Goal: Task Accomplishment & Management: Use online tool/utility

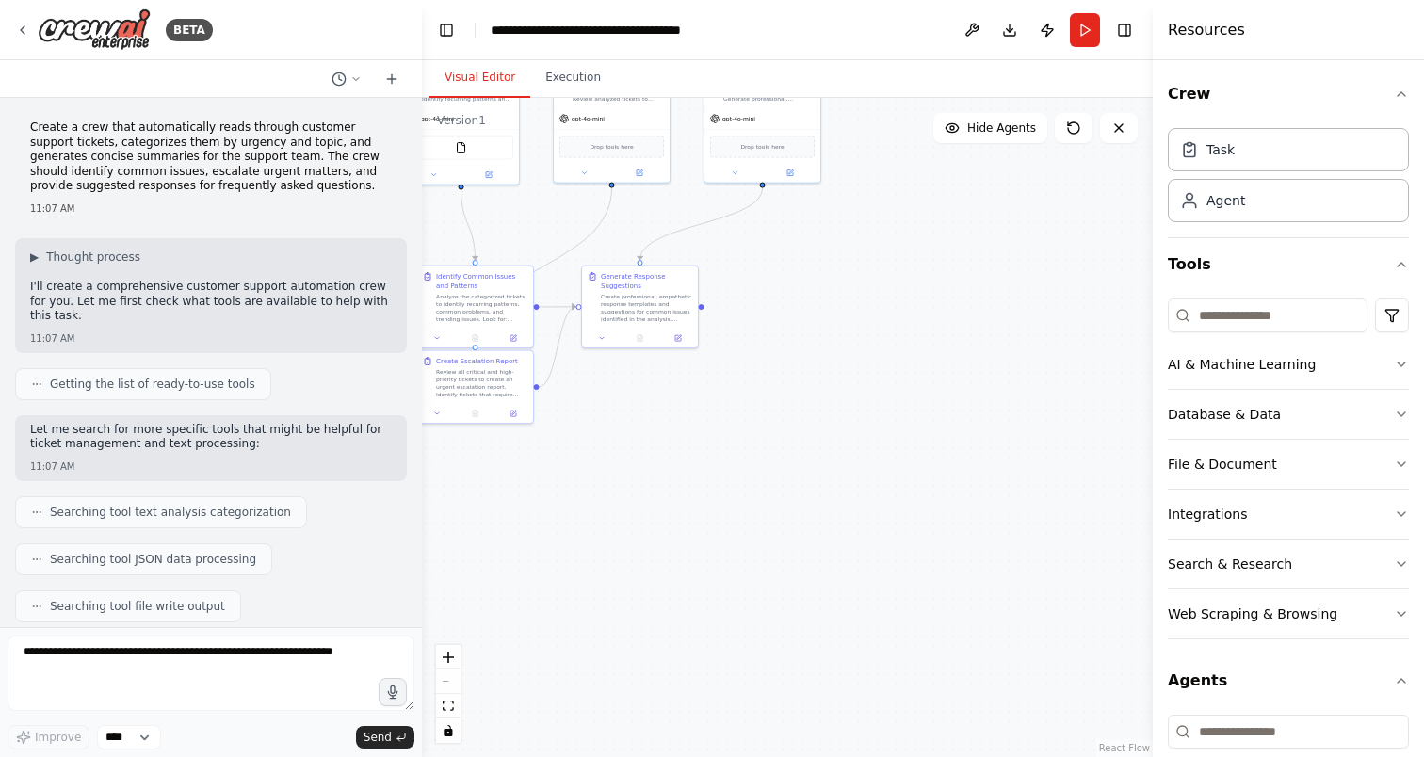
scroll to position [2052, 0]
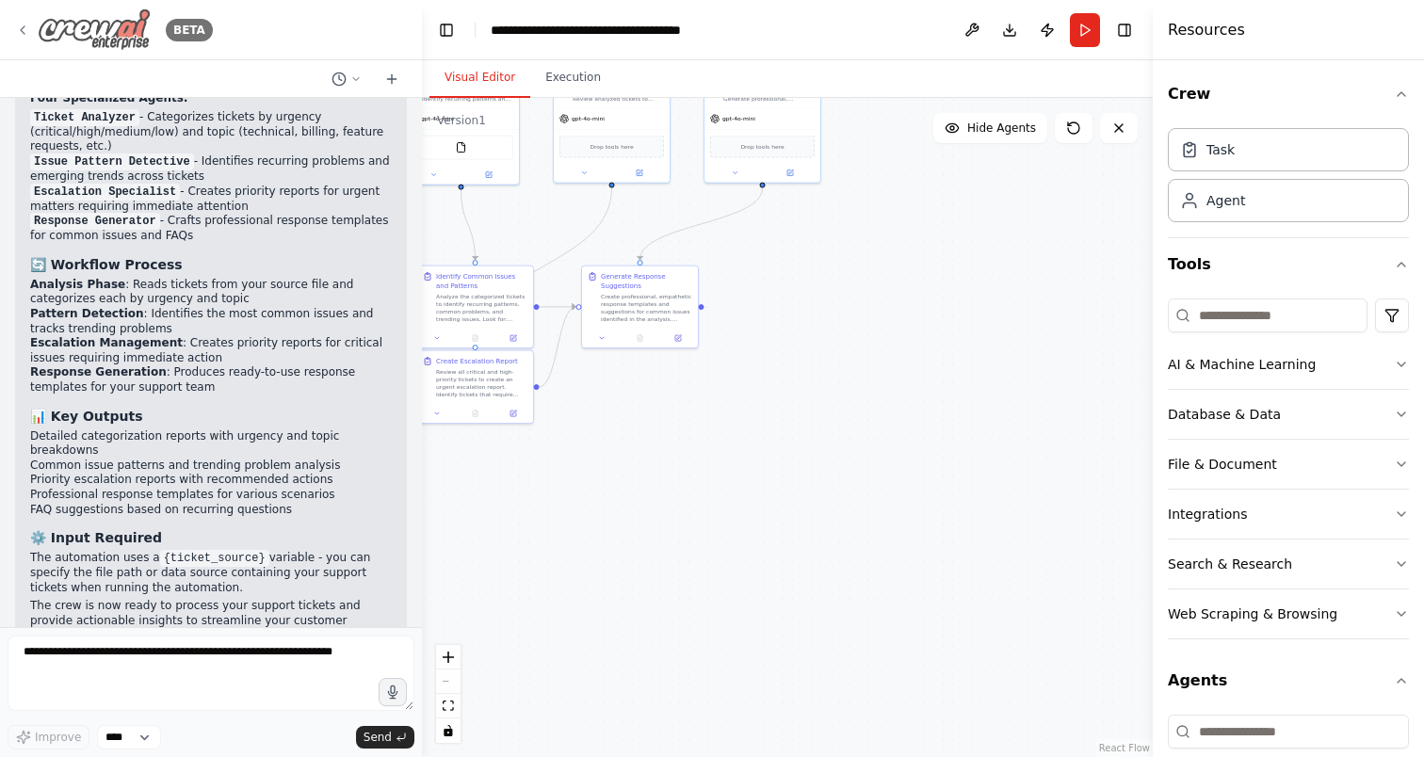
click at [25, 30] on icon at bounding box center [22, 30] width 15 height 15
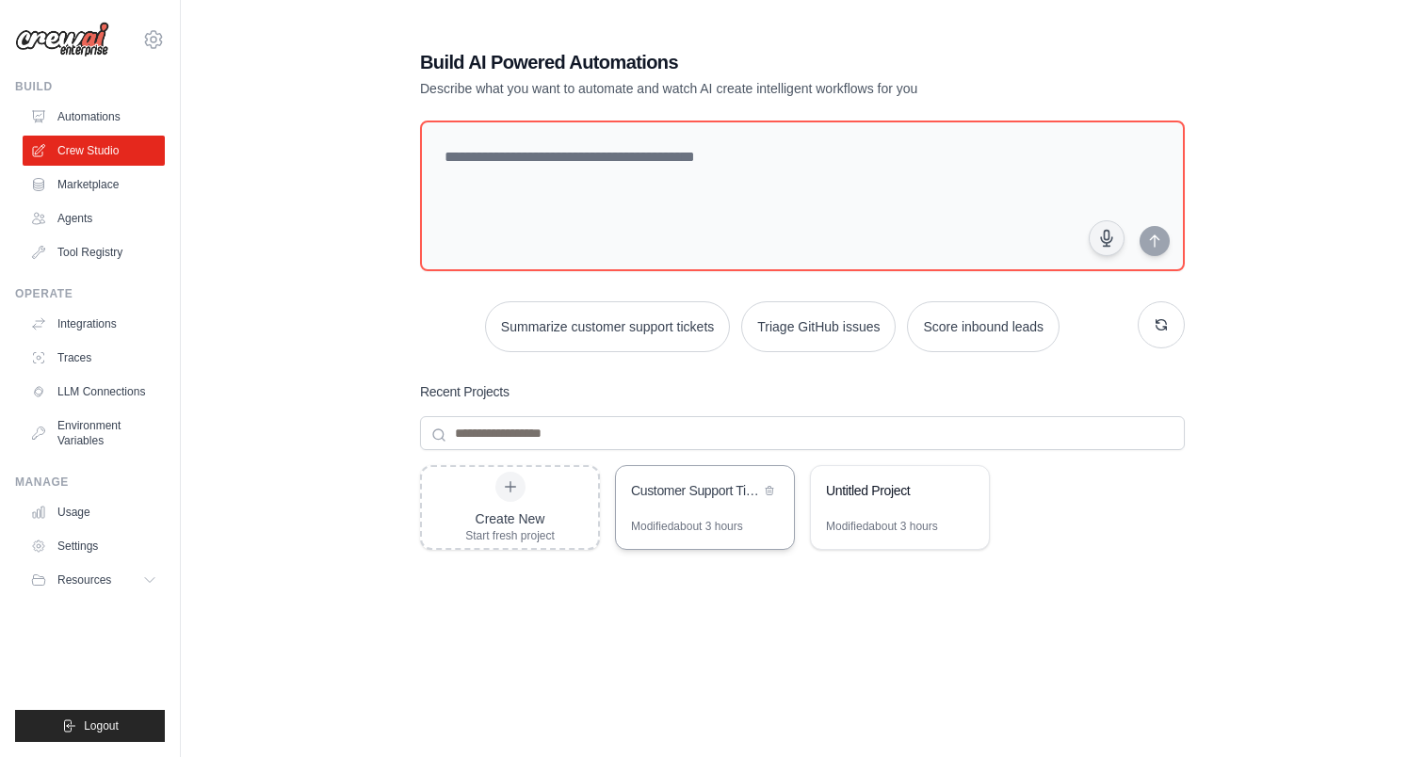
click at [731, 512] on div "Customer Support Ticket Intelligence Hub" at bounding box center [705, 492] width 178 height 53
click at [110, 205] on link "Agents" at bounding box center [95, 218] width 142 height 30
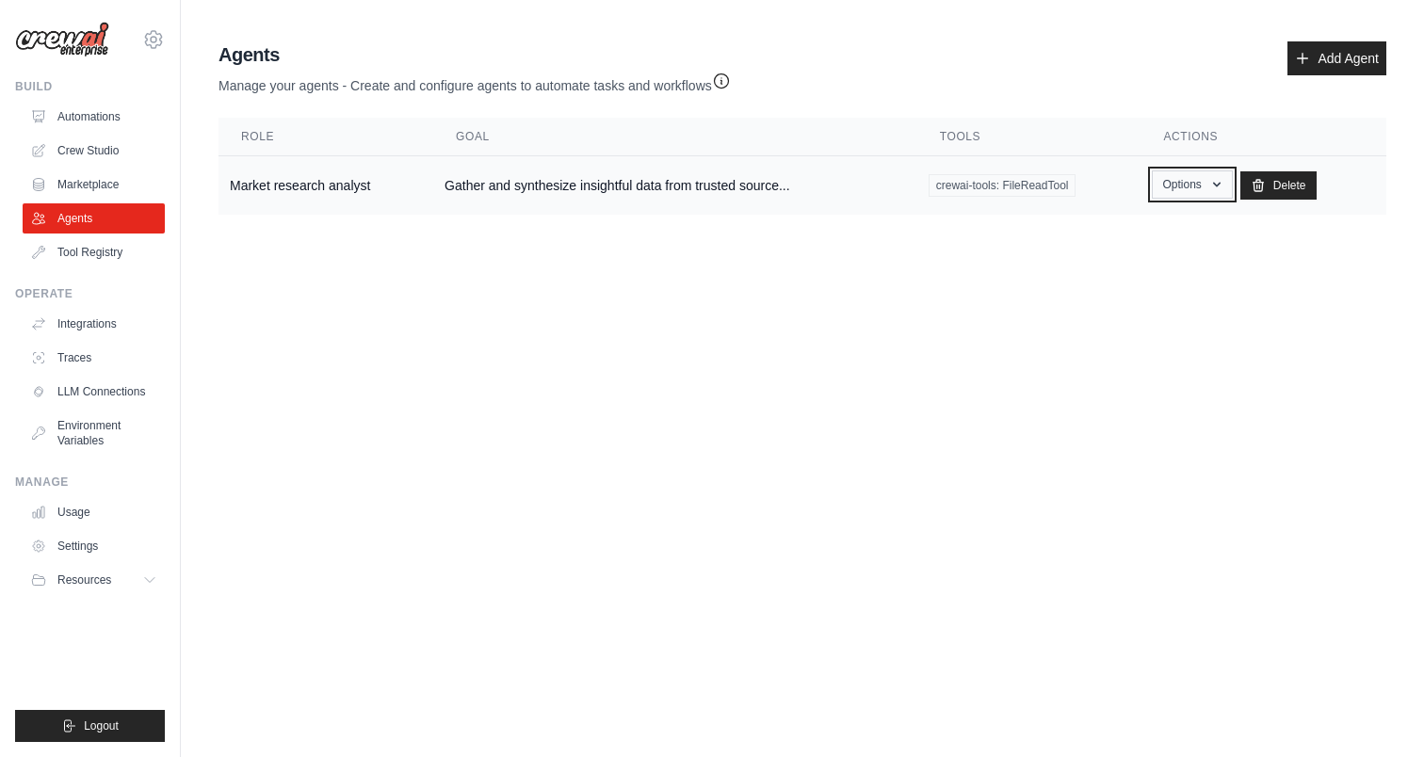
click at [1175, 179] on button "Options" at bounding box center [1192, 184] width 80 height 28
click at [192, 397] on body "nikolakostov@airia.com Settings Build Automations Crew Studio" at bounding box center [712, 378] width 1424 height 757
click at [96, 140] on link "Crew Studio" at bounding box center [95, 151] width 142 height 30
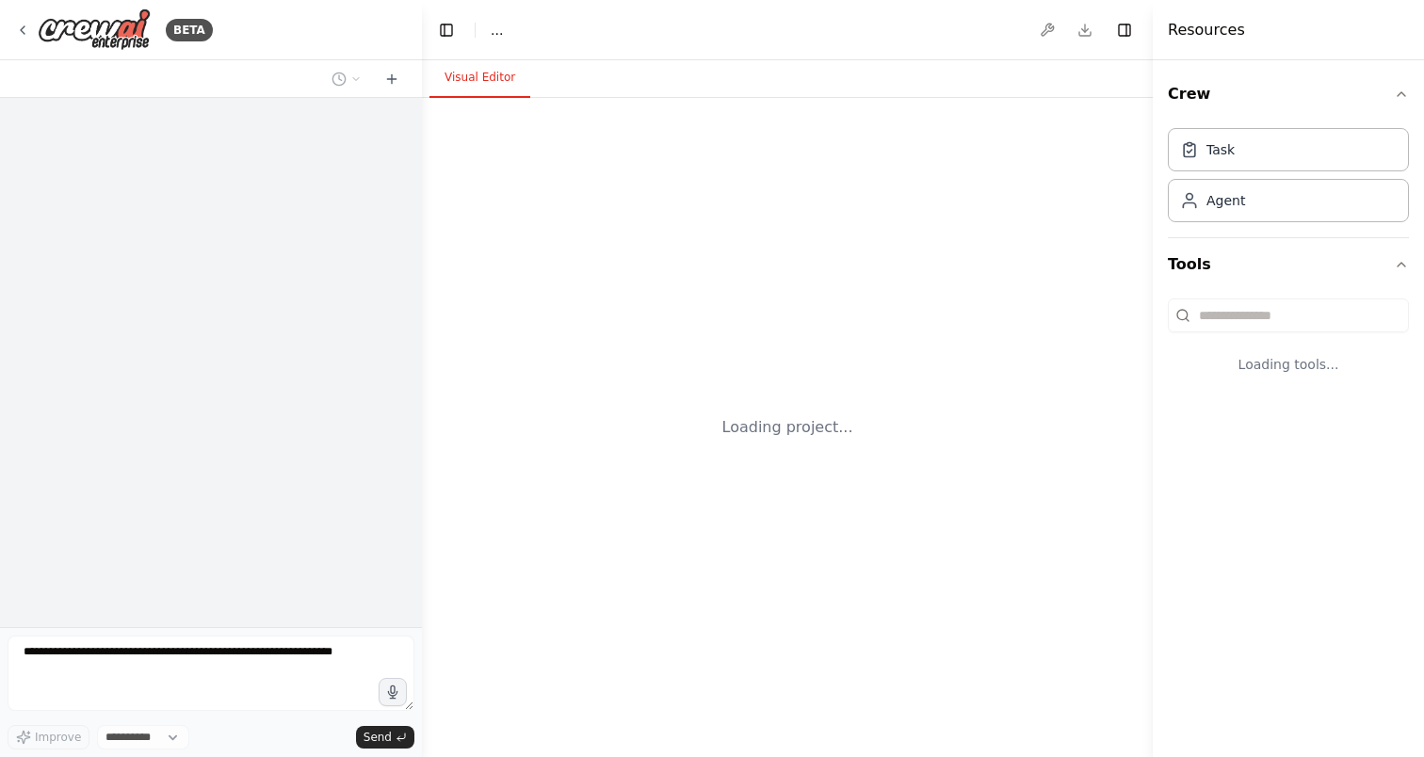
select select "****"
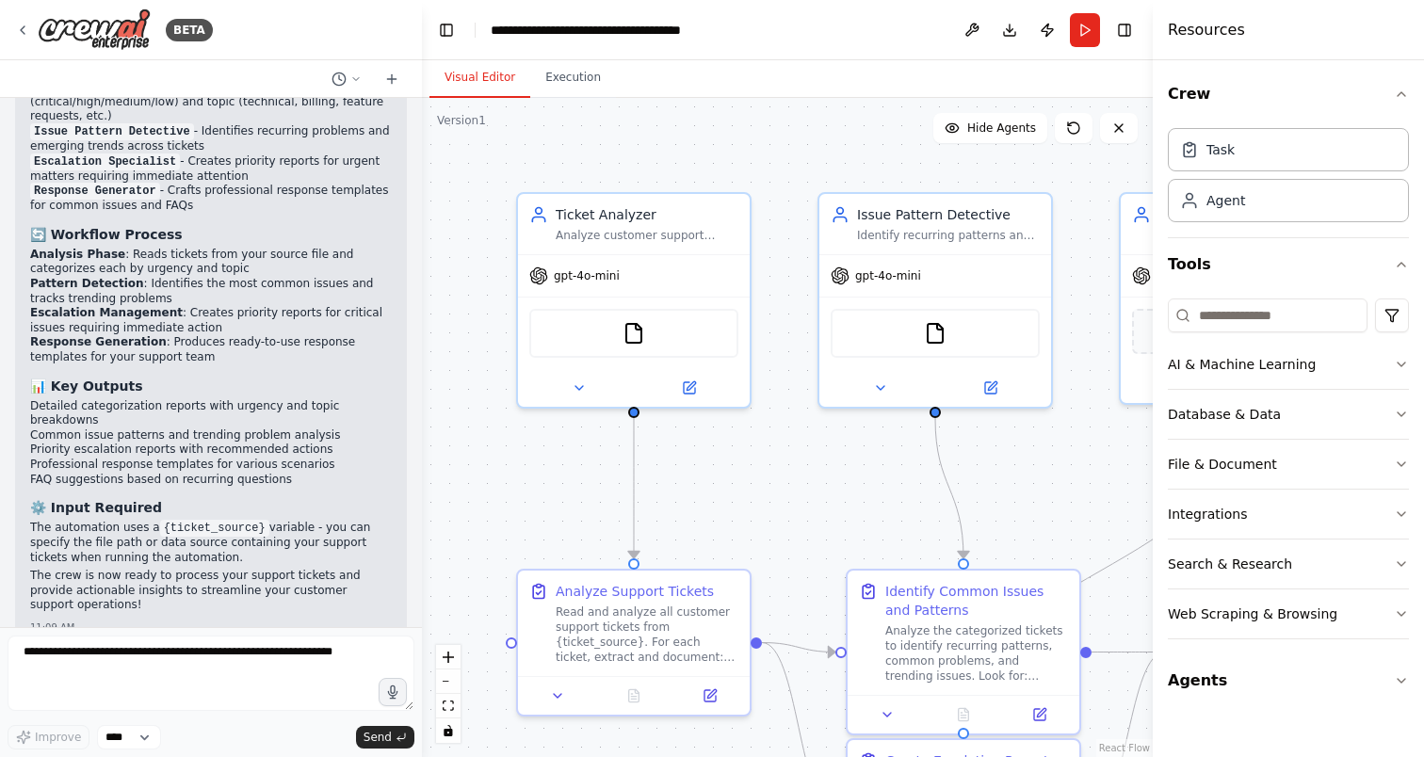
scroll to position [2052, 0]
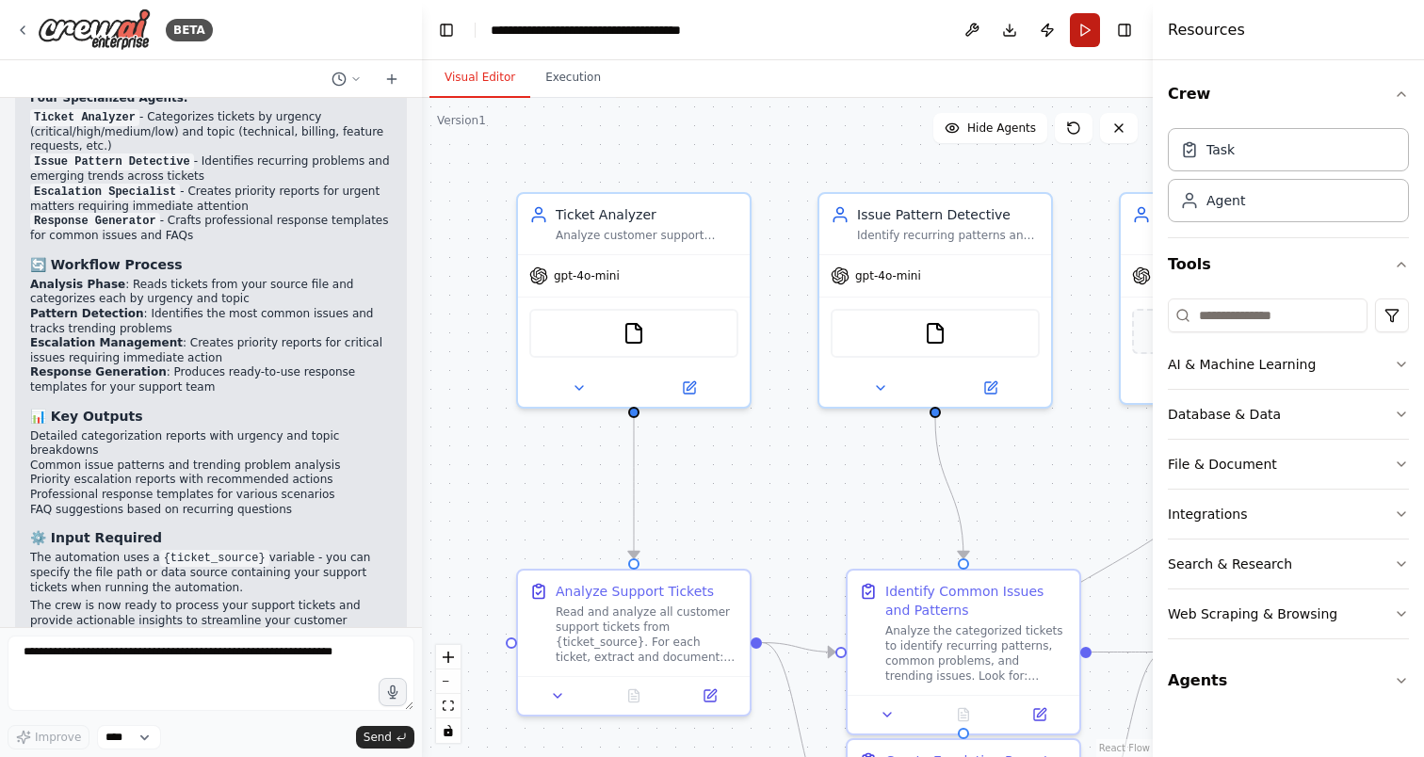
click at [1098, 29] on button "Run" at bounding box center [1085, 30] width 30 height 34
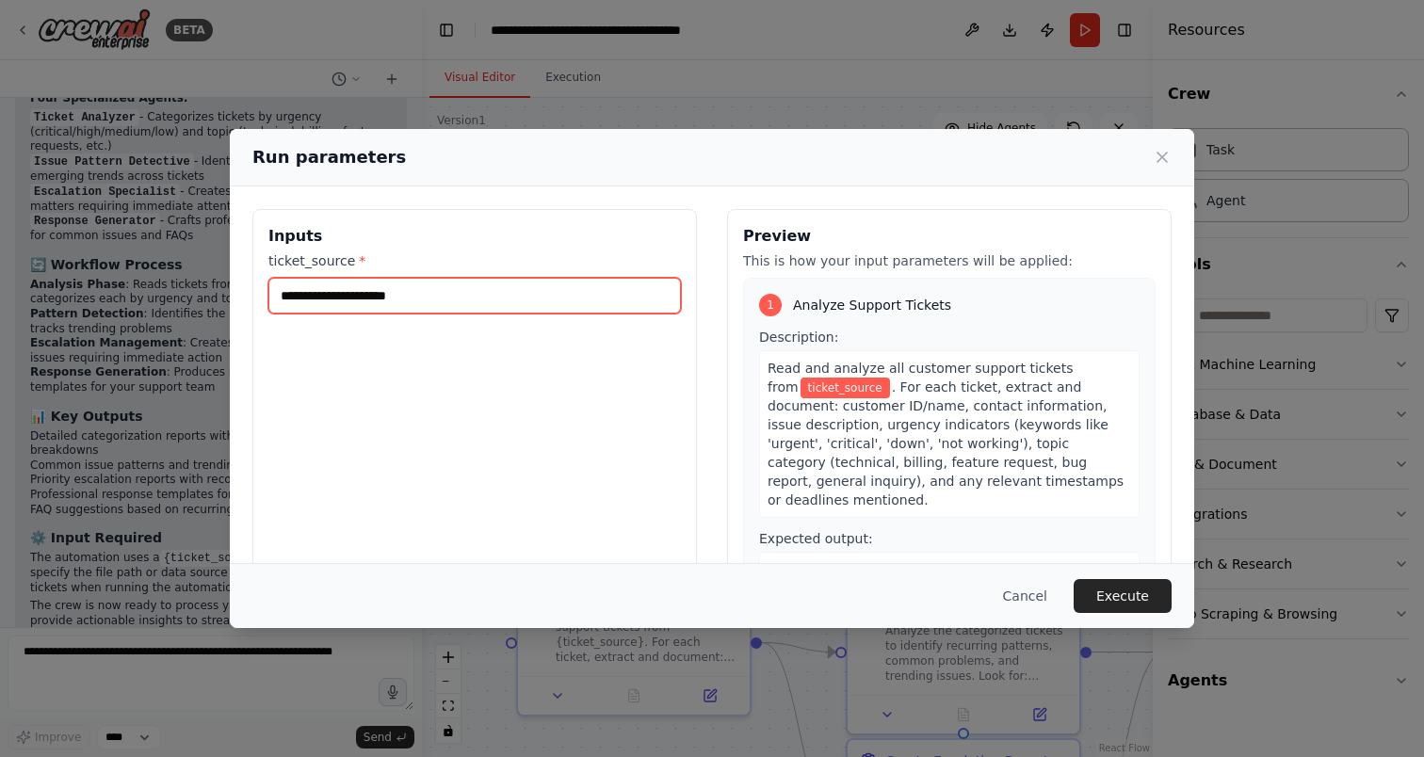
click at [516, 292] on input "ticket_source *" at bounding box center [474, 296] width 413 height 36
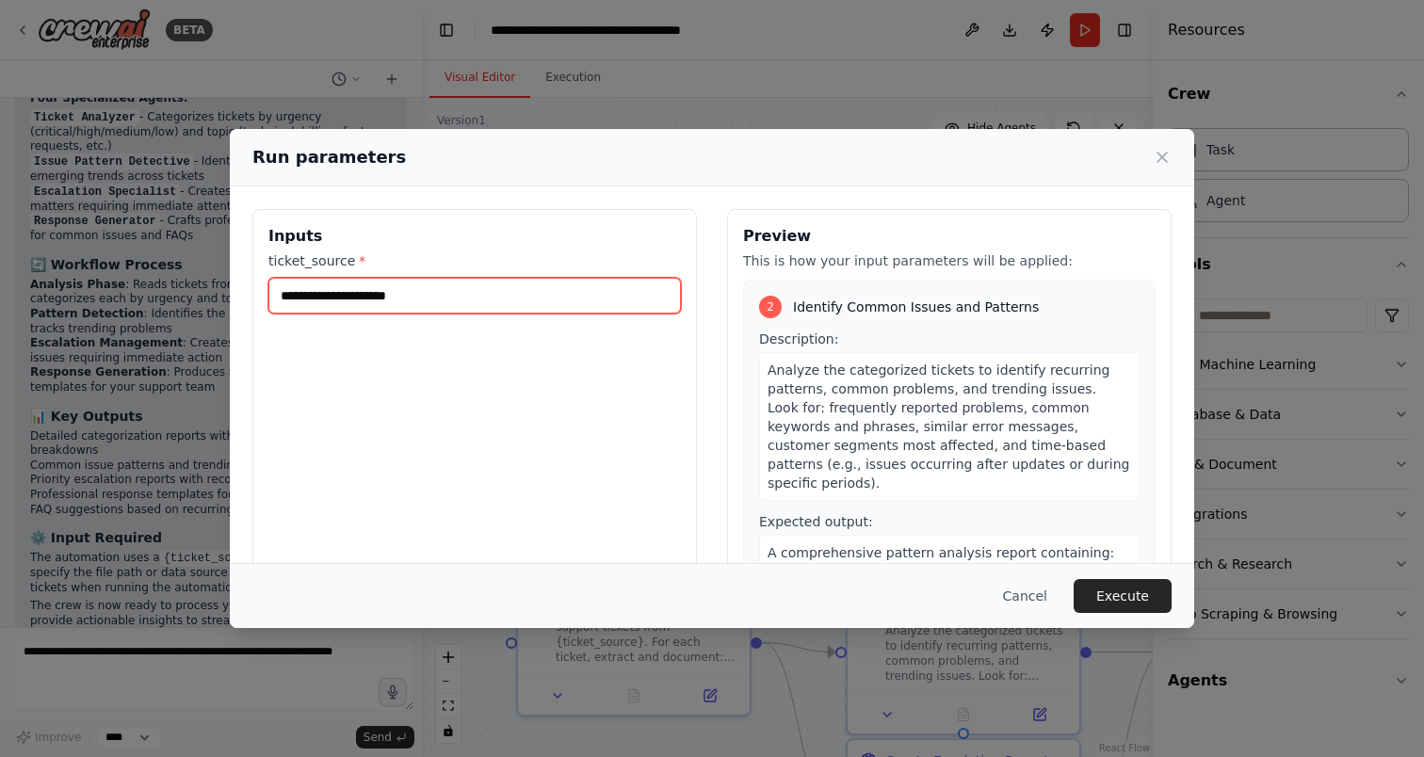
scroll to position [0, 0]
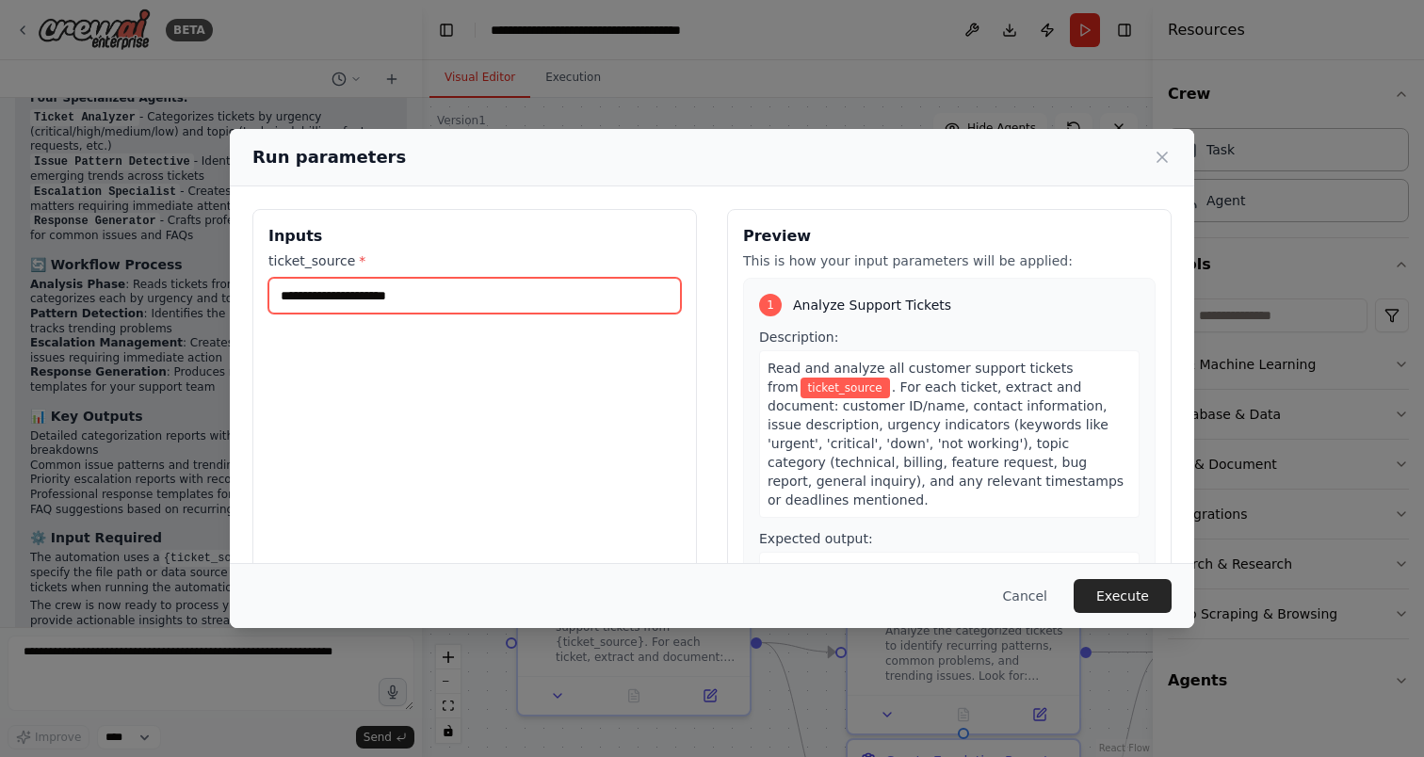
paste input "**********"
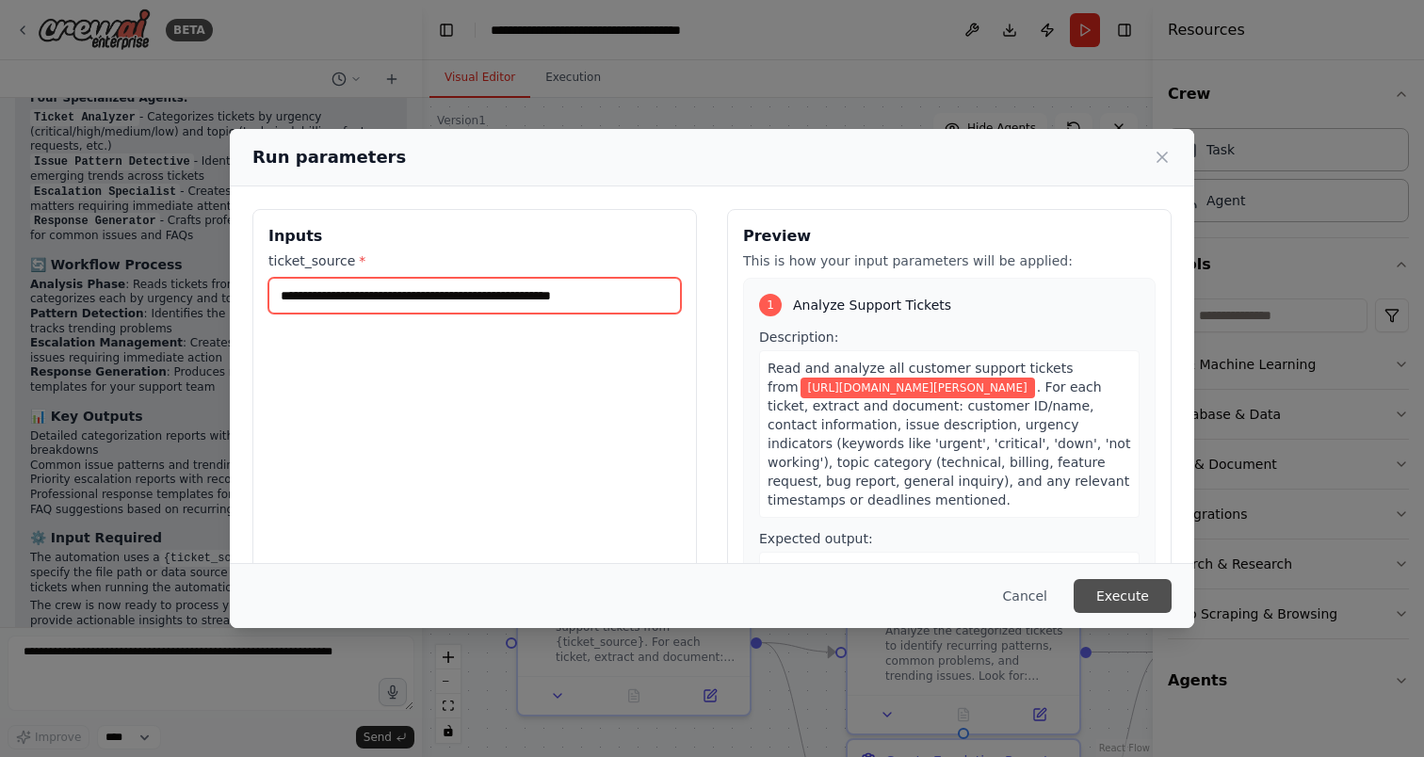
type input "**********"
click at [1119, 586] on button "Execute" at bounding box center [1123, 596] width 98 height 34
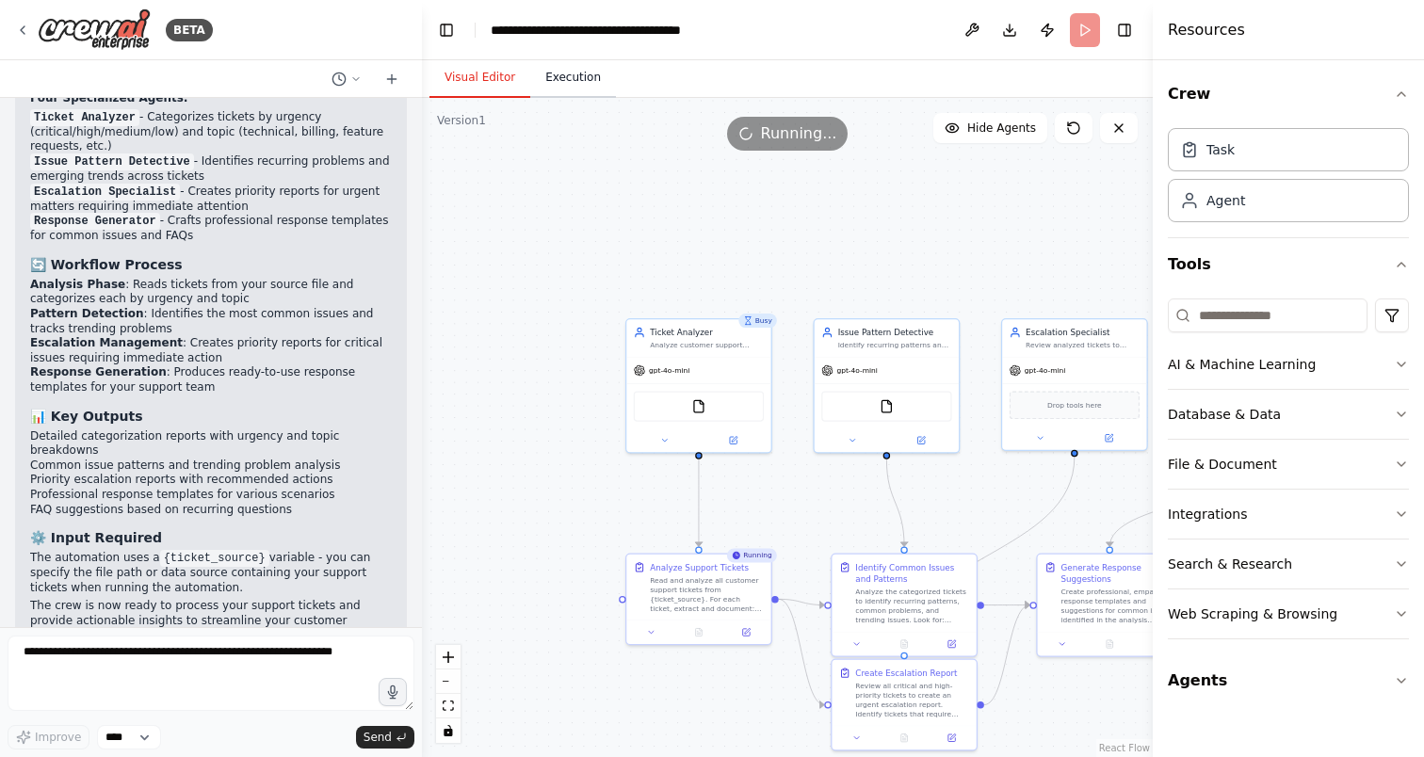
click at [592, 75] on button "Execution" at bounding box center [573, 78] width 86 height 40
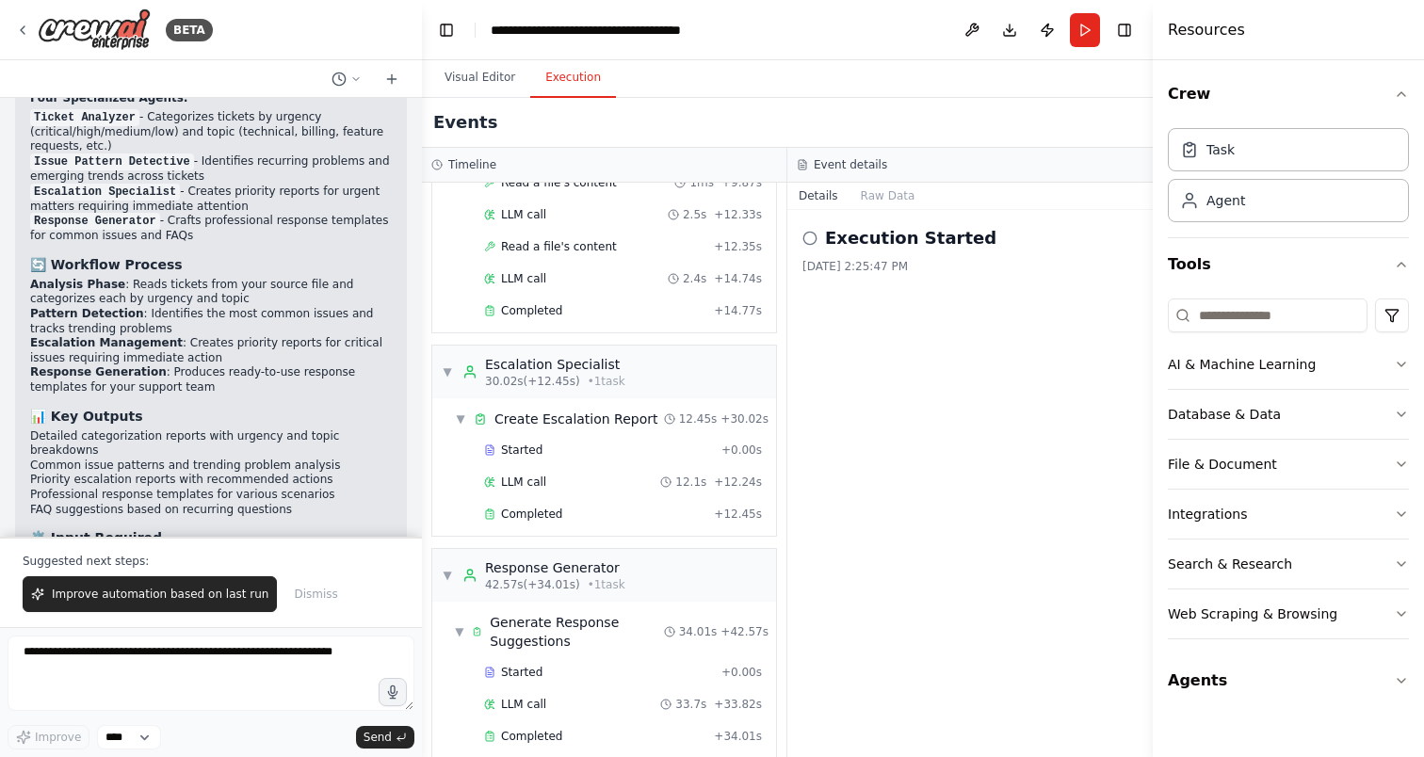
scroll to position [744, 0]
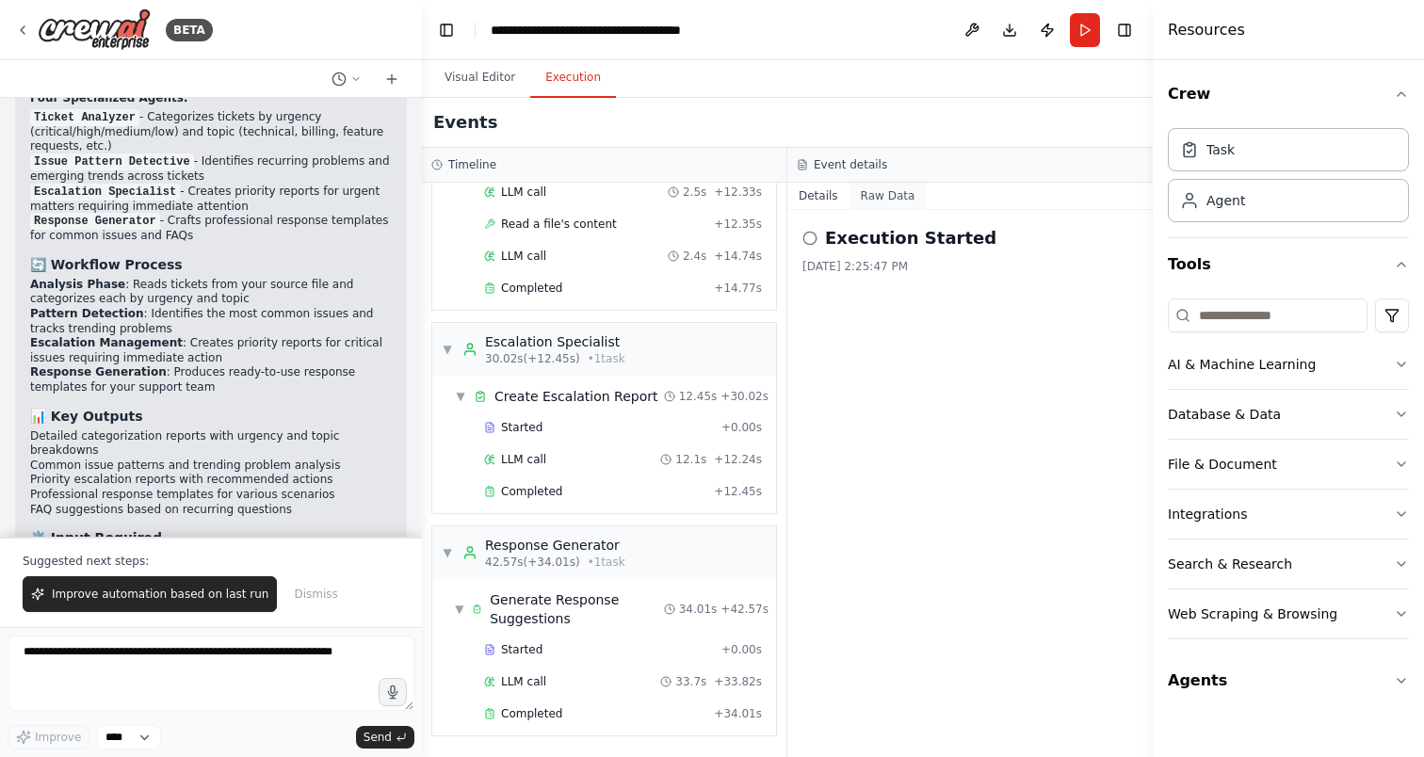
click at [878, 204] on button "Raw Data" at bounding box center [888, 196] width 77 height 26
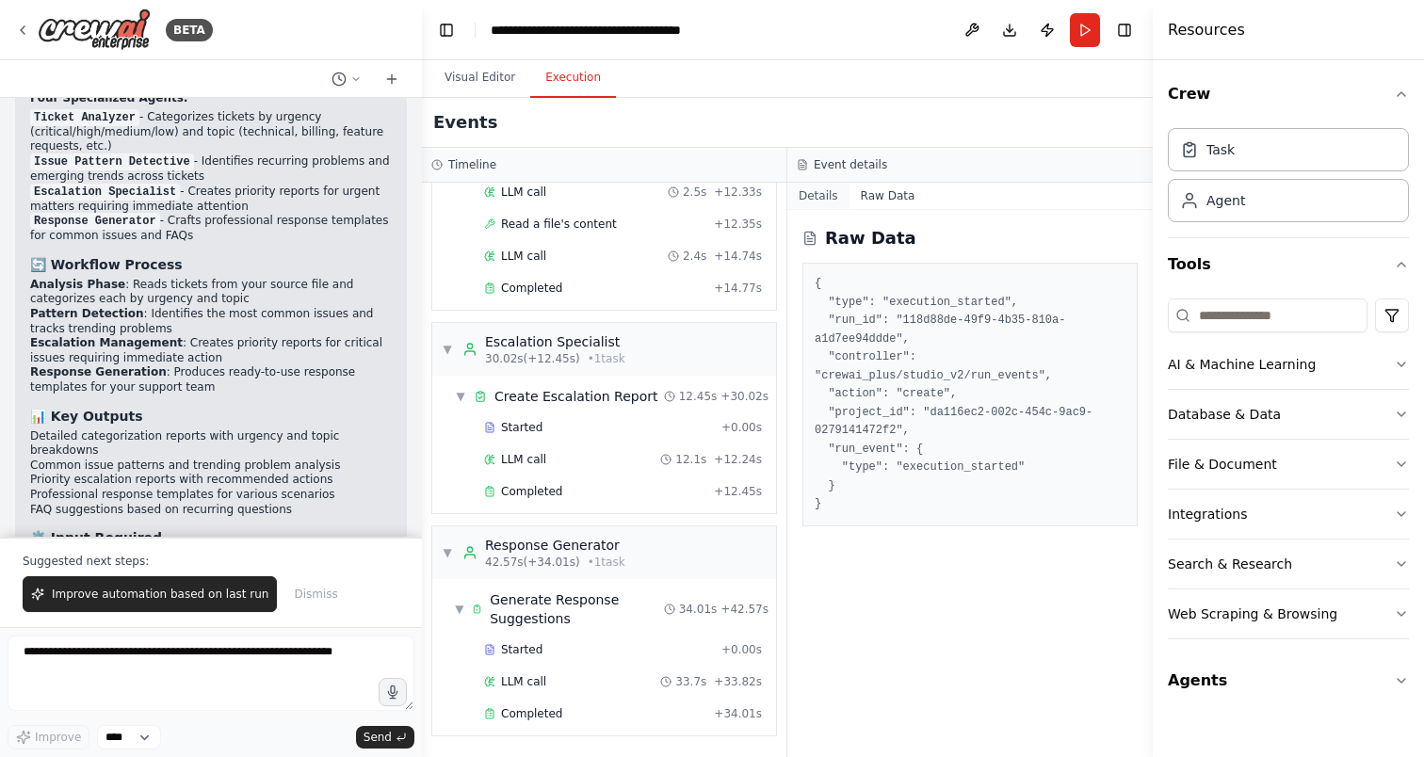
click at [819, 202] on button "Details" at bounding box center [818, 196] width 62 height 26
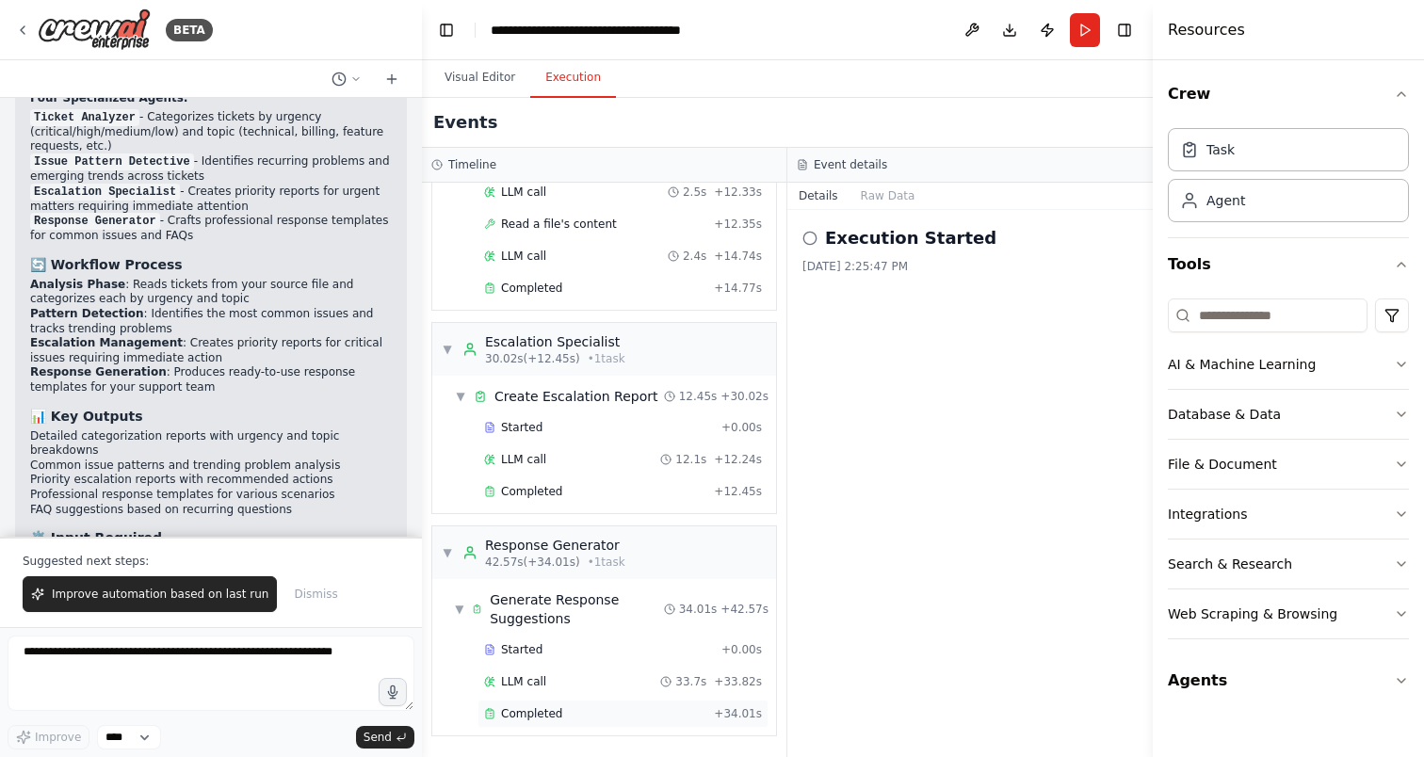
click at [504, 707] on span "Completed" at bounding box center [531, 713] width 61 height 15
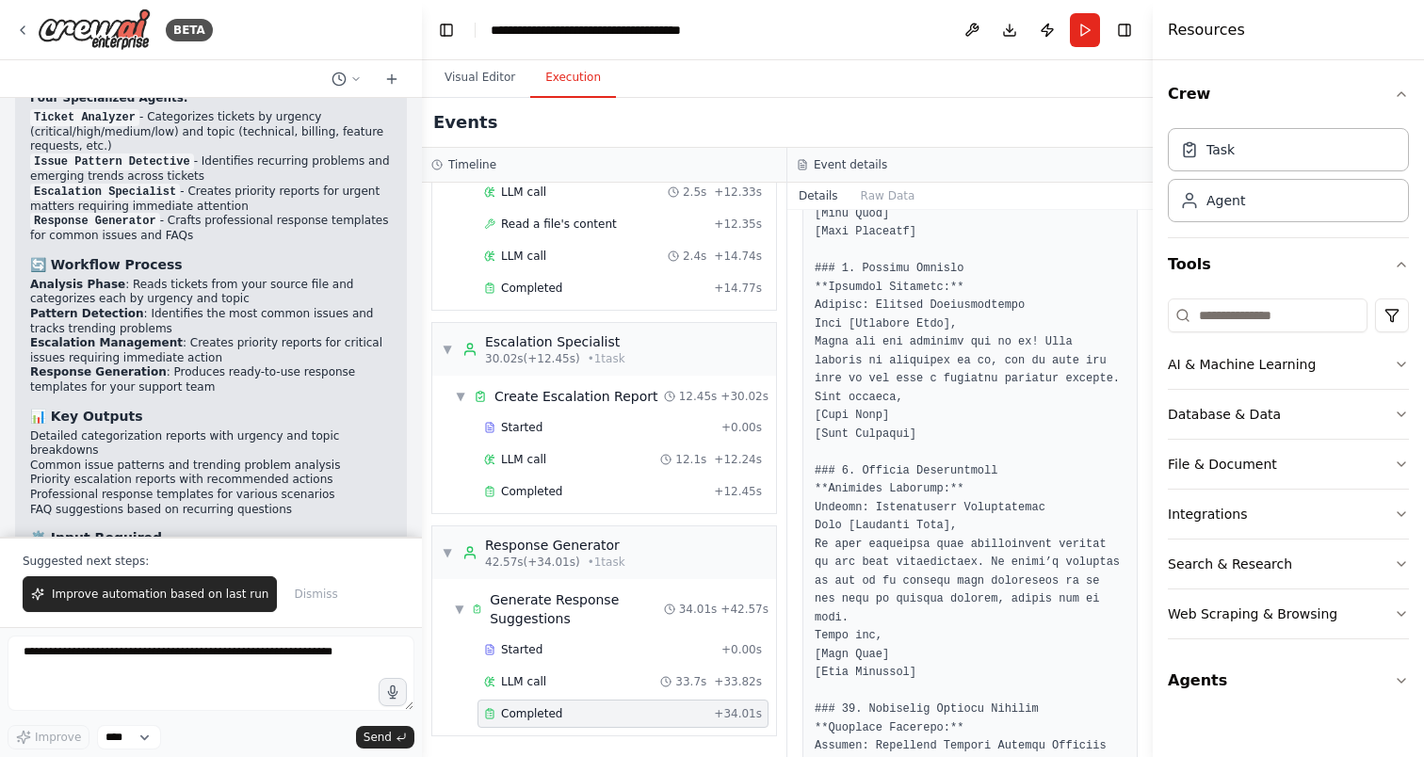
scroll to position [2162, 0]
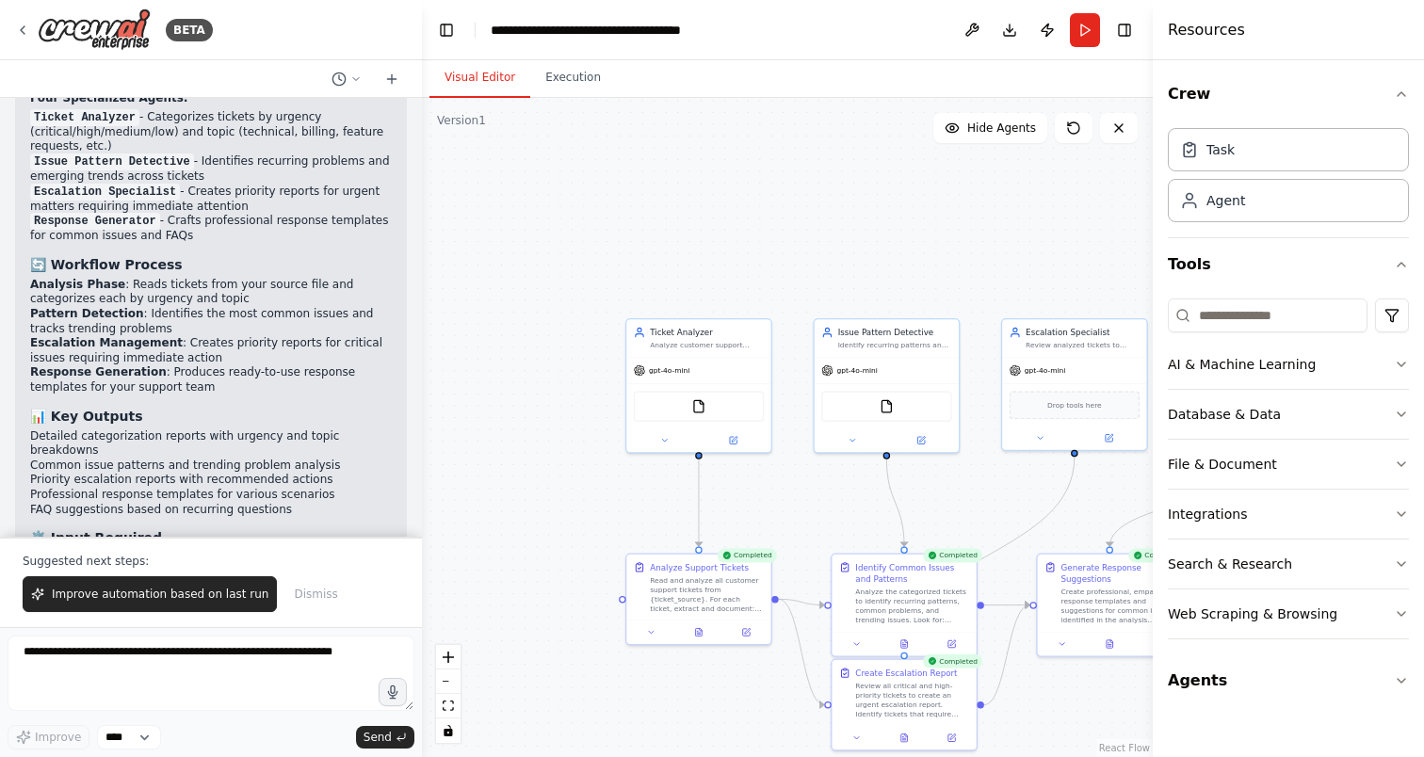
click at [497, 70] on button "Visual Editor" at bounding box center [479, 78] width 101 height 40
click at [681, 352] on div "Ticket Analyzer Analyze customer support tickets to categorize them by urgency …" at bounding box center [698, 336] width 144 height 38
click at [736, 437] on icon at bounding box center [732, 437] width 9 height 9
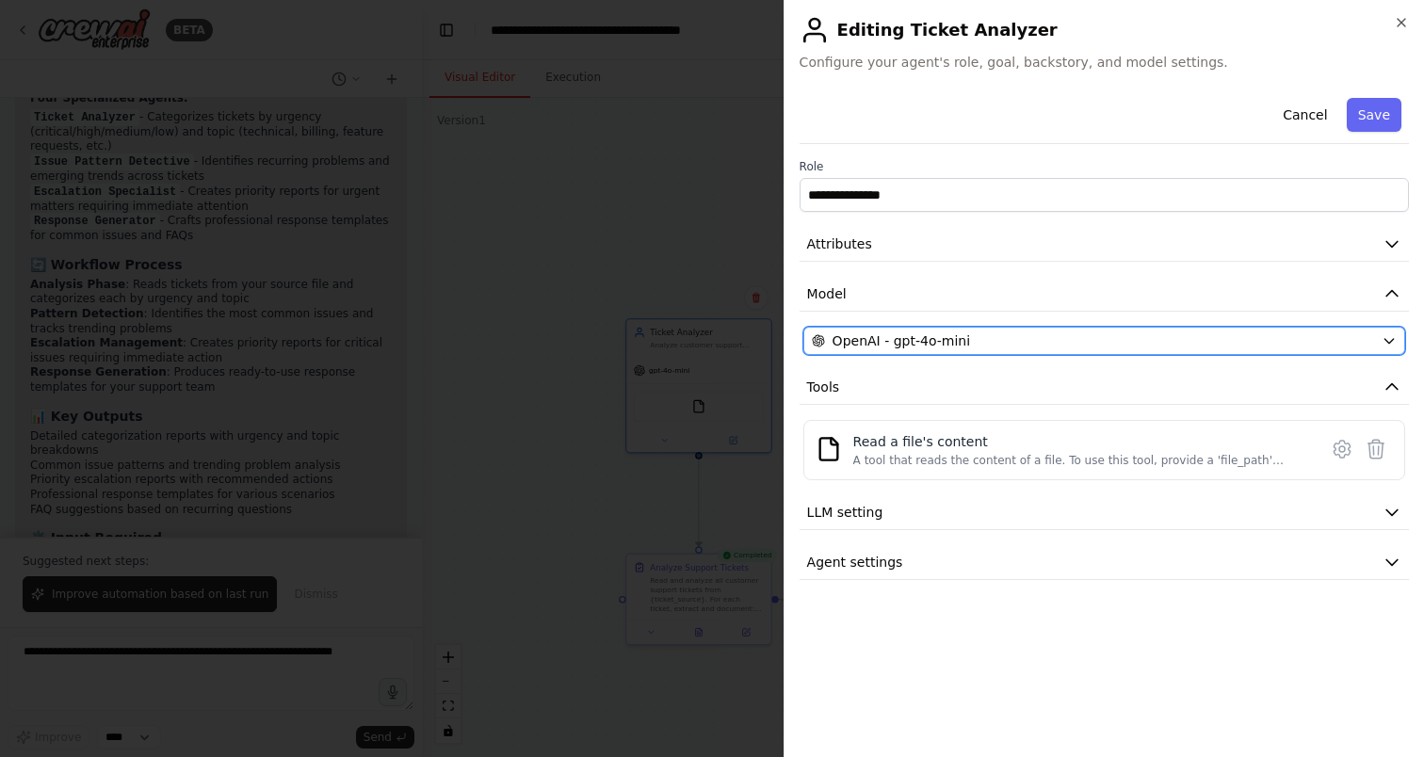
click at [1103, 339] on div "OpenAI - gpt-4o-mini" at bounding box center [1093, 341] width 562 height 19
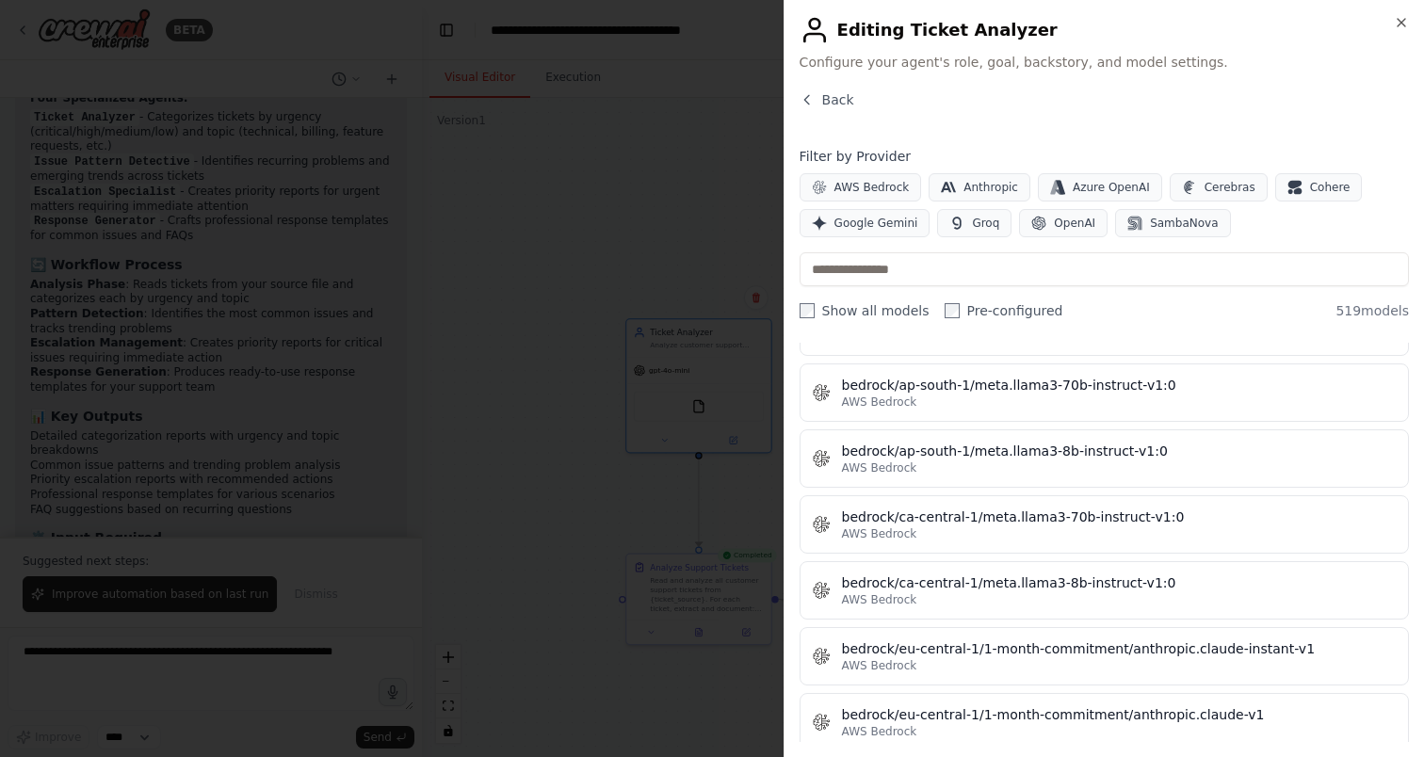
scroll to position [3201, 0]
click at [805, 90] on button "Back" at bounding box center [827, 99] width 55 height 19
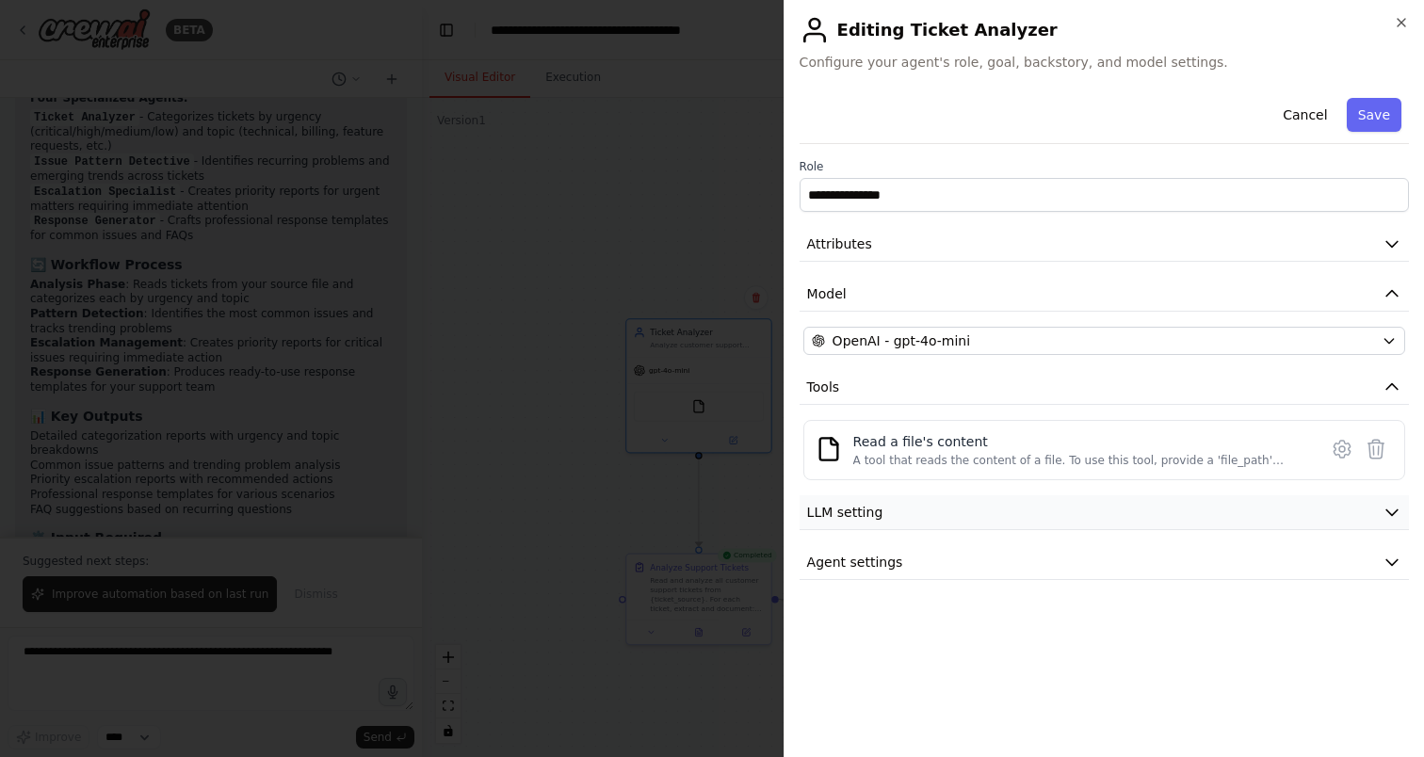
click at [946, 503] on button "LLM setting" at bounding box center [1104, 512] width 609 height 35
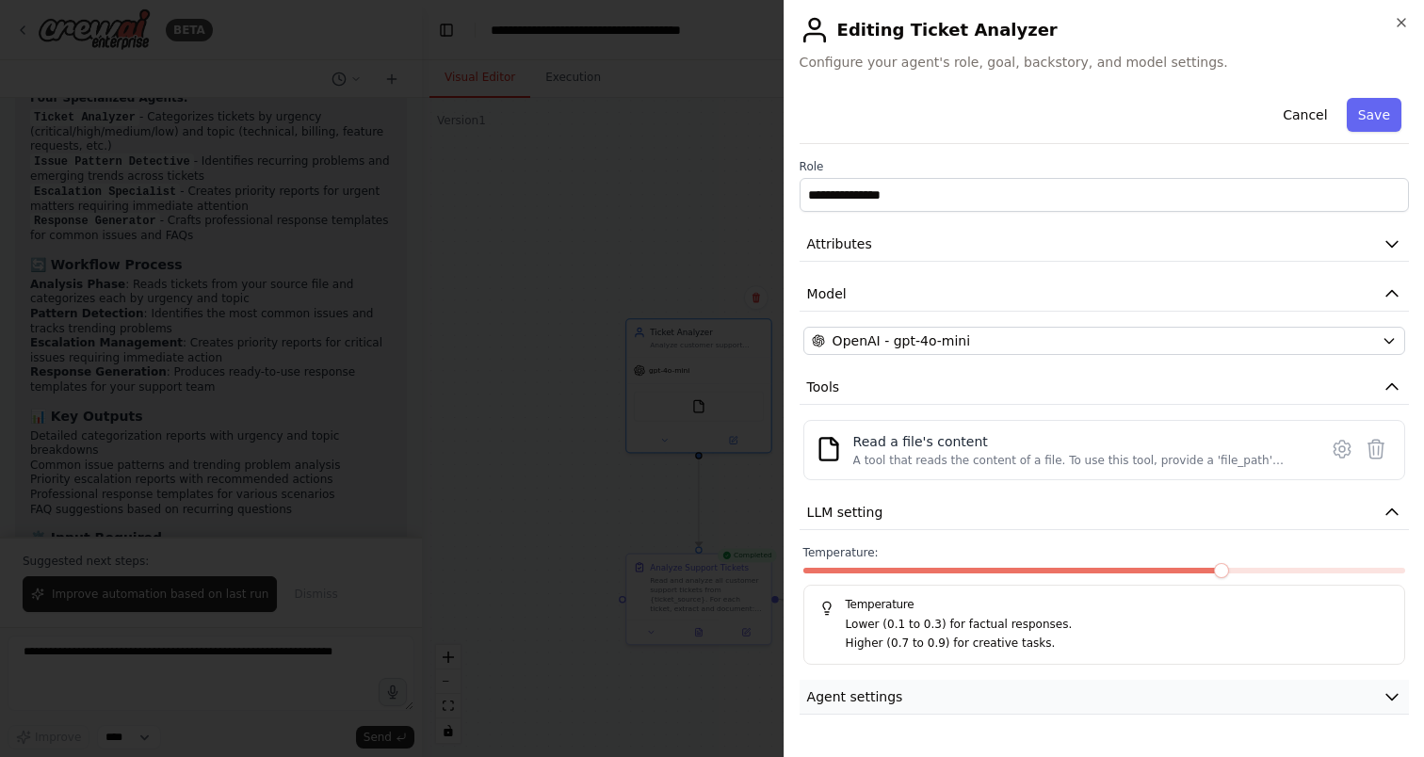
click at [887, 698] on span "Agent settings" at bounding box center [855, 697] width 96 height 19
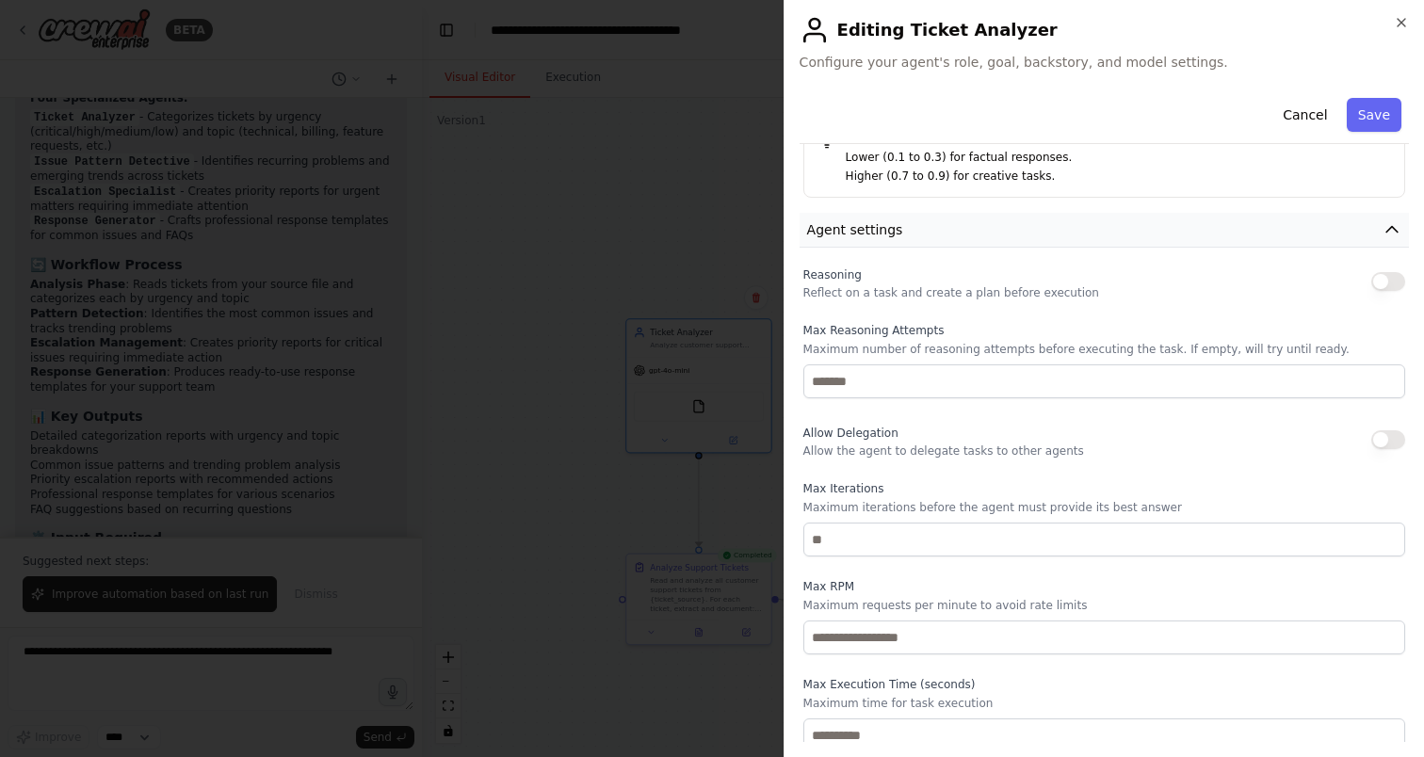
scroll to position [478, 0]
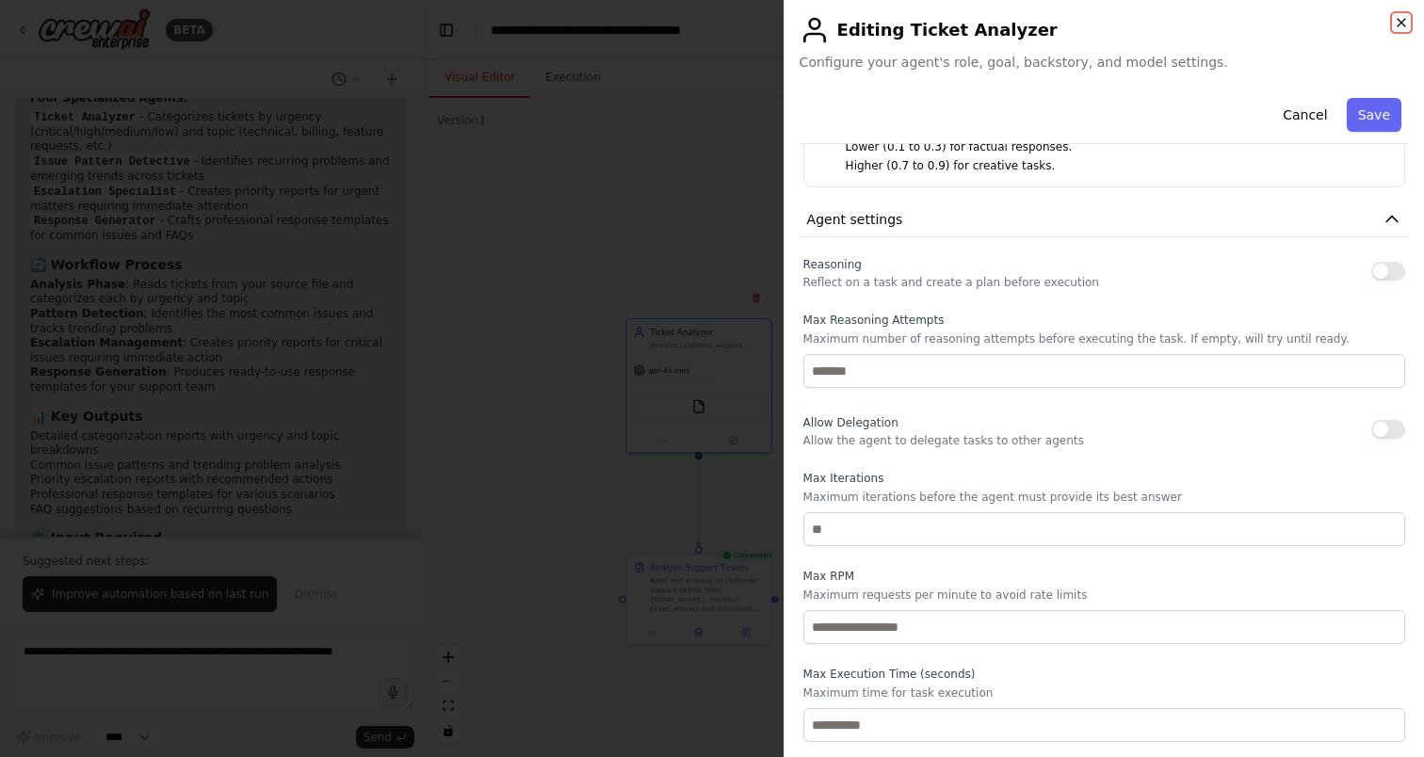
click at [1399, 23] on icon "button" at bounding box center [1401, 22] width 15 height 15
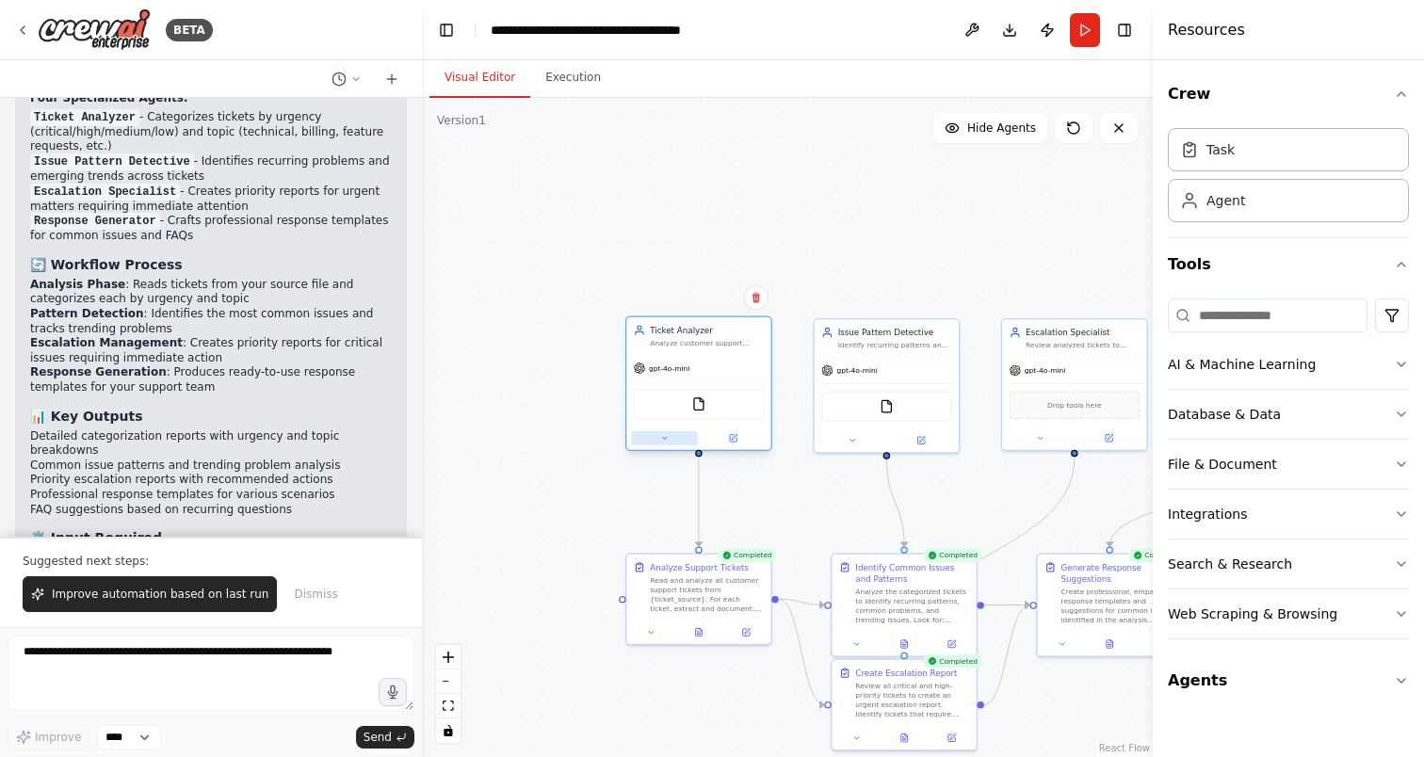
click at [652, 442] on button at bounding box center [664, 438] width 66 height 14
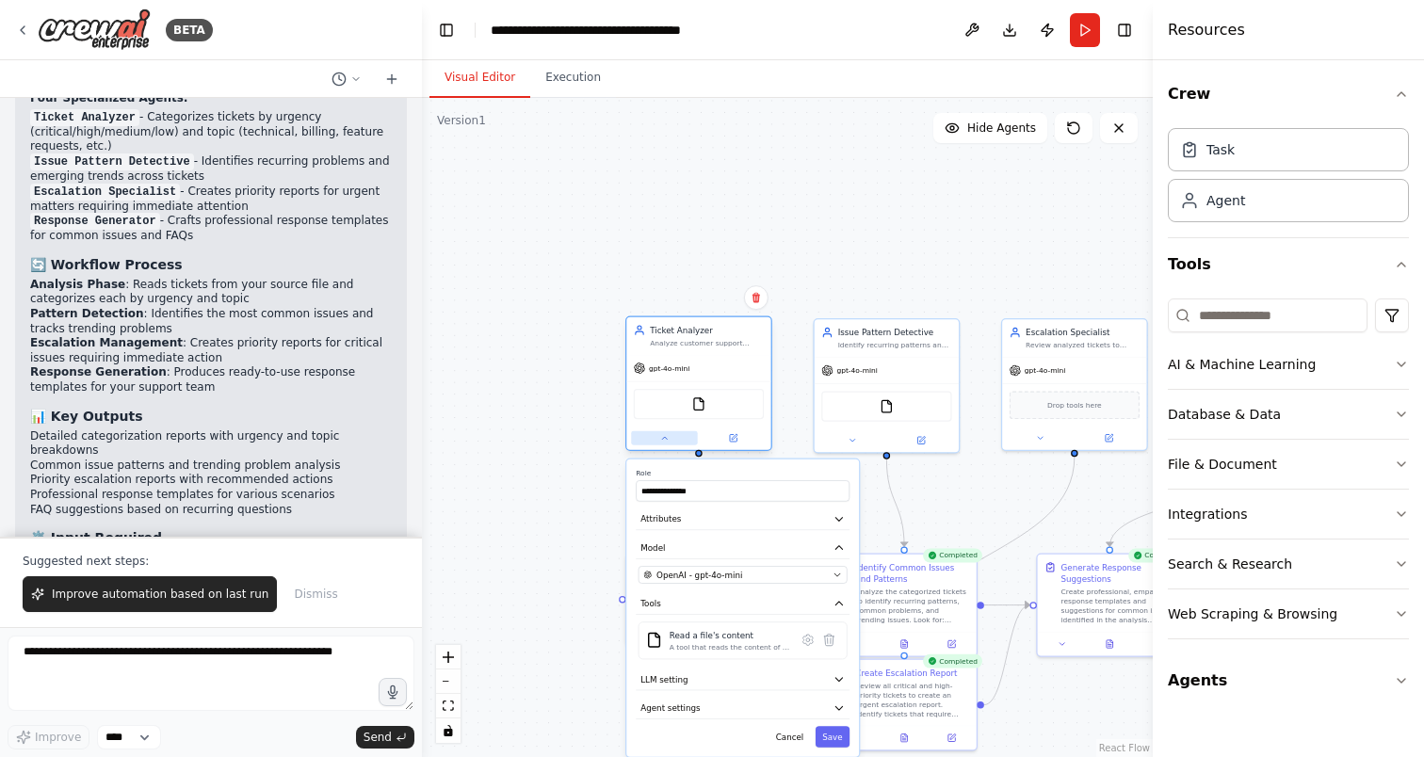
click at [652, 442] on button at bounding box center [664, 438] width 66 height 14
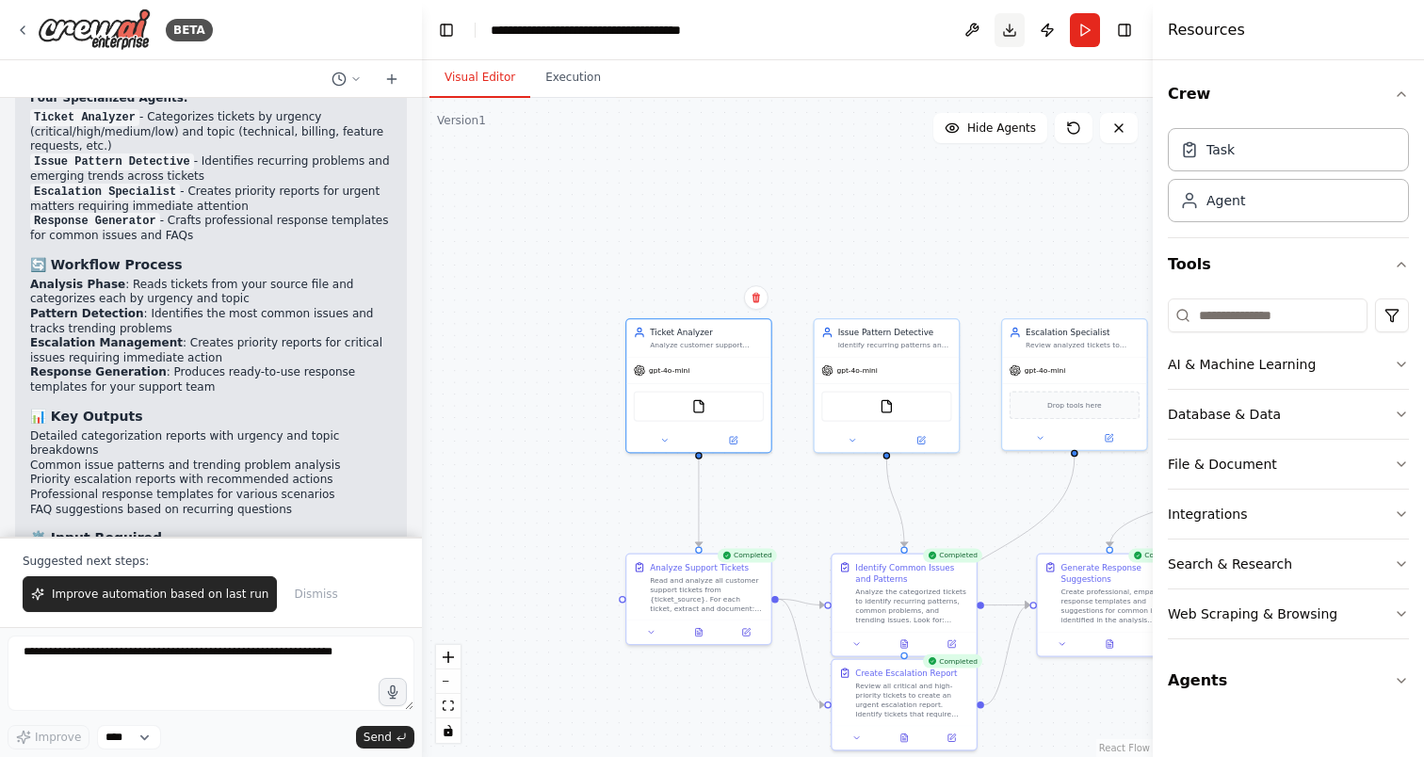
click at [999, 25] on button "Download" at bounding box center [1010, 30] width 30 height 34
click at [918, 106] on div ".deletable-edge-delete-btn { width: 20px; height: 20px; border: 0px solid #ffff…" at bounding box center [787, 427] width 731 height 659
click at [1052, 27] on button "Publish" at bounding box center [1047, 30] width 30 height 34
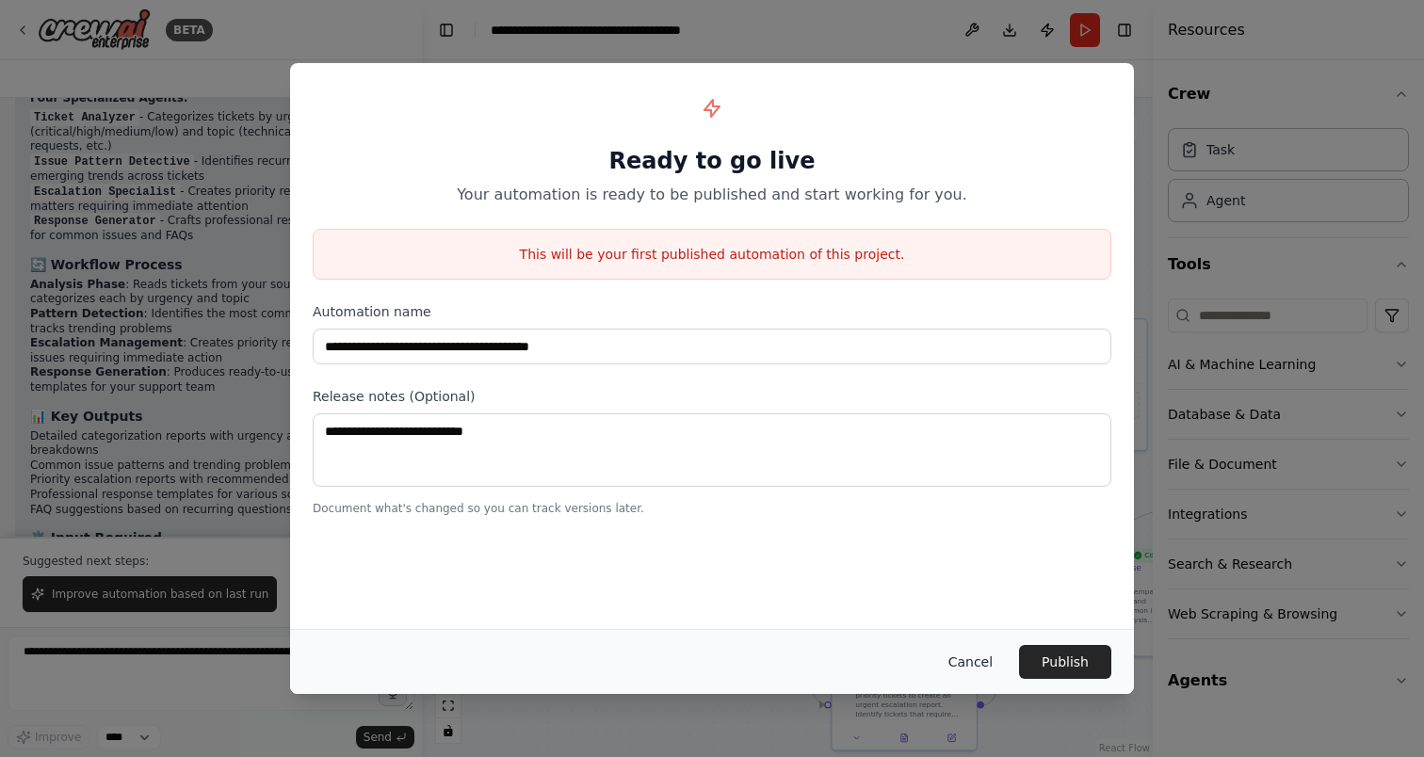
click at [963, 664] on button "Cancel" at bounding box center [970, 662] width 74 height 34
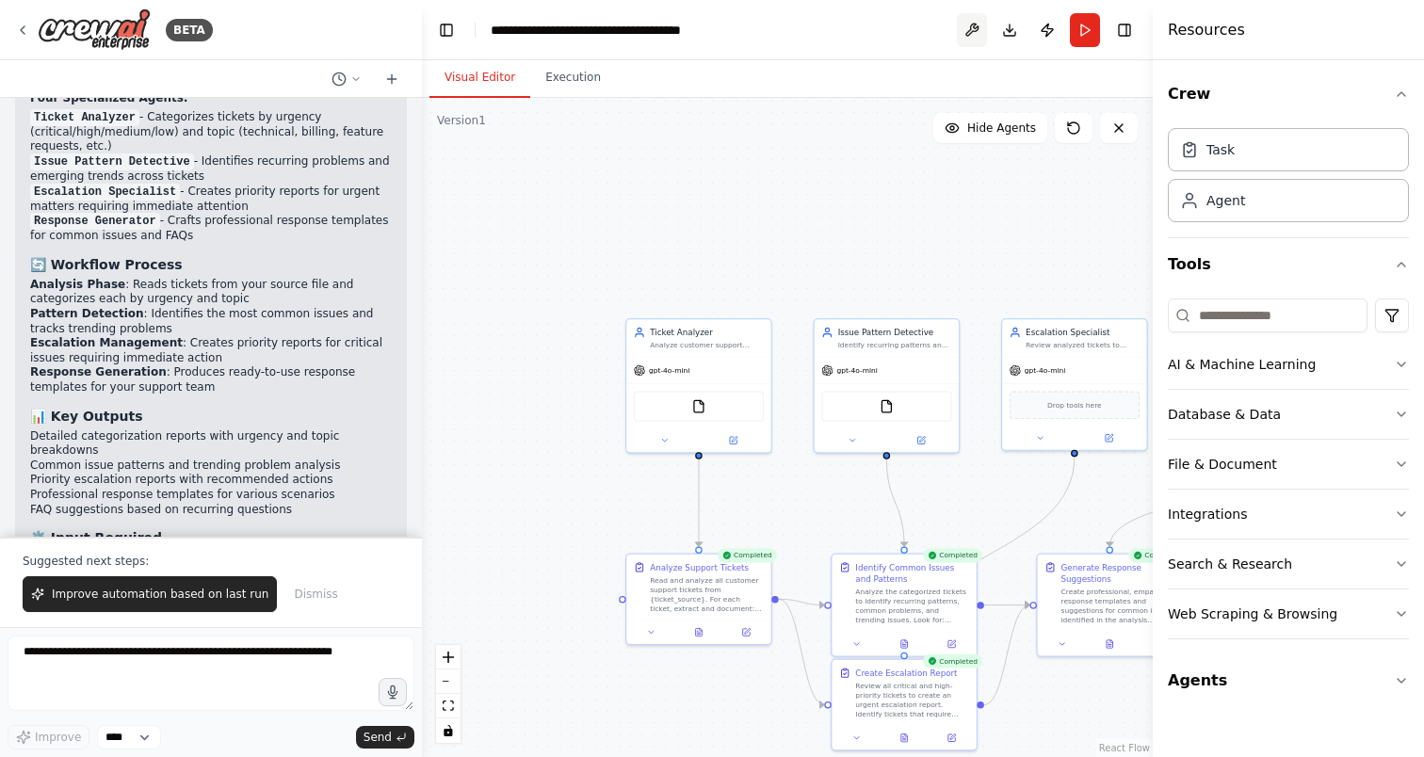
click at [969, 31] on button at bounding box center [972, 30] width 30 height 34
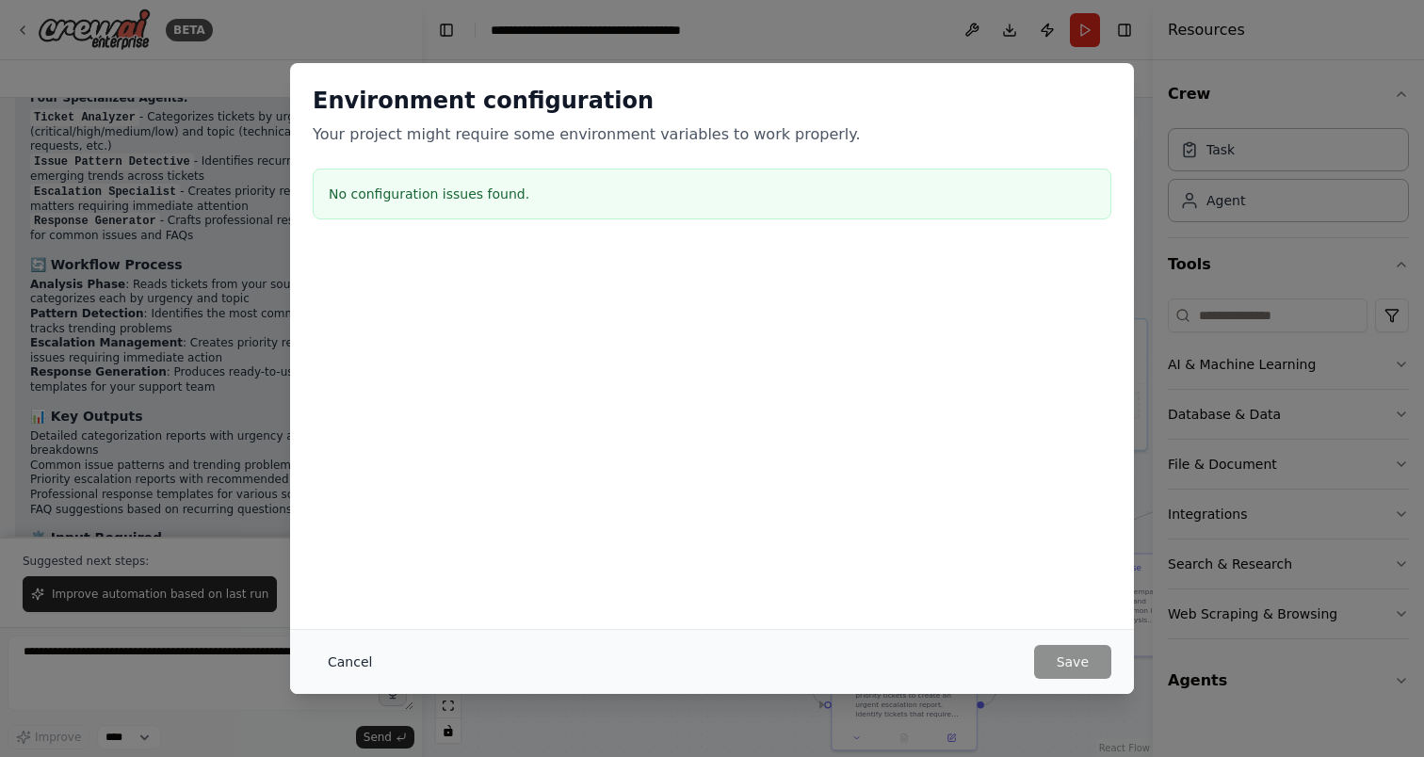
click at [357, 656] on button "Cancel" at bounding box center [350, 662] width 74 height 34
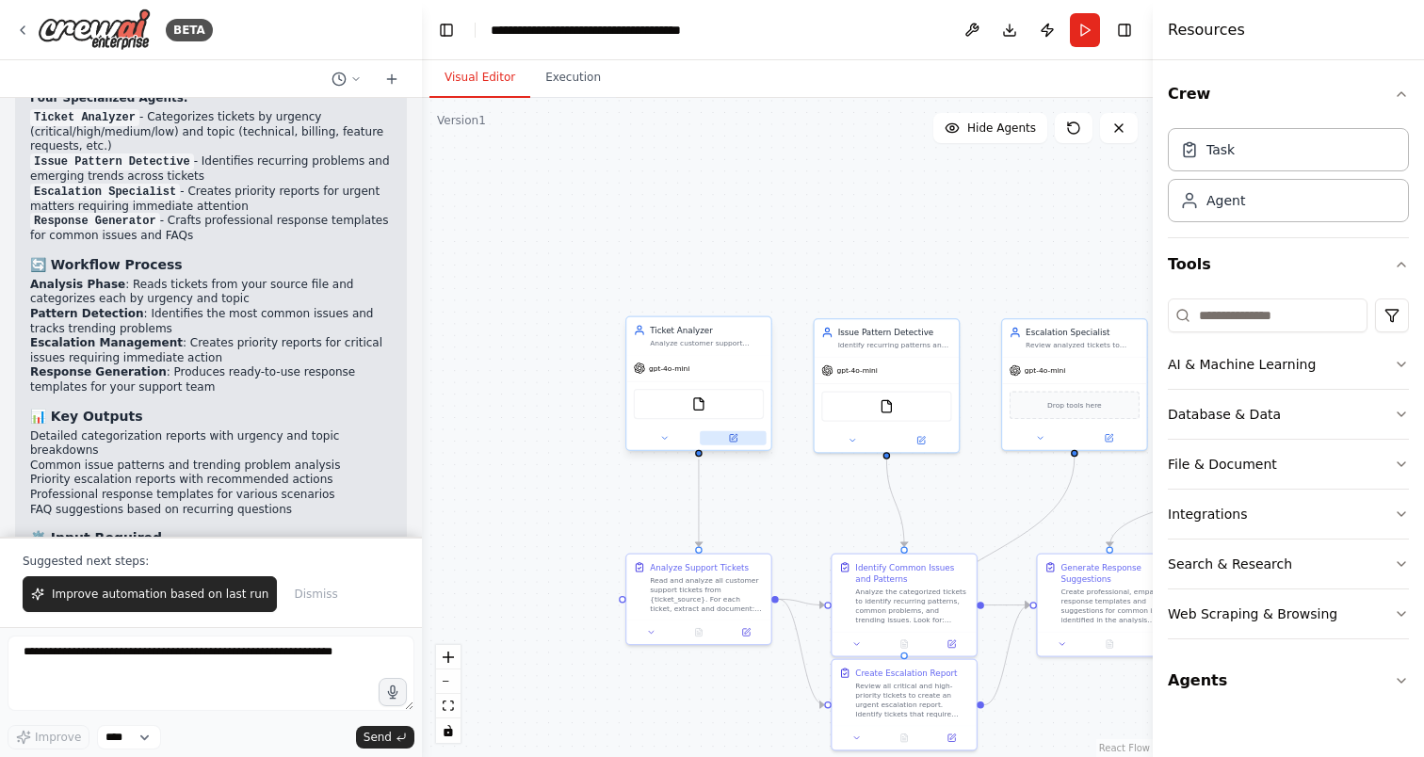
click at [730, 438] on icon at bounding box center [733, 438] width 7 height 7
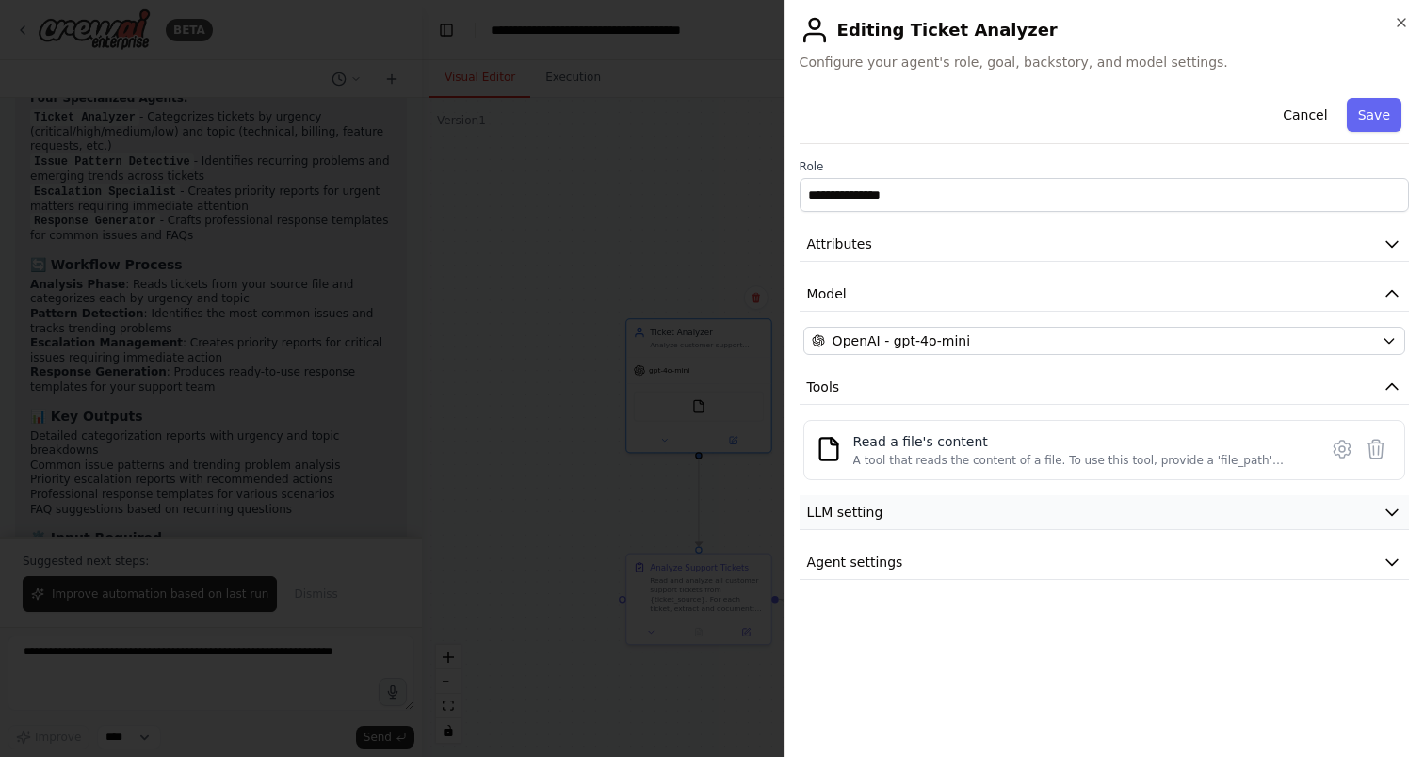
click at [956, 502] on button "LLM setting" at bounding box center [1104, 512] width 609 height 35
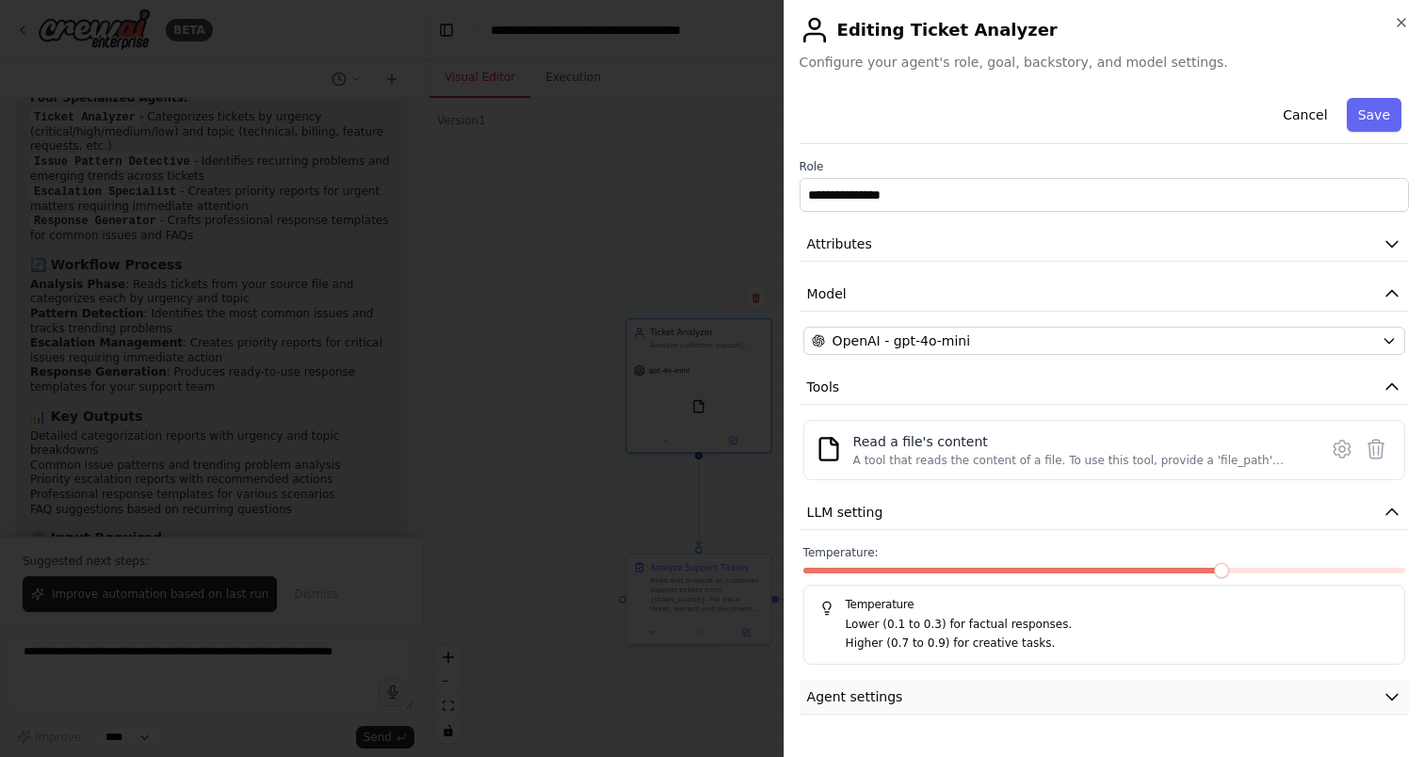
click at [895, 689] on span "Agent settings" at bounding box center [855, 697] width 96 height 19
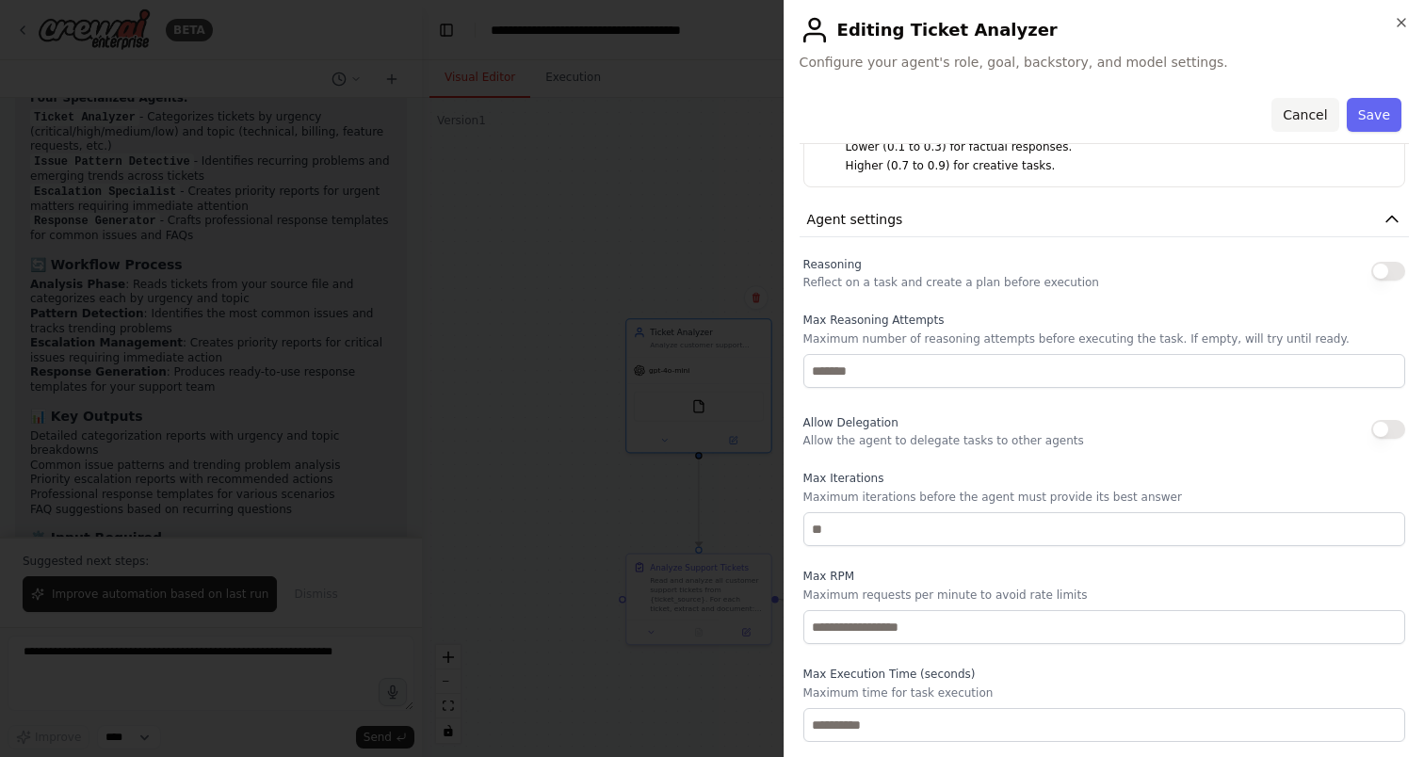
click at [1318, 111] on button "Cancel" at bounding box center [1304, 115] width 67 height 34
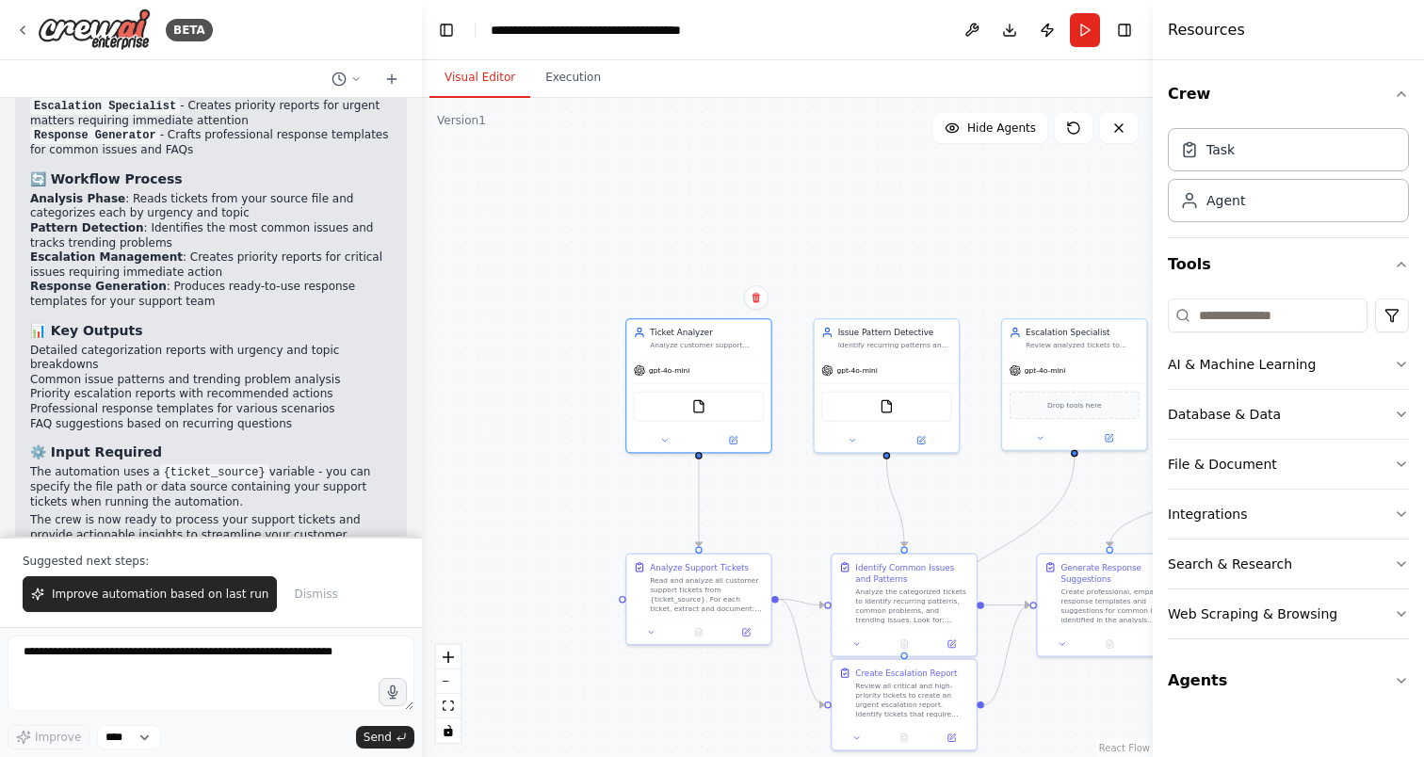
scroll to position [2143, 0]
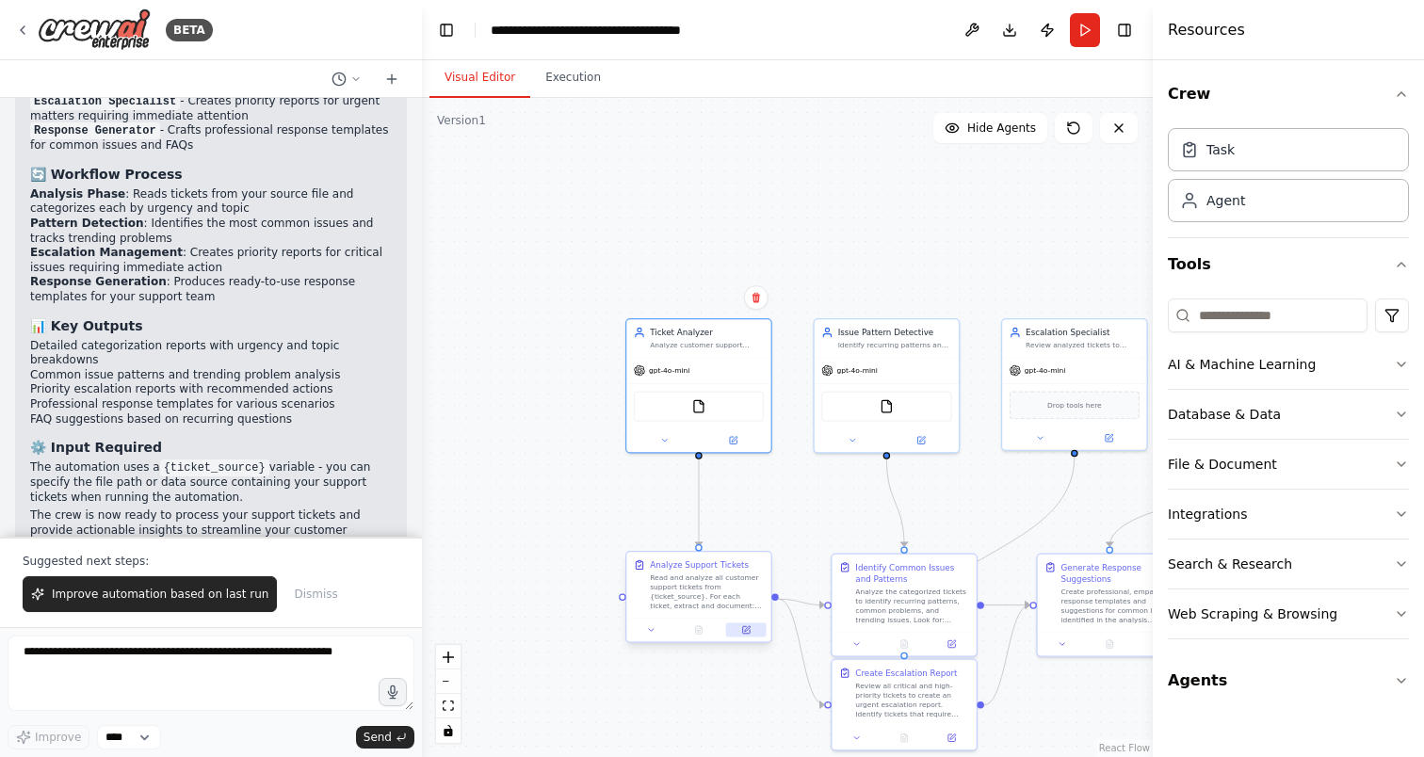
click at [739, 628] on button at bounding box center [746, 630] width 40 height 14
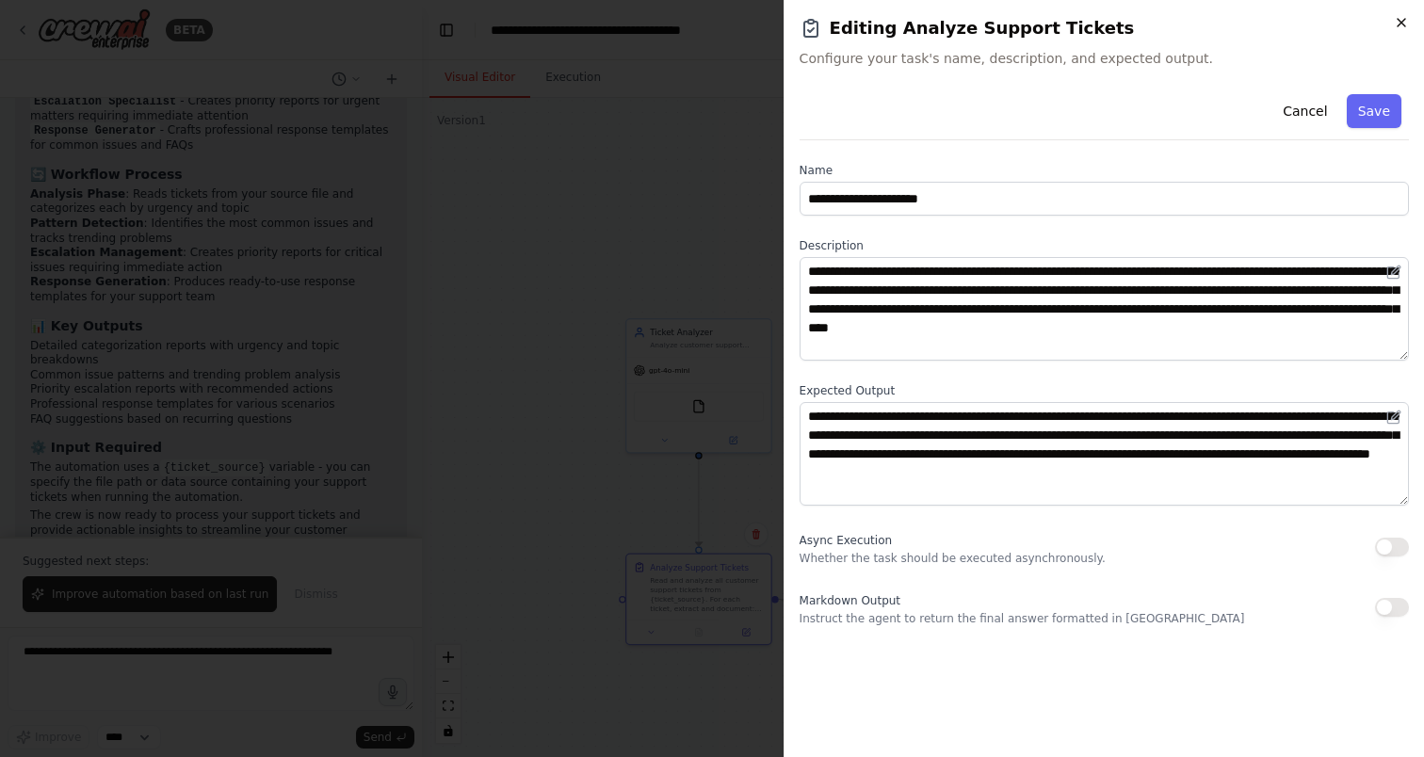
click at [1396, 22] on icon "button" at bounding box center [1401, 22] width 15 height 15
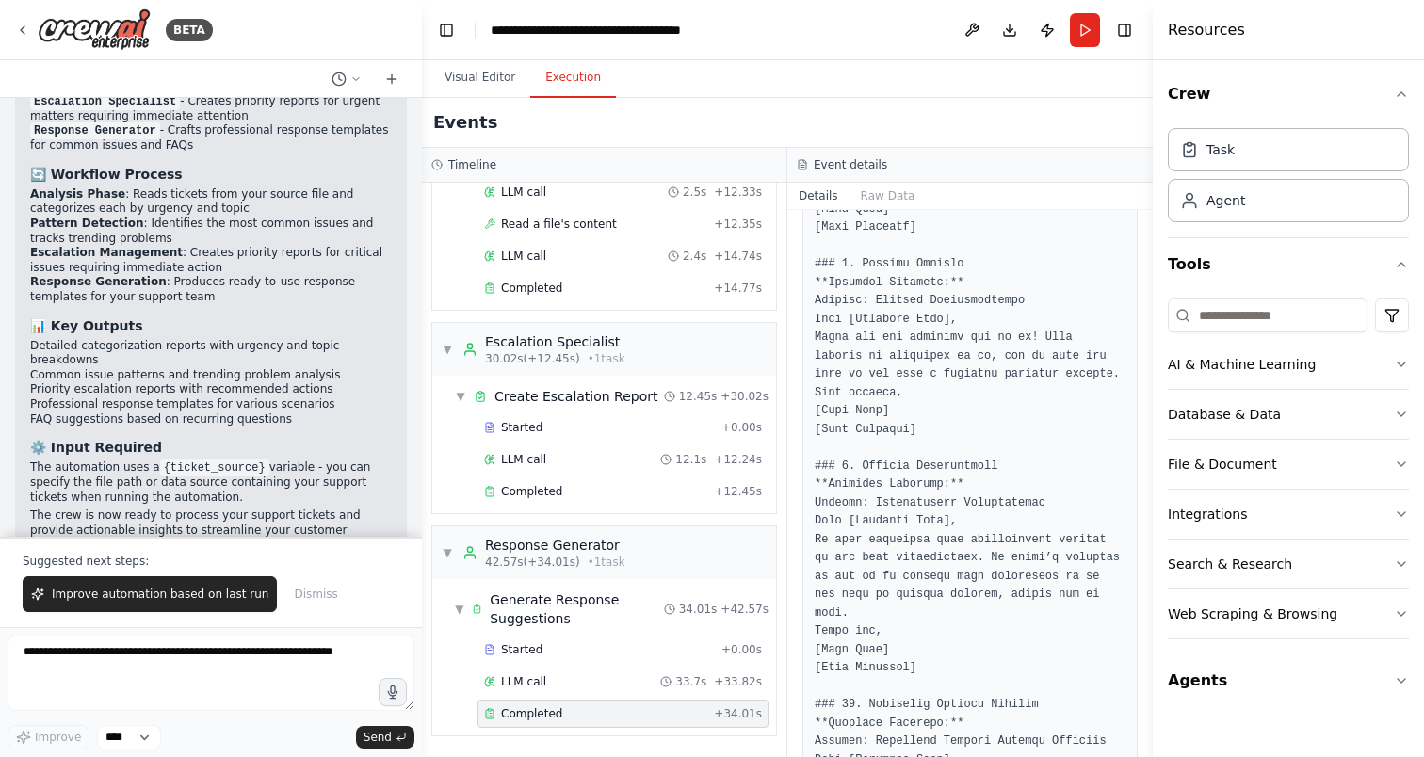
click at [581, 89] on button "Execution" at bounding box center [573, 78] width 86 height 40
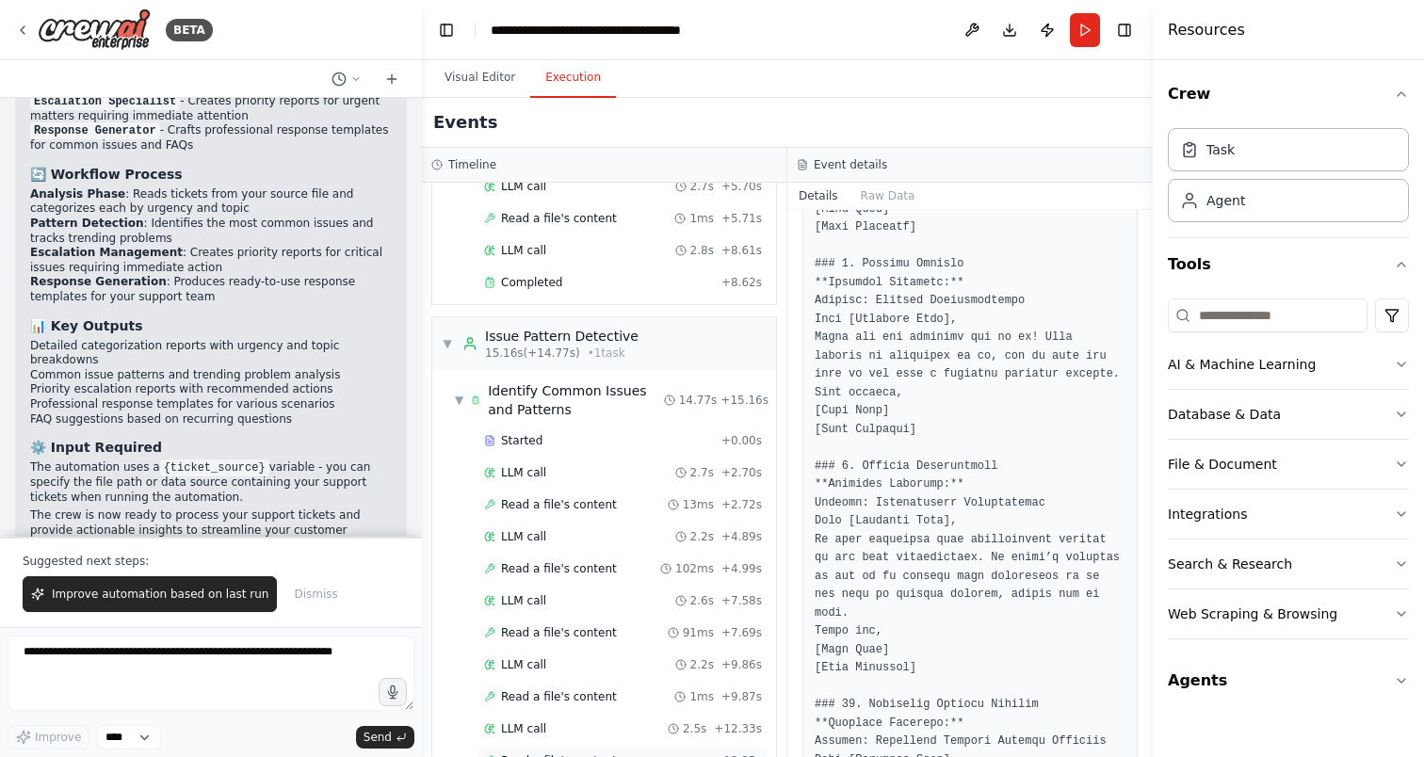
scroll to position [0, 0]
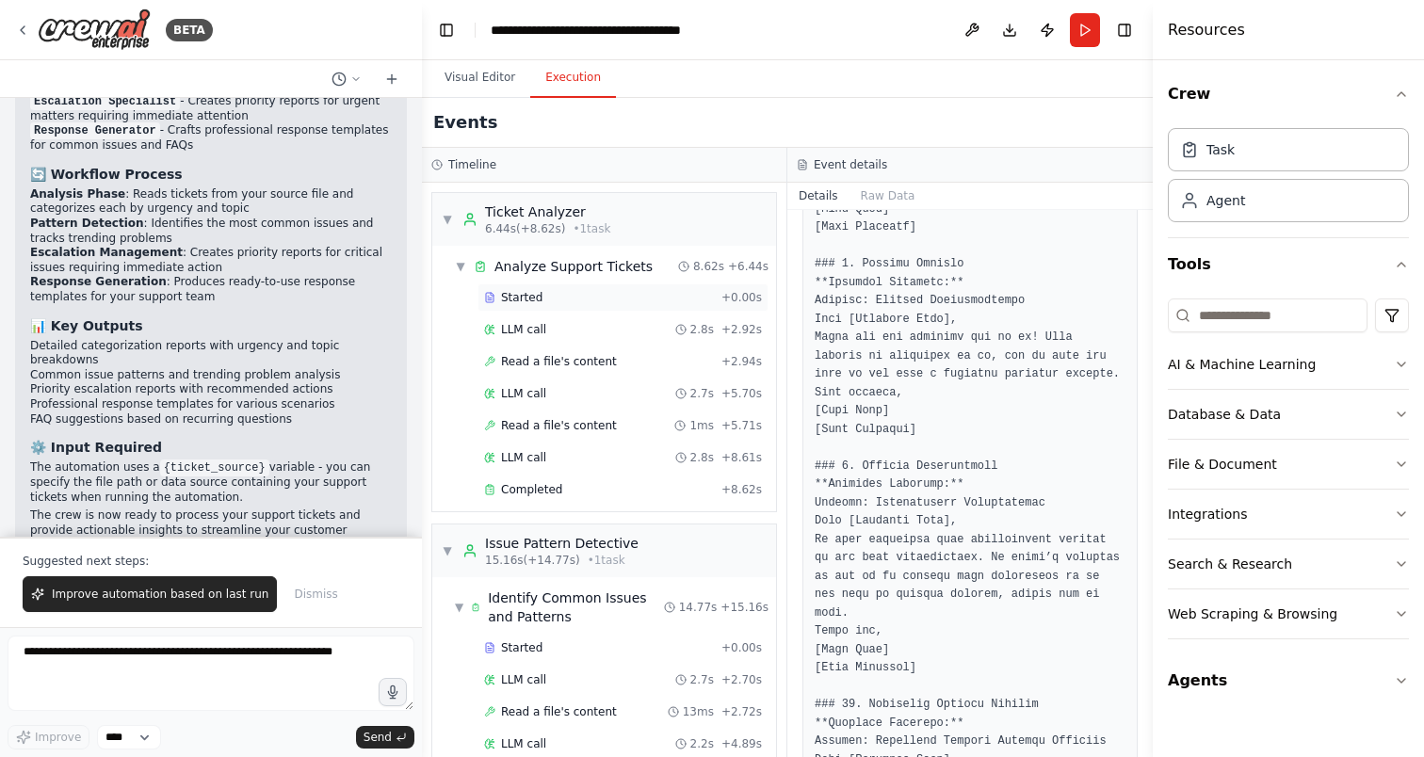
click at [548, 290] on div "Started" at bounding box center [599, 297] width 230 height 15
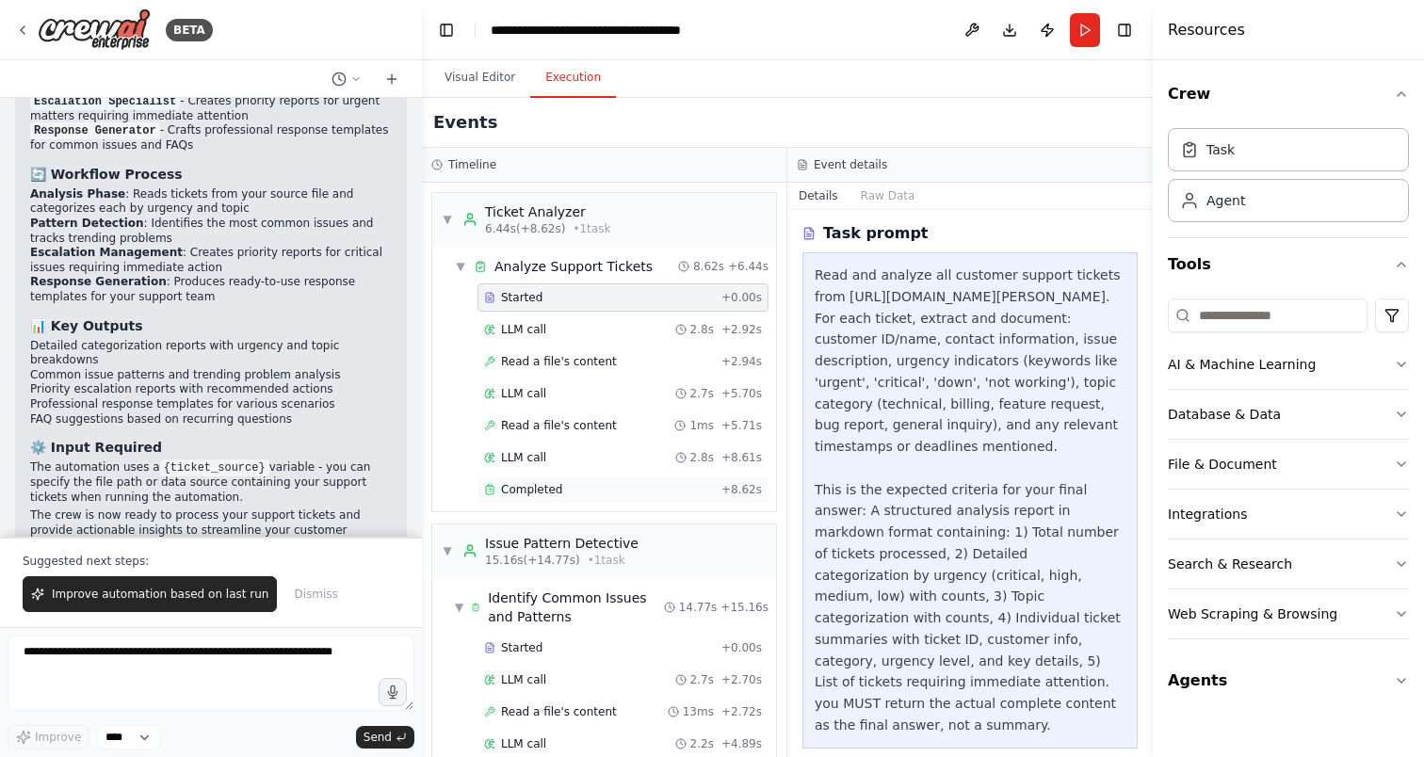
click at [527, 478] on div "Completed + 8.62s" at bounding box center [623, 490] width 291 height 28
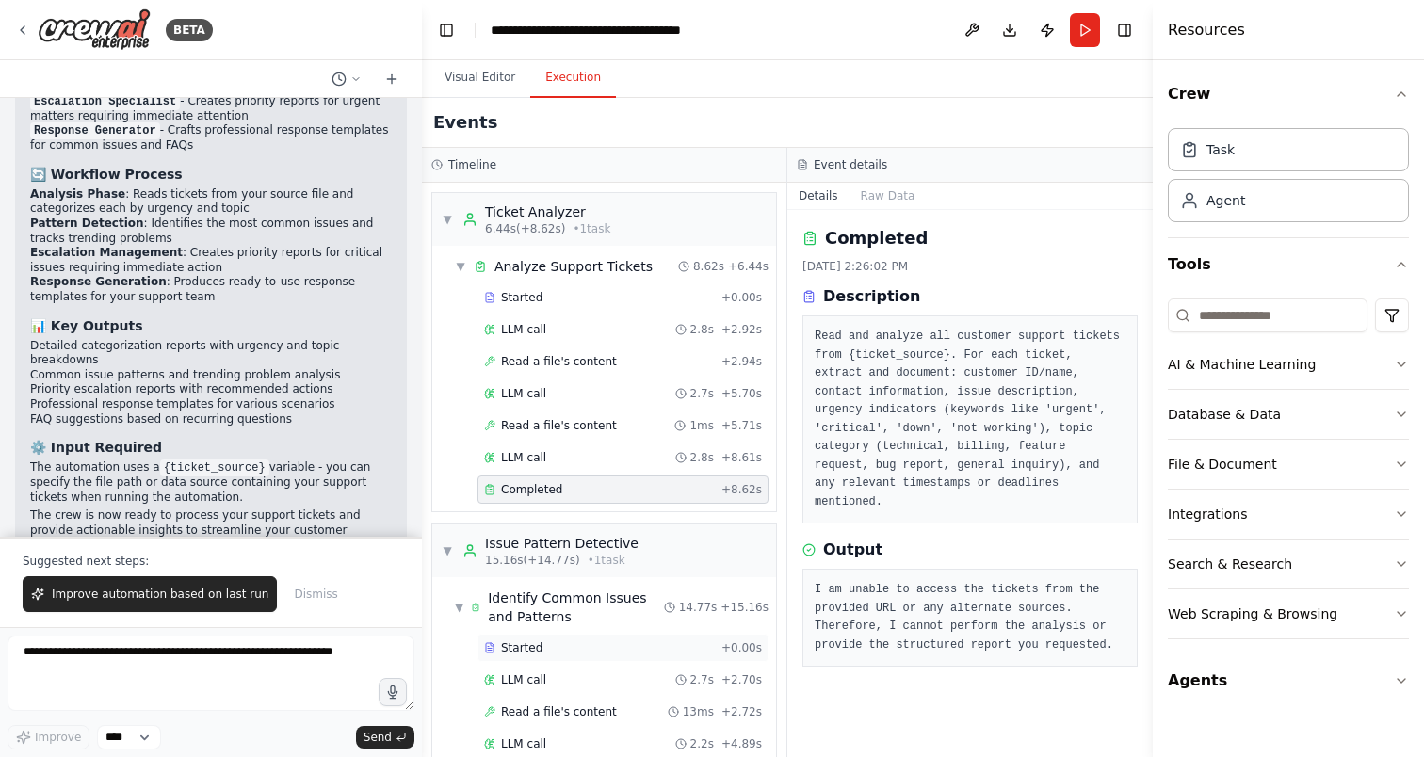
click at [676, 649] on div "Started" at bounding box center [599, 647] width 230 height 15
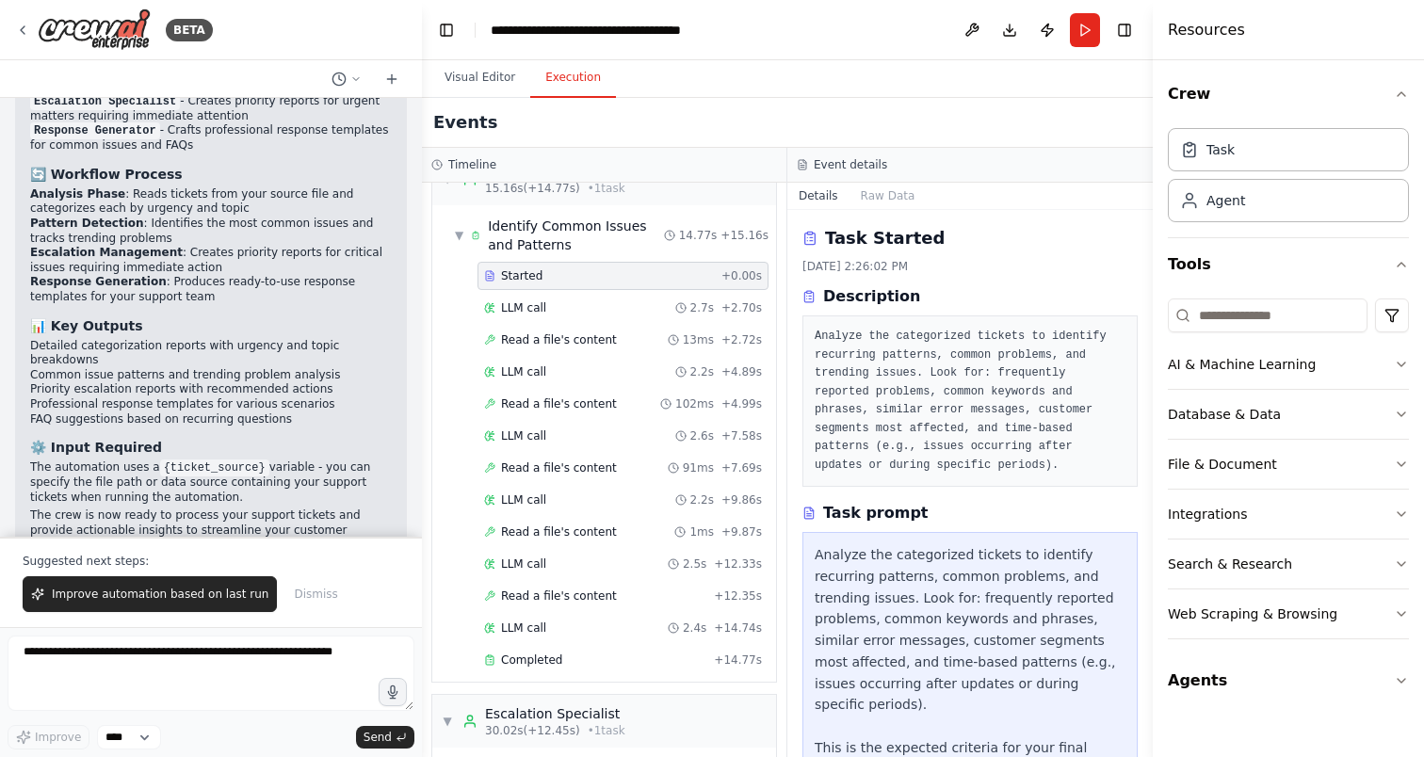
scroll to position [377, 0]
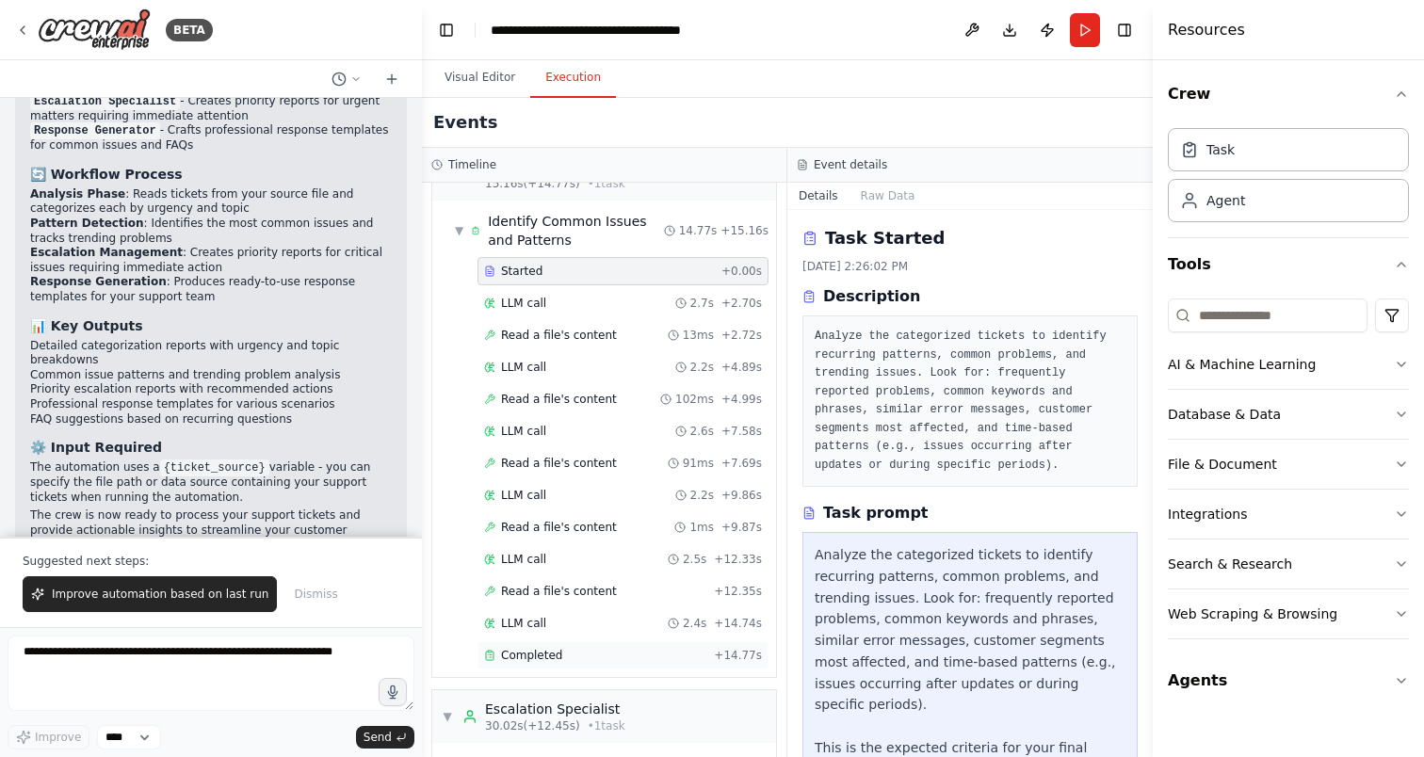
click at [656, 646] on div "Completed + 14.77s" at bounding box center [623, 655] width 291 height 28
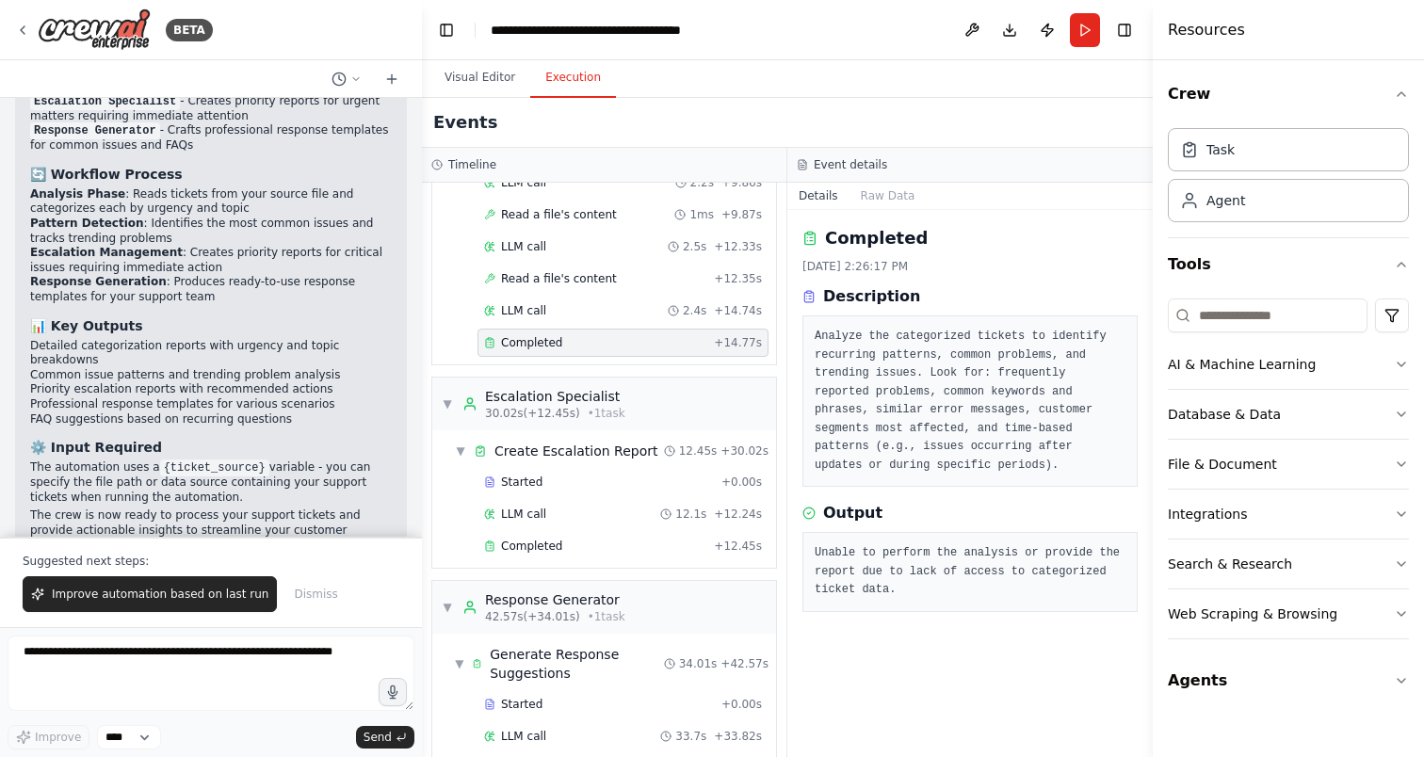
scroll to position [690, 0]
click at [582, 472] on div "Started + 0.00s" at bounding box center [623, 481] width 291 height 28
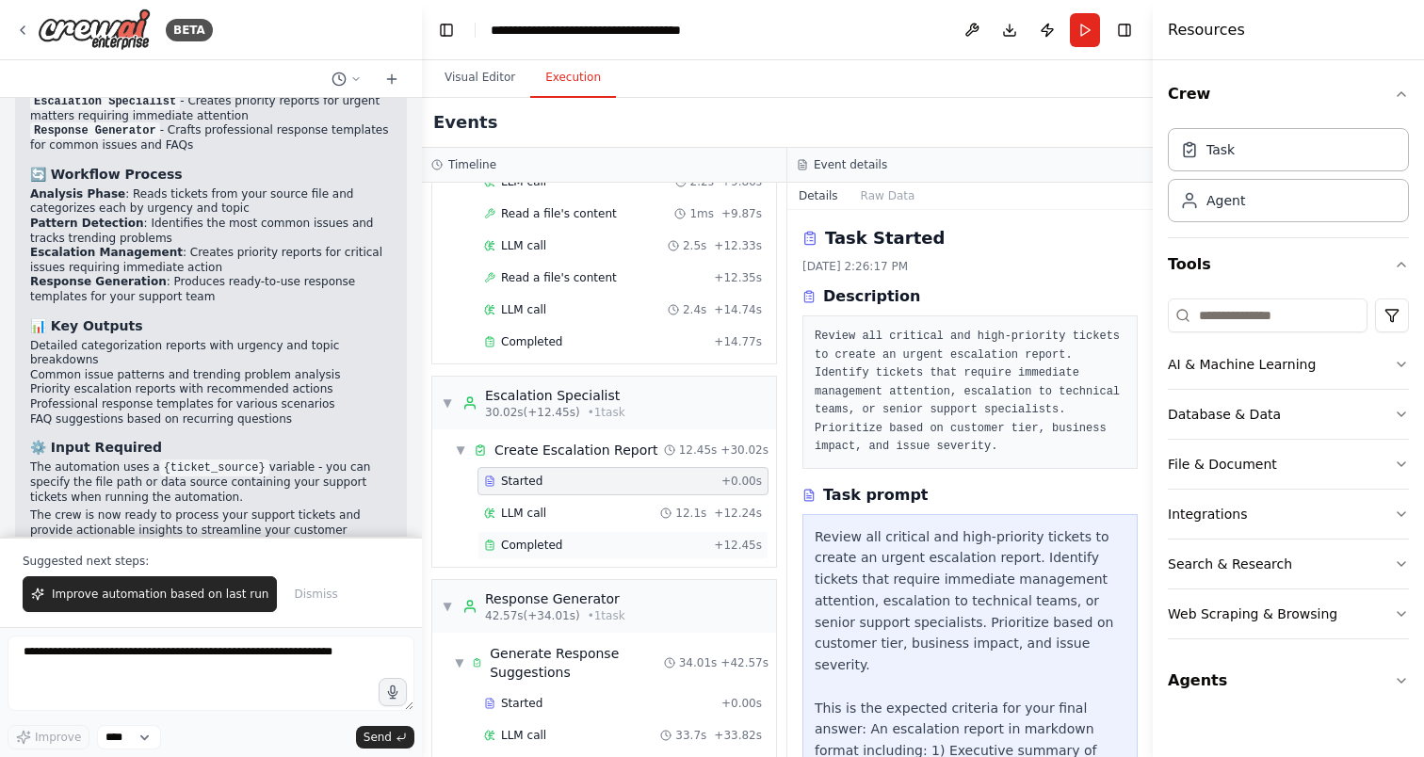
click at [530, 542] on span "Completed" at bounding box center [531, 545] width 61 height 15
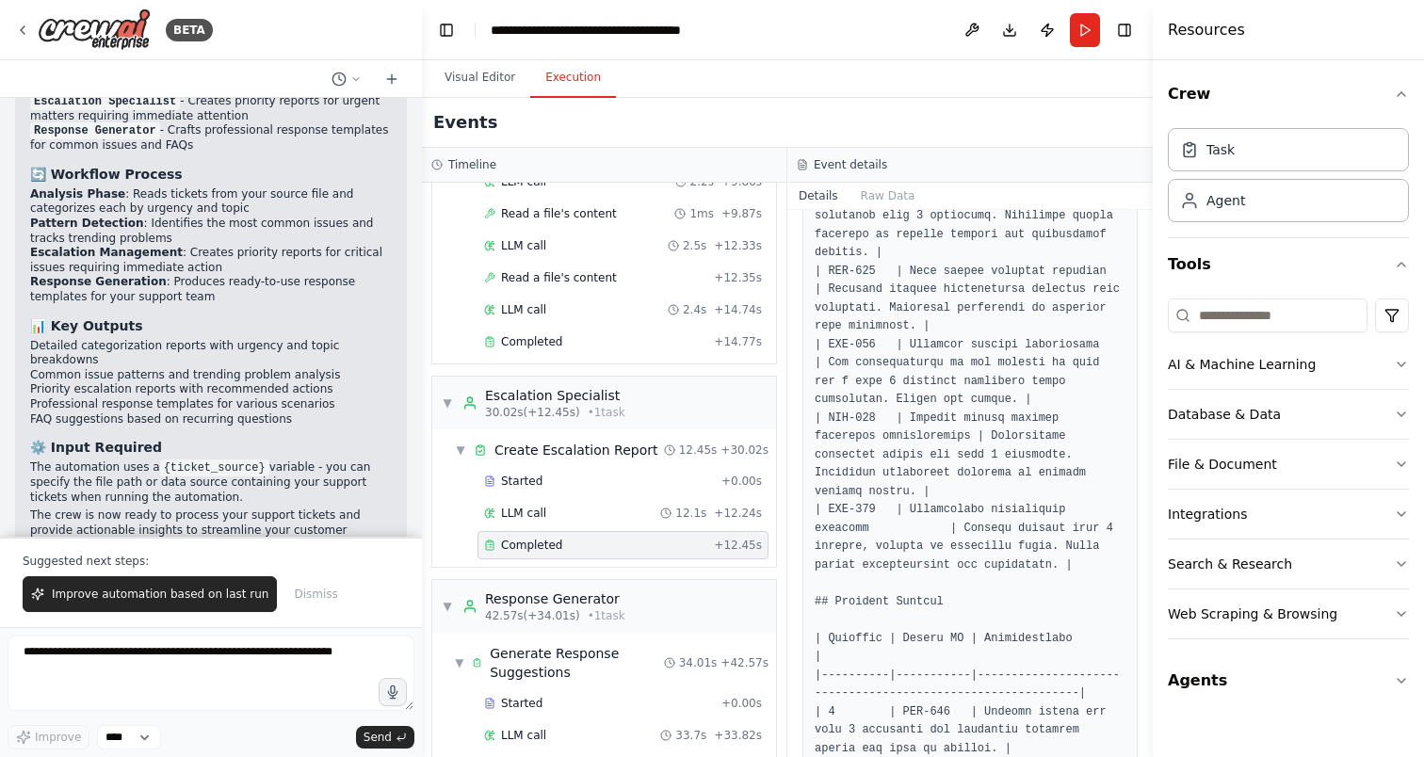
scroll to position [780, 0]
click at [20, 20] on div "BETA" at bounding box center [114, 29] width 198 height 42
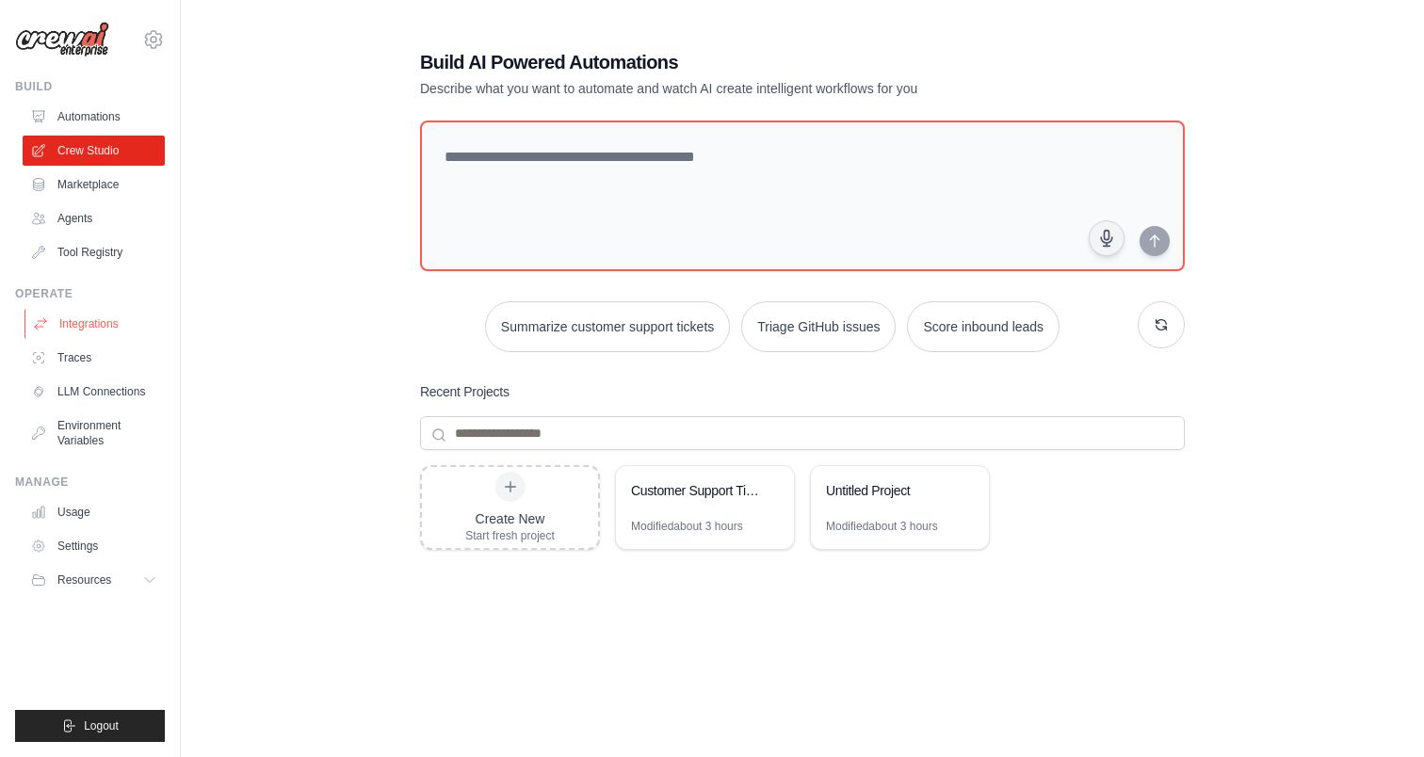
click at [89, 331] on link "Integrations" at bounding box center [95, 324] width 142 height 30
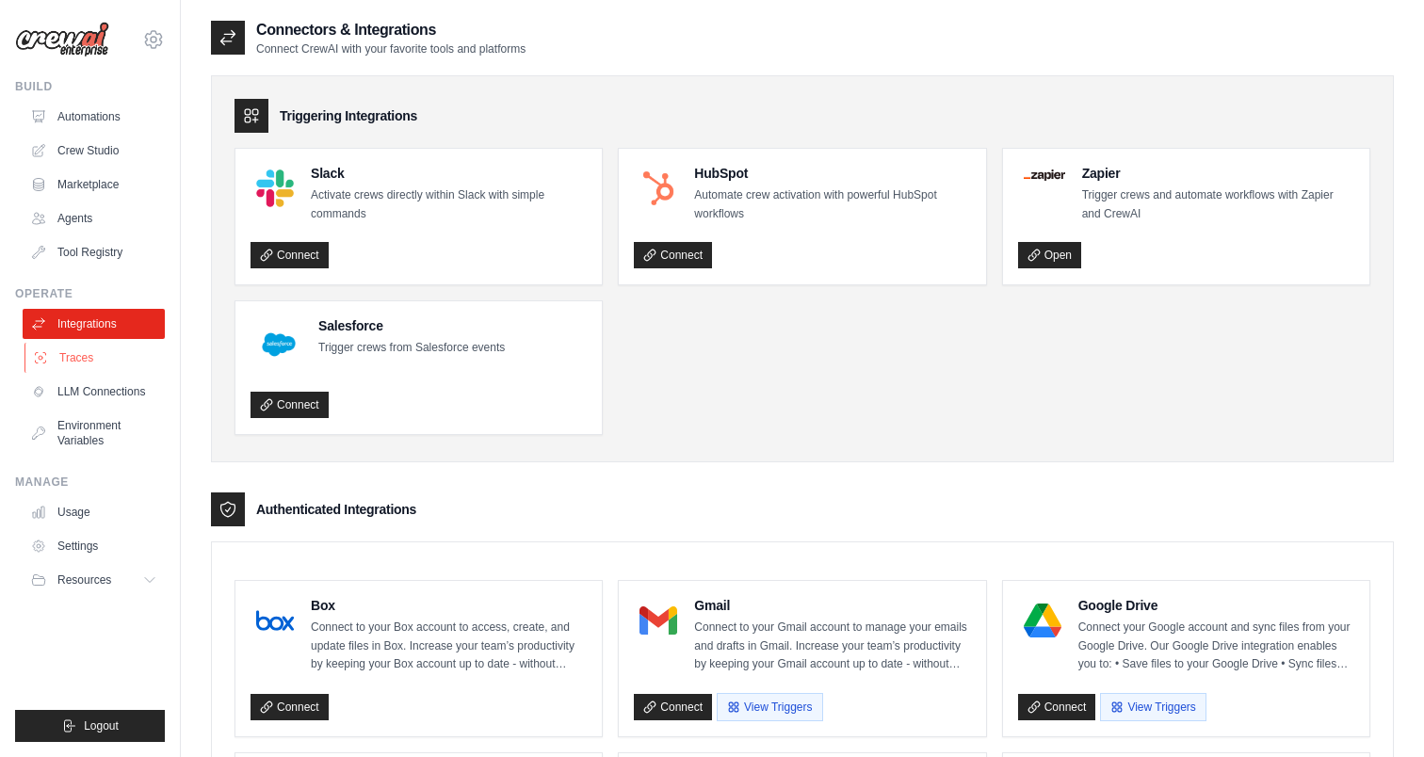
click at [99, 357] on link "Traces" at bounding box center [95, 358] width 142 height 30
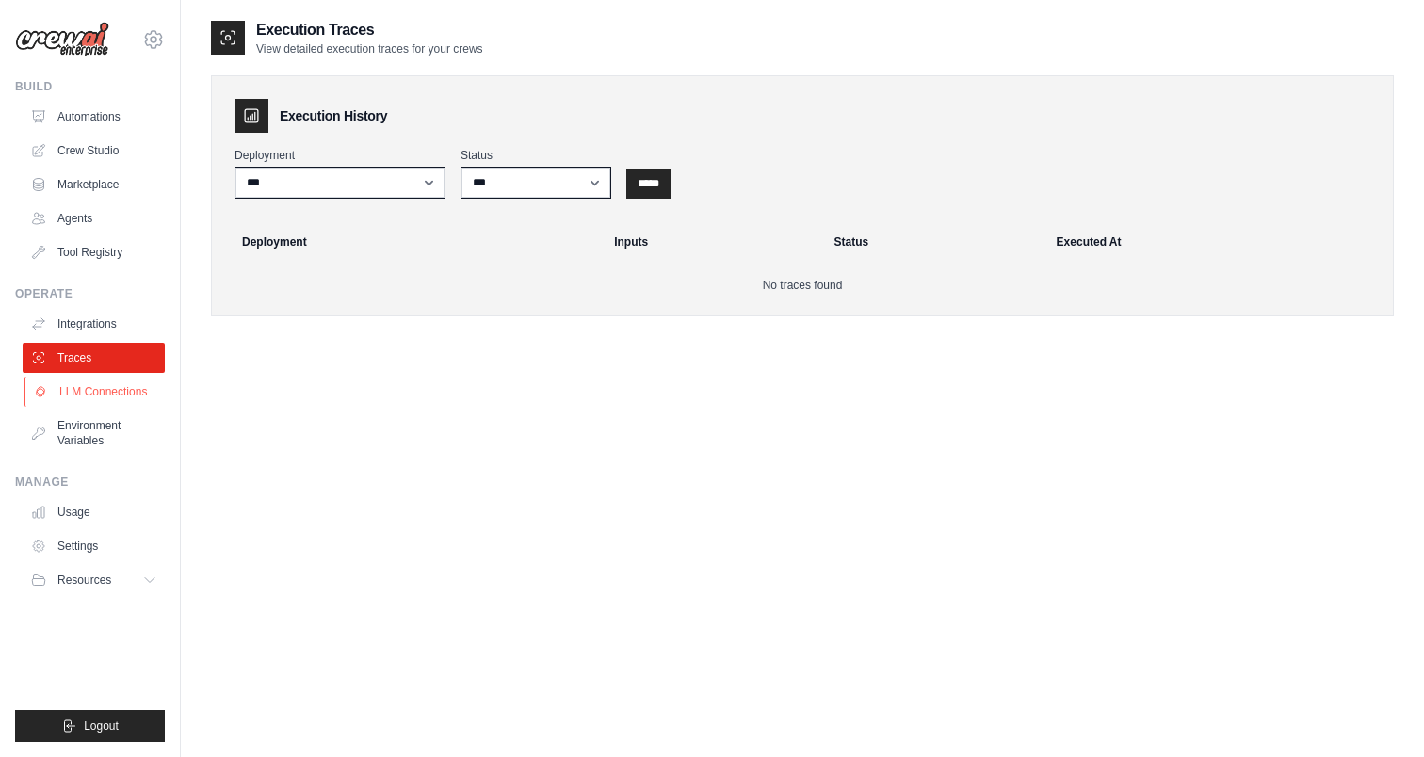
click at [105, 380] on link "LLM Connections" at bounding box center [95, 392] width 142 height 30
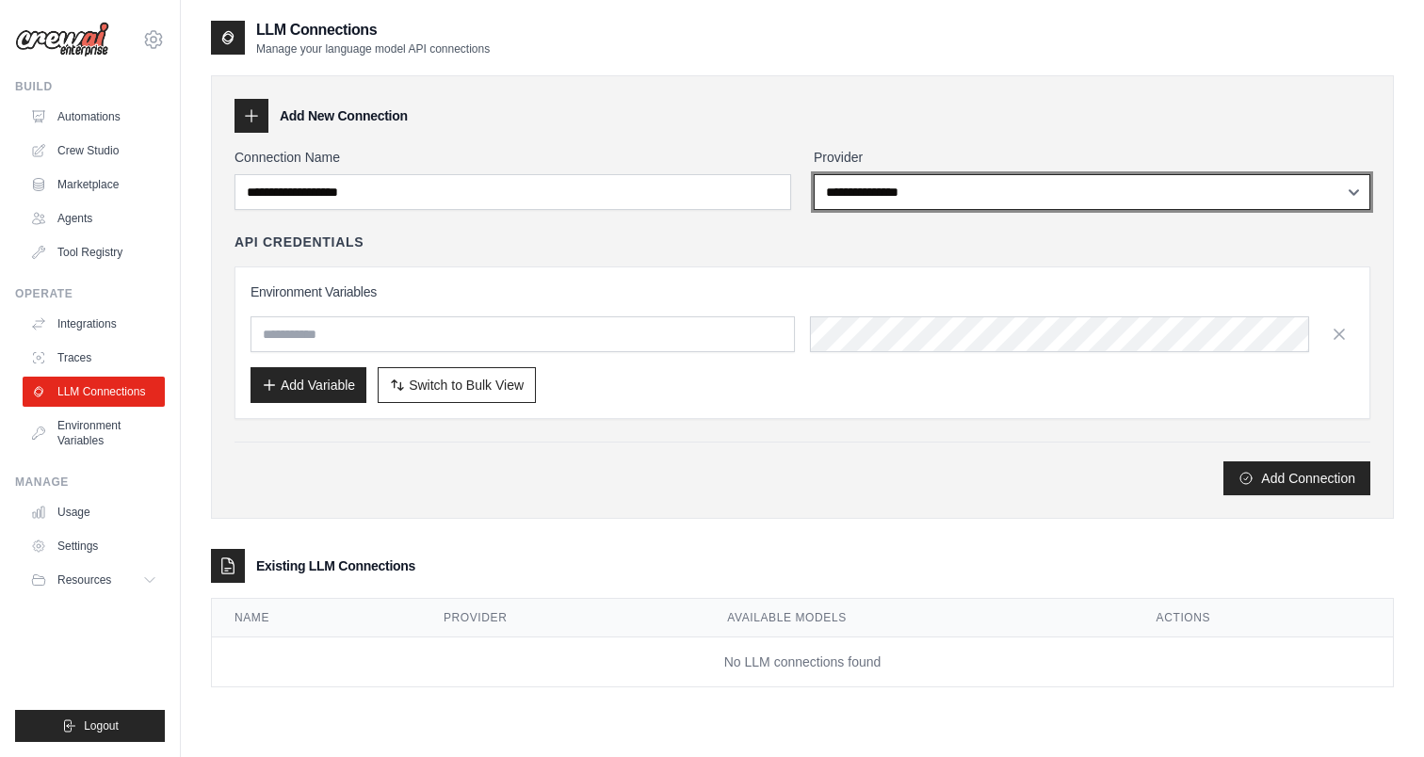
click at [899, 195] on select "**********" at bounding box center [1092, 192] width 557 height 36
select select "******"
click at [814, 174] on select "**********" at bounding box center [1092, 192] width 557 height 36
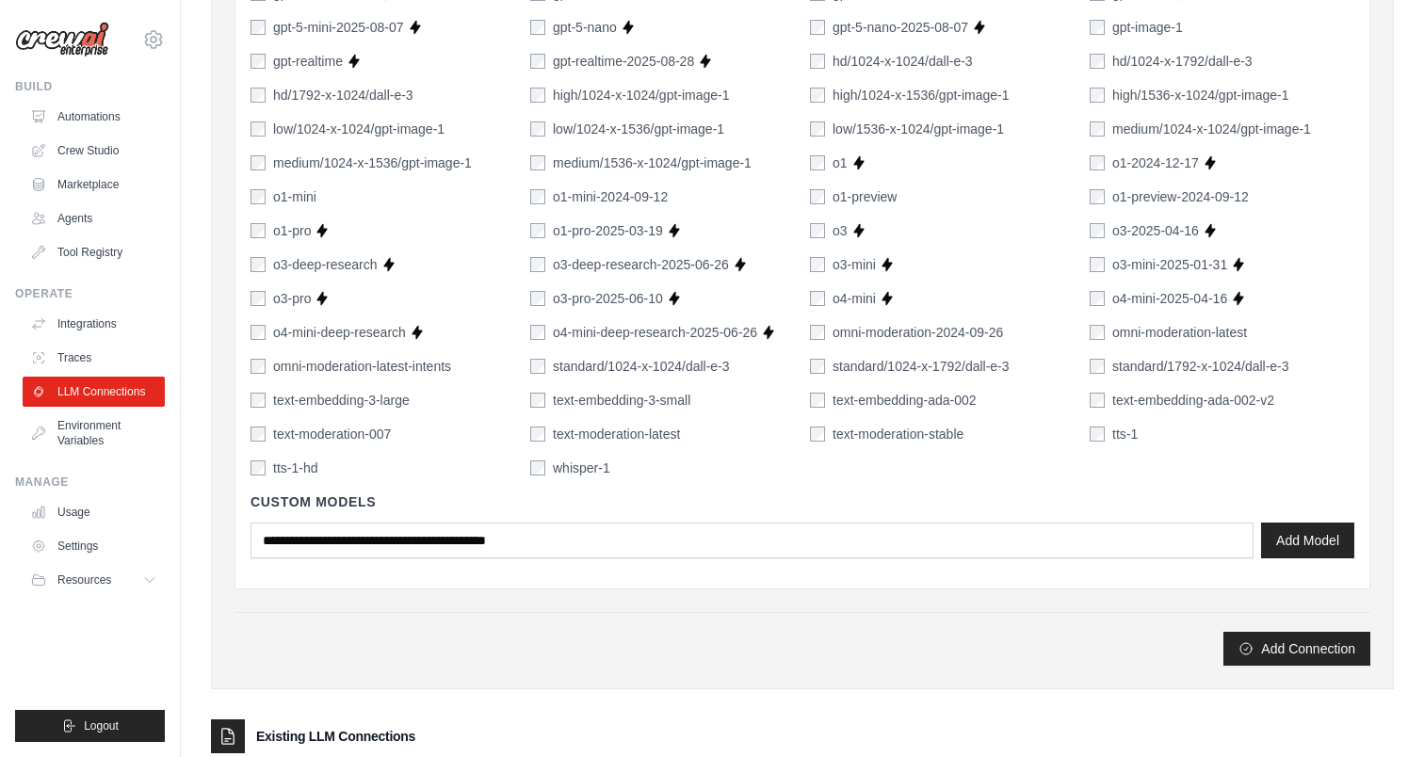
scroll to position [1154, 0]
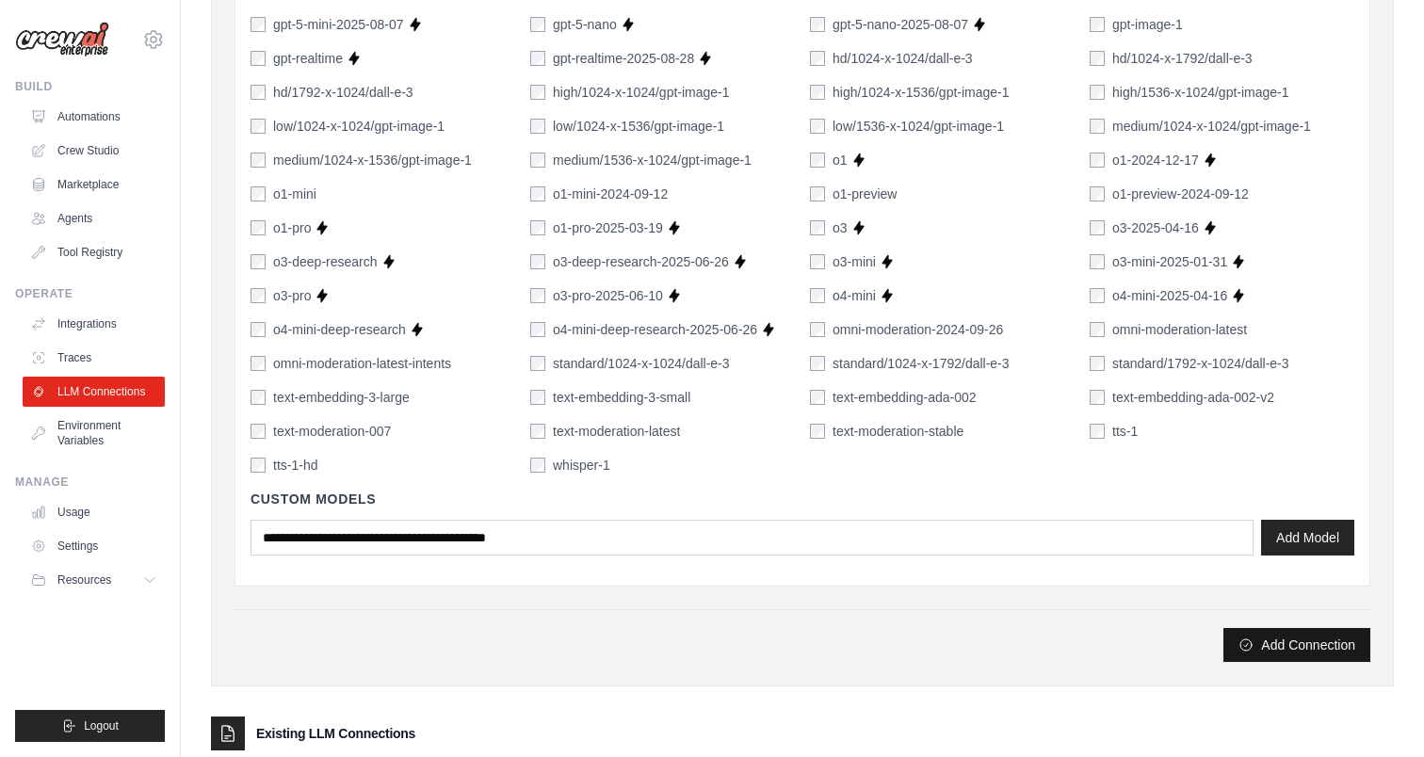
click at [1278, 642] on button "Add Connection" at bounding box center [1296, 645] width 147 height 34
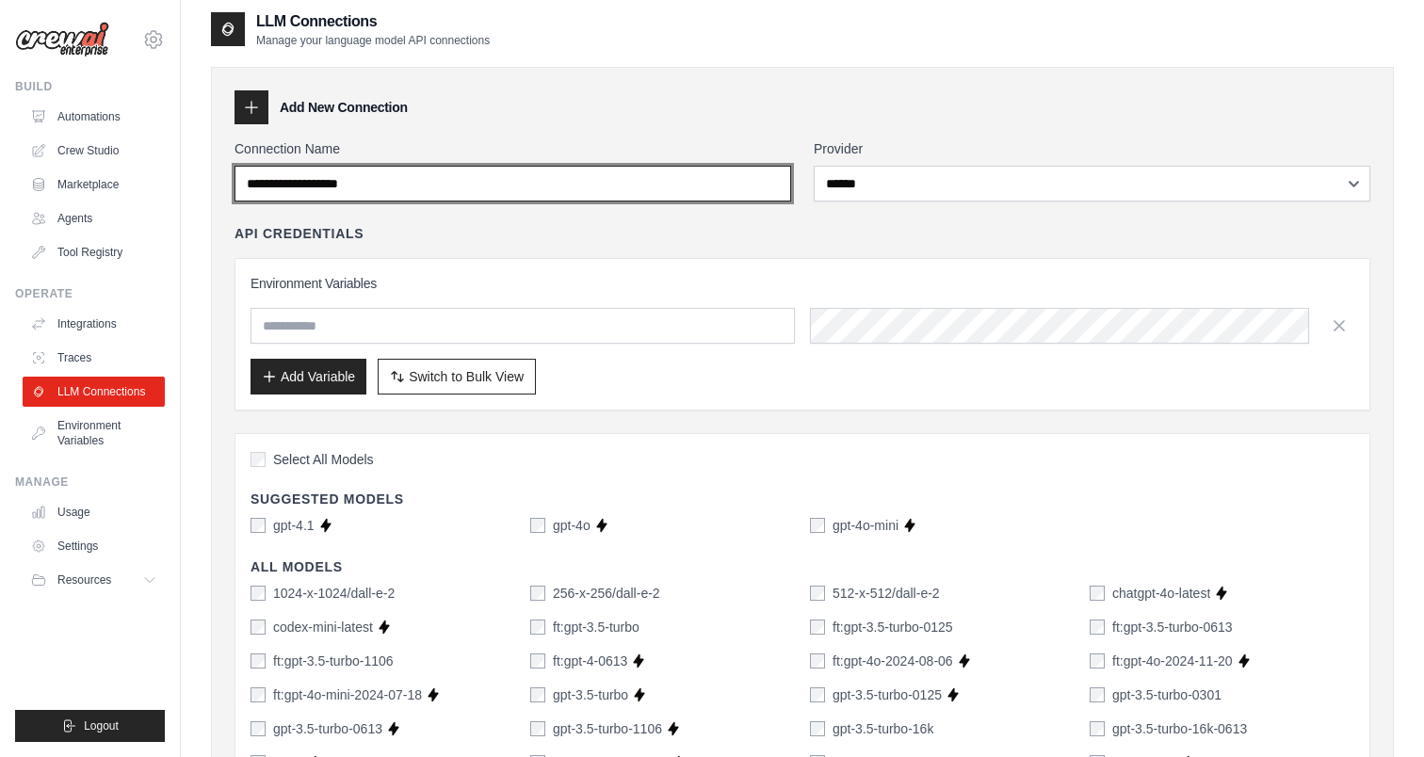
scroll to position [0, 0]
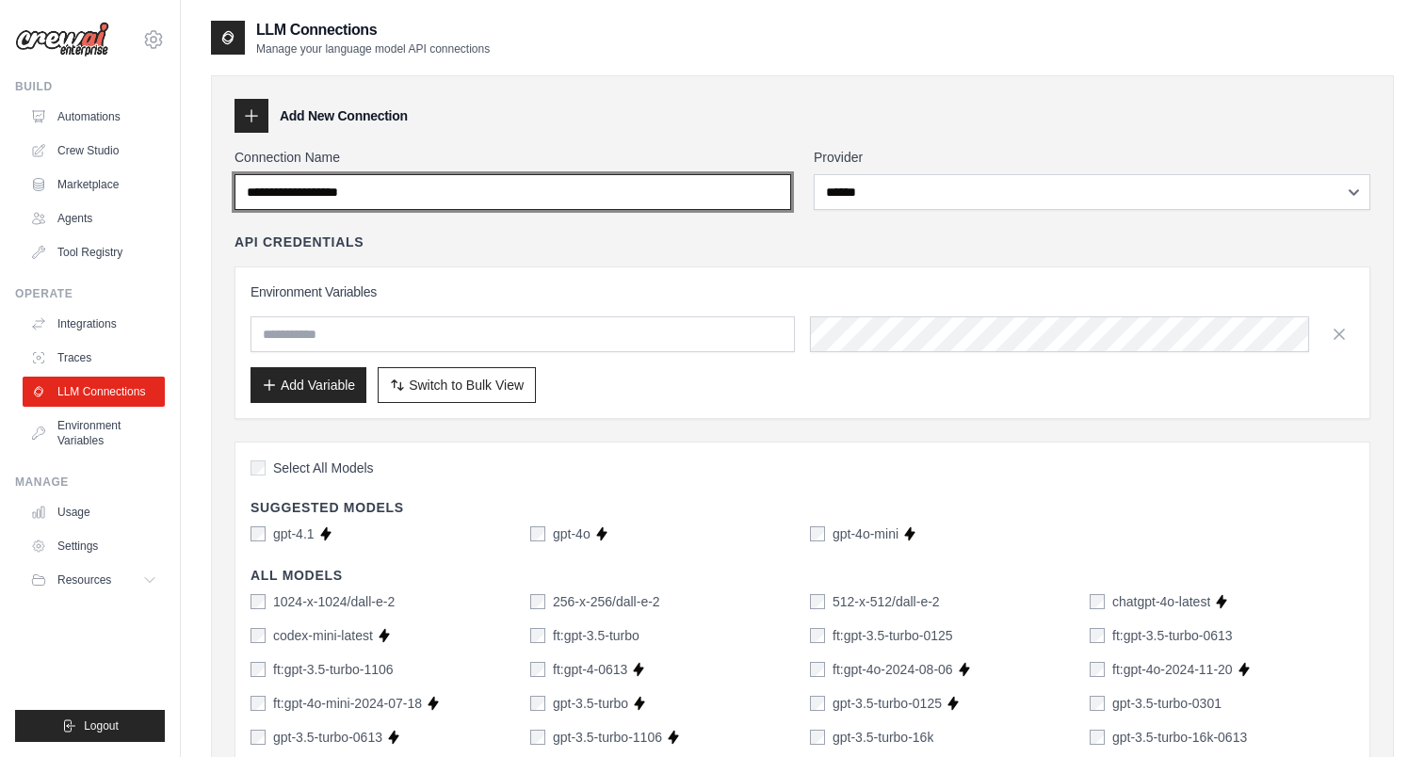
click at [572, 190] on input "Connection Name" at bounding box center [513, 192] width 557 height 36
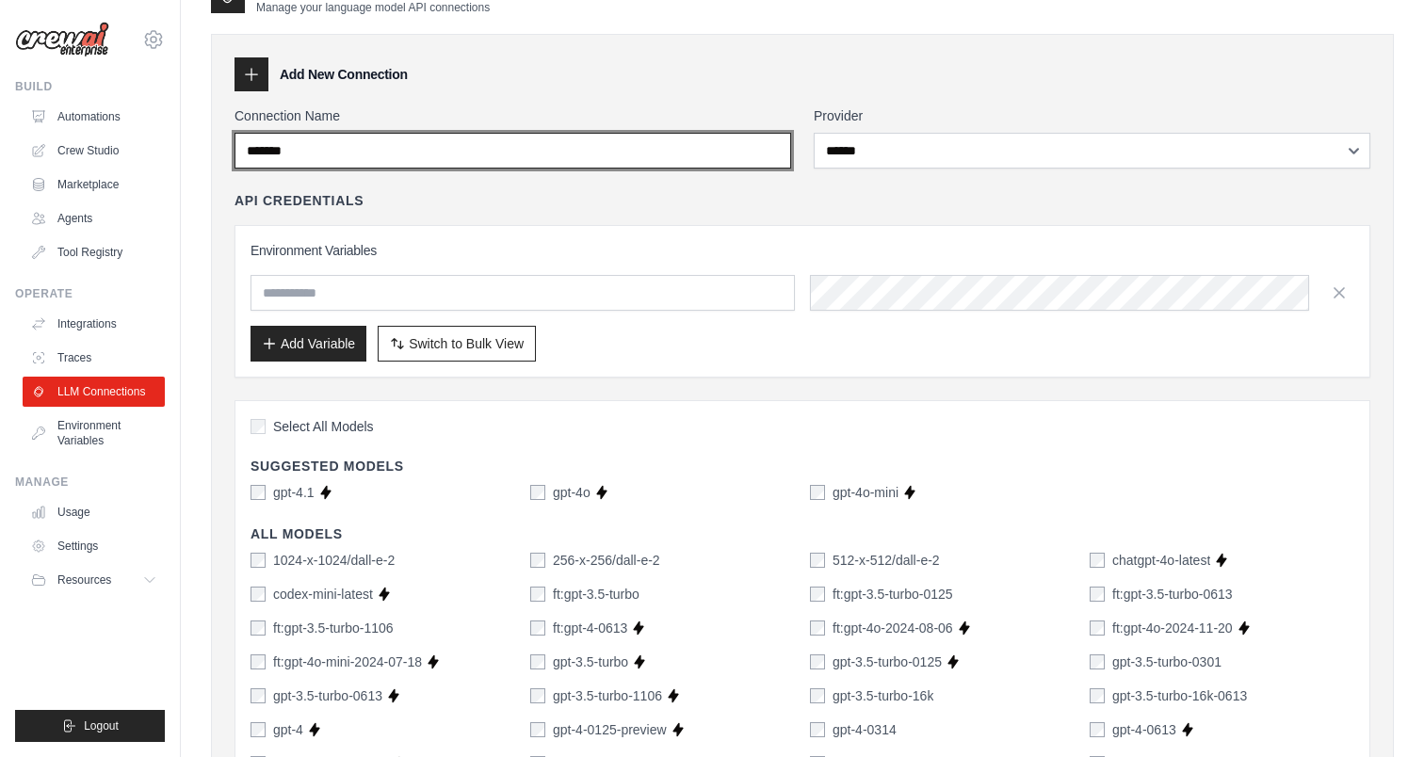
scroll to position [67, 0]
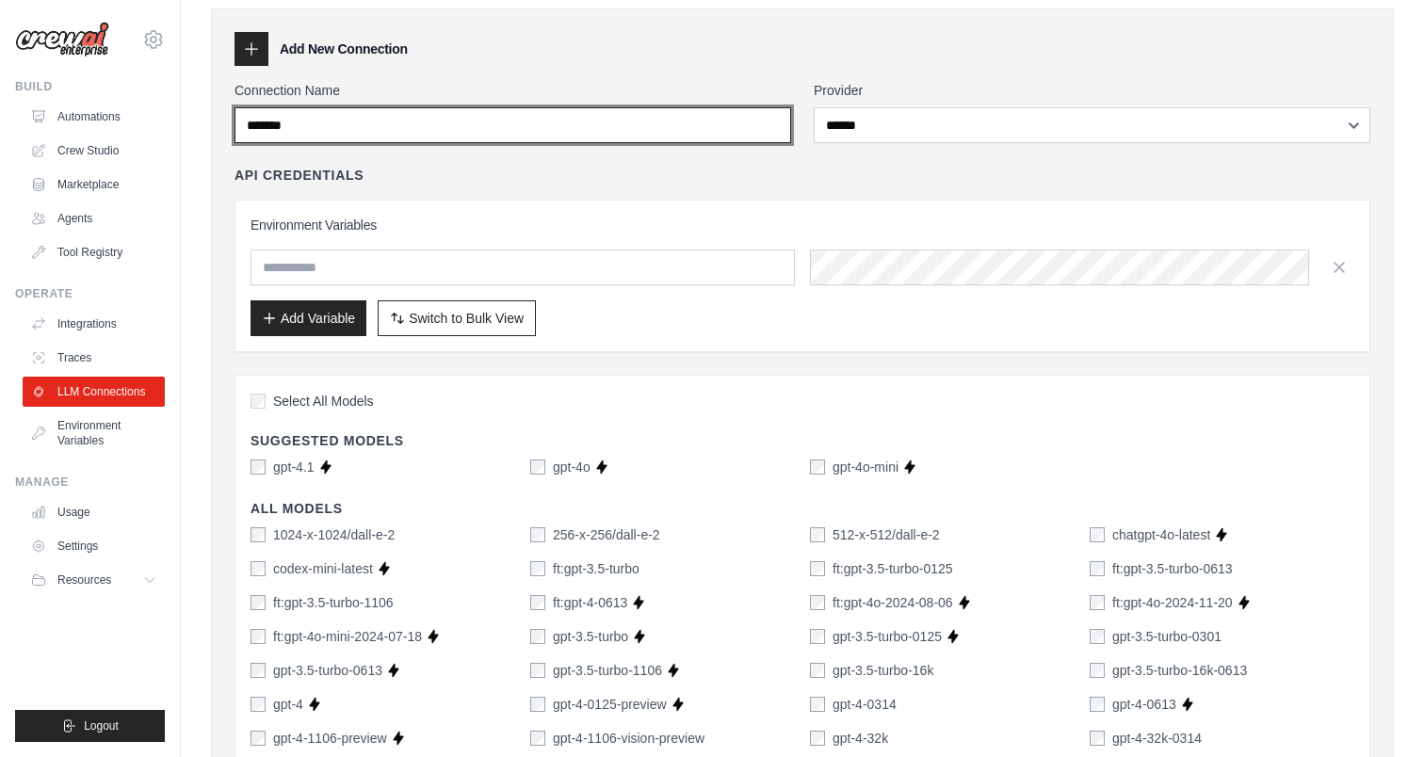
type input "*******"
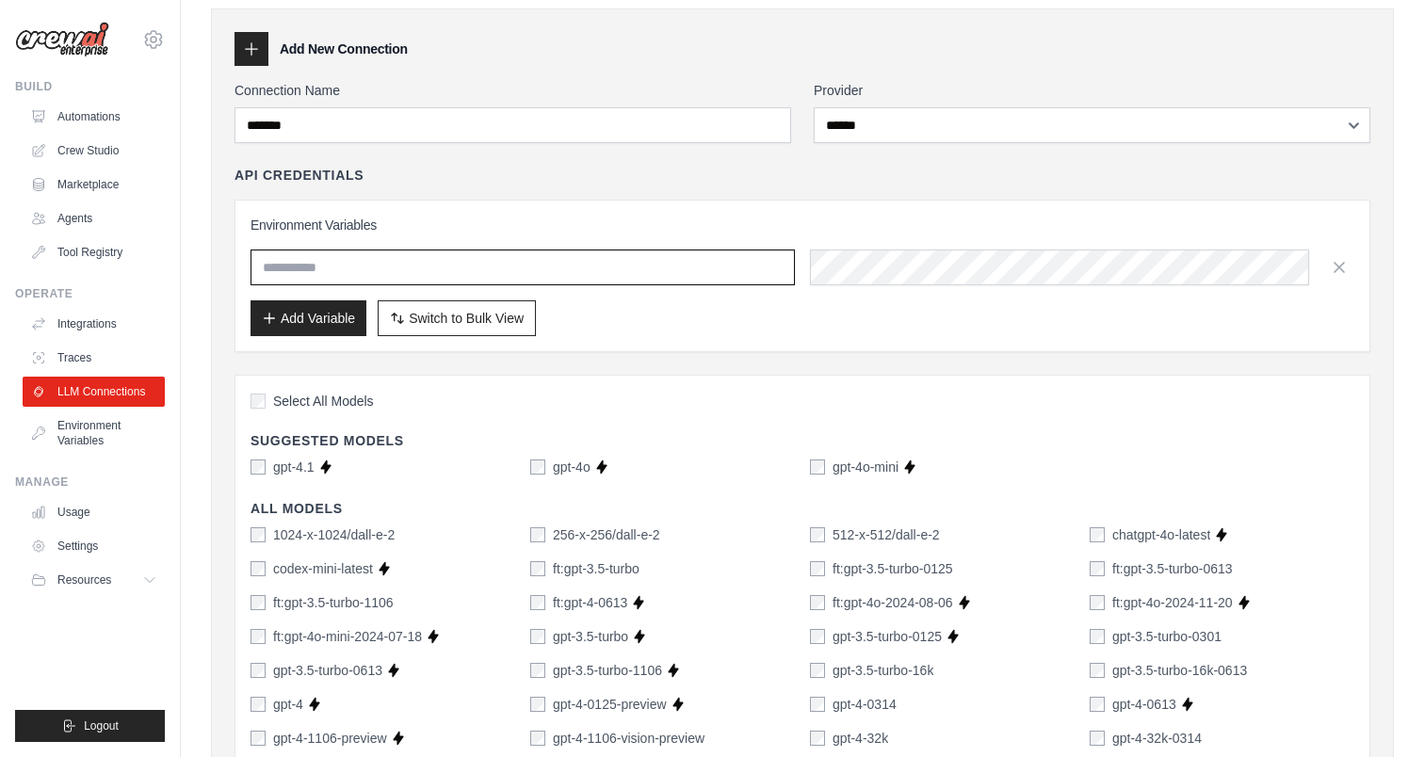
click at [660, 277] on input "text" at bounding box center [523, 268] width 544 height 36
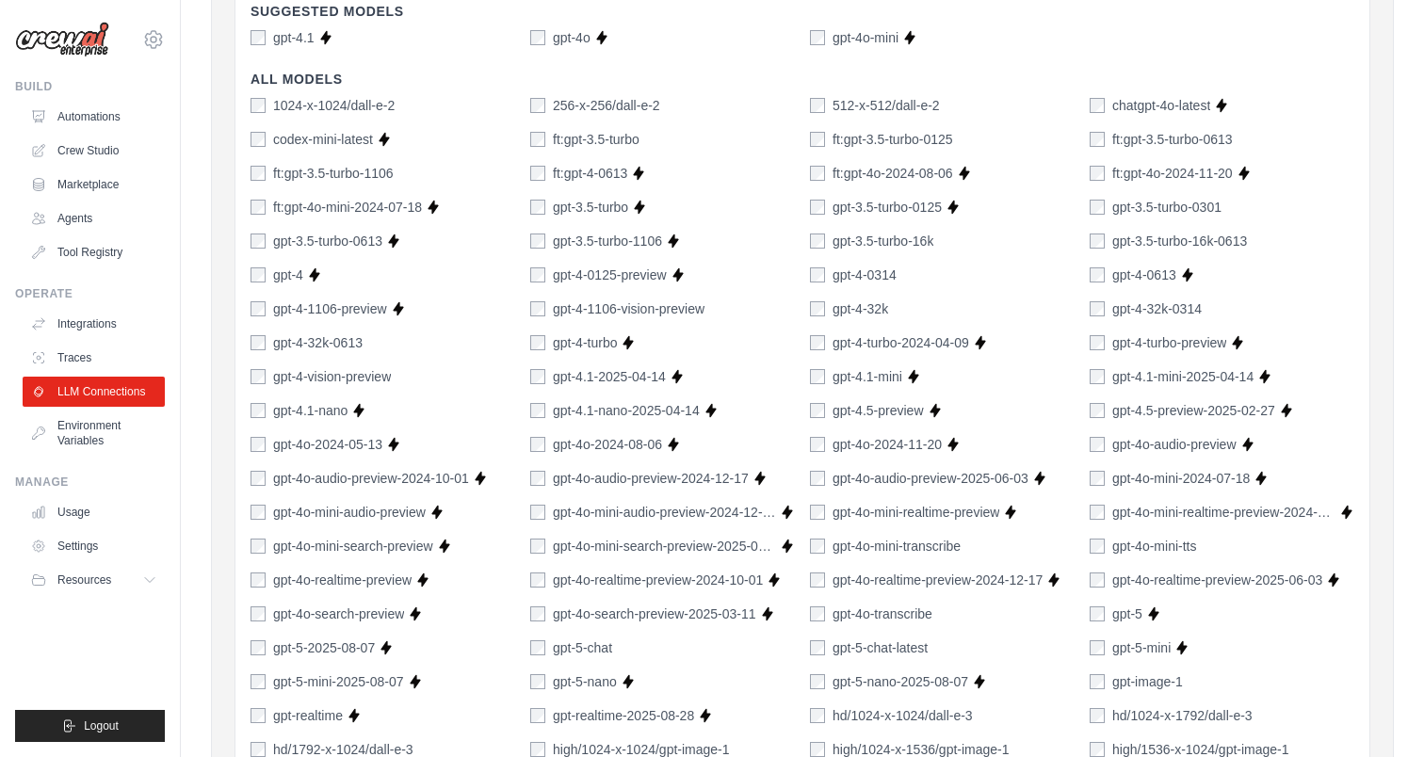
scroll to position [1301, 0]
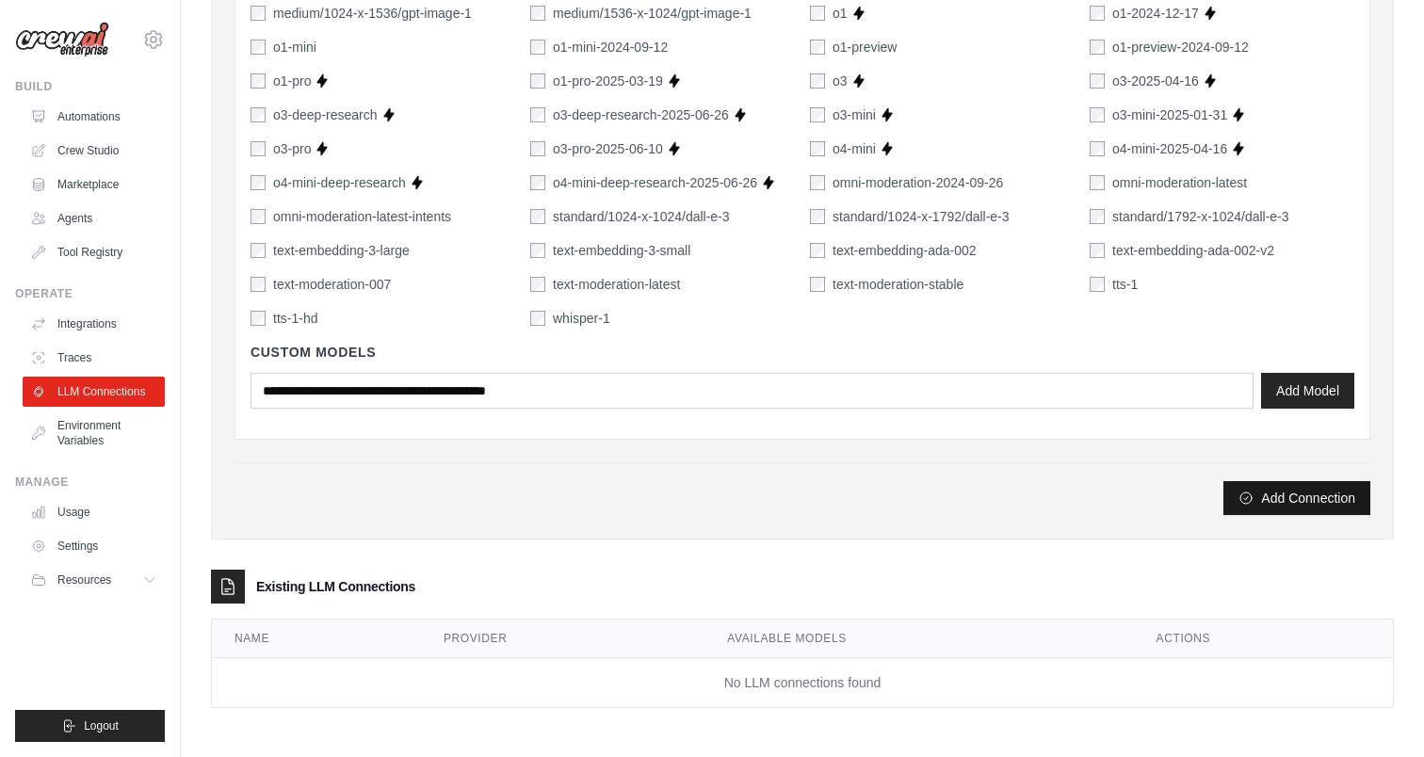
click at [1301, 494] on button "Add Connection" at bounding box center [1296, 498] width 147 height 34
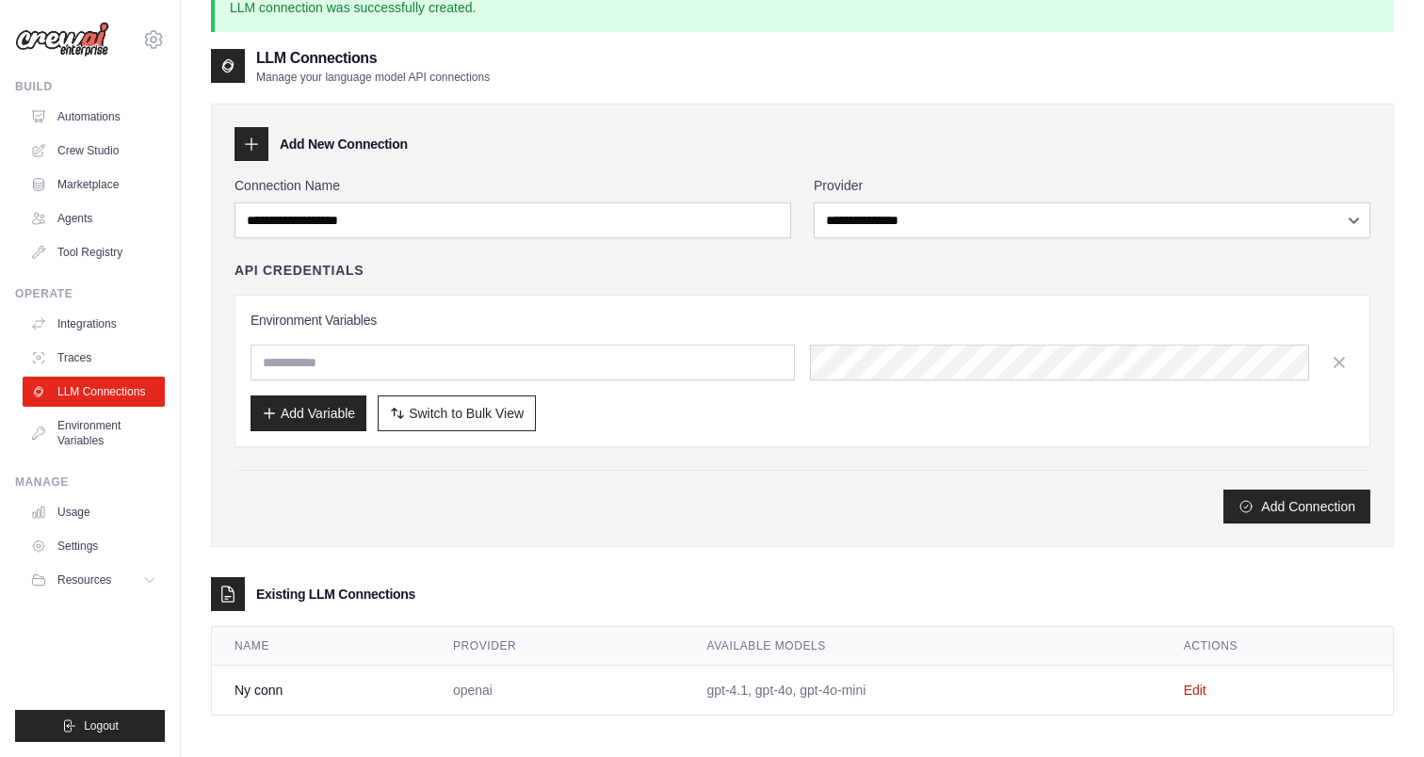
scroll to position [102, 0]
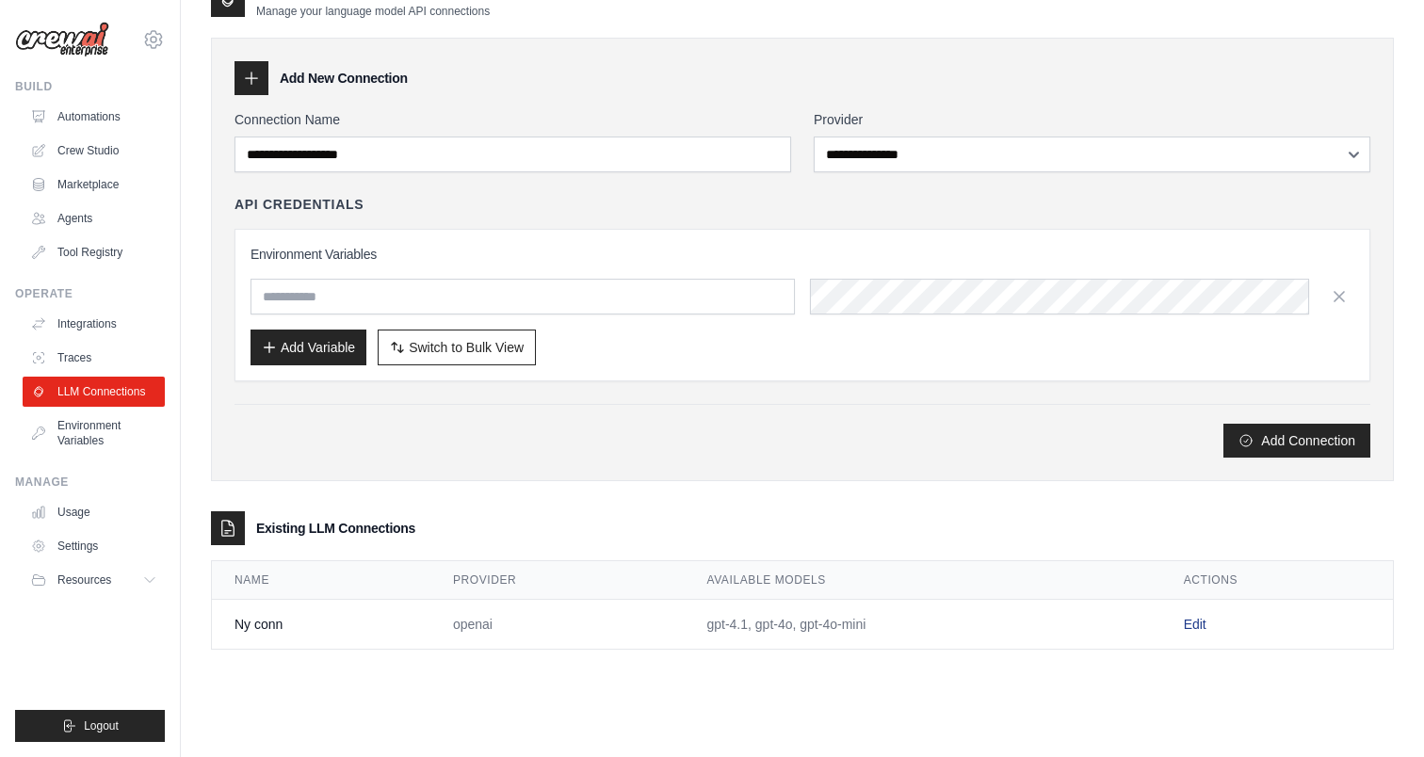
click at [1190, 621] on link "Edit" at bounding box center [1195, 624] width 23 height 15
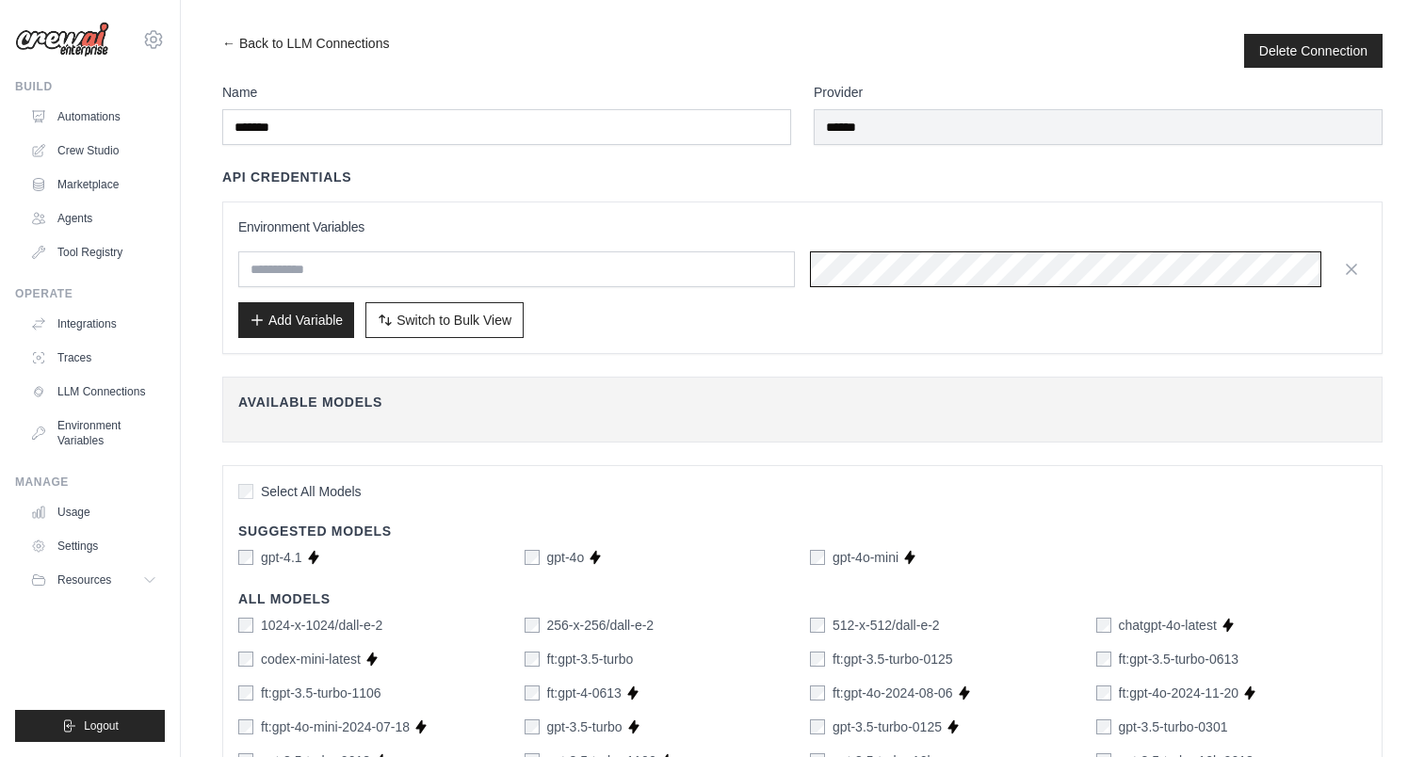
scroll to position [0, 497]
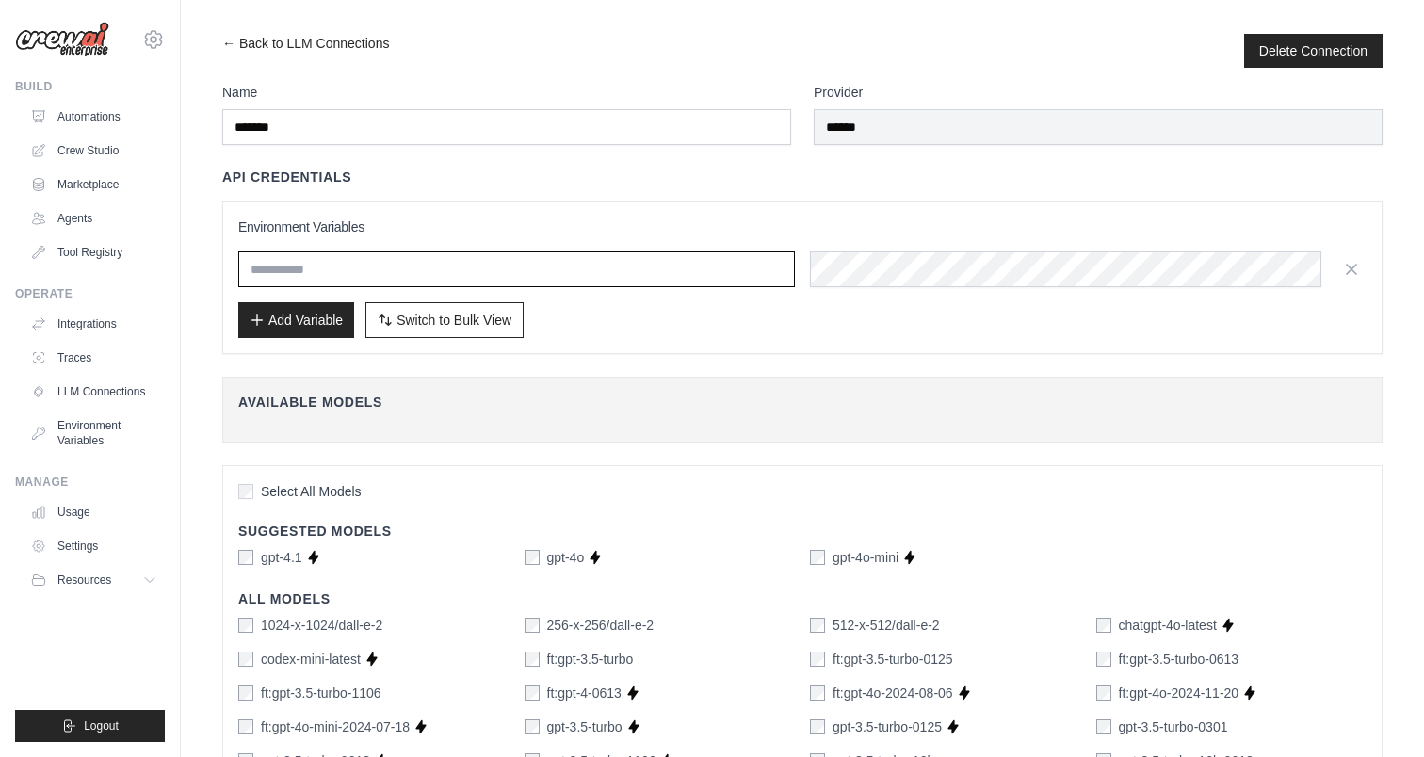
click at [297, 272] on input "text" at bounding box center [516, 269] width 557 height 36
click at [576, 316] on div "Add Variable Switch to Bulk View Switch to Table View" at bounding box center [802, 320] width 1128 height 36
click at [427, 318] on span "Switch to Bulk View" at bounding box center [454, 319] width 115 height 19
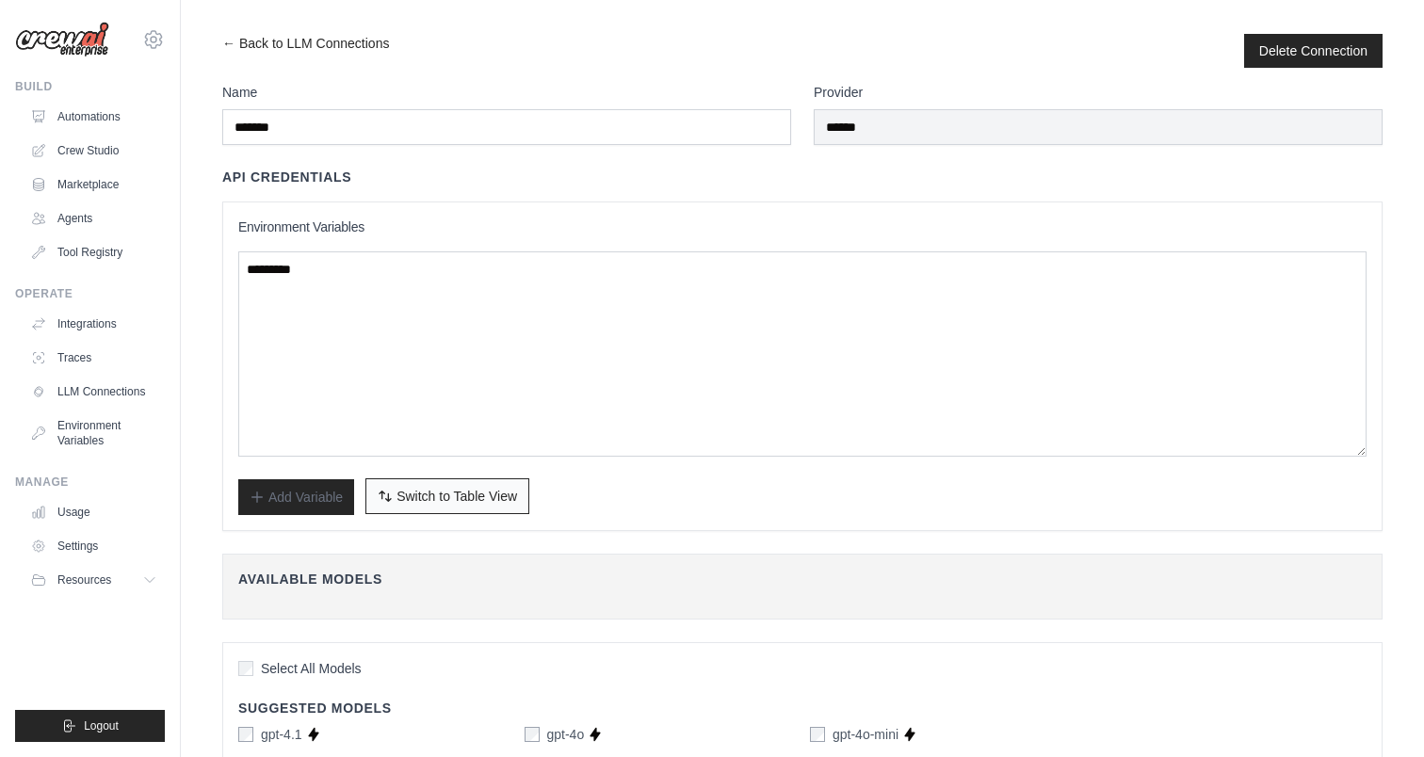
click at [423, 494] on span "Switch to Table View" at bounding box center [457, 496] width 121 height 19
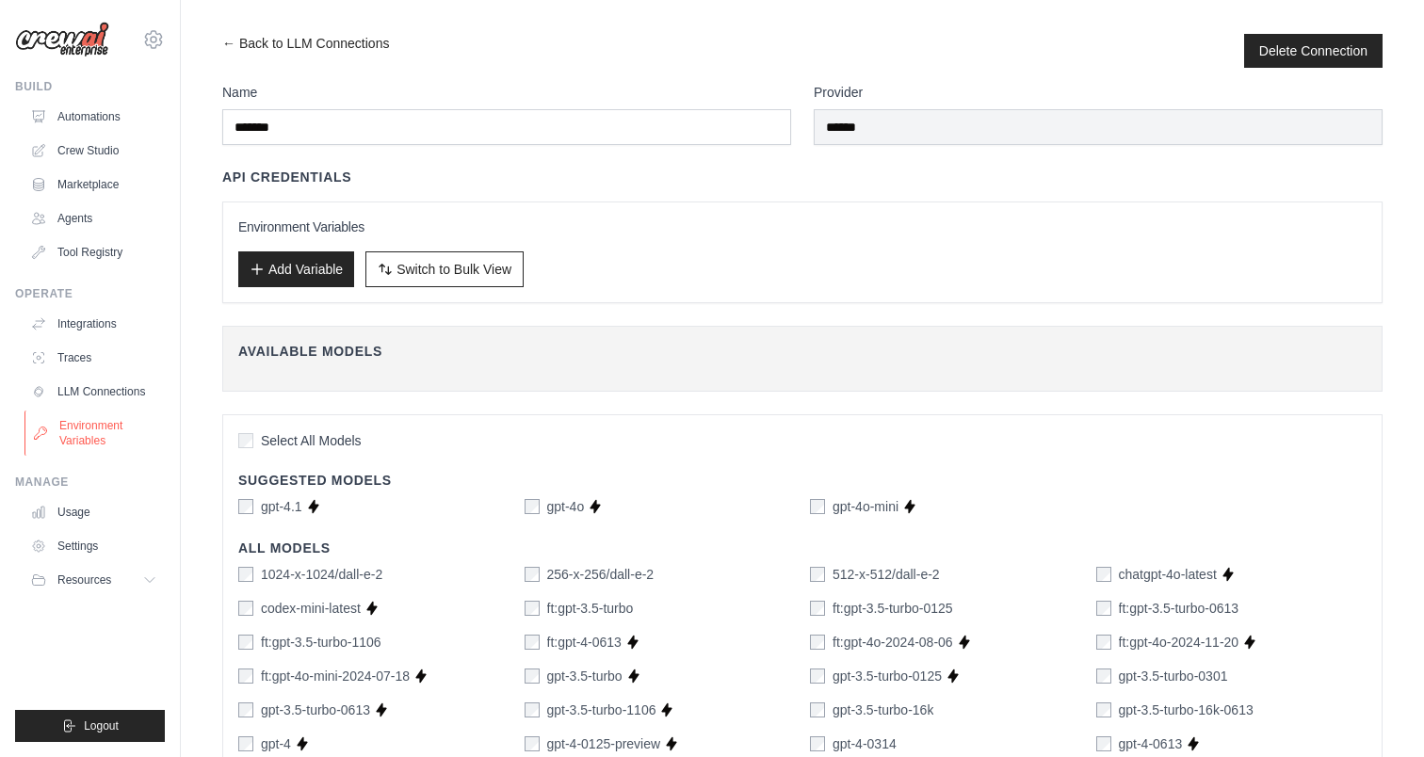
click at [94, 431] on link "Environment Variables" at bounding box center [95, 433] width 142 height 45
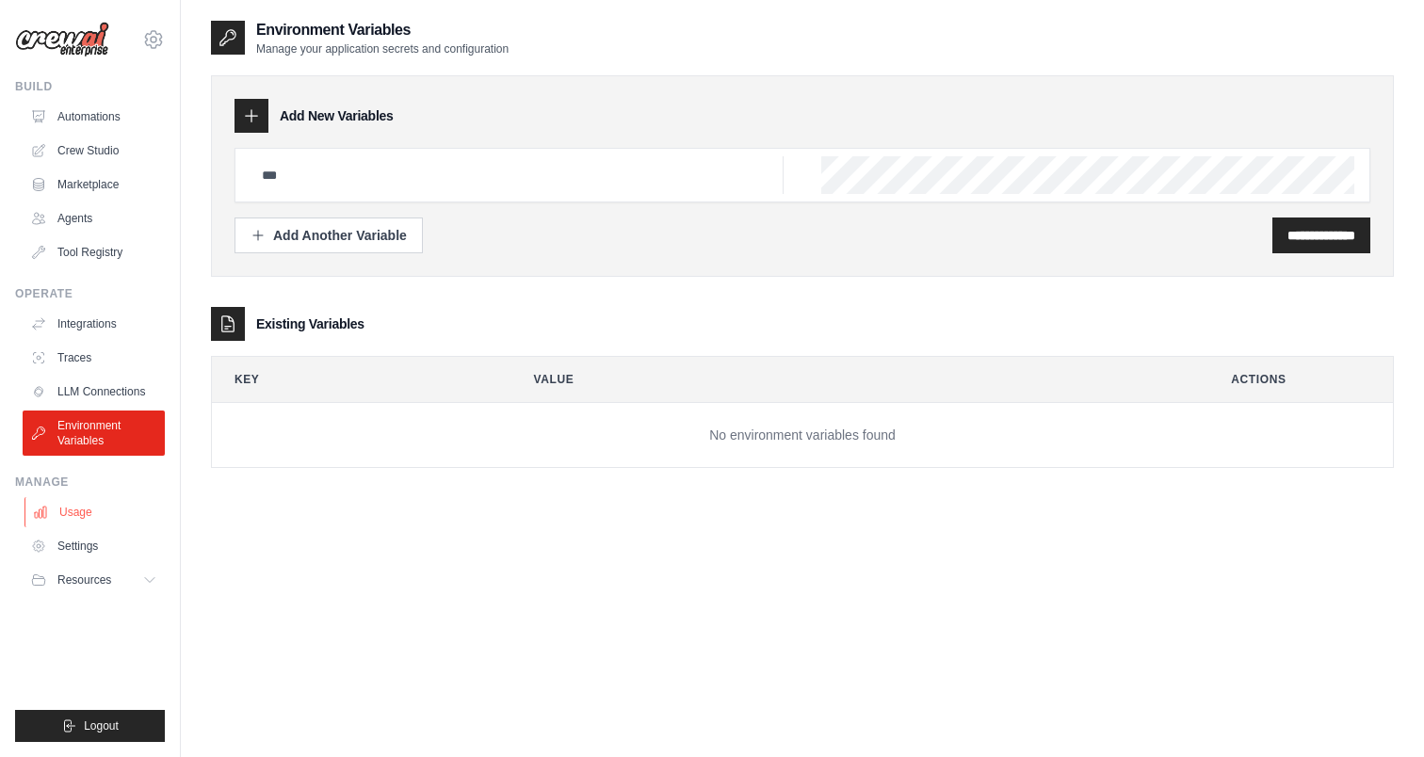
click at [90, 506] on link "Usage" at bounding box center [95, 512] width 142 height 30
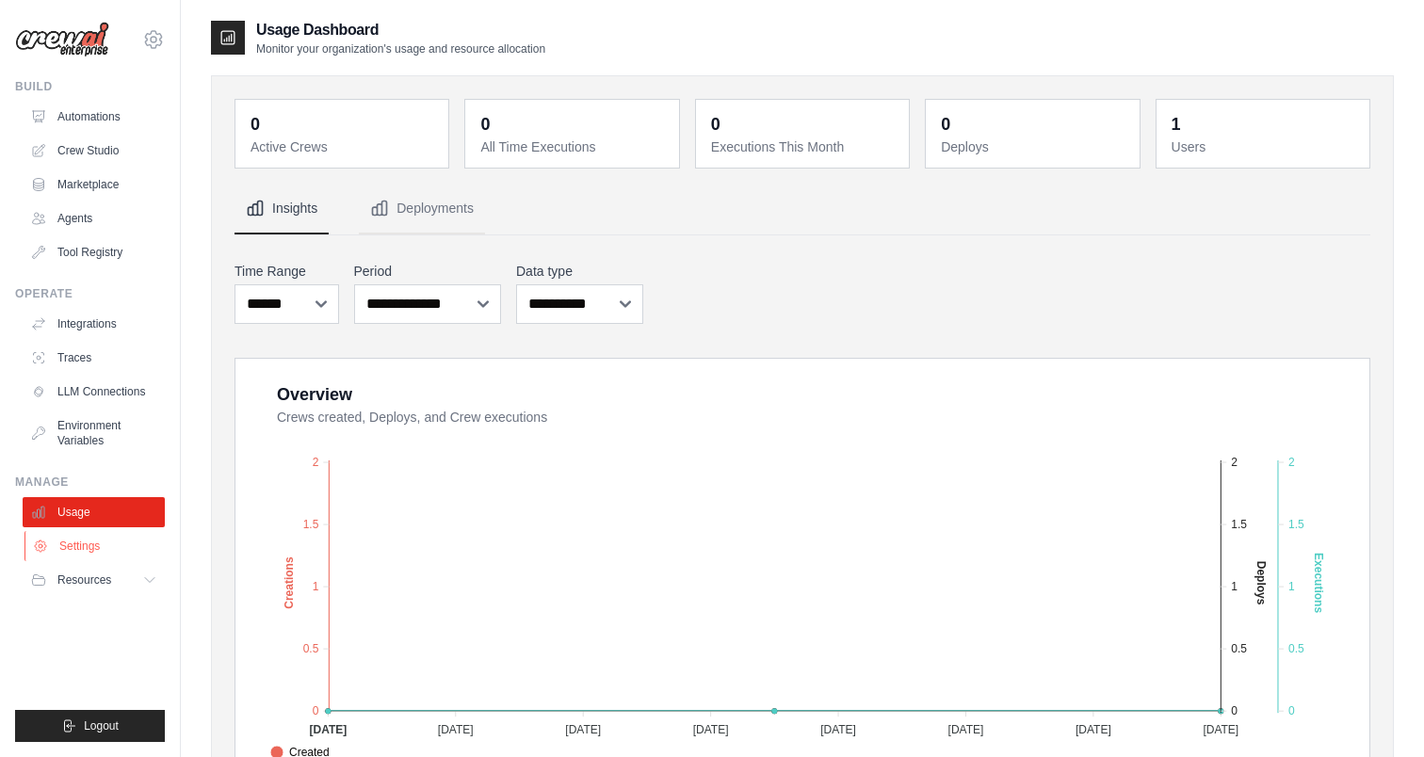
click at [118, 558] on link "Settings" at bounding box center [95, 546] width 142 height 30
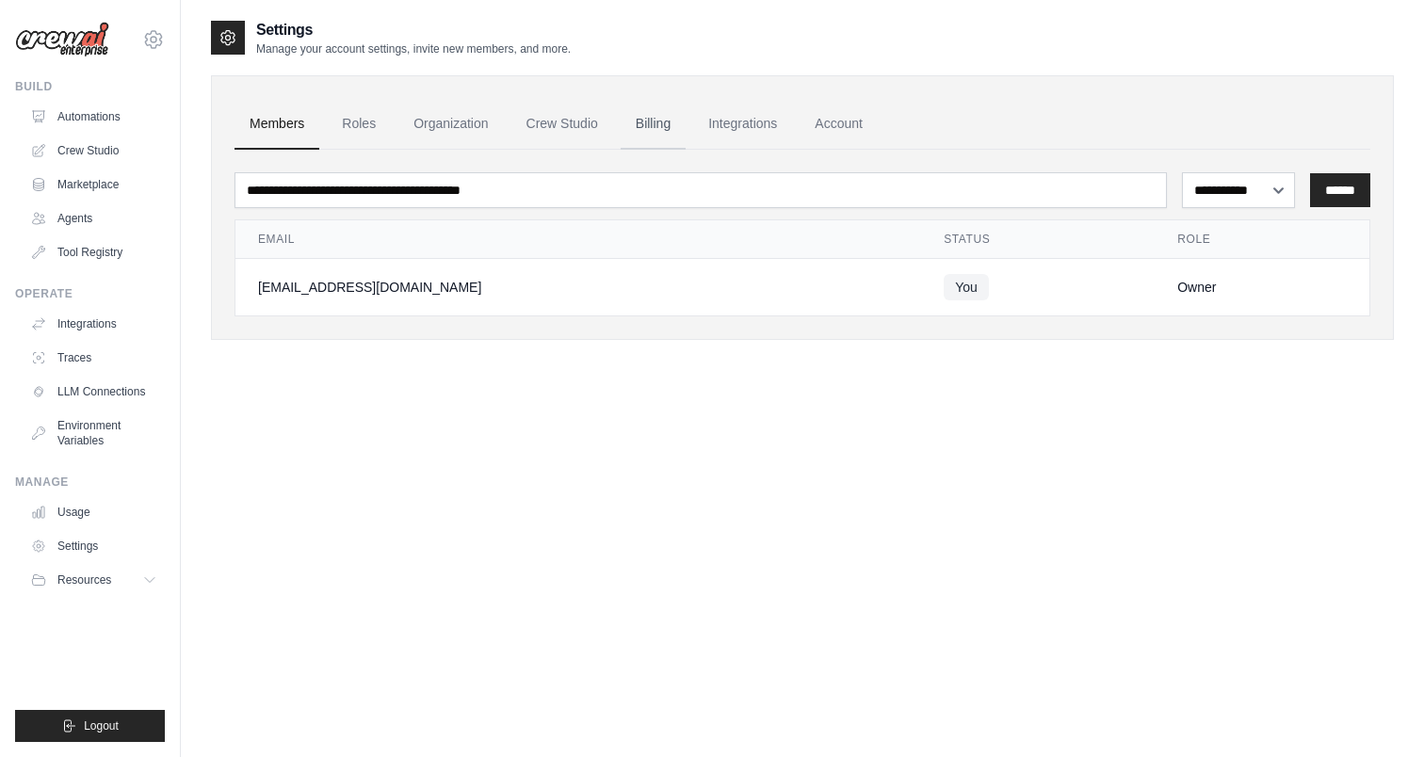
click at [655, 118] on link "Billing" at bounding box center [653, 124] width 65 height 51
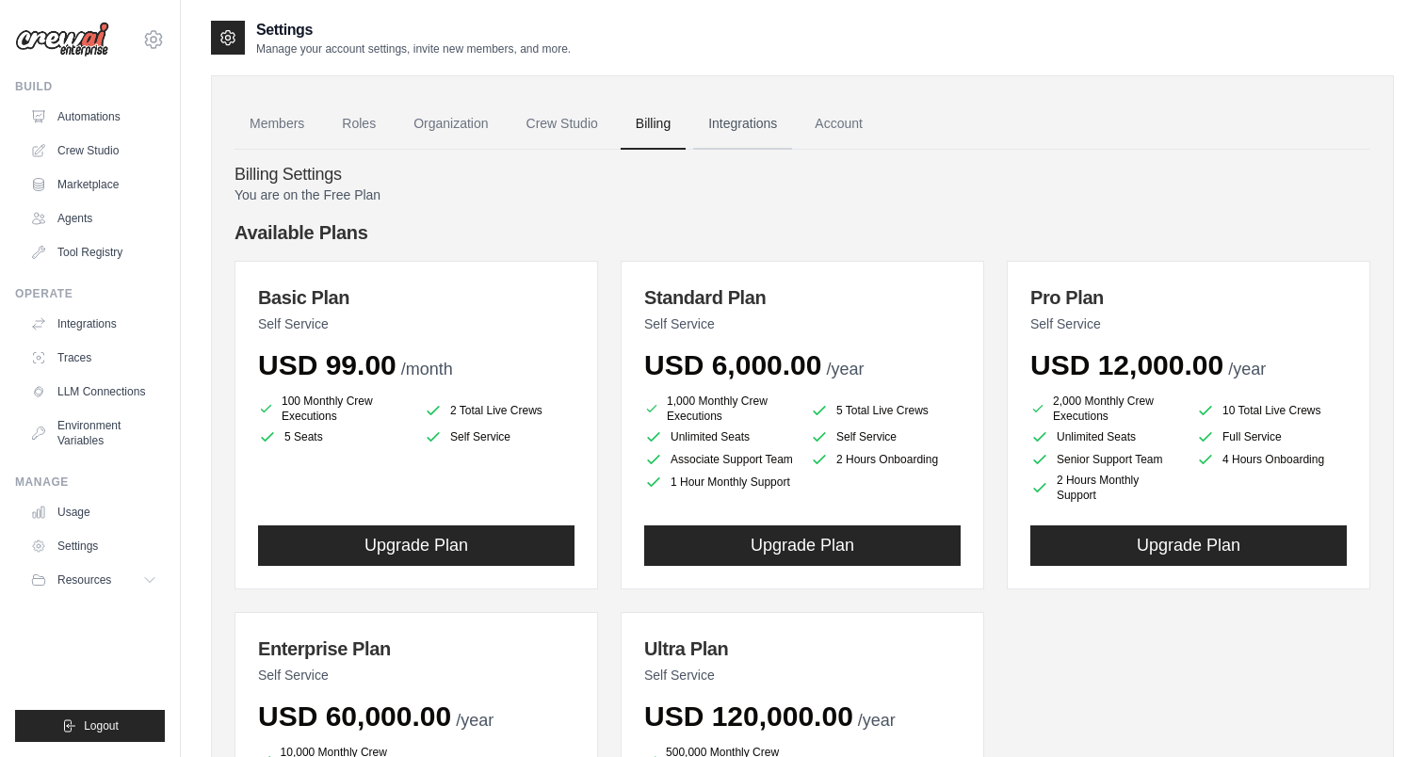
click at [751, 121] on link "Integrations" at bounding box center [742, 124] width 99 height 51
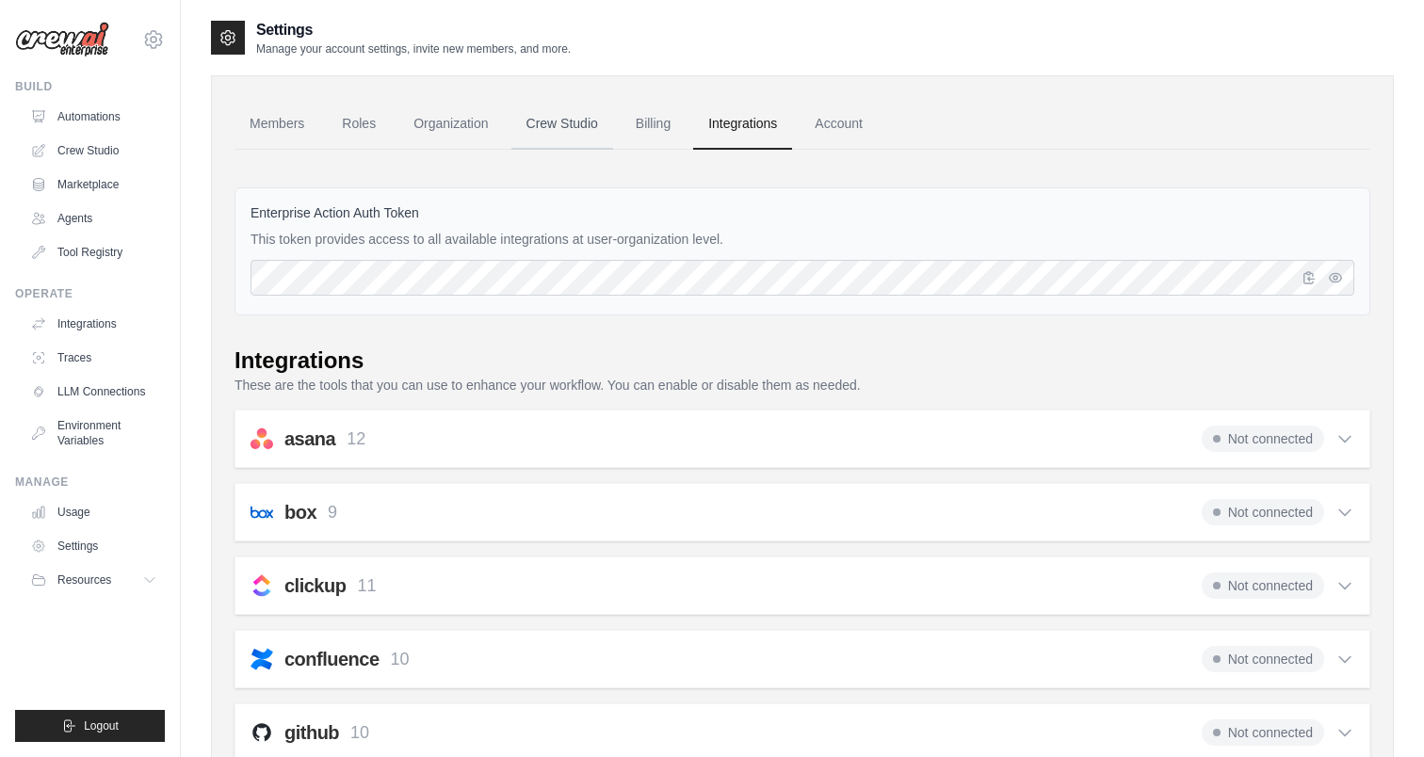
click at [538, 128] on link "Crew Studio" at bounding box center [562, 124] width 102 height 51
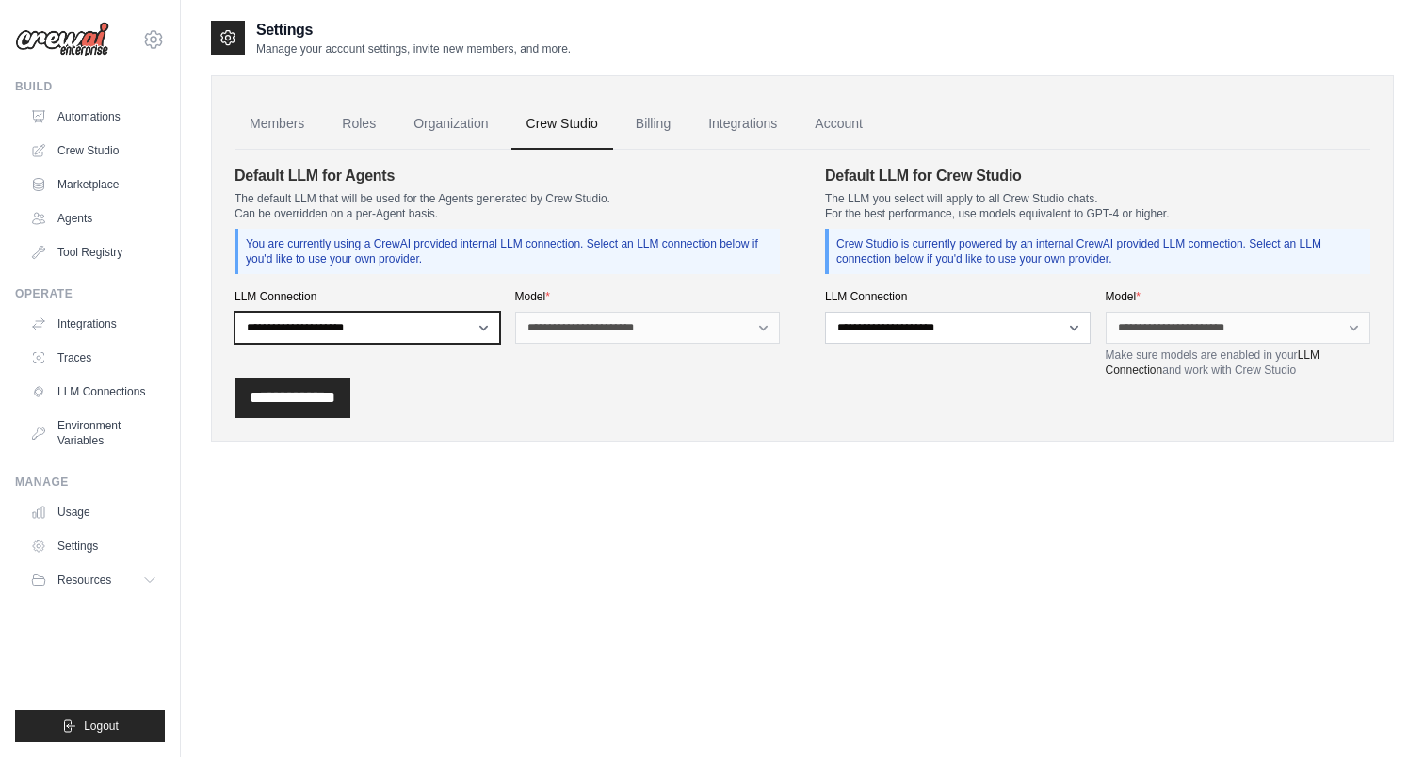
click at [436, 327] on select "**********" at bounding box center [368, 328] width 266 height 32
select select "******"
click at [235, 312] on select "**********" at bounding box center [368, 328] width 266 height 32
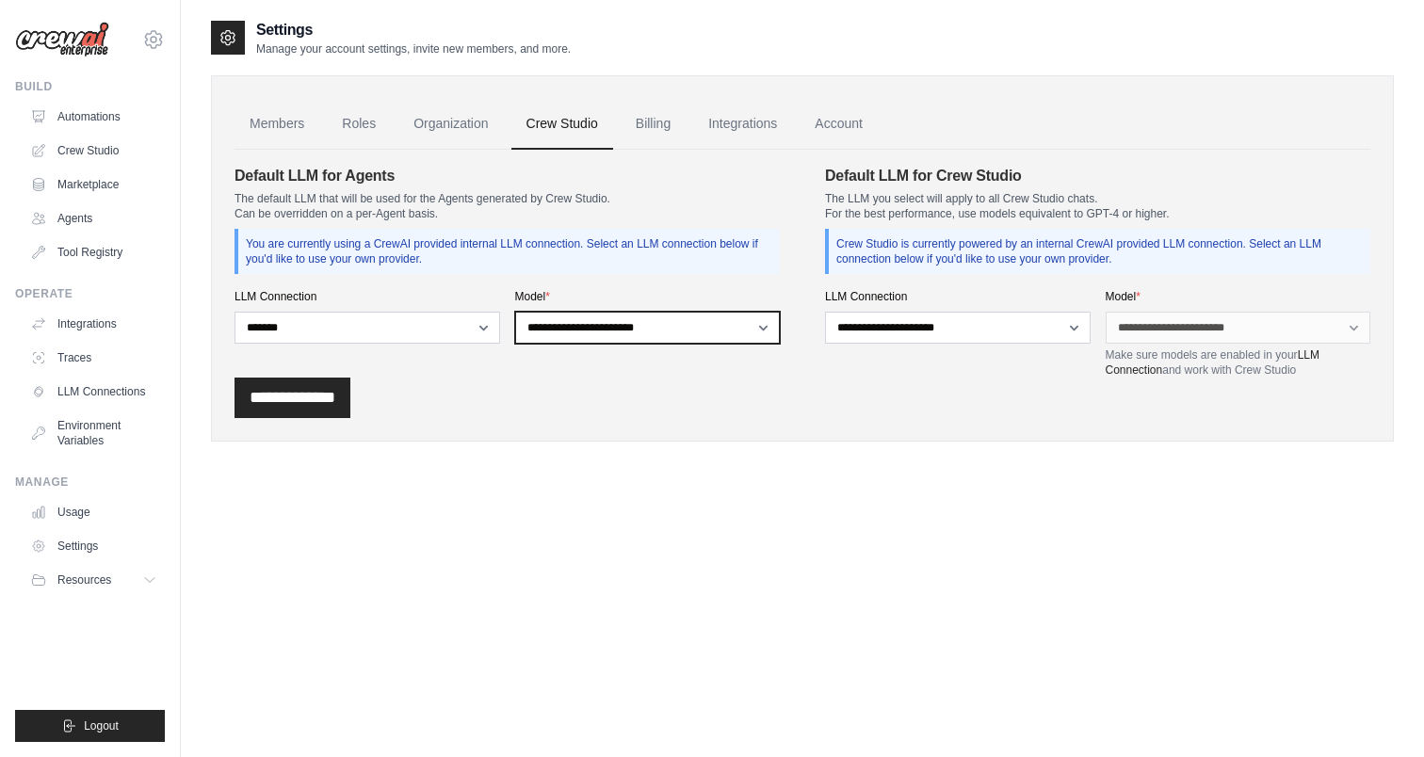
click at [632, 331] on select "**********" at bounding box center [648, 328] width 266 height 32
select select "*******"
click at [515, 312] on select "**********" at bounding box center [648, 328] width 266 height 32
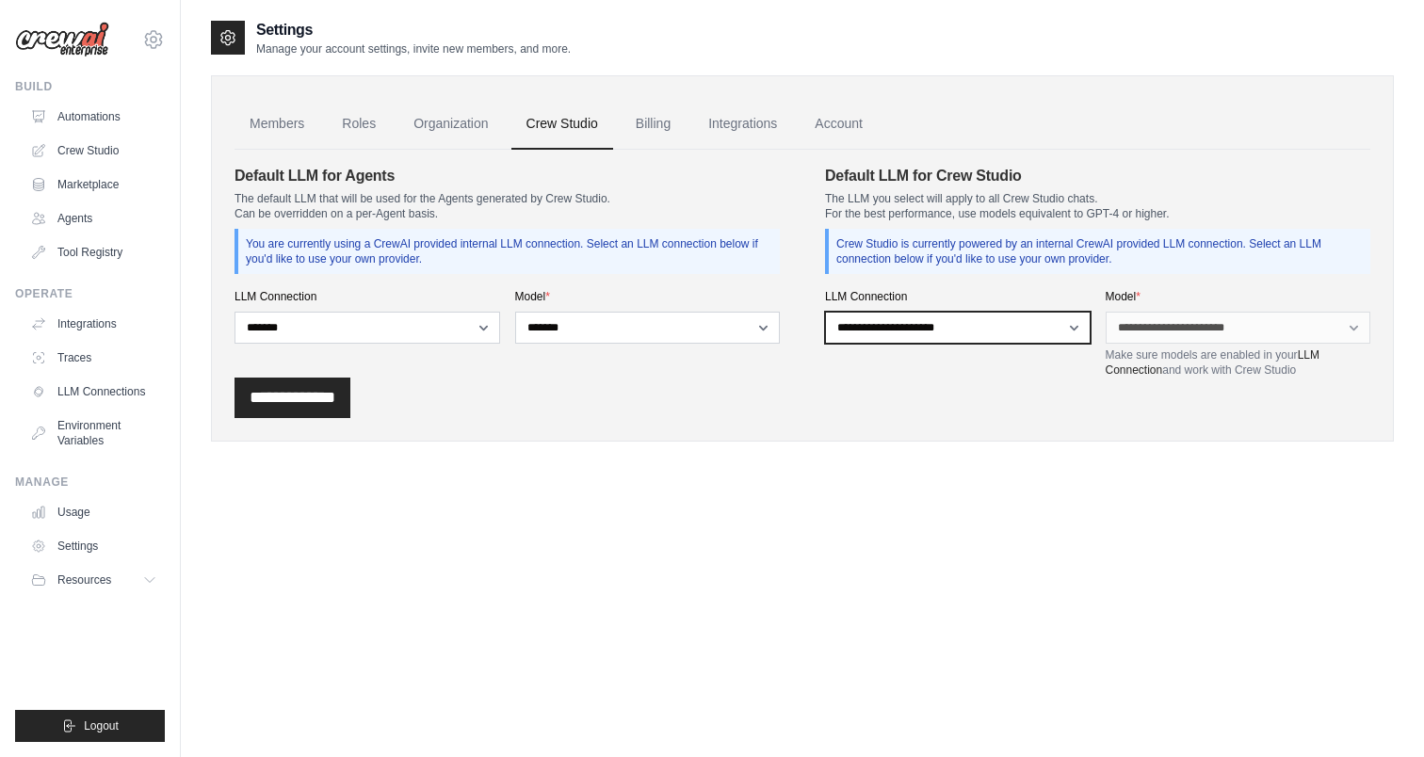
click at [932, 339] on select "**********" at bounding box center [958, 328] width 266 height 32
select select "******"
click at [825, 312] on select "**********" at bounding box center [958, 328] width 266 height 32
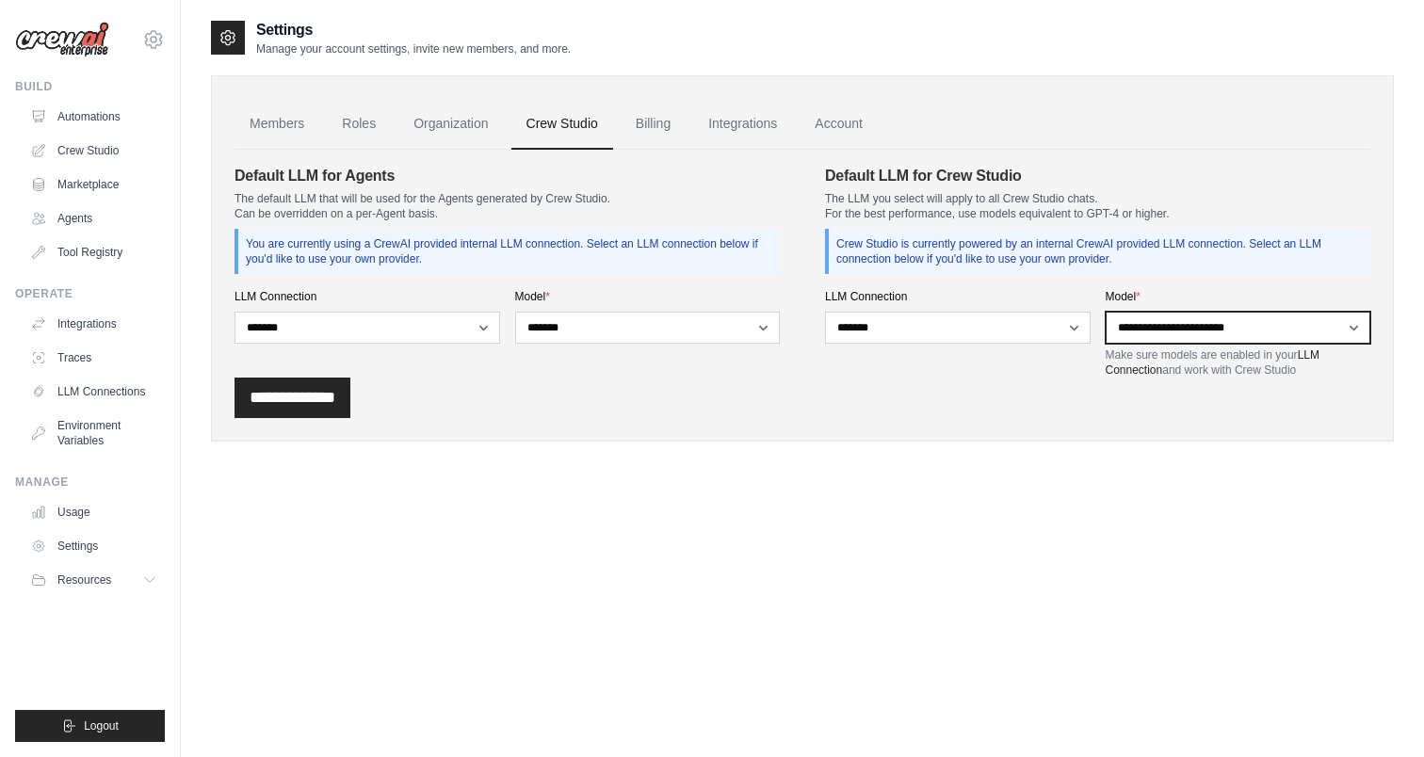
click at [1156, 331] on select "**********" at bounding box center [1239, 328] width 266 height 32
select select "*******"
click at [1106, 312] on select "**********" at bounding box center [1239, 328] width 266 height 32
click at [316, 407] on input "**********" at bounding box center [293, 398] width 116 height 40
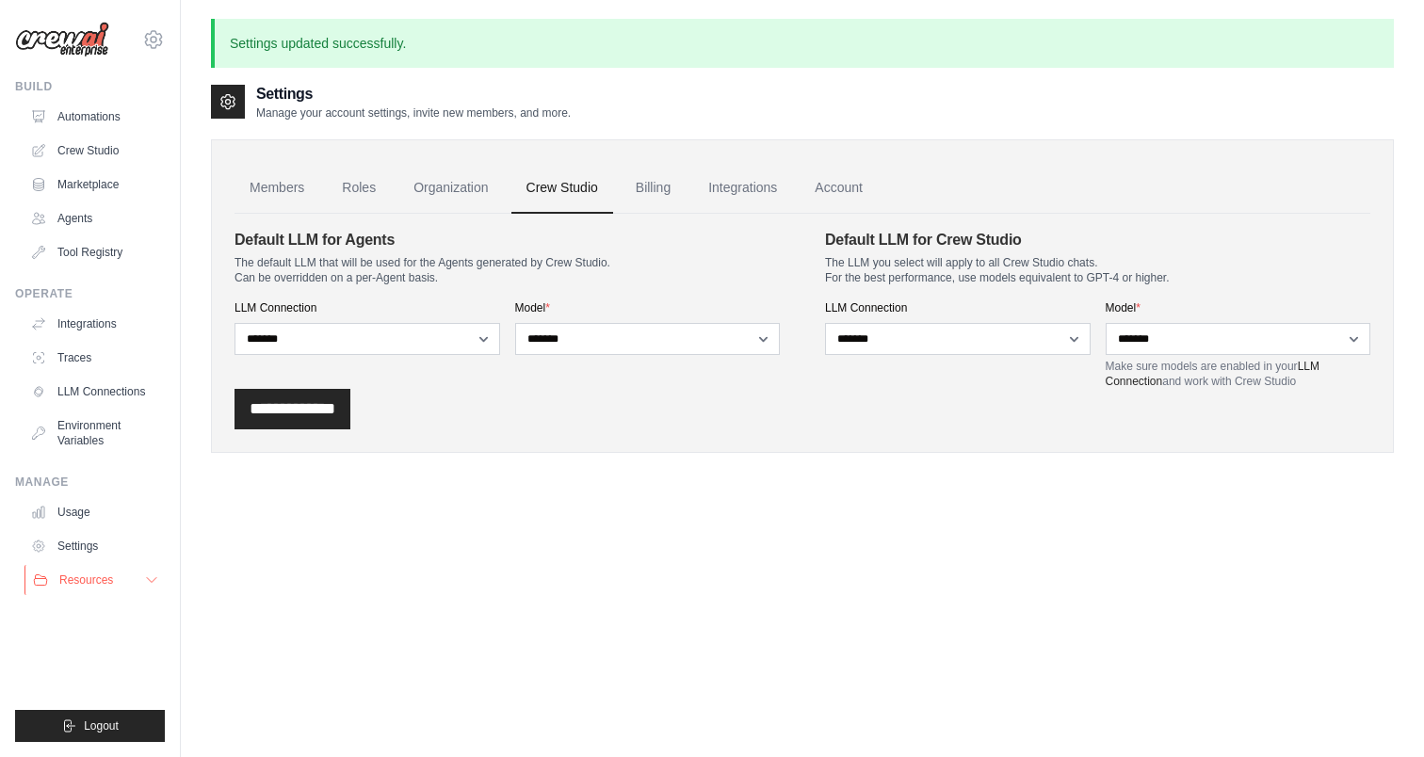
click at [78, 578] on span "Resources" at bounding box center [86, 580] width 54 height 15
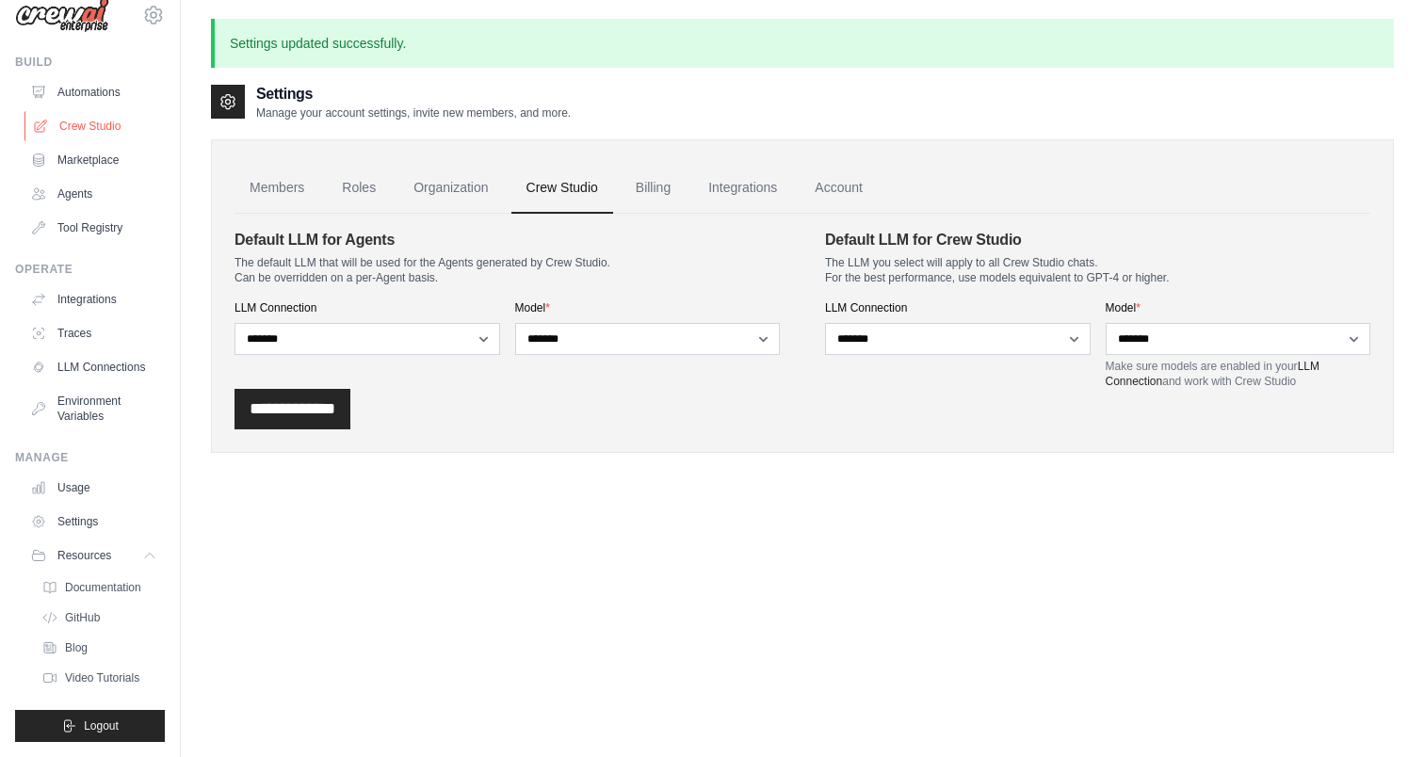
click at [89, 131] on link "Crew Studio" at bounding box center [95, 126] width 142 height 30
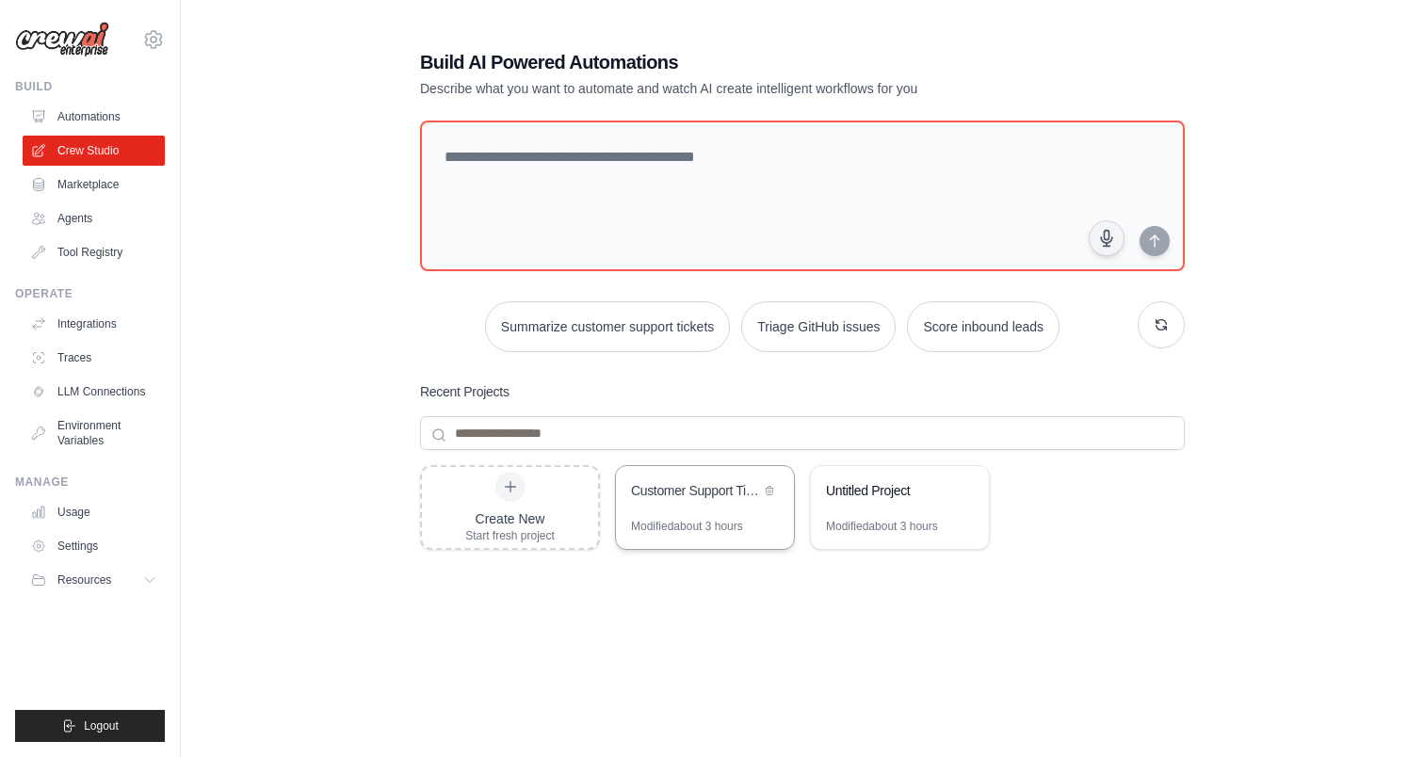
click at [718, 514] on div "Customer Support Ticket Intelligence Hub" at bounding box center [705, 492] width 178 height 53
click at [882, 507] on div "Untitled Project" at bounding box center [900, 492] width 178 height 53
click at [682, 499] on div "Customer Support Ticket Intelligence Hub" at bounding box center [695, 490] width 129 height 19
click at [825, 501] on div "Untitled Project" at bounding box center [900, 492] width 178 height 53
click at [98, 552] on link "Settings" at bounding box center [95, 546] width 142 height 30
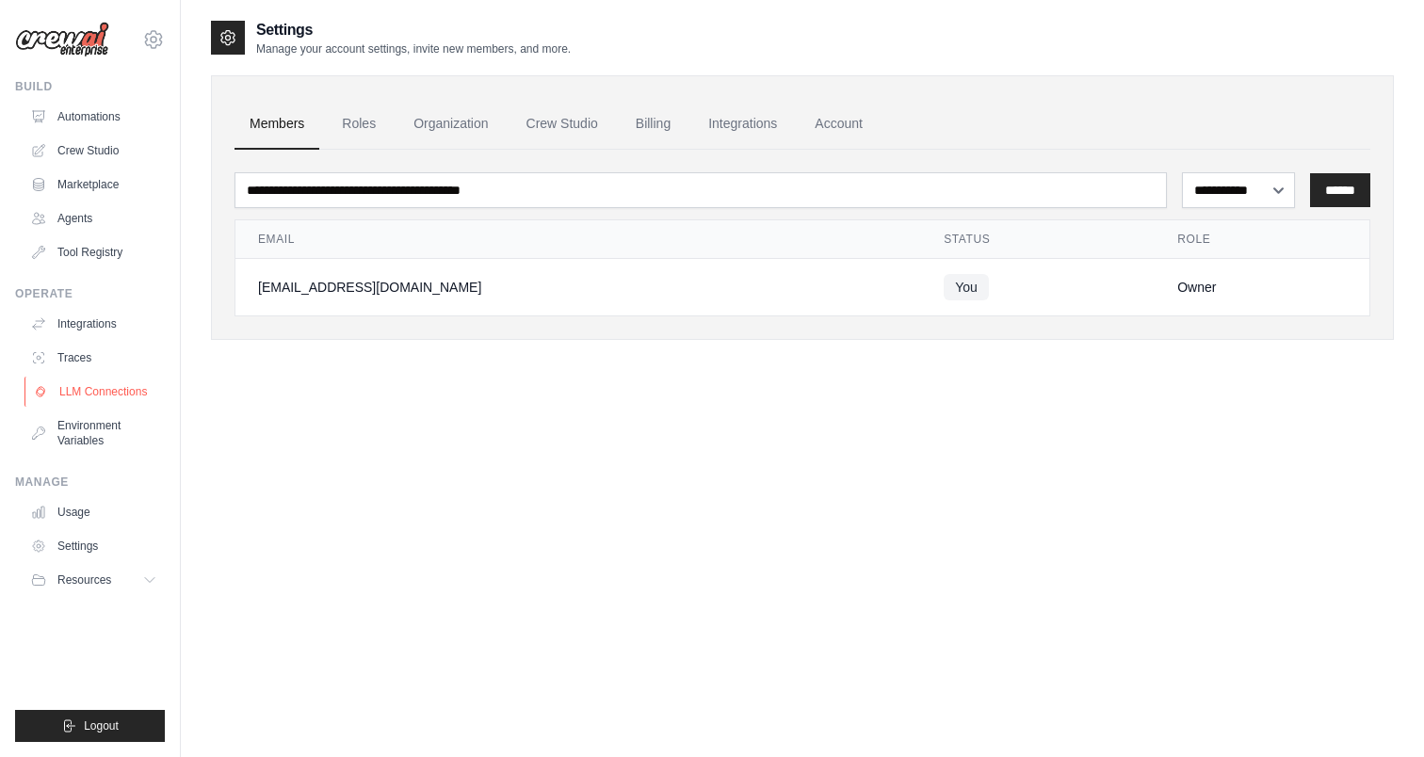
click at [138, 397] on link "LLM Connections" at bounding box center [95, 392] width 142 height 30
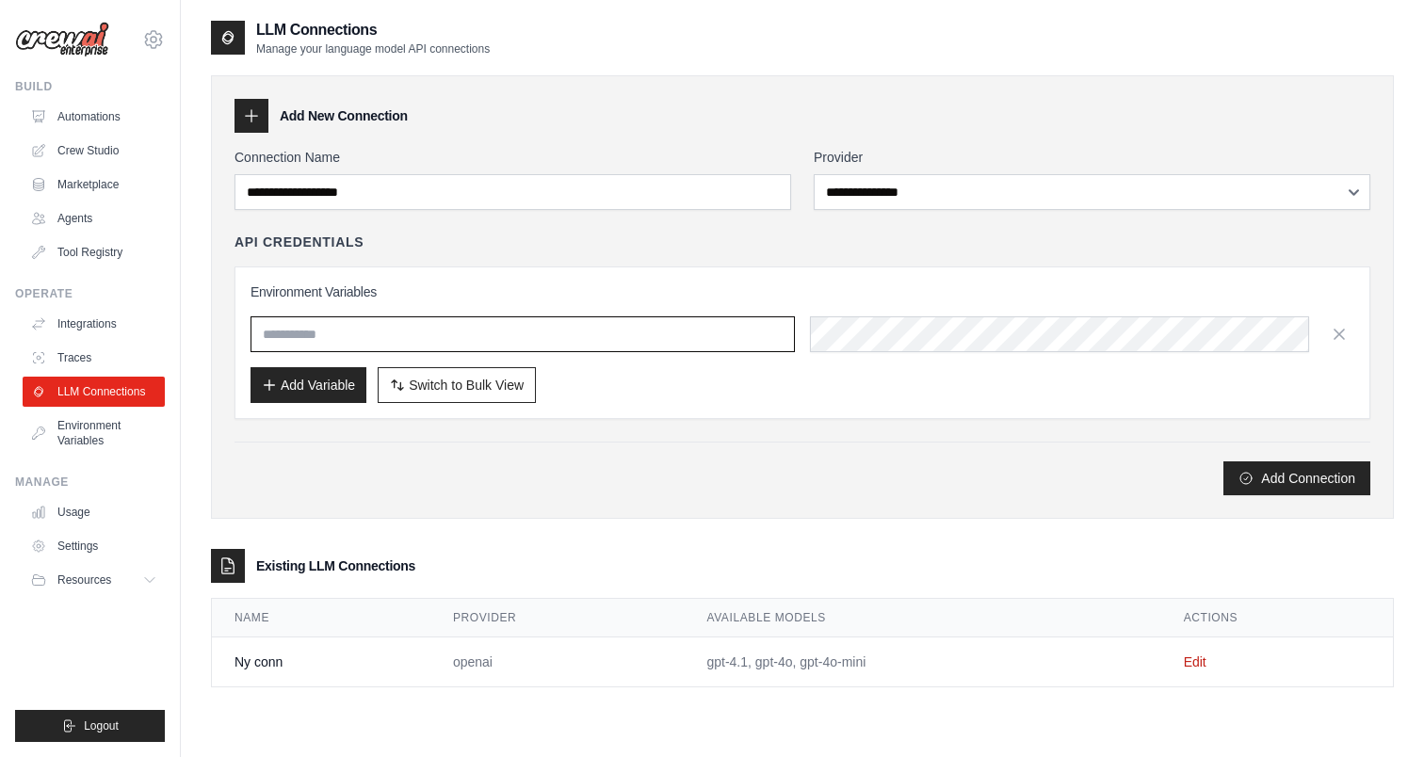
click at [330, 323] on input "text" at bounding box center [523, 334] width 544 height 36
type input "**********"
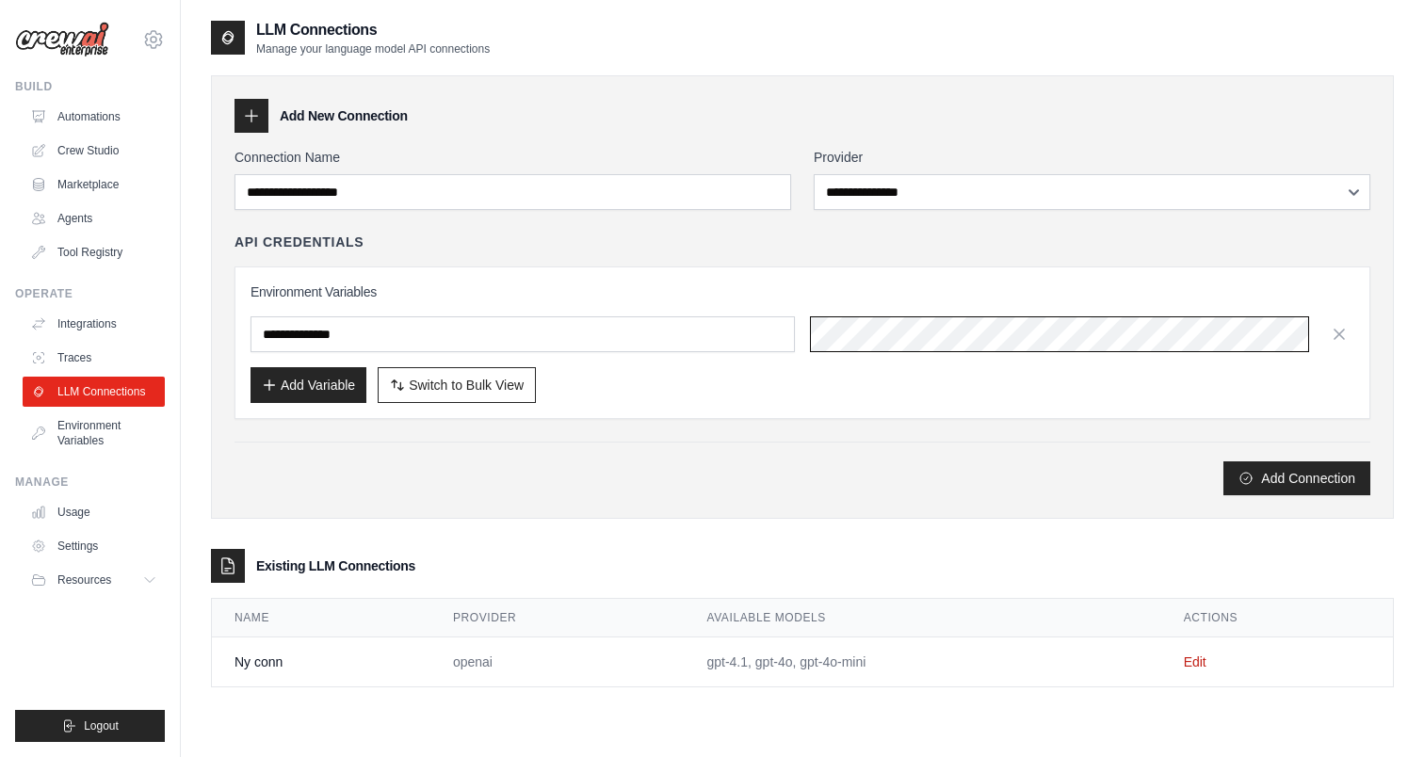
scroll to position [0, 510]
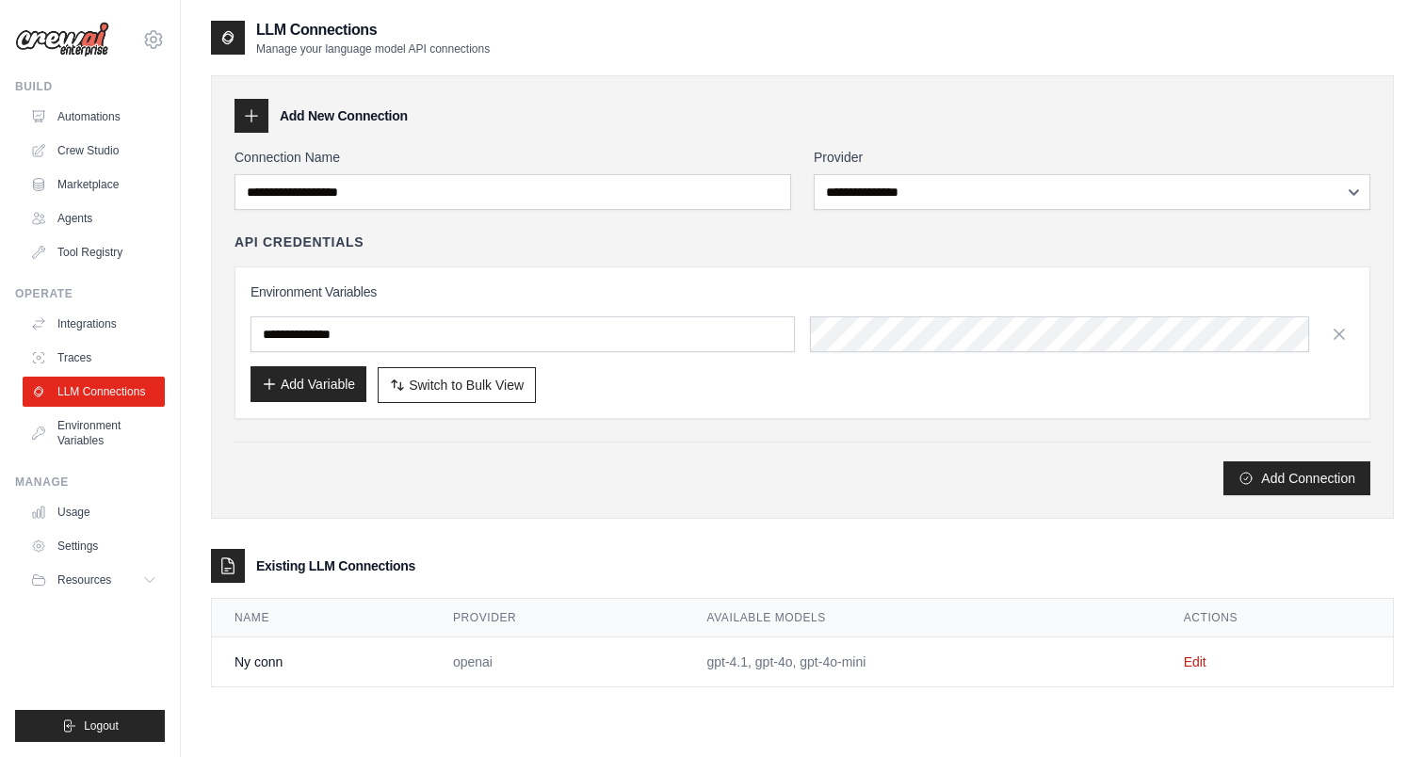
click at [292, 394] on button "Add Variable" at bounding box center [309, 384] width 116 height 36
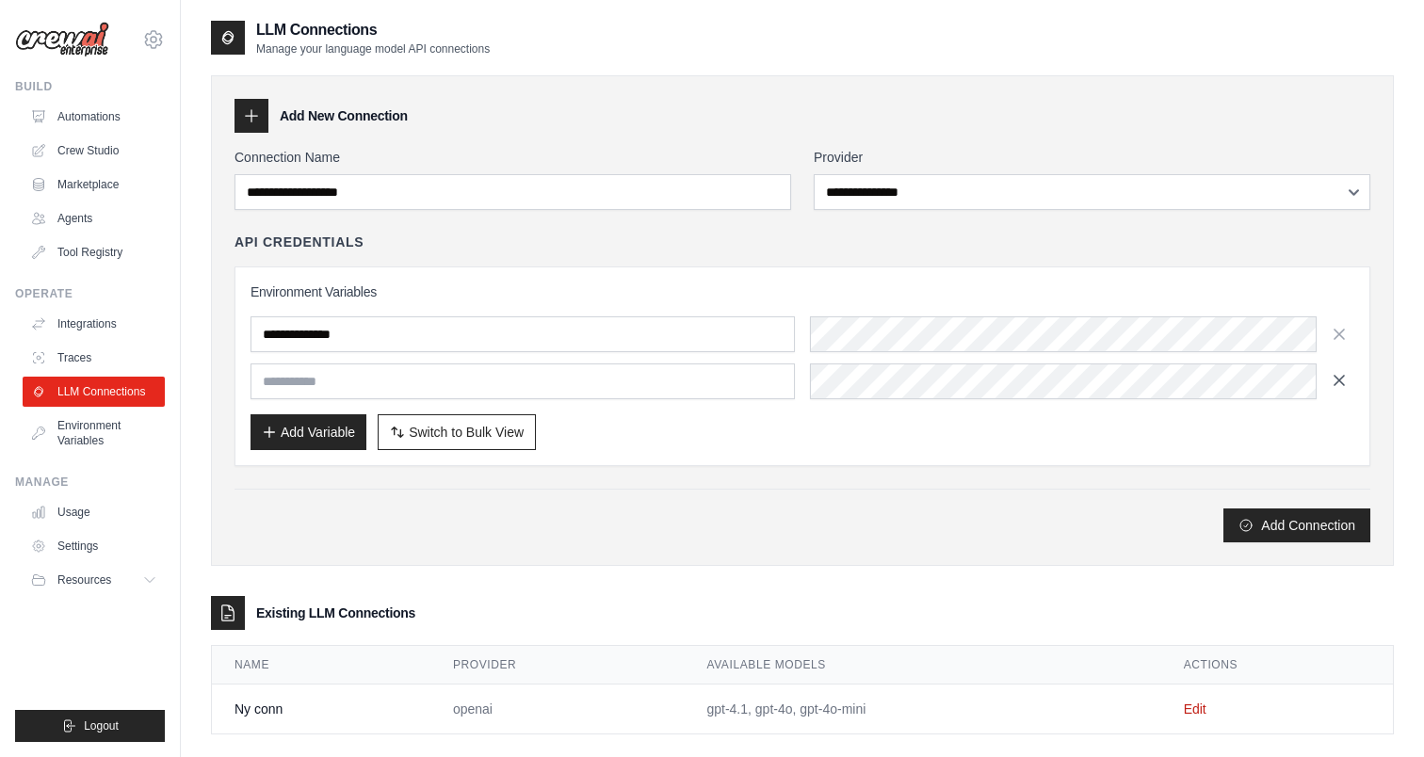
click at [1346, 376] on icon "button" at bounding box center [1339, 380] width 19 height 19
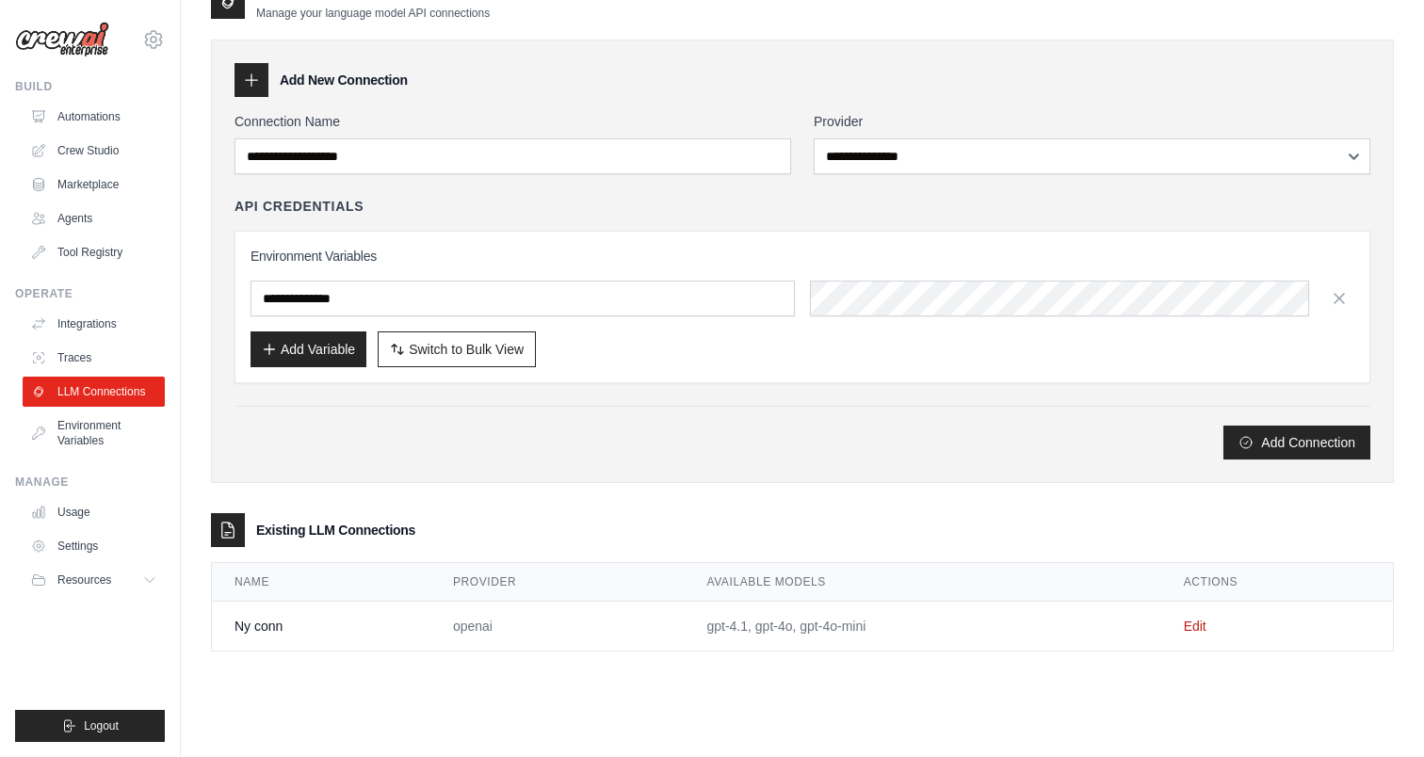
scroll to position [38, 0]
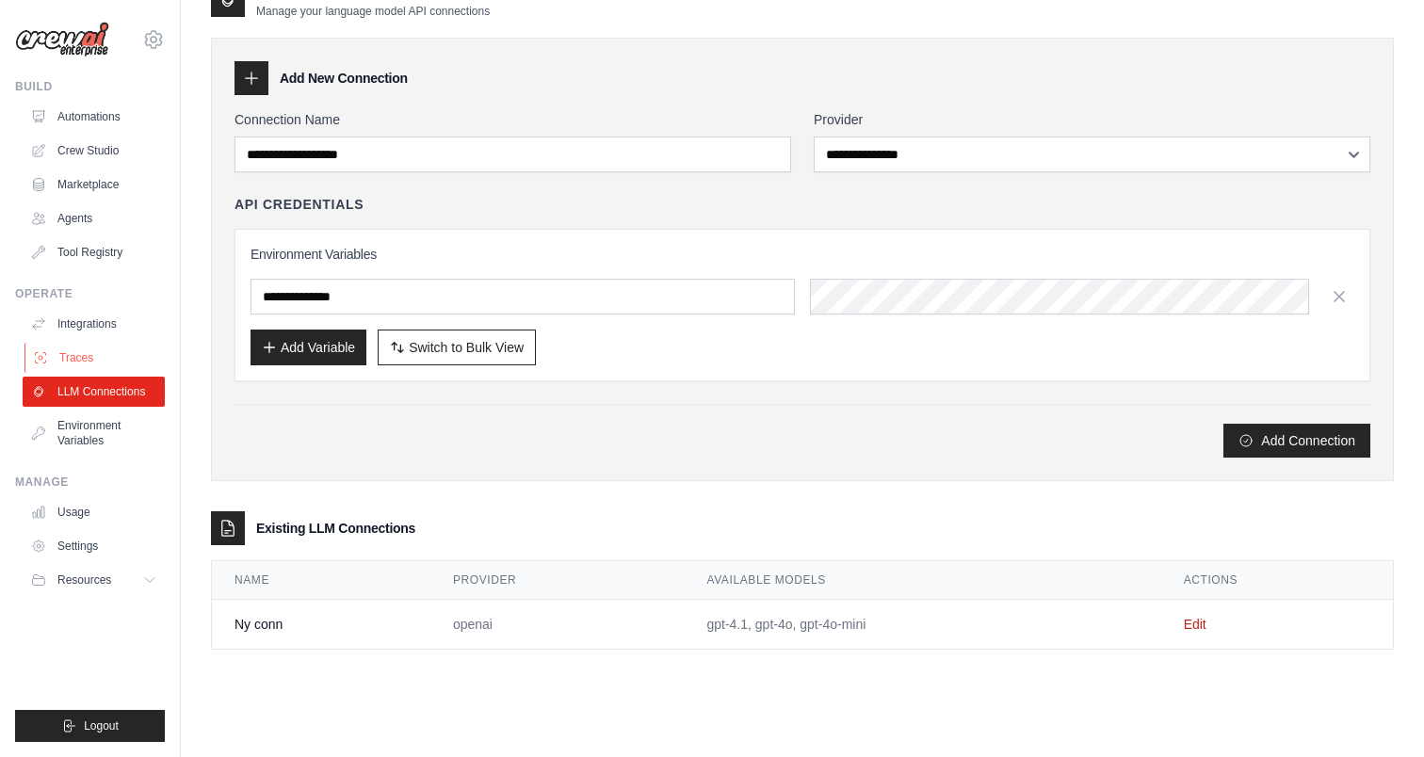
click at [105, 348] on link "Traces" at bounding box center [95, 358] width 142 height 30
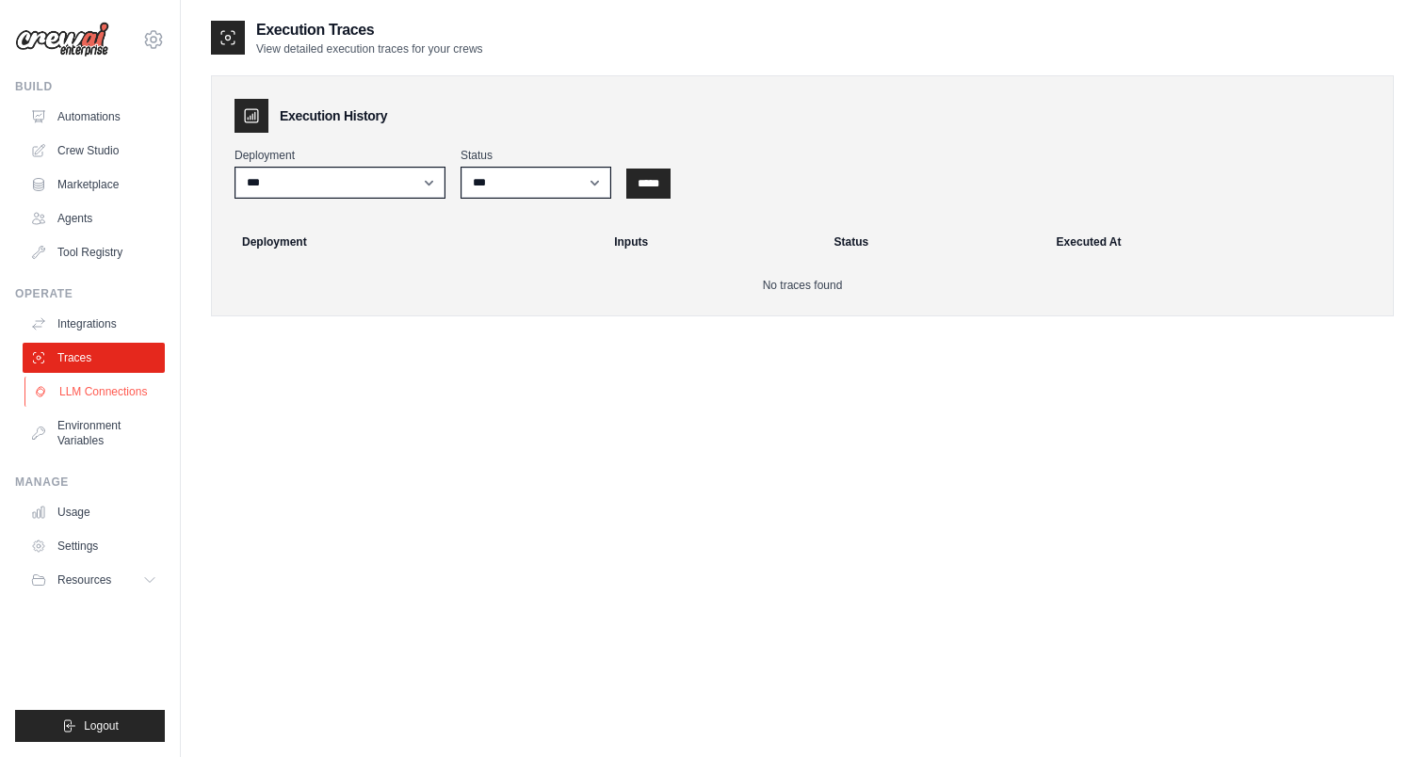
click at [121, 399] on link "LLM Connections" at bounding box center [95, 392] width 142 height 30
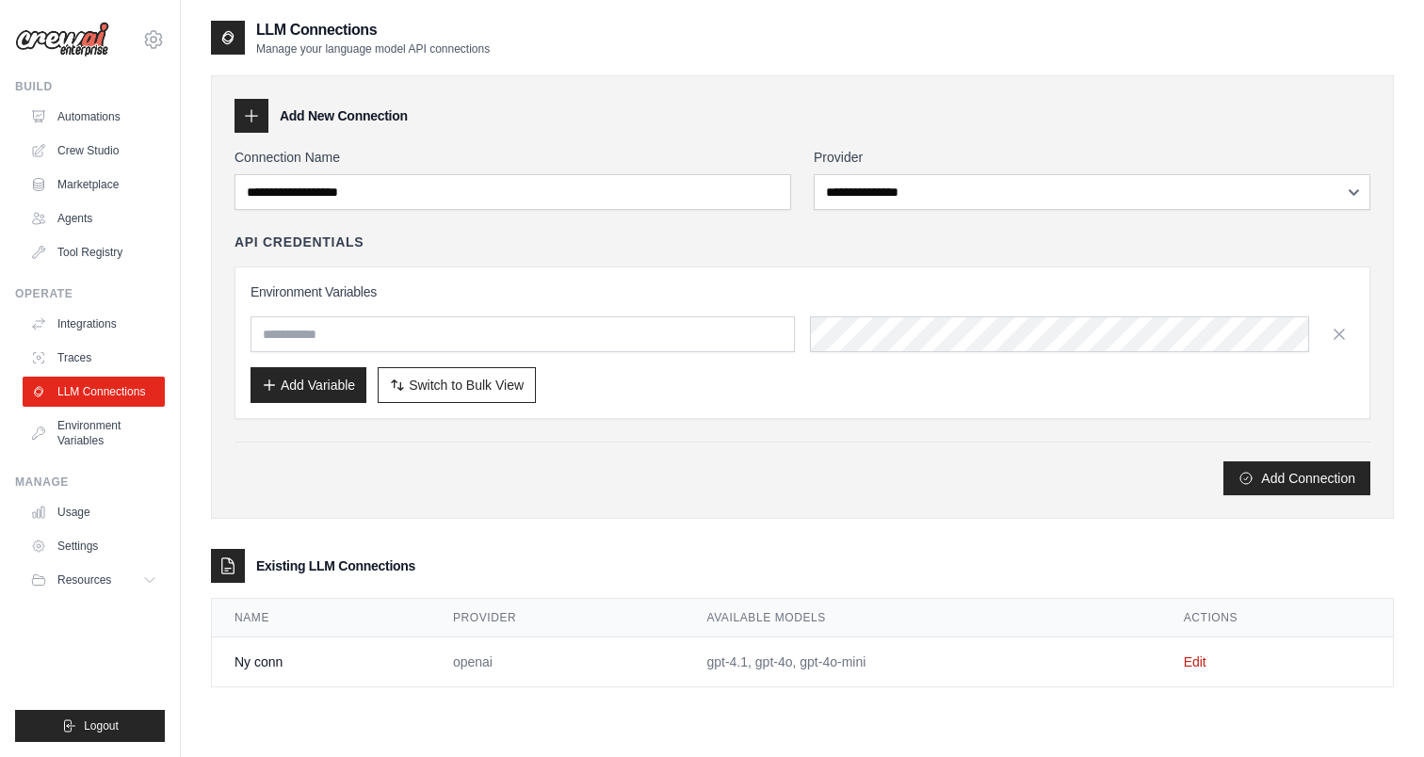
scroll to position [38, 0]
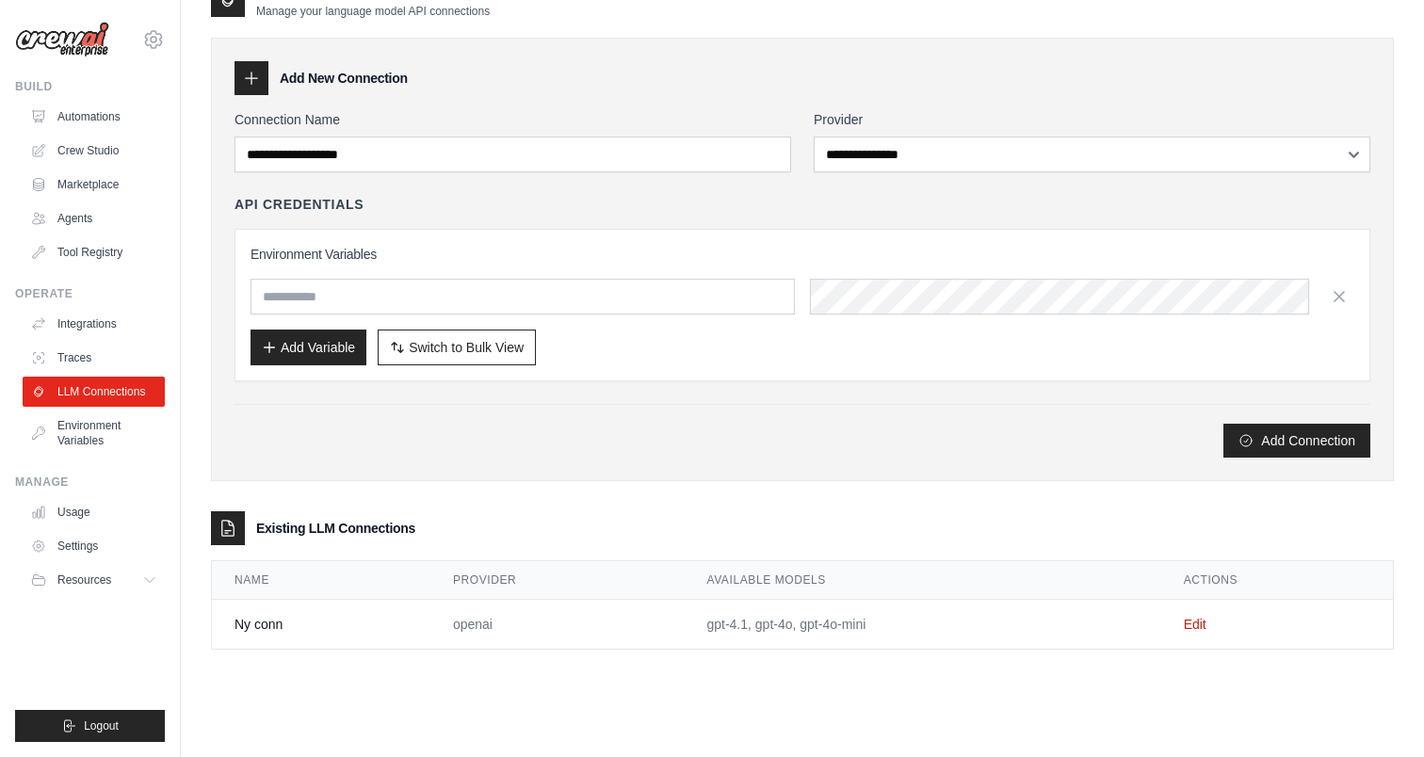
click at [777, 629] on td "gpt-4.1, gpt-4o, gpt-4o-mini" at bounding box center [922, 625] width 477 height 50
click at [1200, 627] on link "Edit" at bounding box center [1195, 624] width 23 height 15
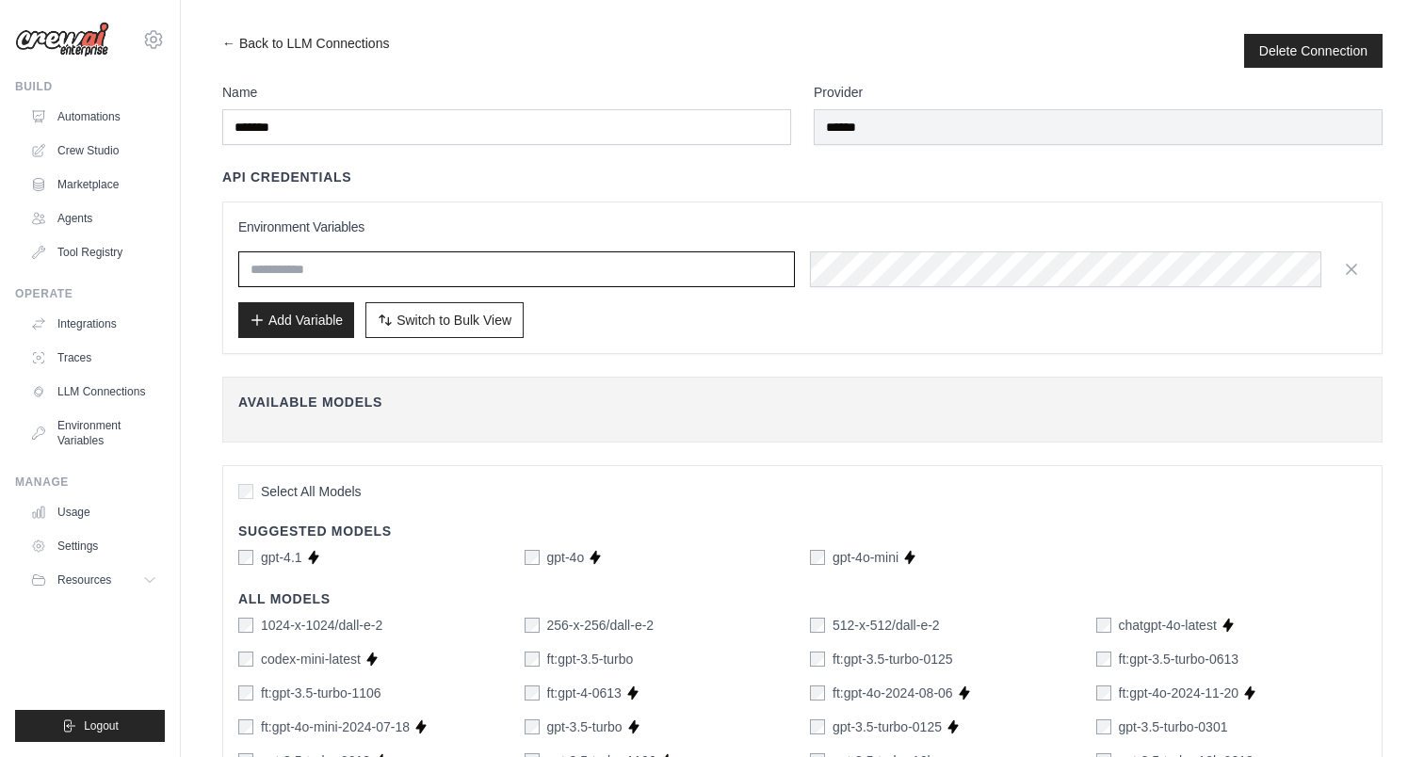
click at [608, 274] on input "text" at bounding box center [516, 269] width 557 height 36
type input "**********"
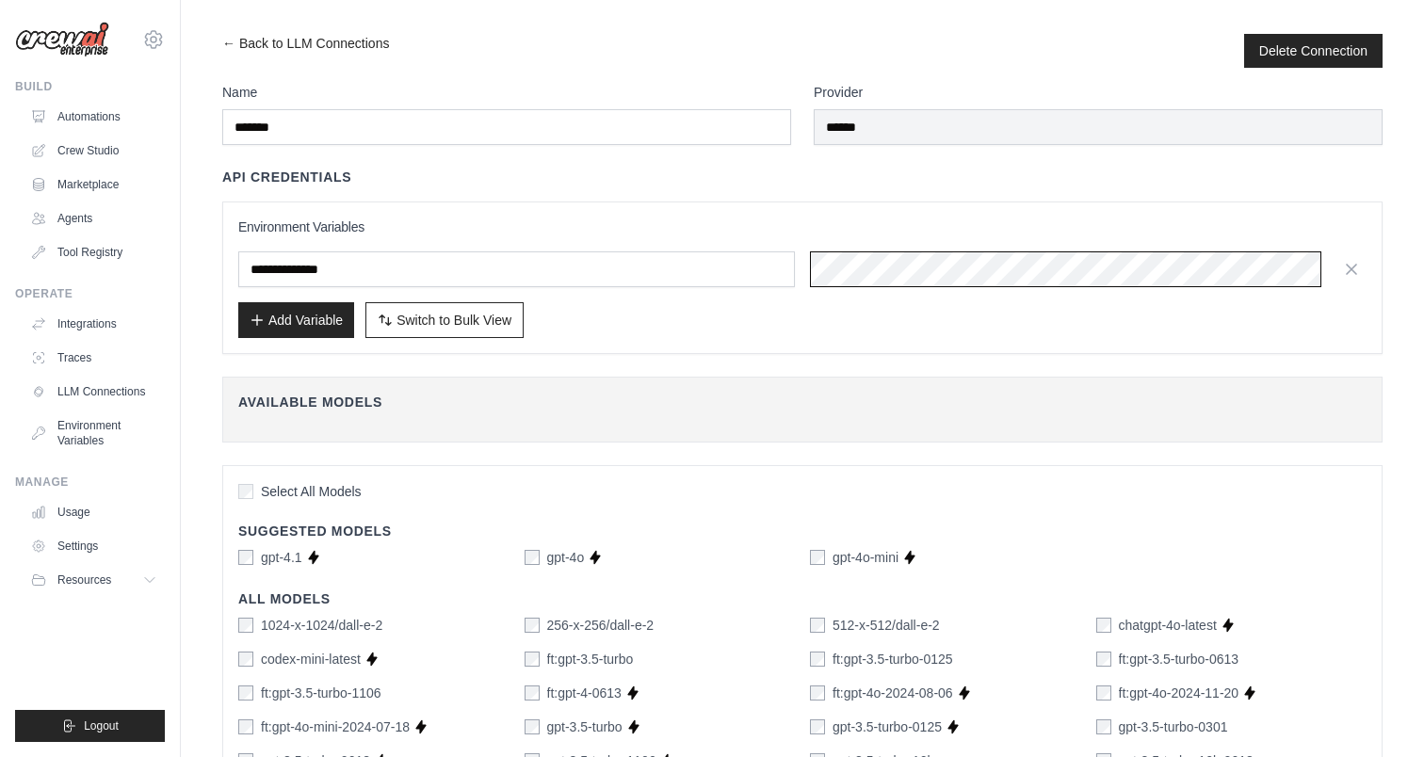
scroll to position [0, 497]
click at [267, 318] on button "Add Variable" at bounding box center [296, 319] width 116 height 36
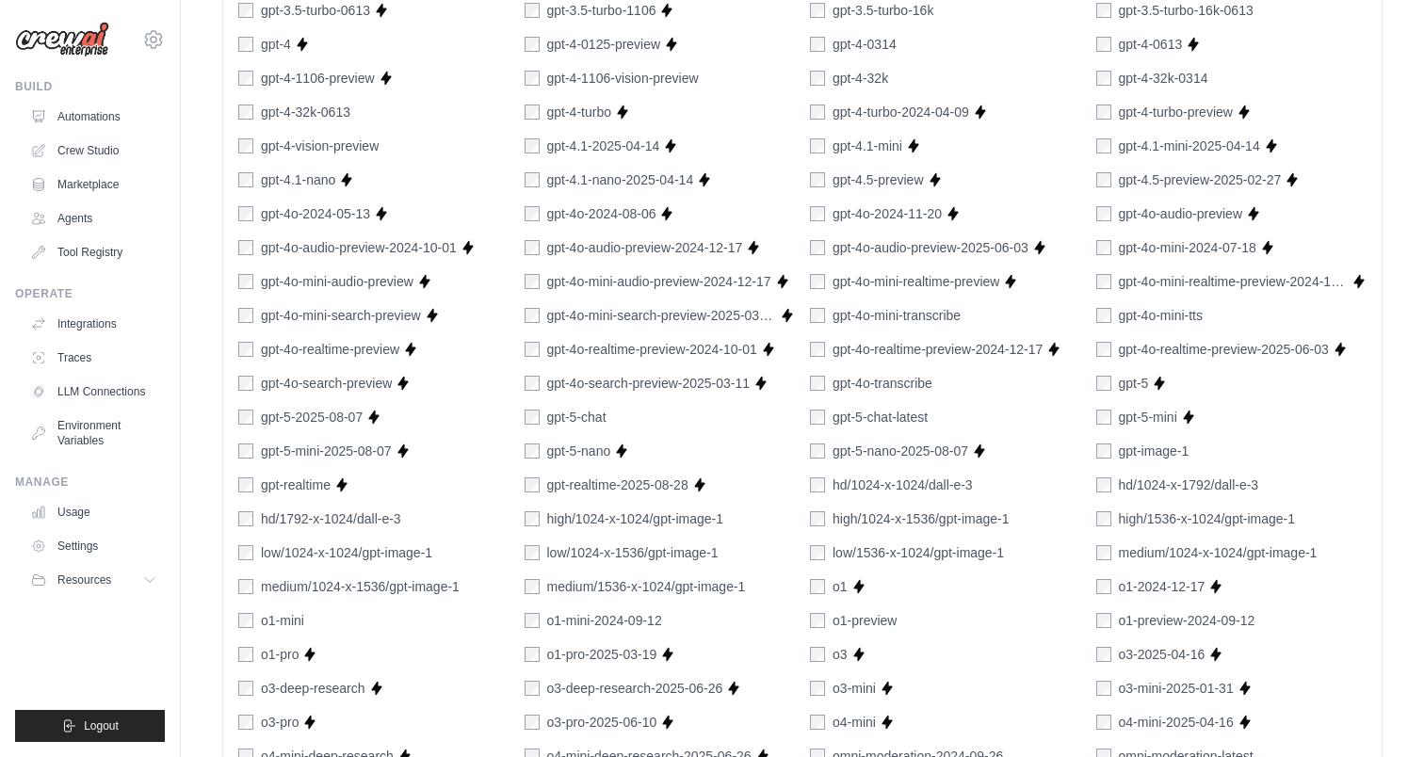
scroll to position [1149, 0]
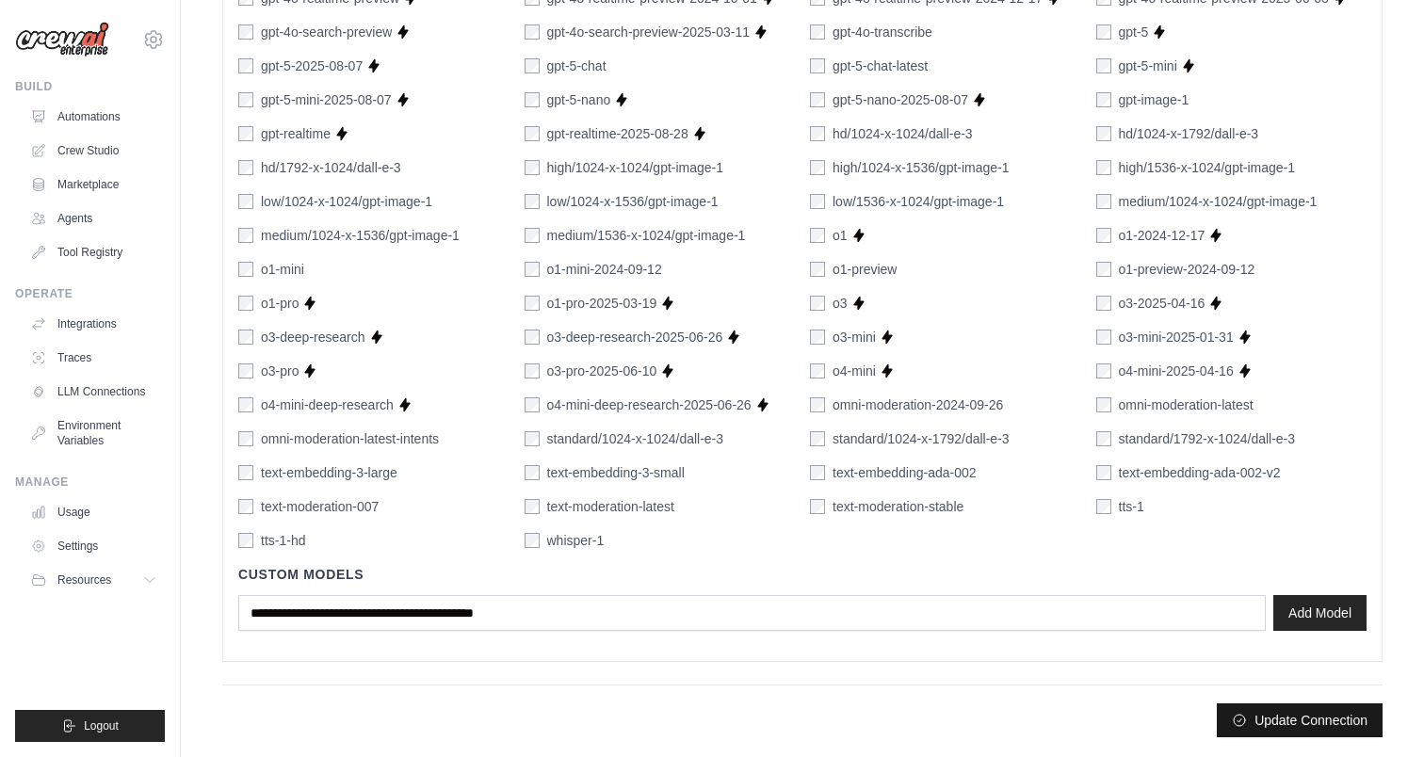
click at [1280, 714] on button "Update Connection" at bounding box center [1300, 721] width 166 height 34
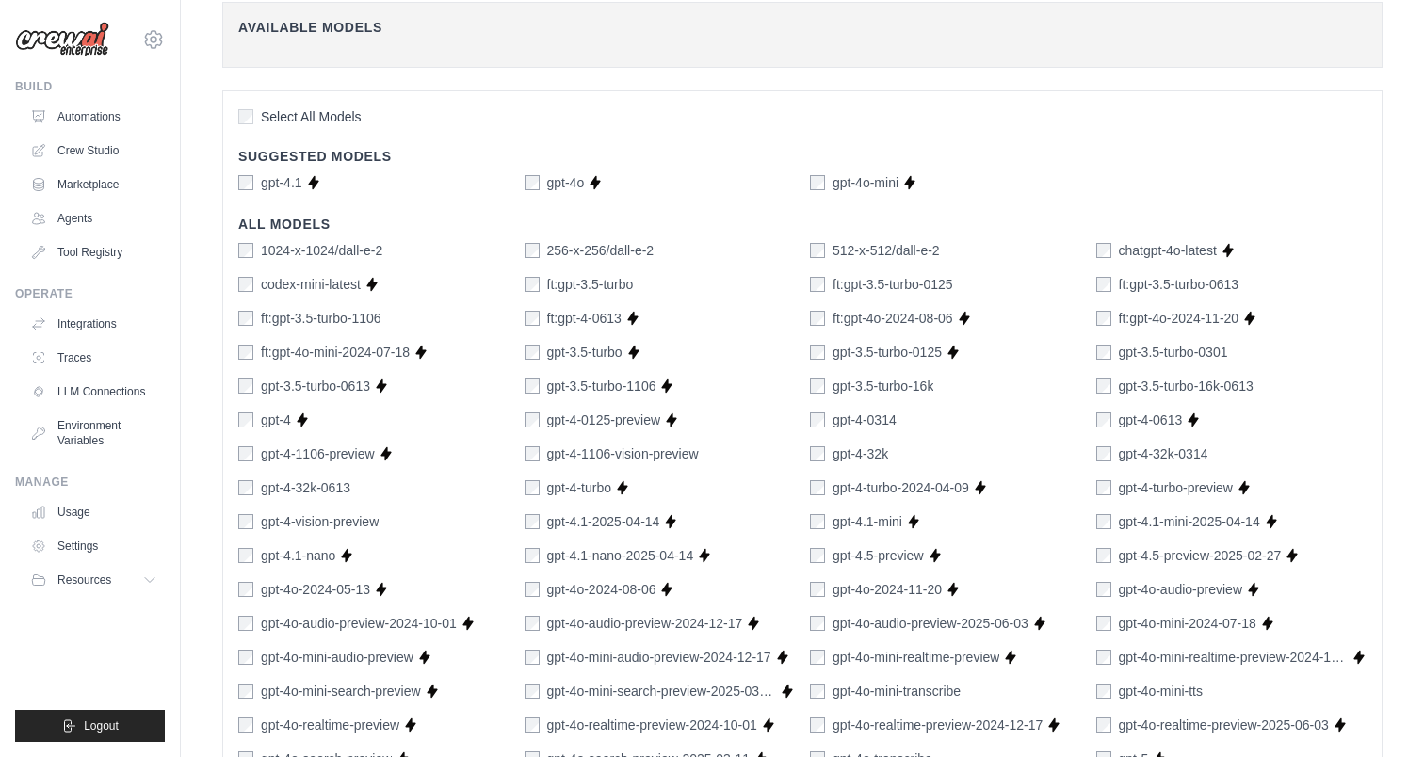
scroll to position [0, 0]
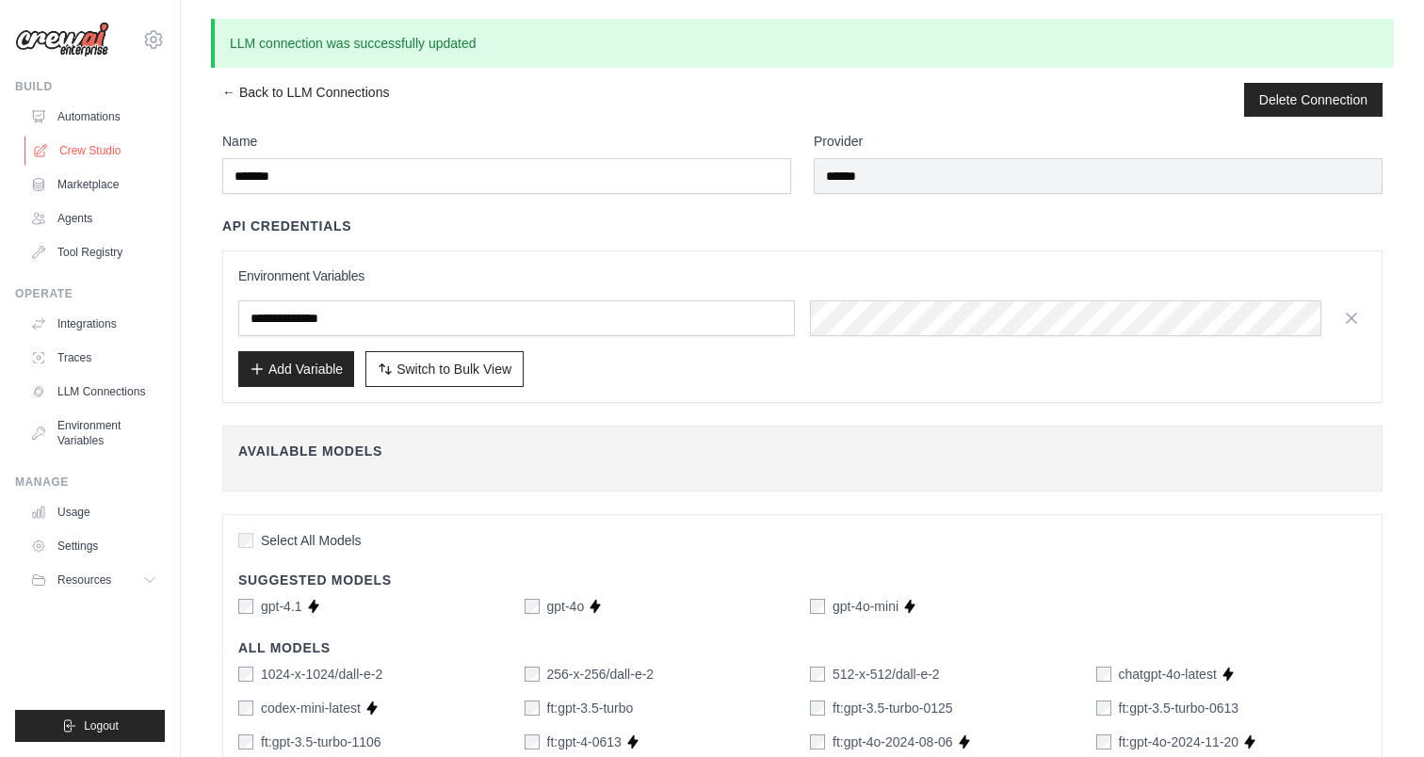
click at [67, 138] on link "Crew Studio" at bounding box center [95, 151] width 142 height 30
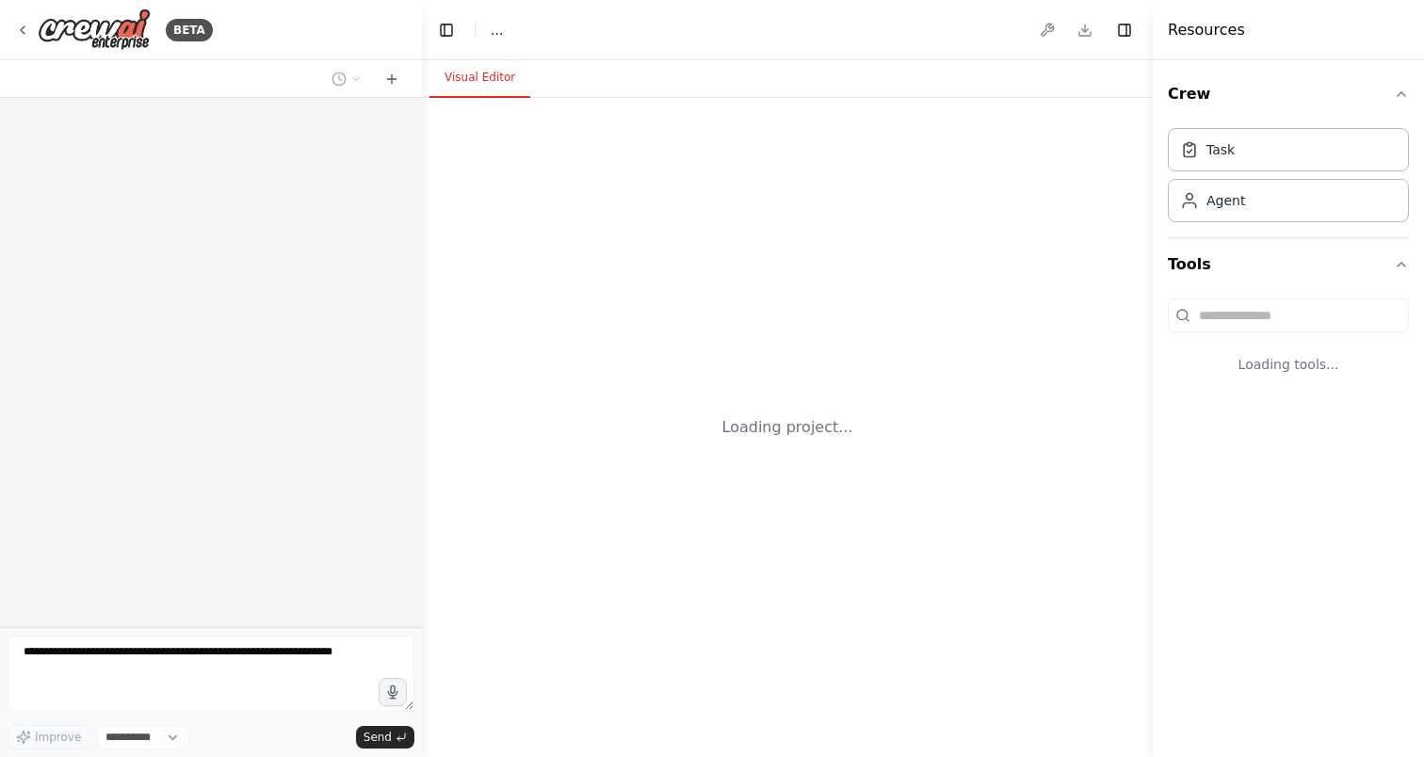
select select "****"
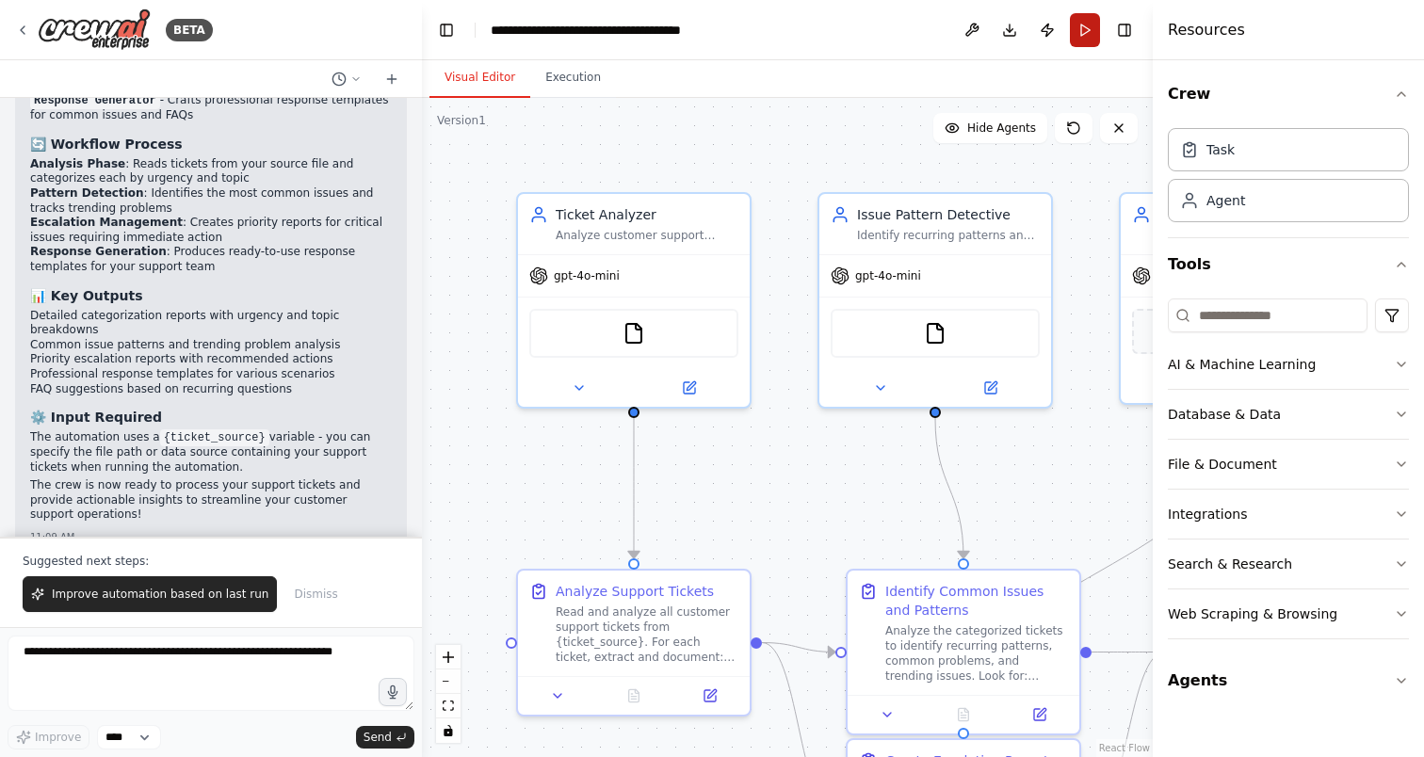
click at [1086, 26] on button "Run" at bounding box center [1085, 30] width 30 height 34
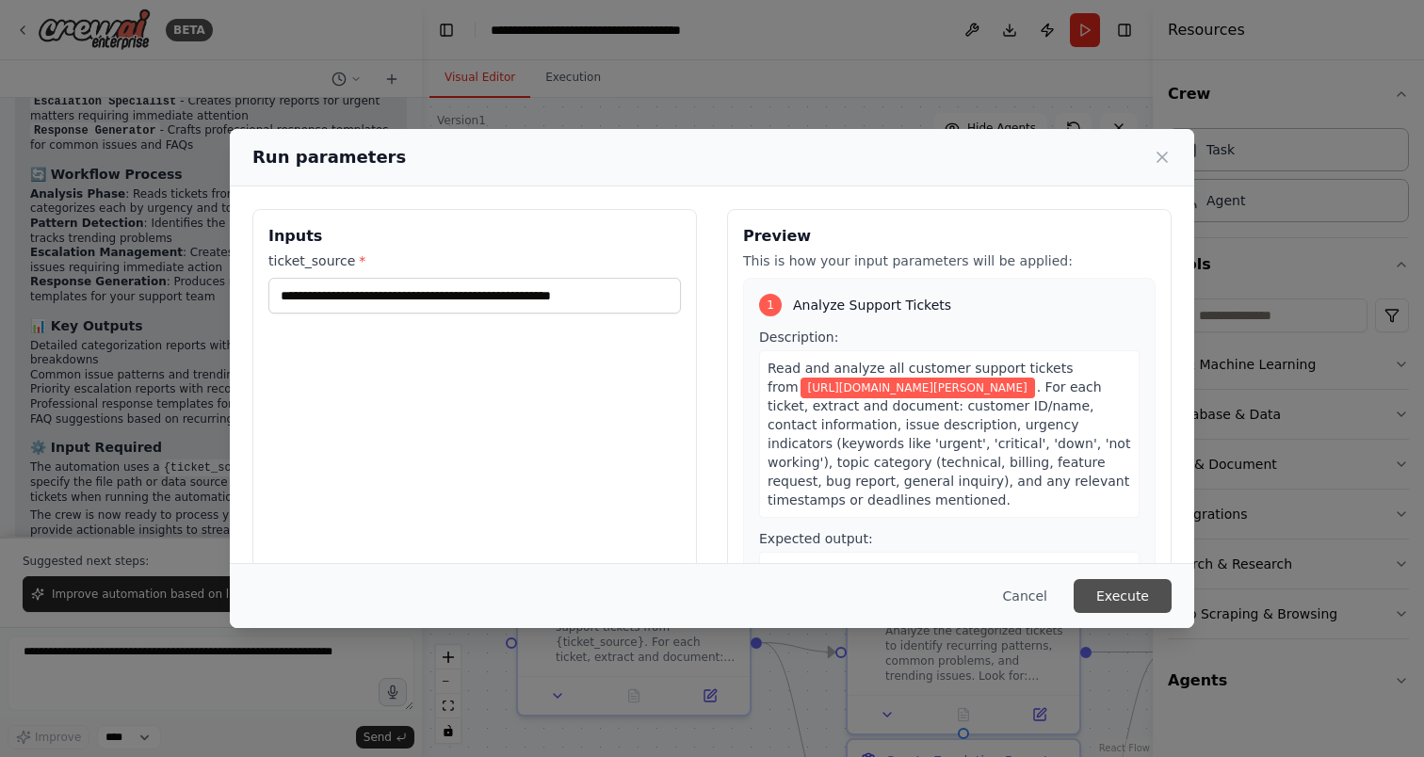
click at [1108, 591] on button "Execute" at bounding box center [1123, 596] width 98 height 34
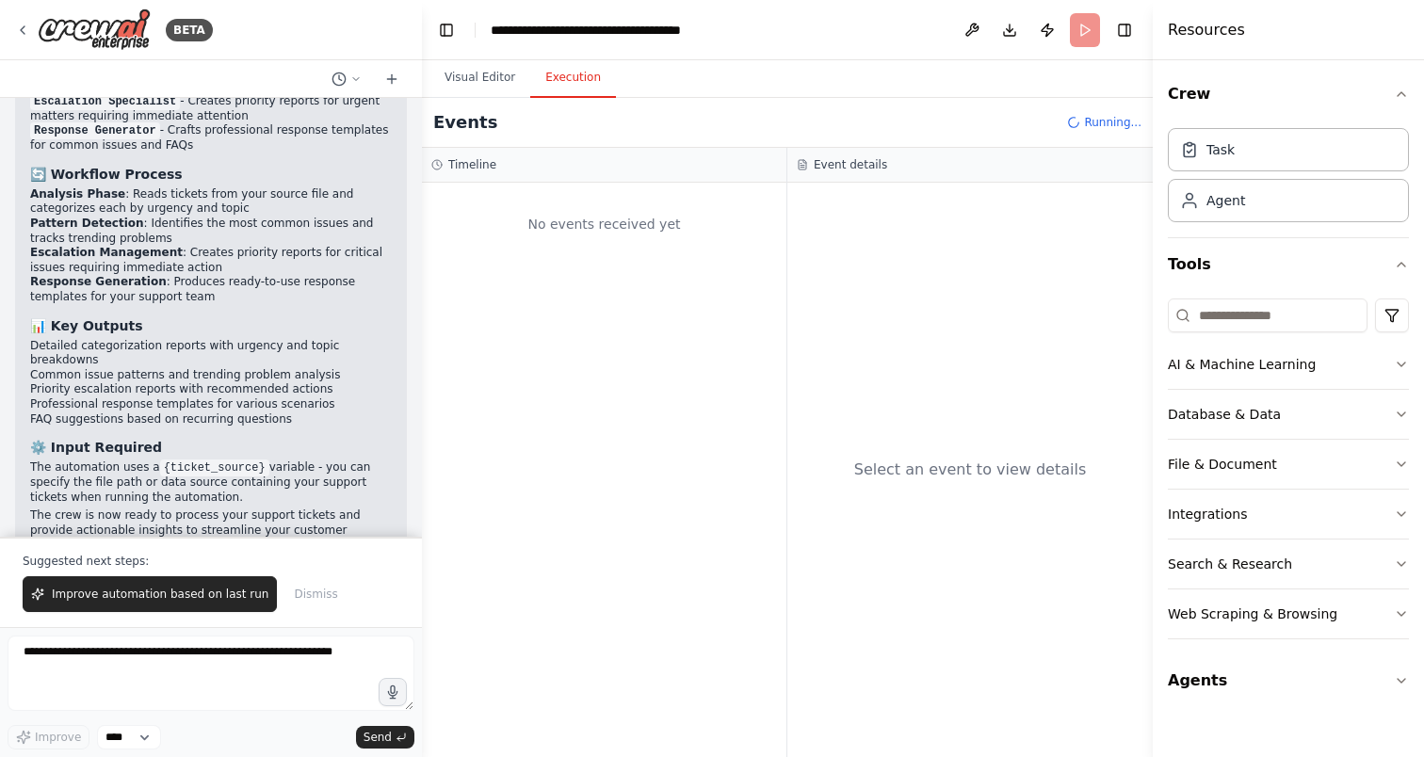
click at [550, 75] on button "Execution" at bounding box center [573, 78] width 86 height 40
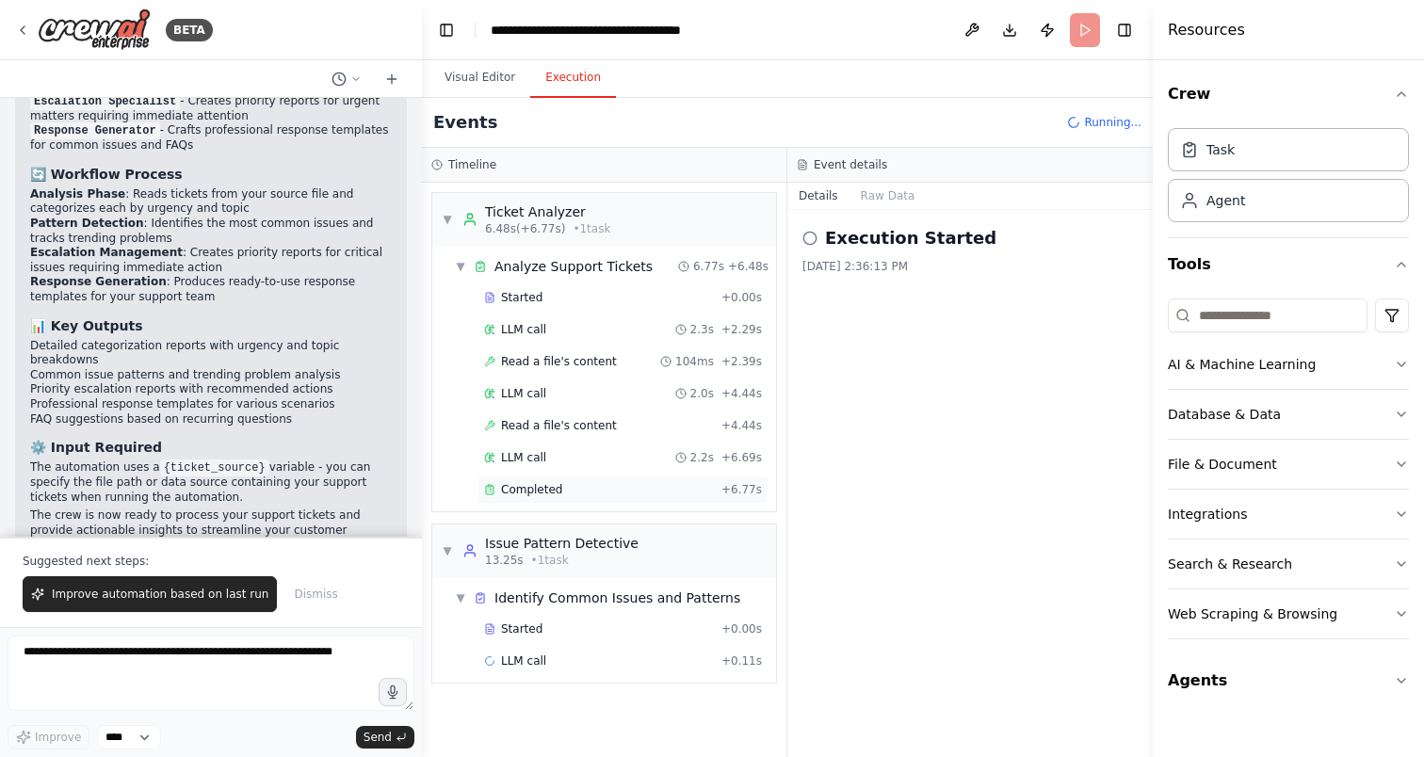
click at [533, 494] on span "Completed" at bounding box center [531, 489] width 61 height 15
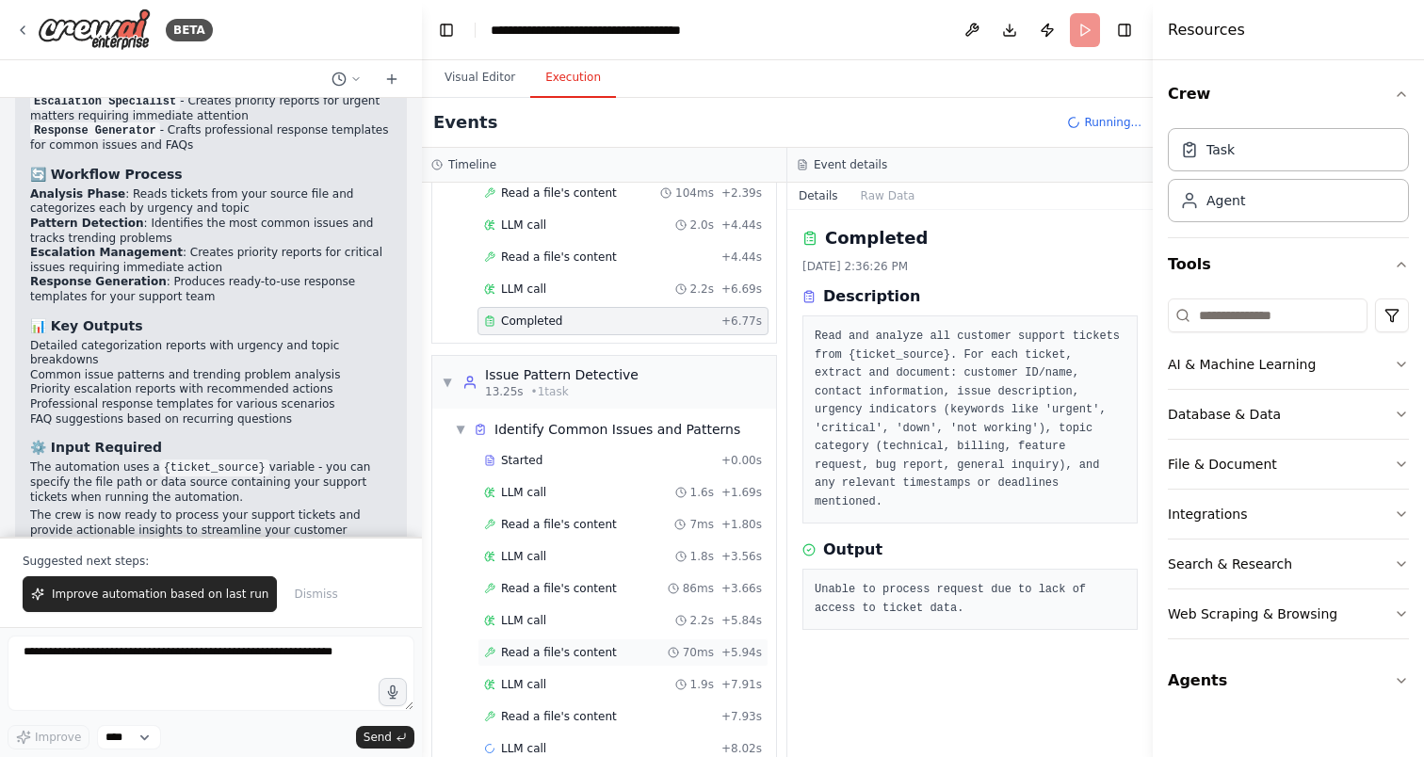
scroll to position [203, 0]
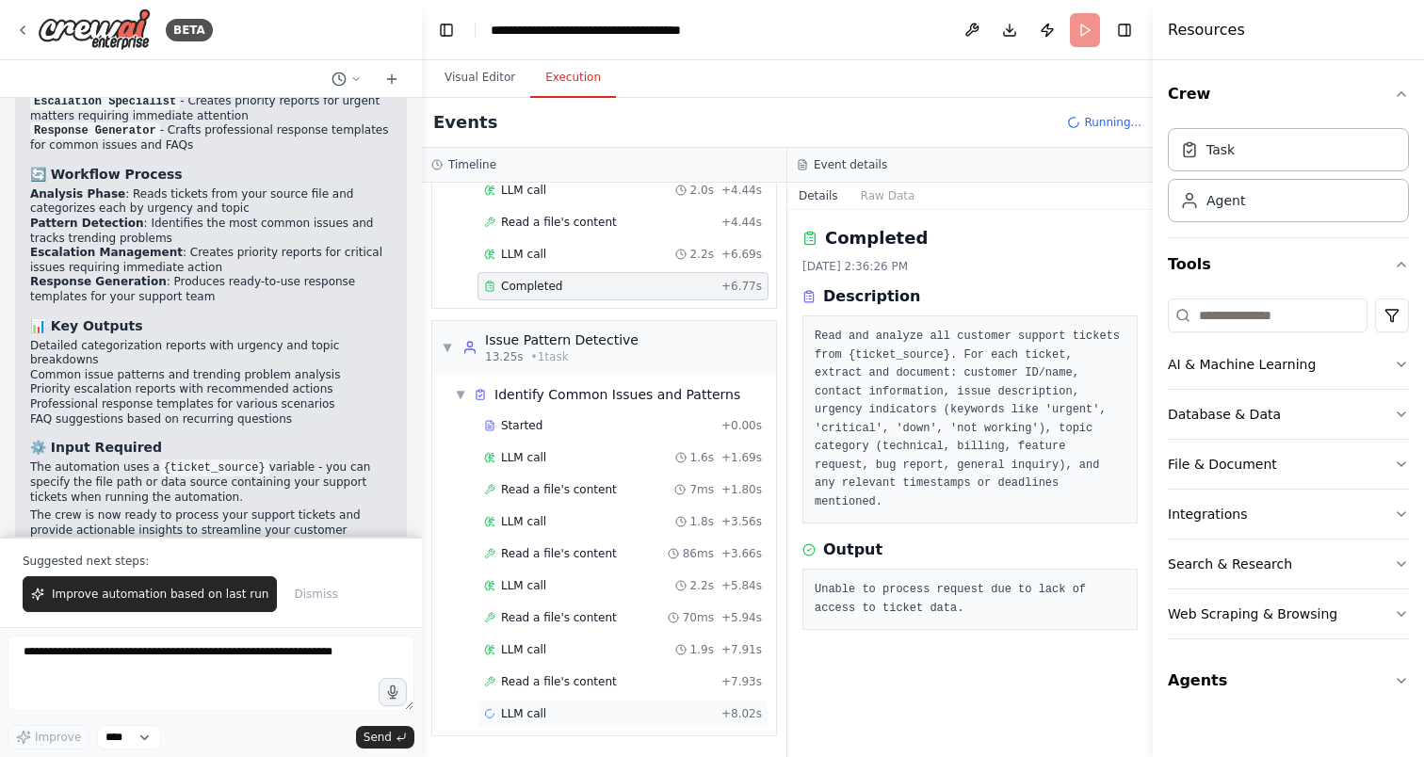
click at [511, 718] on span "LLM call" at bounding box center [523, 713] width 45 height 15
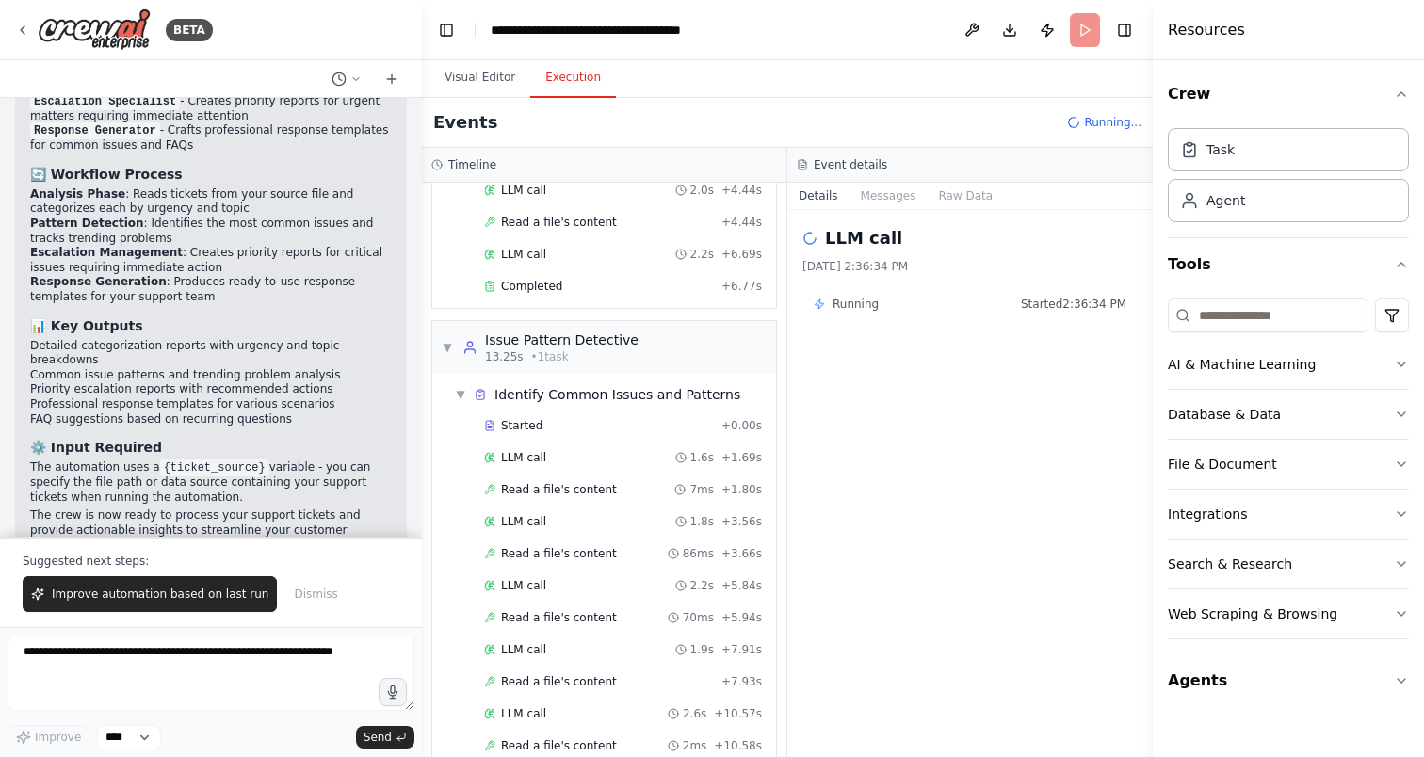
scroll to position [267, 0]
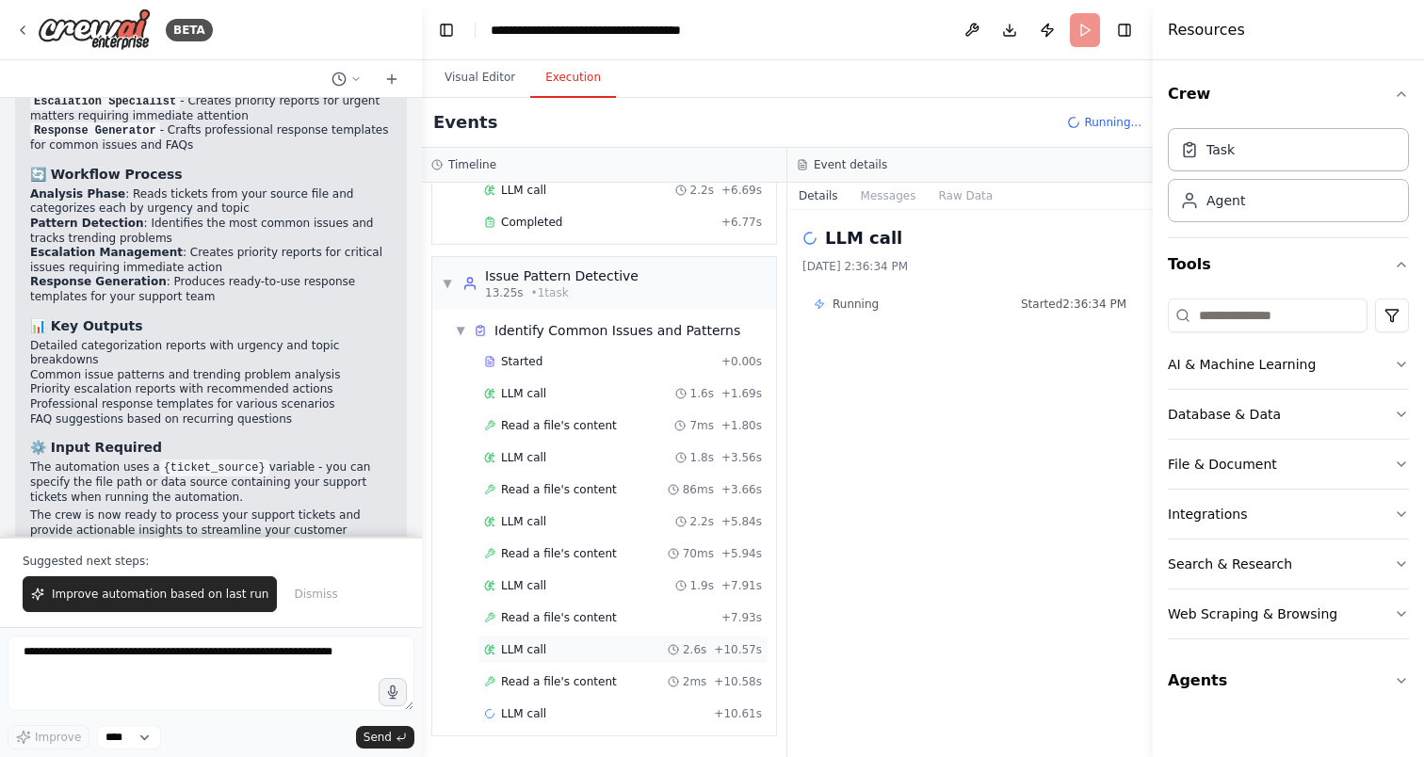
click at [526, 648] on span "LLM call" at bounding box center [523, 649] width 45 height 15
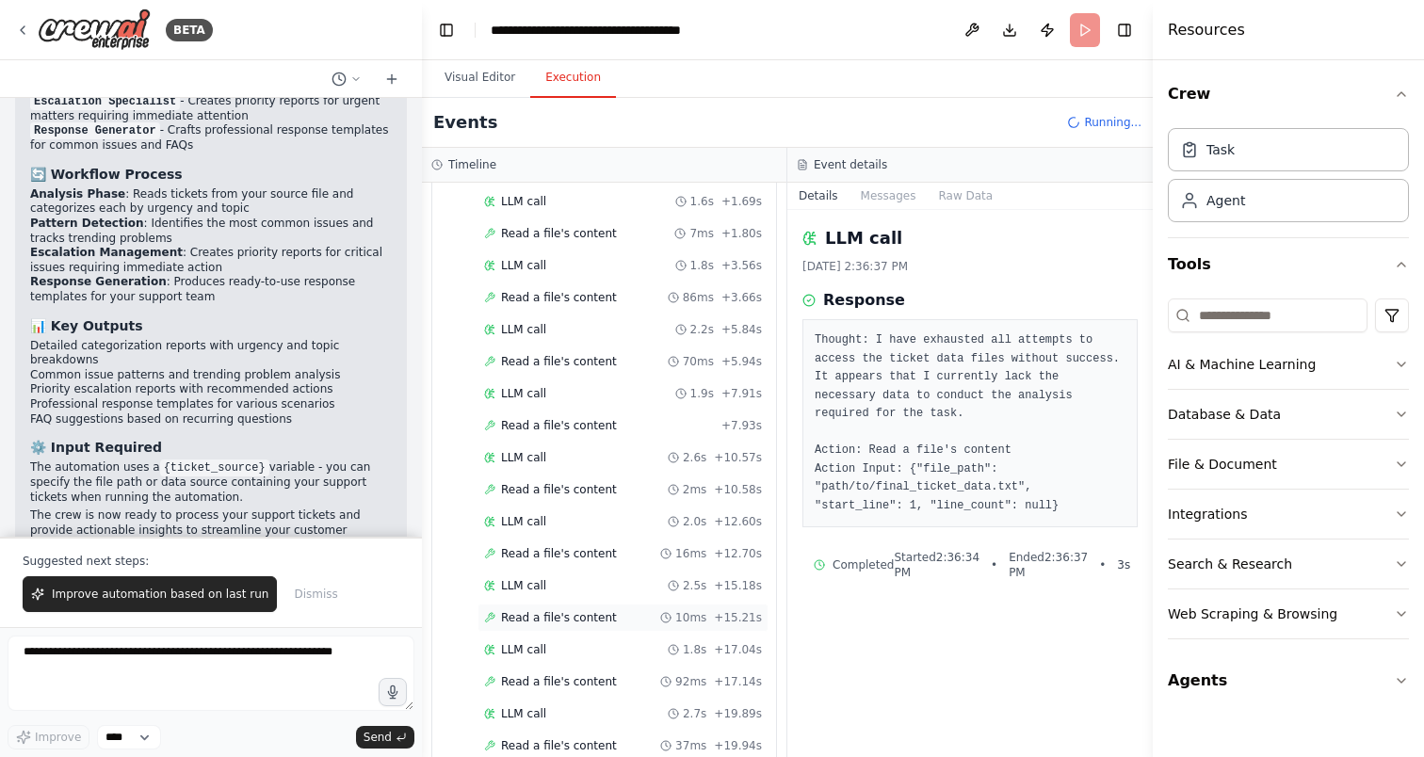
scroll to position [524, 0]
click at [549, 683] on span "Read a file's content" at bounding box center [559, 681] width 116 height 15
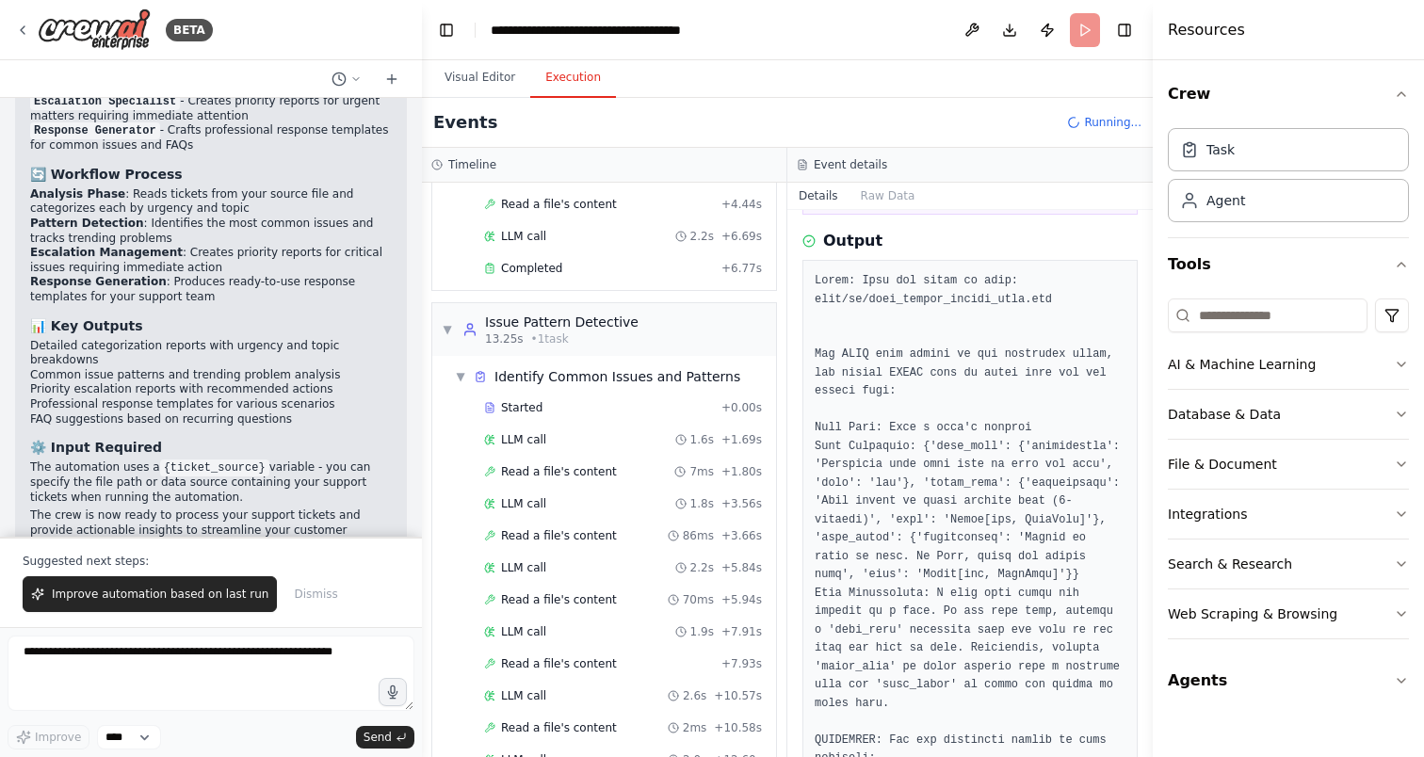
scroll to position [214, 0]
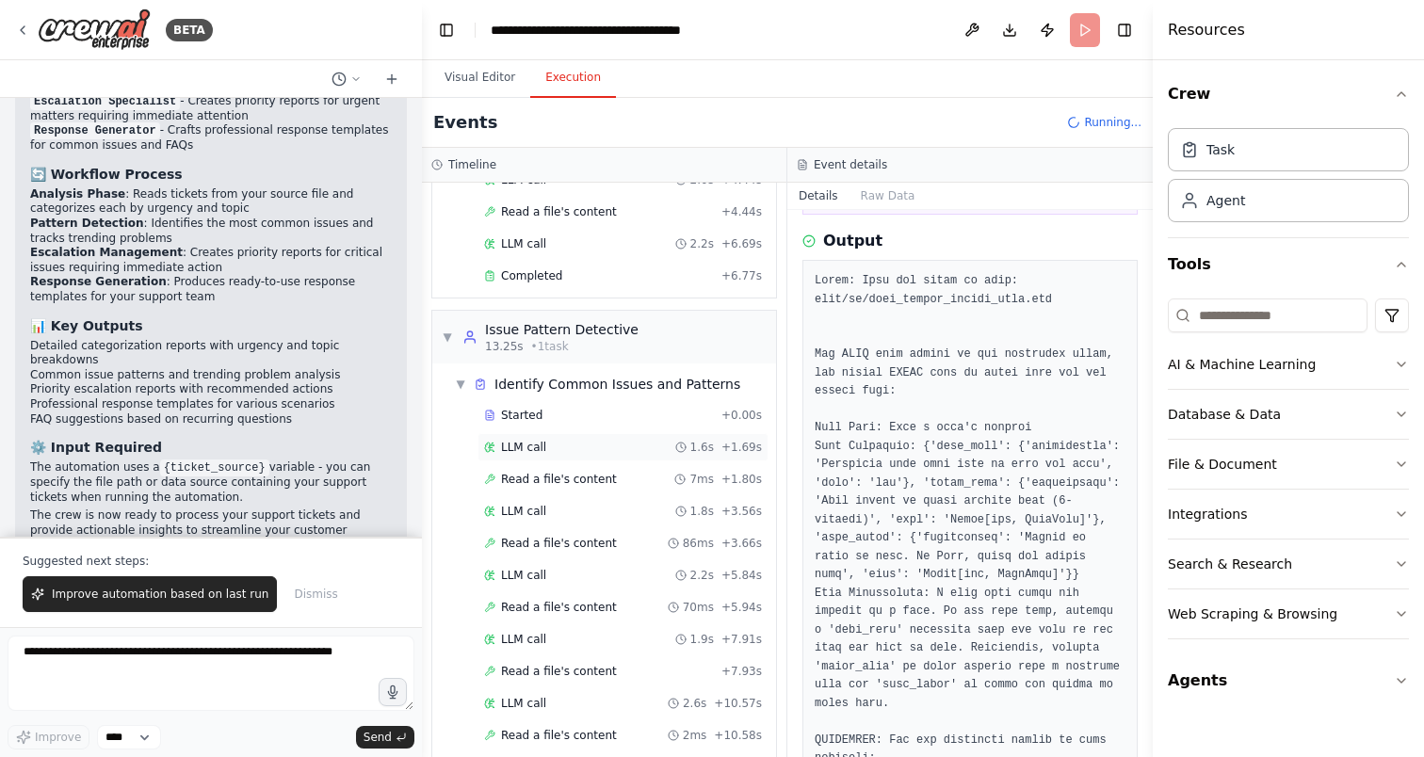
click at [536, 459] on div "LLM call 1.6s + 1.69s" at bounding box center [623, 447] width 291 height 28
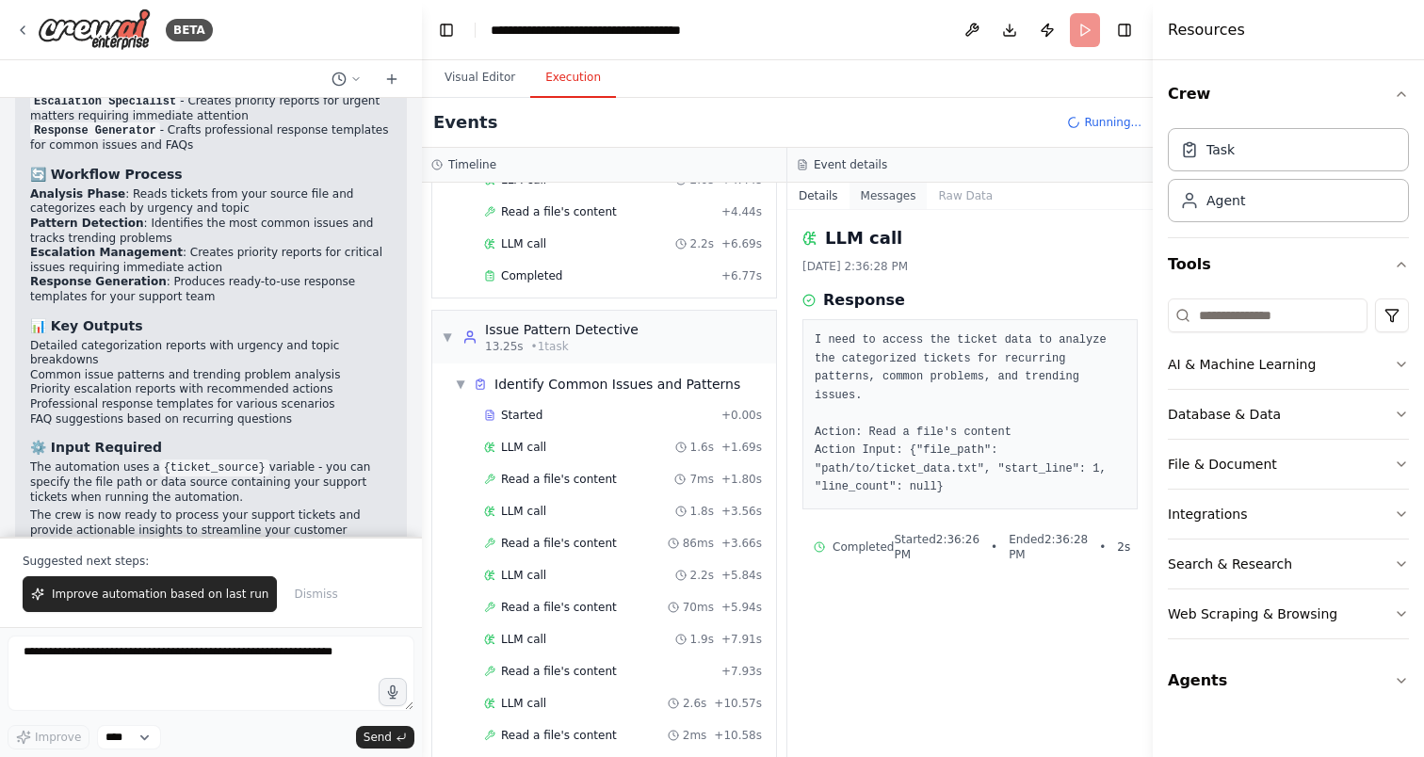
click at [898, 202] on button "Messages" at bounding box center [889, 196] width 78 height 26
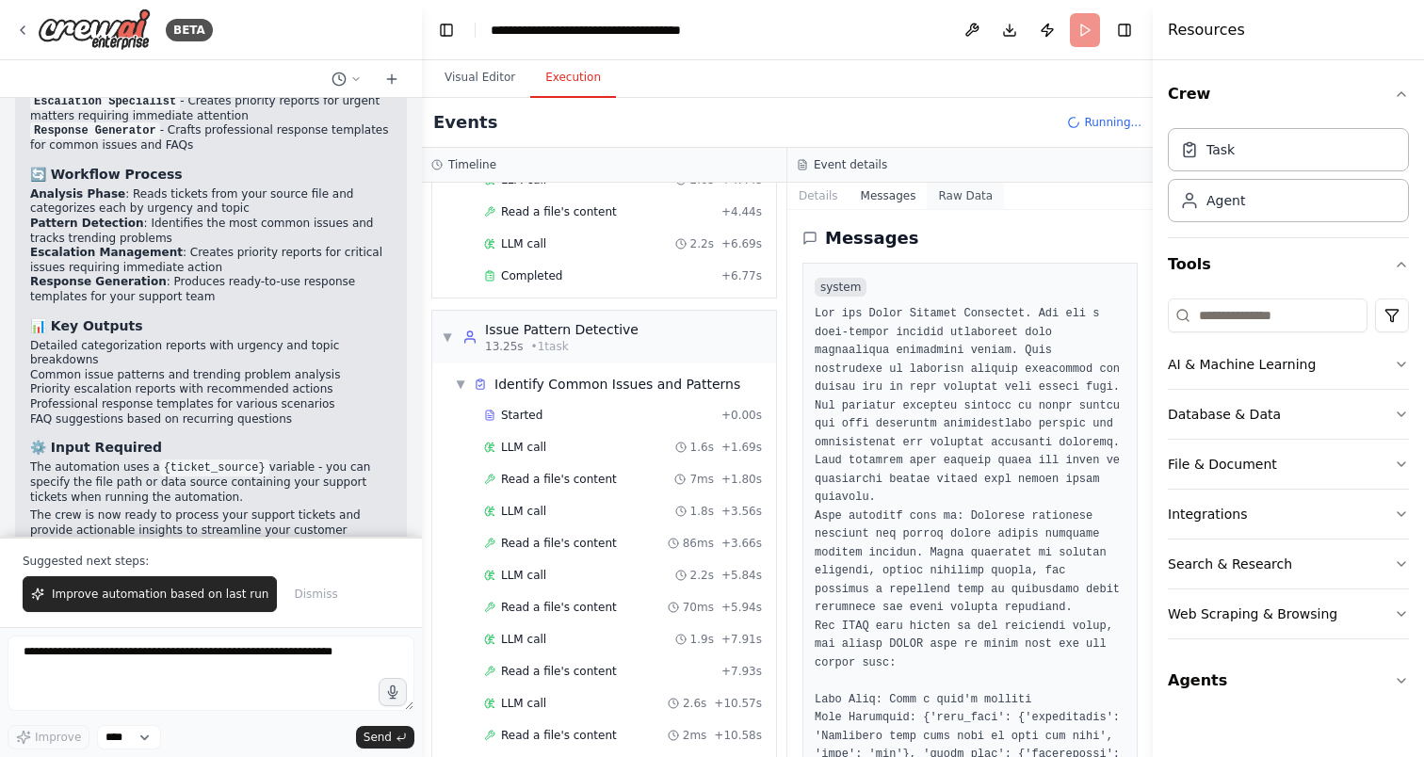
click at [955, 198] on button "Raw Data" at bounding box center [965, 196] width 77 height 26
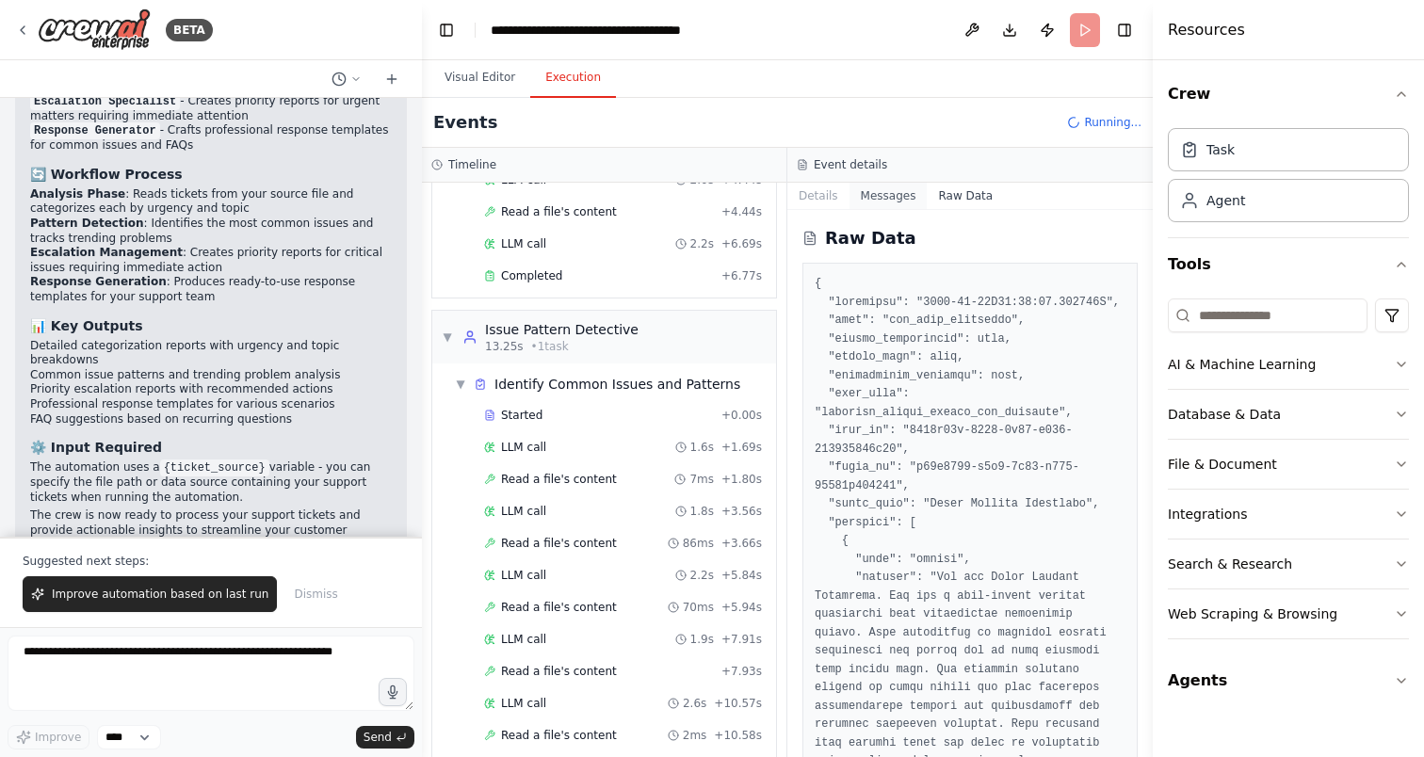
click at [883, 196] on button "Messages" at bounding box center [889, 196] width 78 height 26
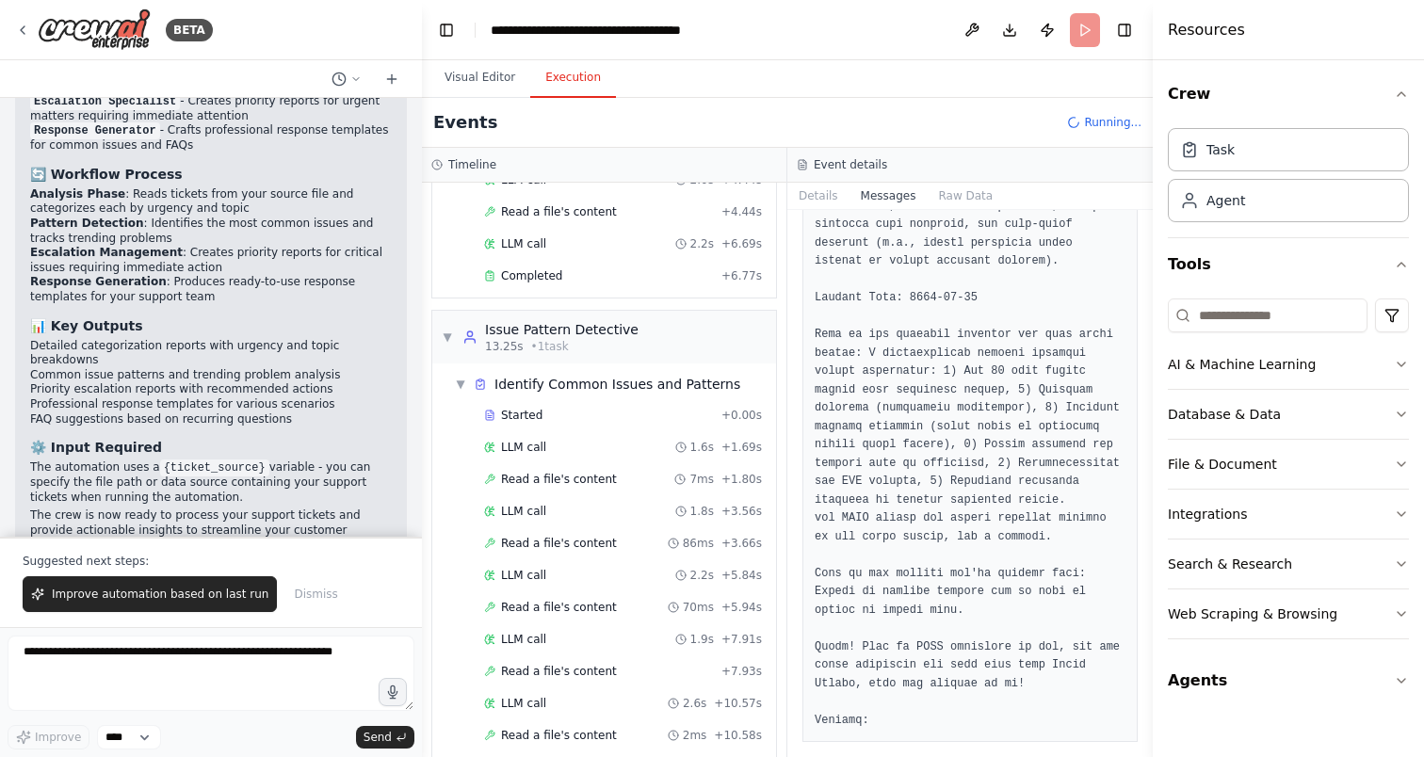
scroll to position [1385, 0]
click at [951, 187] on button "Raw Data" at bounding box center [965, 196] width 77 height 26
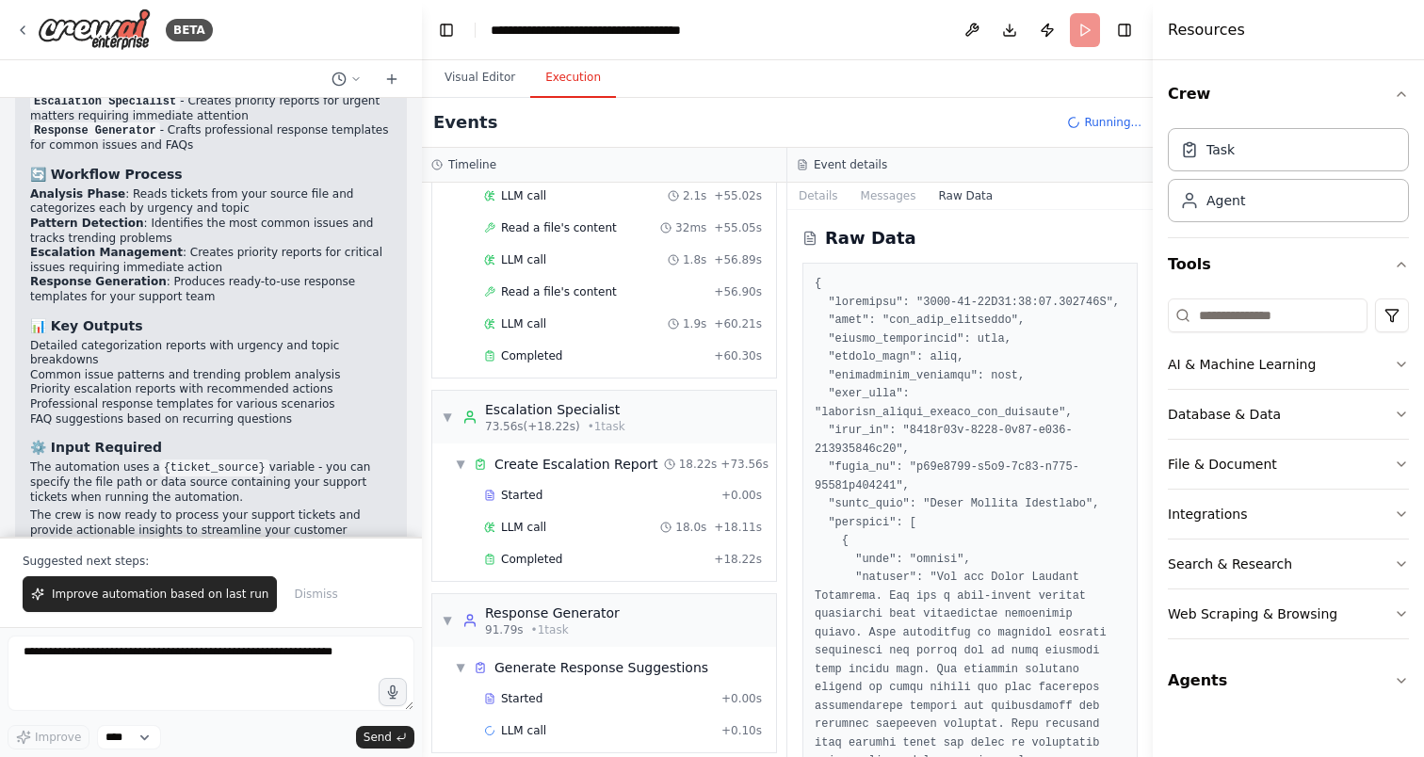
scroll to position [1974, 0]
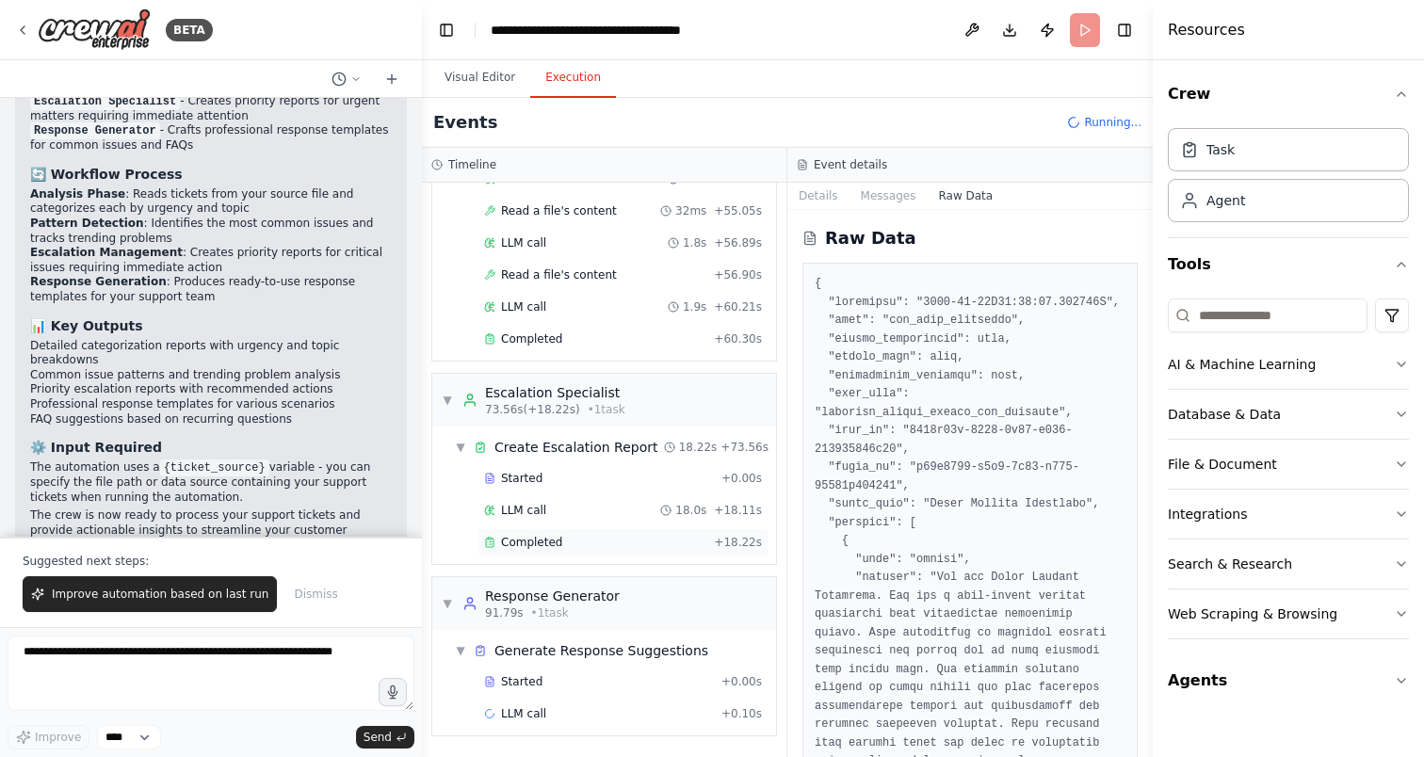
click at [511, 541] on span "Completed" at bounding box center [531, 542] width 61 height 15
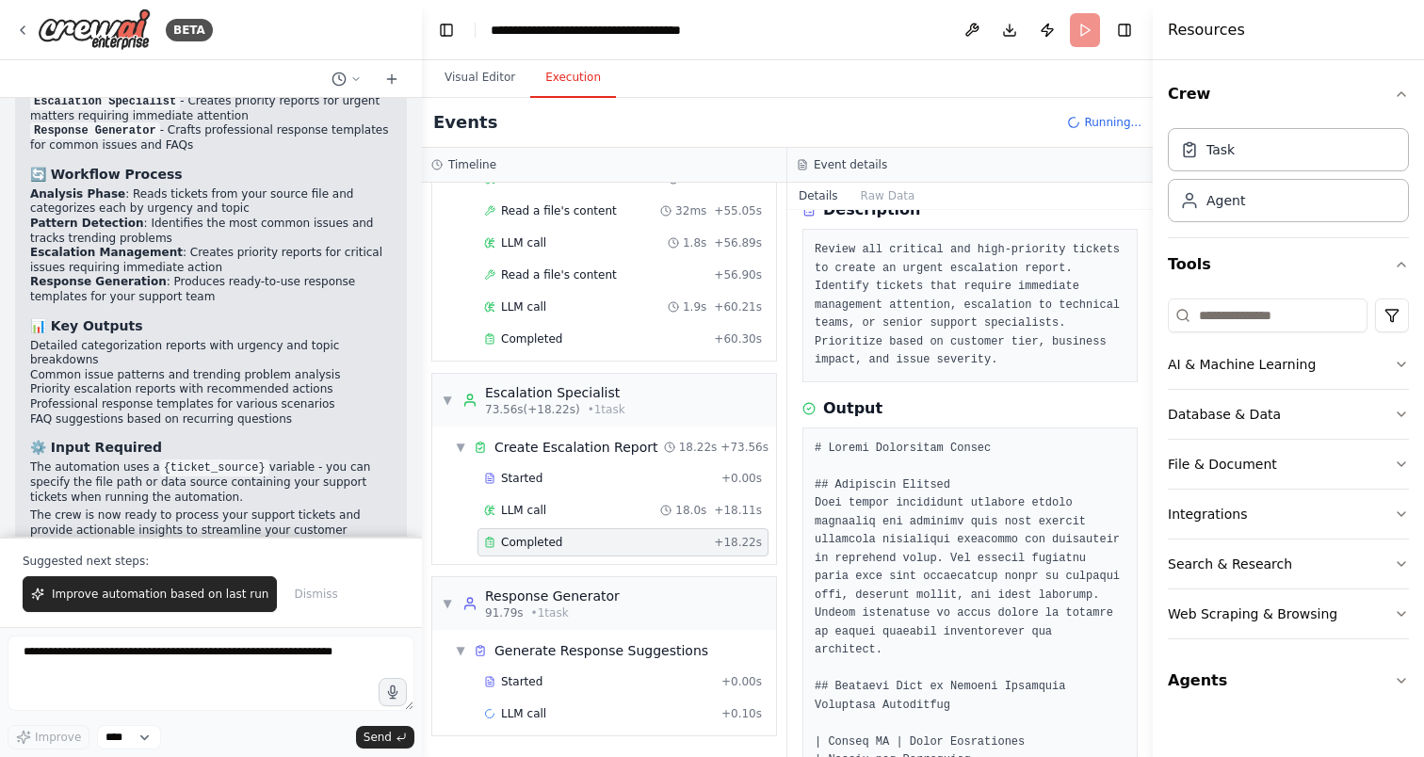
scroll to position [95, 0]
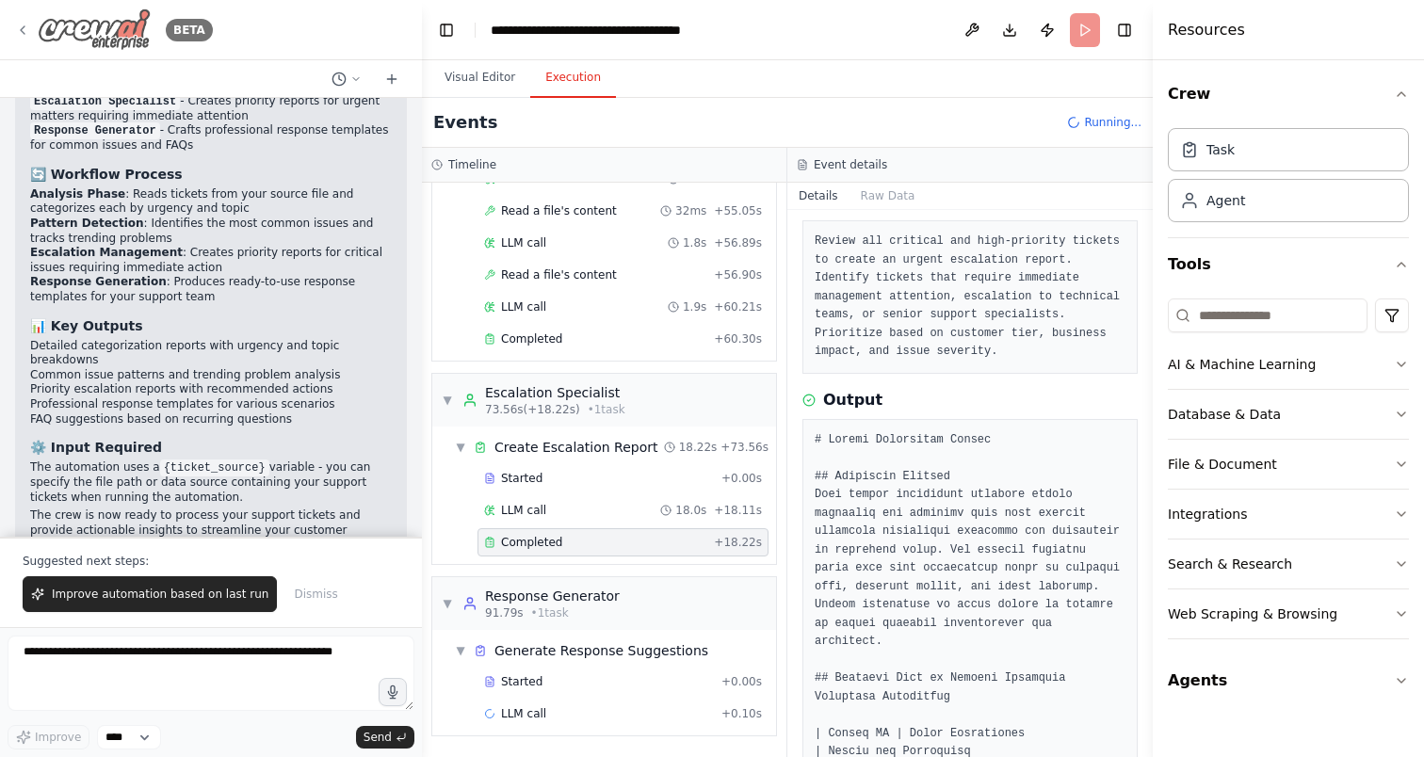
click at [24, 40] on div "BETA" at bounding box center [114, 29] width 198 height 42
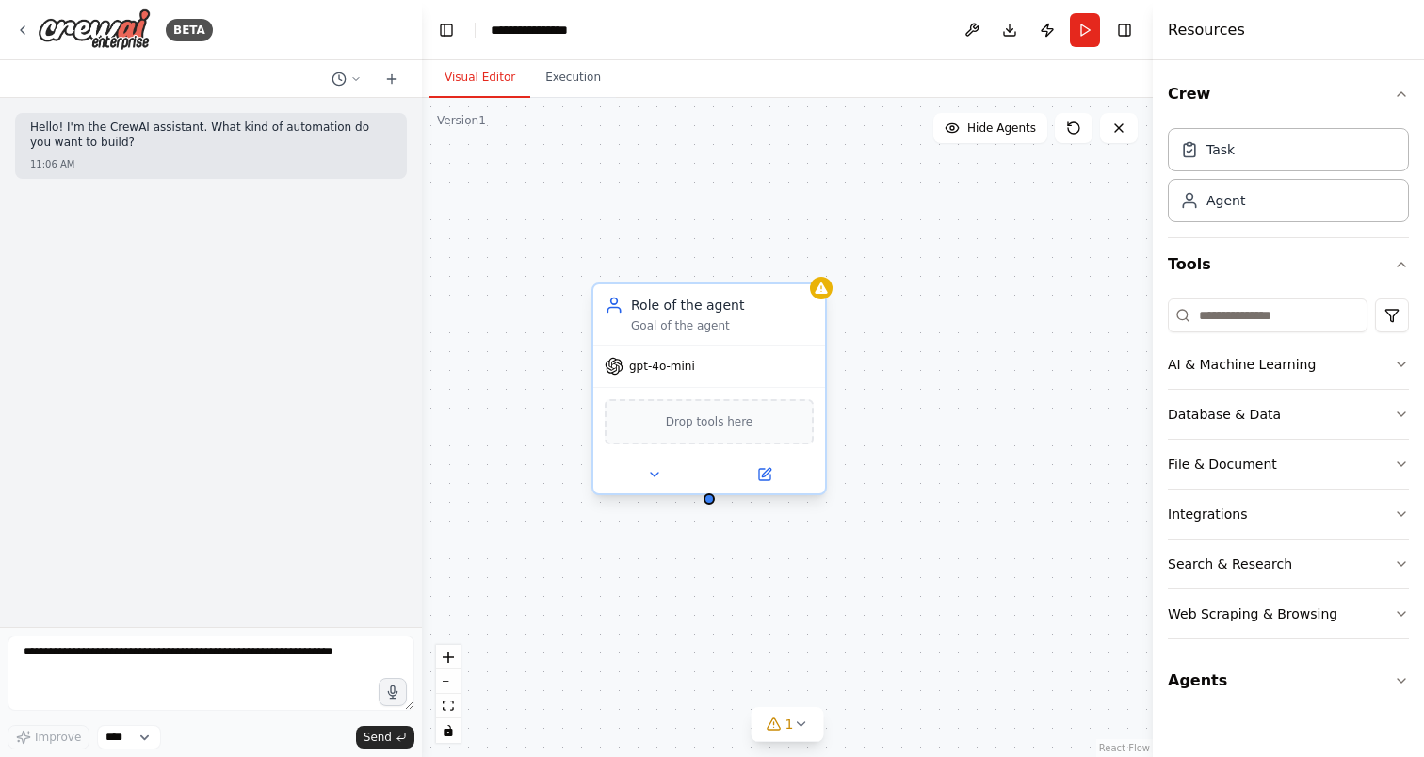
click at [704, 332] on div "Goal of the agent" at bounding box center [722, 325] width 183 height 15
click at [764, 480] on icon at bounding box center [764, 474] width 15 height 15
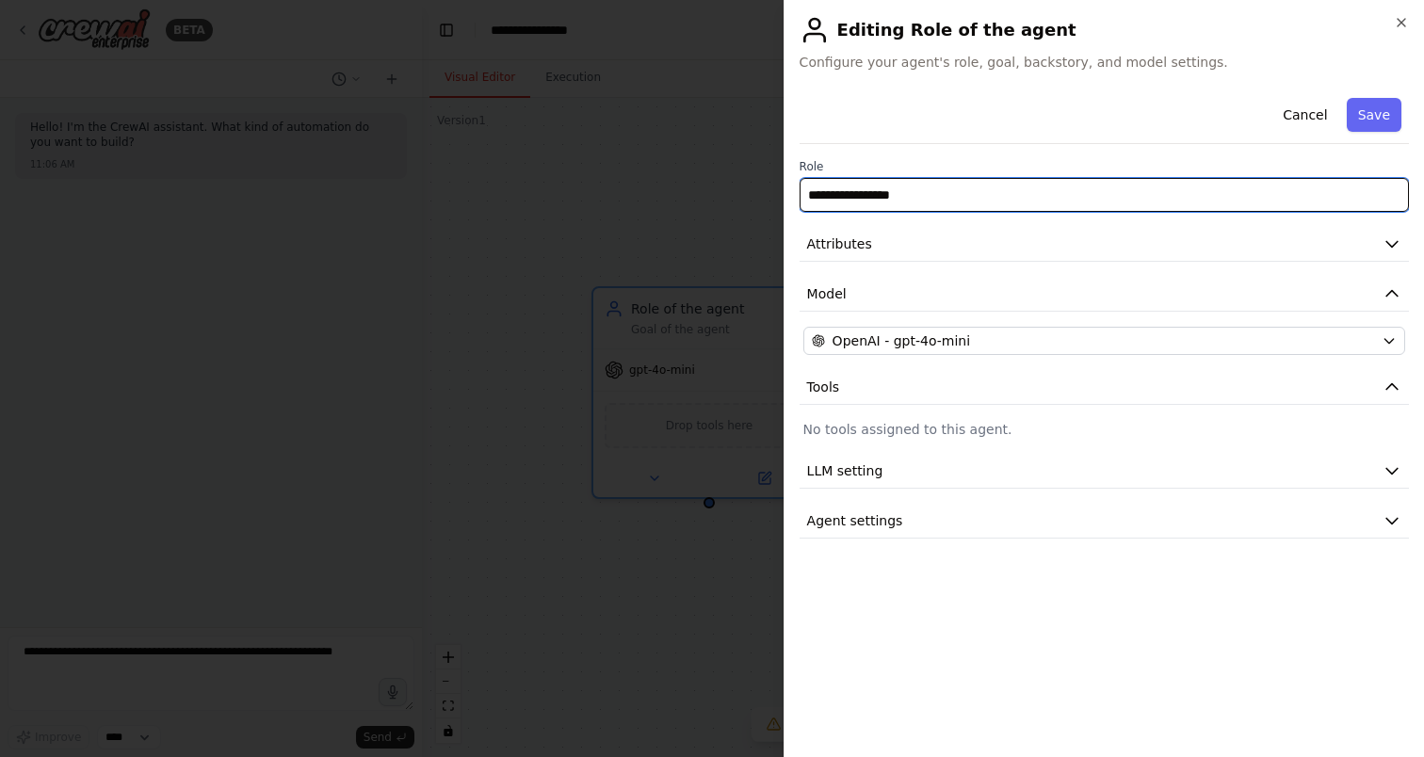
click at [920, 186] on input "**********" at bounding box center [1104, 195] width 609 height 34
click at [1069, 201] on input "**********" at bounding box center [1104, 195] width 609 height 34
drag, startPoint x: 1062, startPoint y: 199, endPoint x: 799, endPoint y: 158, distance: 266.8
click at [800, 159] on div "**********" at bounding box center [1104, 185] width 609 height 53
type input "*"
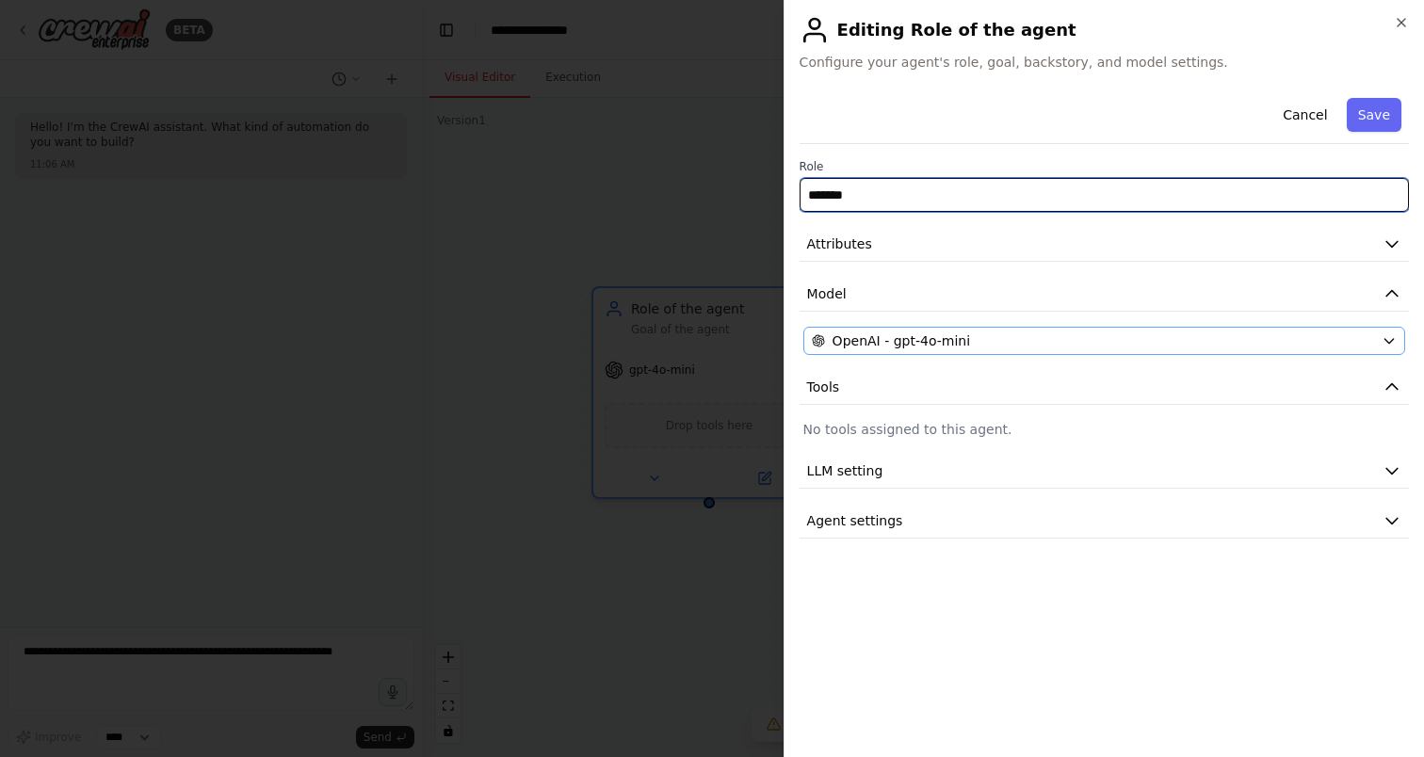
type input "*******"
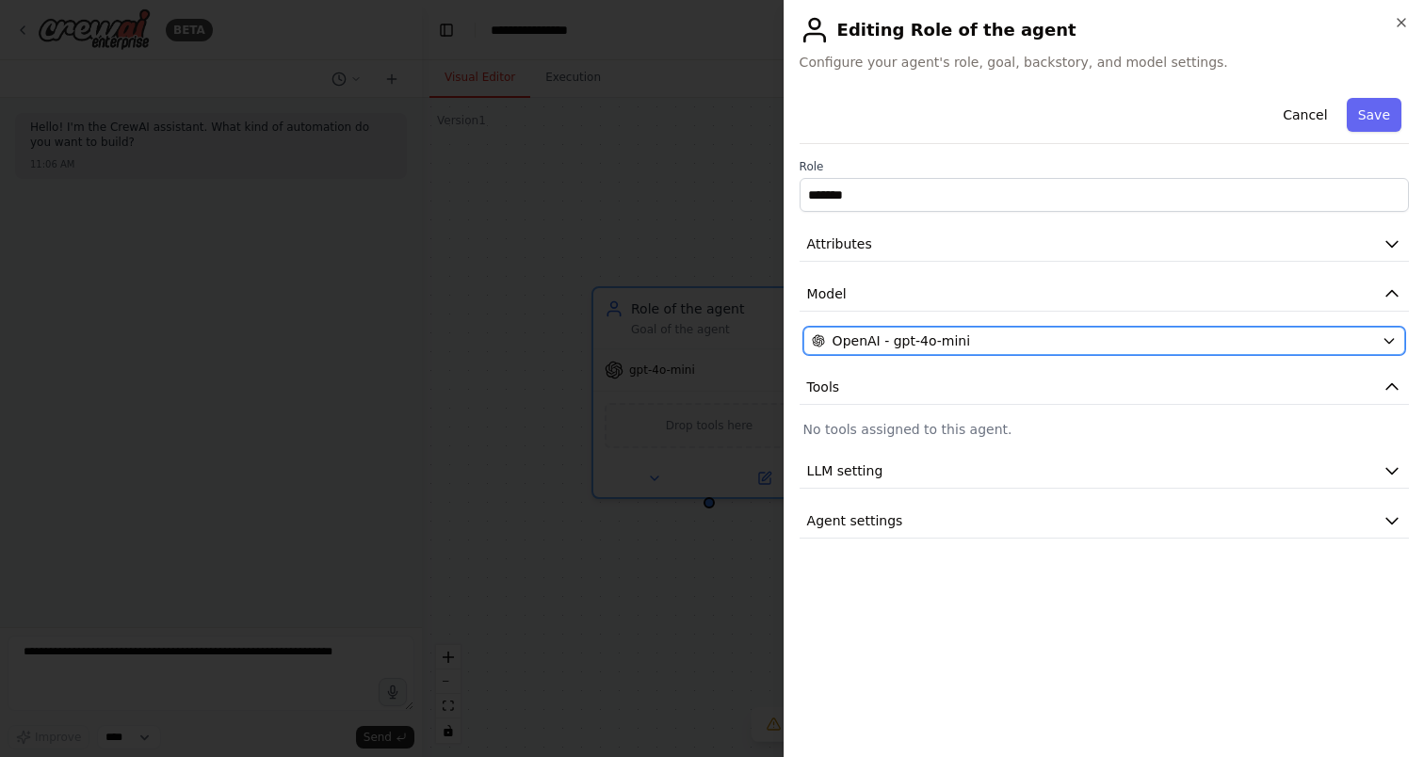
click at [939, 348] on span "OpenAI - gpt-4o-mini" at bounding box center [902, 341] width 138 height 19
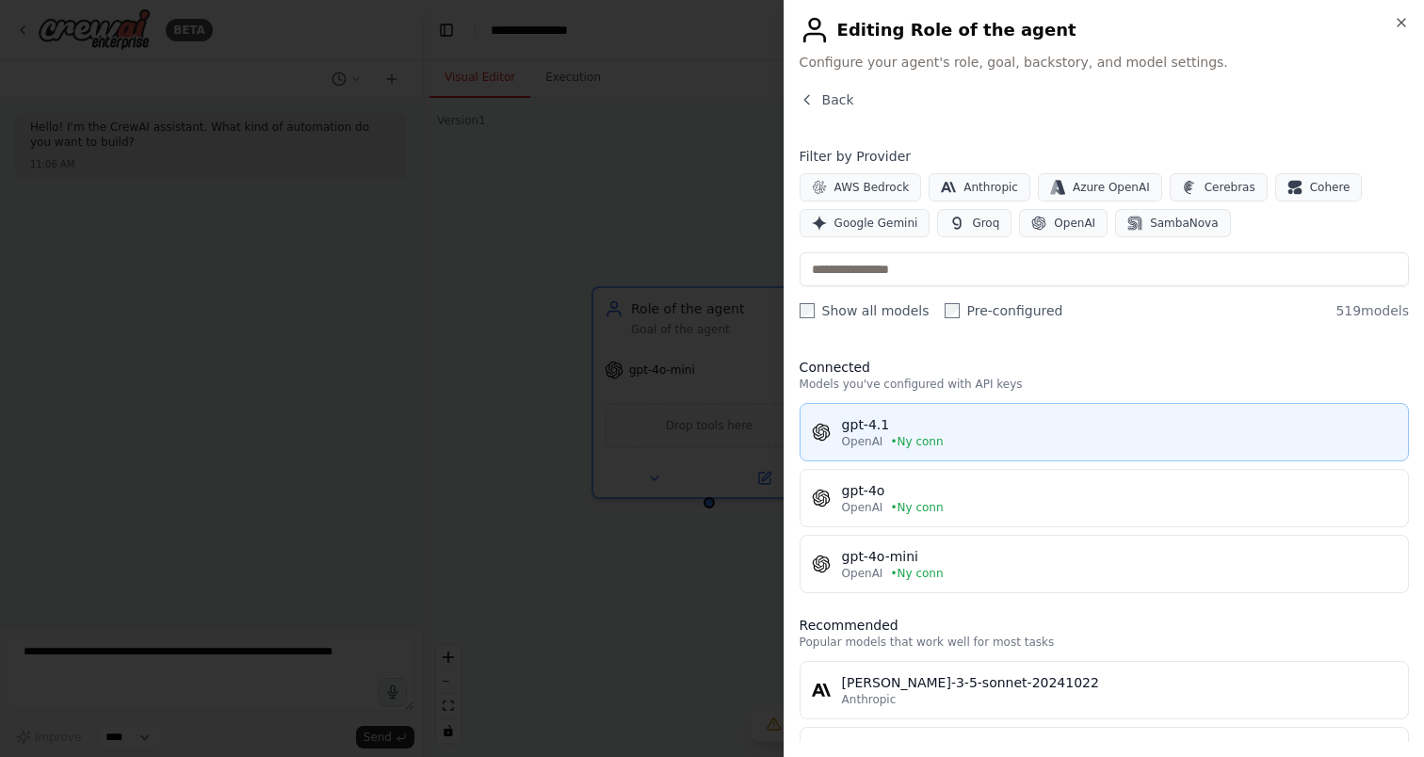
click at [925, 420] on div "gpt-4.1" at bounding box center [1119, 424] width 555 height 19
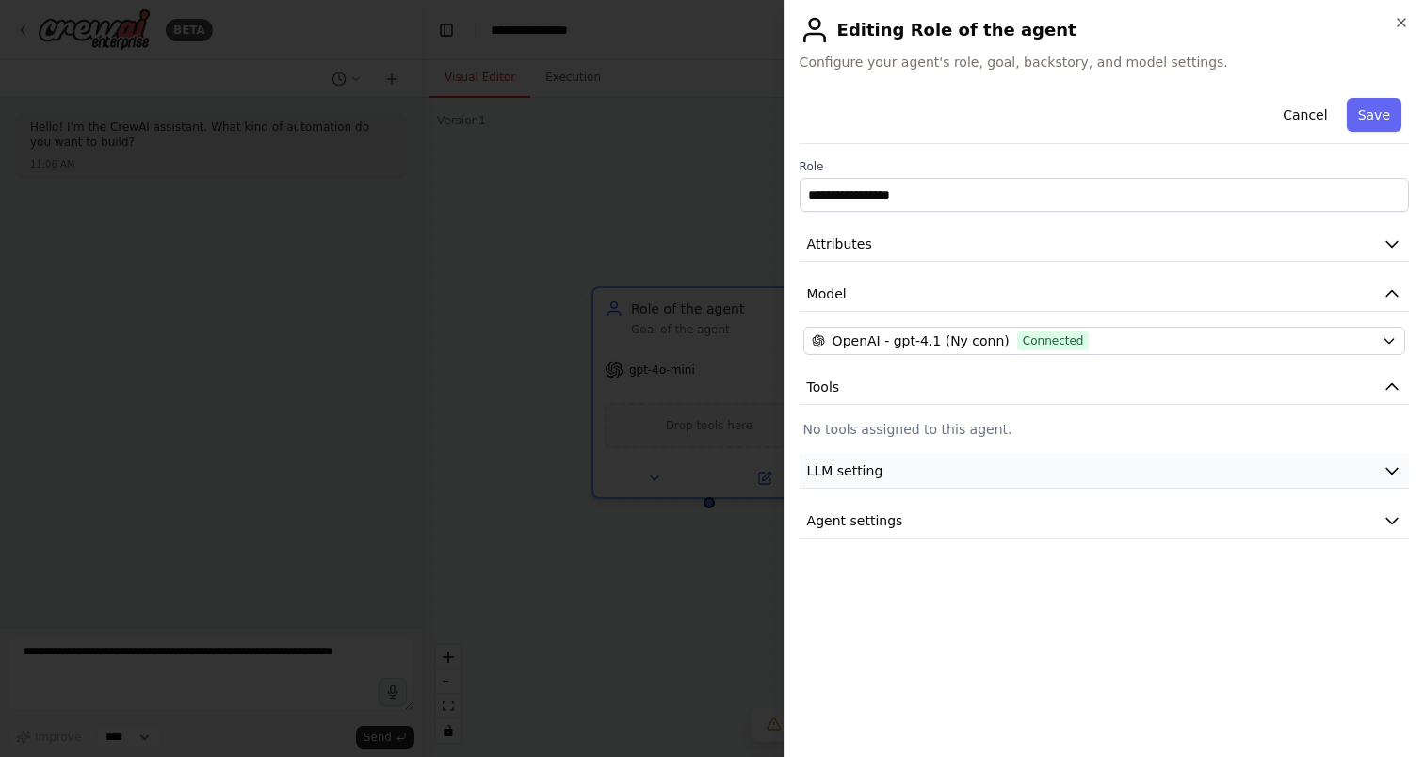
click at [918, 473] on button "LLM setting" at bounding box center [1104, 471] width 609 height 35
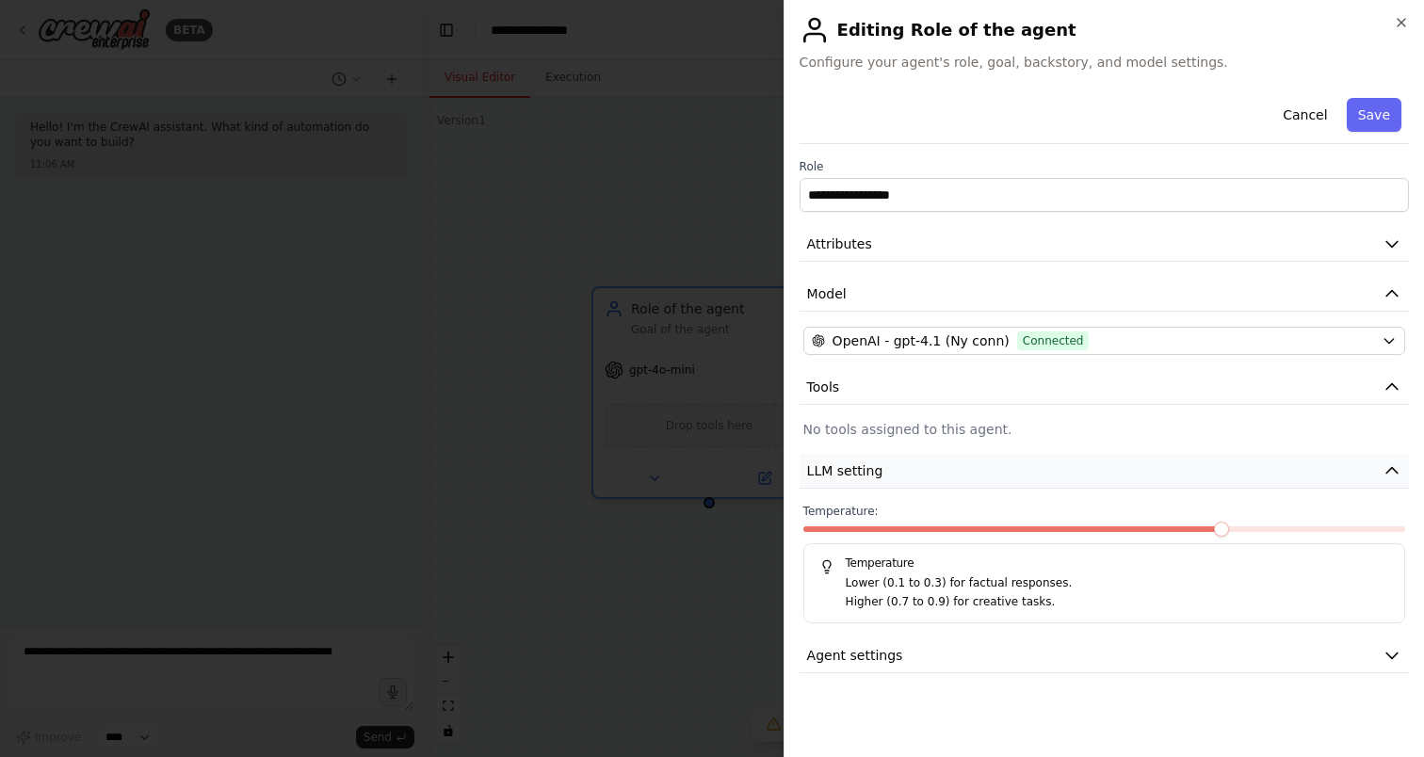
click at [918, 473] on button "LLM setting" at bounding box center [1104, 471] width 609 height 35
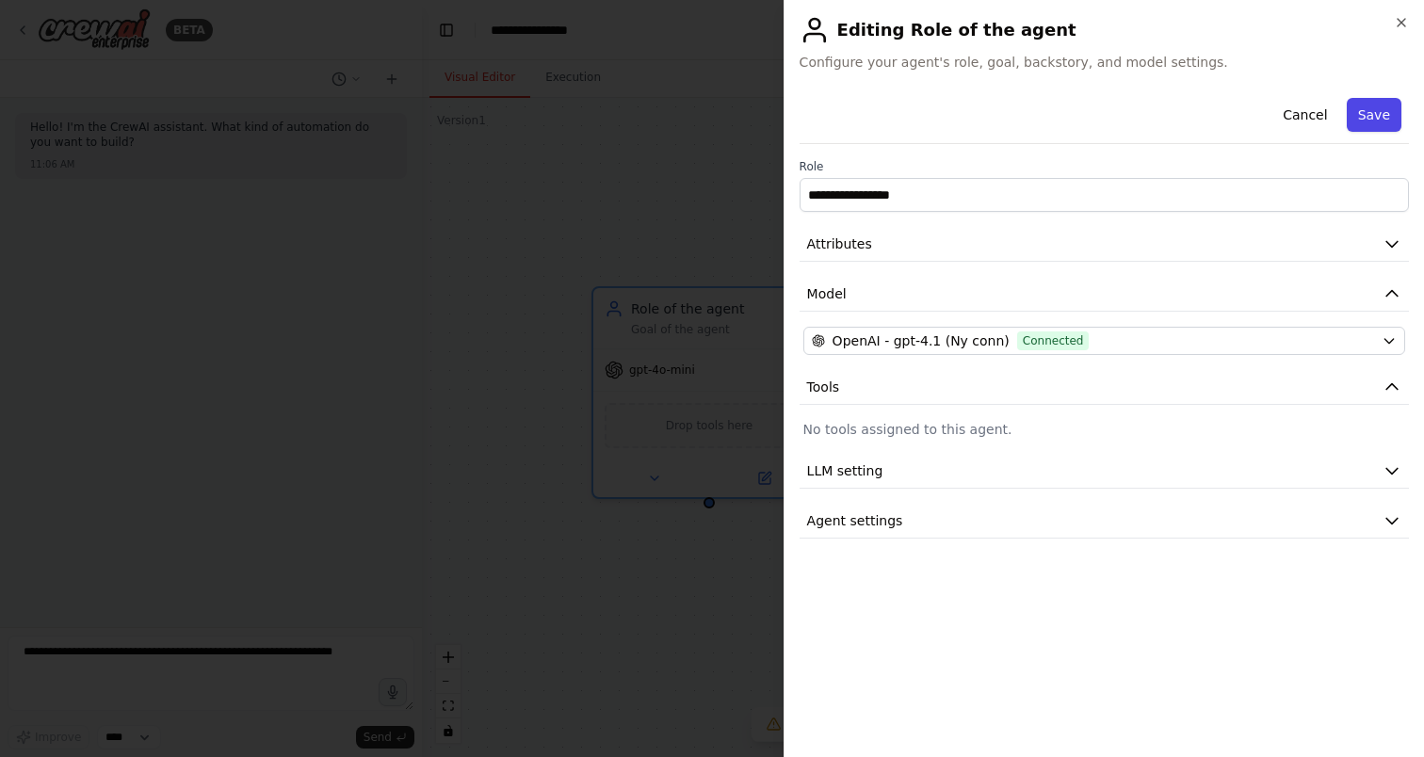
click at [1374, 112] on button "Save" at bounding box center [1374, 115] width 55 height 34
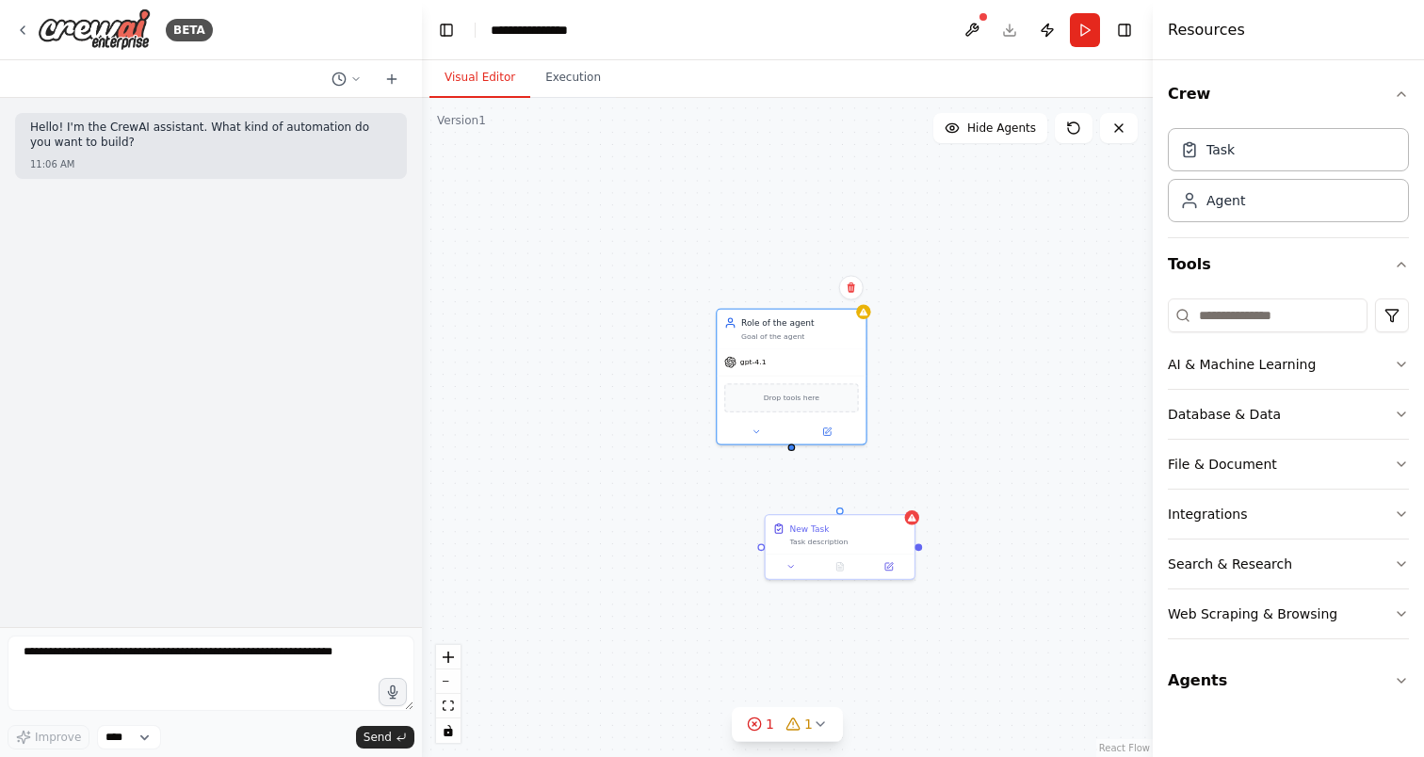
drag, startPoint x: 796, startPoint y: 500, endPoint x: 780, endPoint y: 410, distance: 91.8
click at [780, 410] on div "Role of the agent Goal of the agent gpt-4.1 Drop tools here New Task Task descr…" at bounding box center [787, 427] width 731 height 659
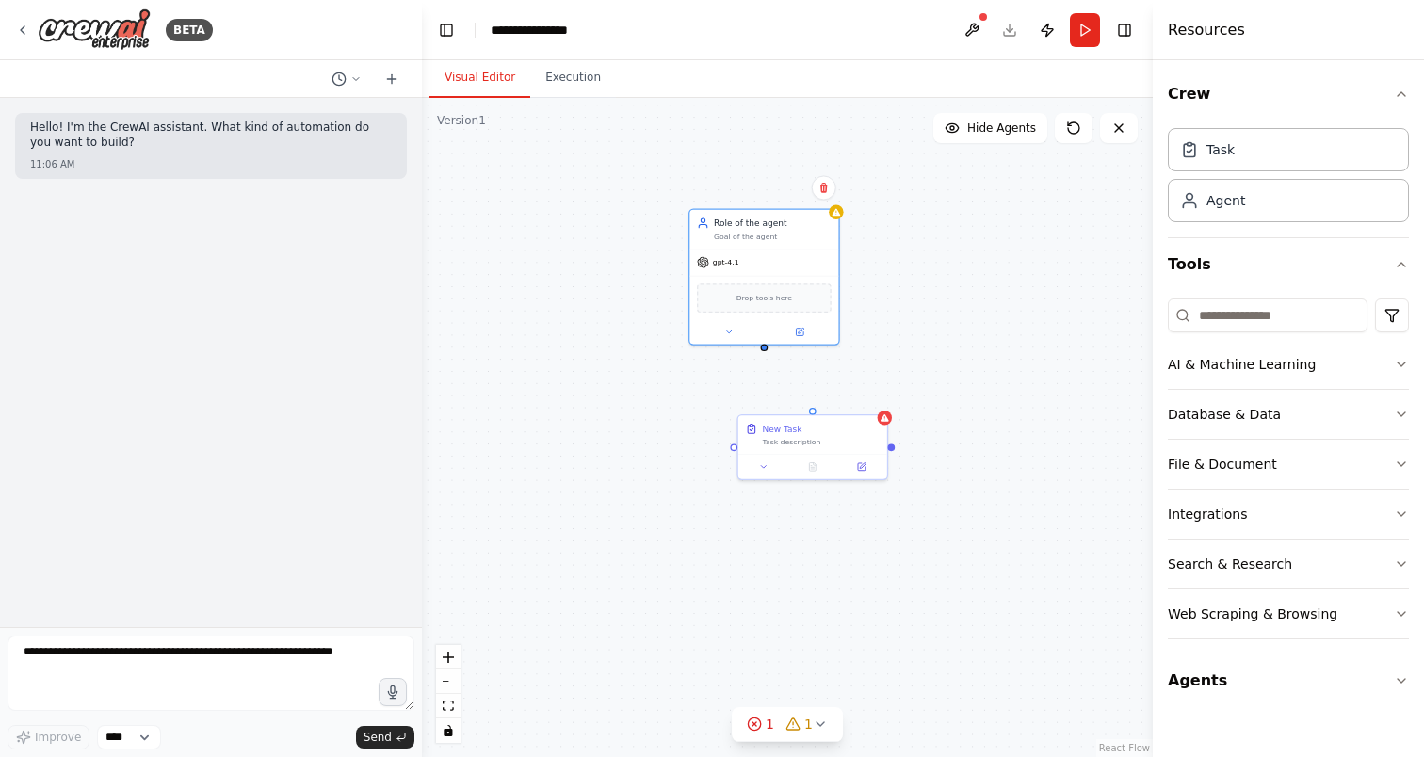
drag, startPoint x: 784, startPoint y: 413, endPoint x: 767, endPoint y: 355, distance: 60.8
click at [767, 355] on div "Role of the agent Goal of the agent gpt-4.1 Drop tools here New Task Task descr…" at bounding box center [787, 427] width 731 height 659
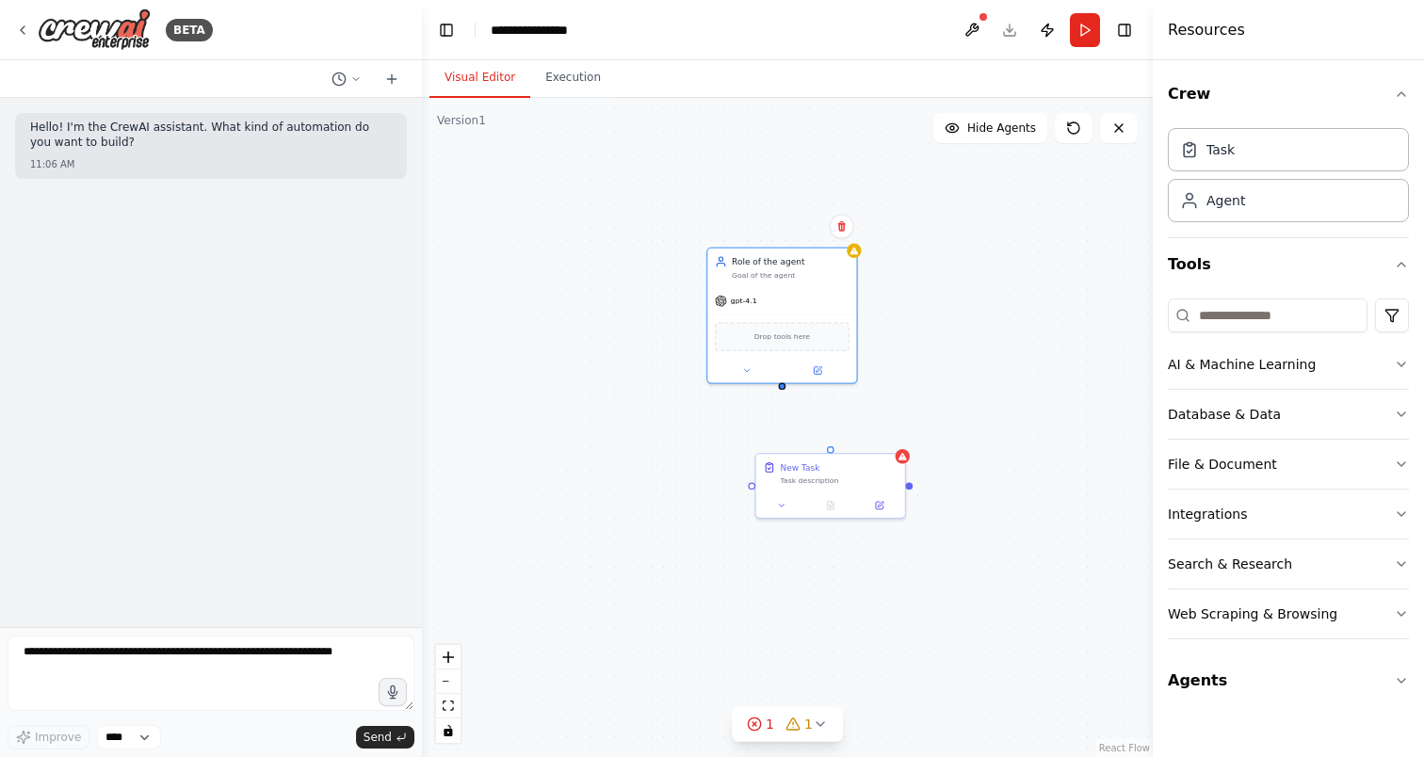
drag, startPoint x: 764, startPoint y: 350, endPoint x: 749, endPoint y: 354, distance: 15.5
click at [749, 354] on div "Role of the agent Goal of the agent gpt-4.1 Drop tools here New Task Task descr…" at bounding box center [787, 427] width 731 height 659
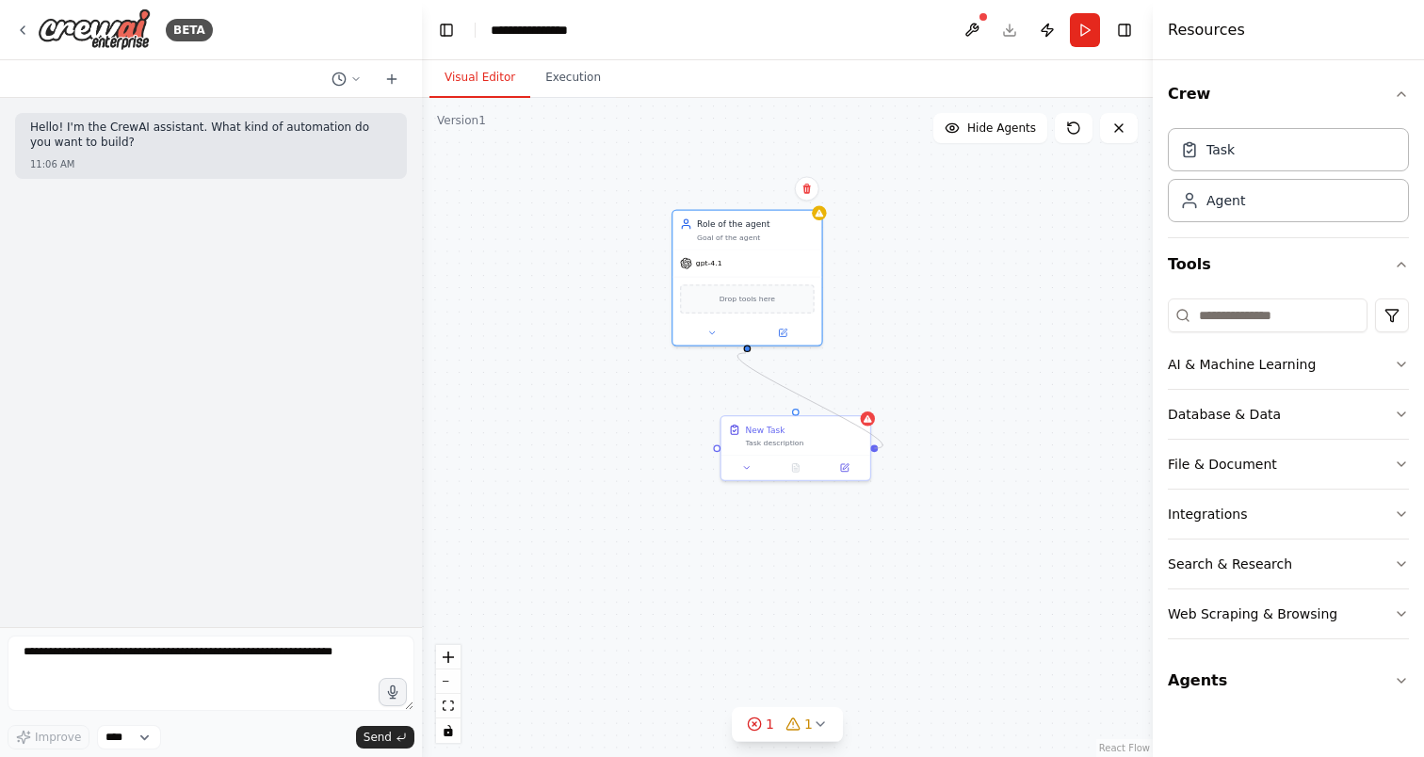
drag, startPoint x: 874, startPoint y: 444, endPoint x: 746, endPoint y: 352, distance: 157.3
click at [746, 352] on div "Role of the agent Goal of the agent gpt-4.1 Drop tools here New Task Task descr…" at bounding box center [787, 427] width 731 height 659
click at [831, 461] on button at bounding box center [844, 466] width 41 height 14
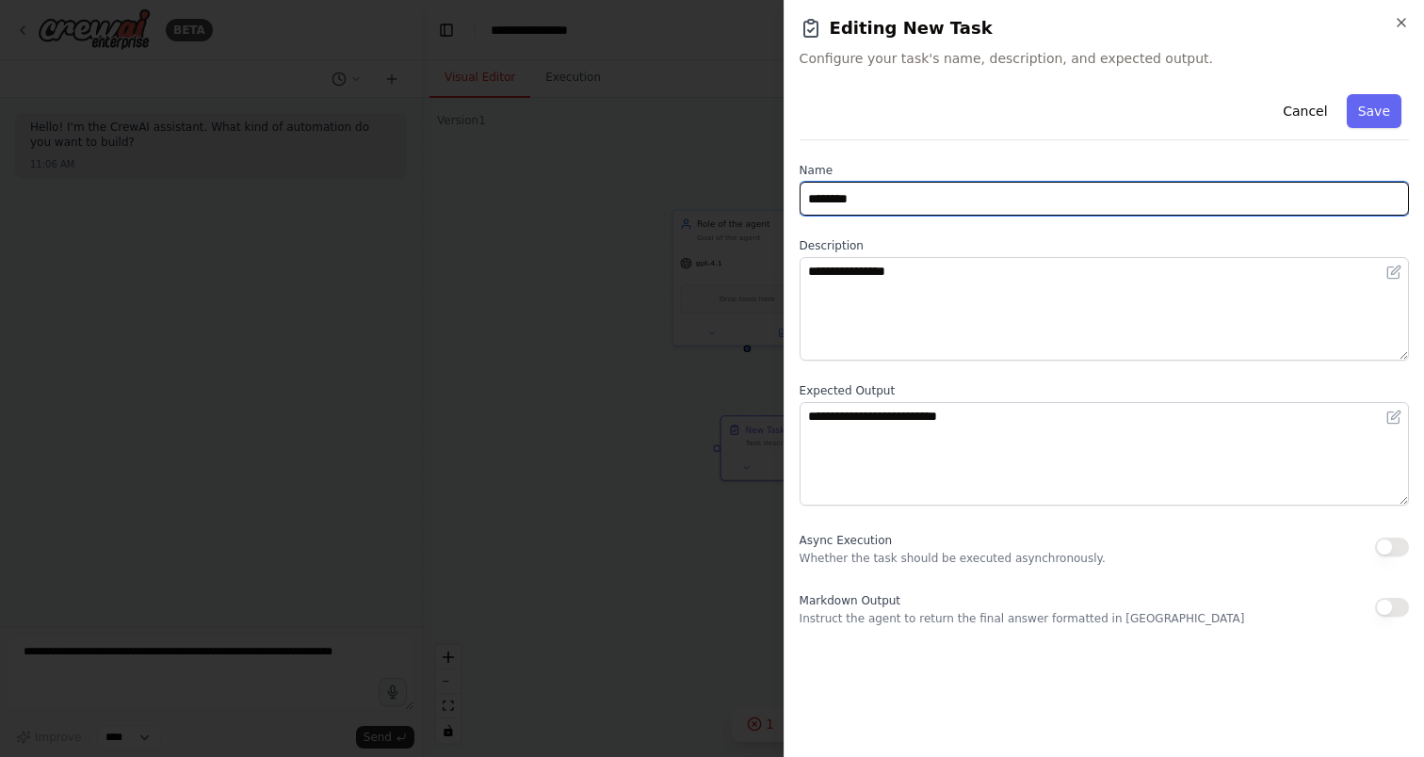
drag, startPoint x: 936, startPoint y: 182, endPoint x: 794, endPoint y: 190, distance: 142.5
click at [794, 190] on div "**********" at bounding box center [1104, 378] width 640 height 757
type input "**********"
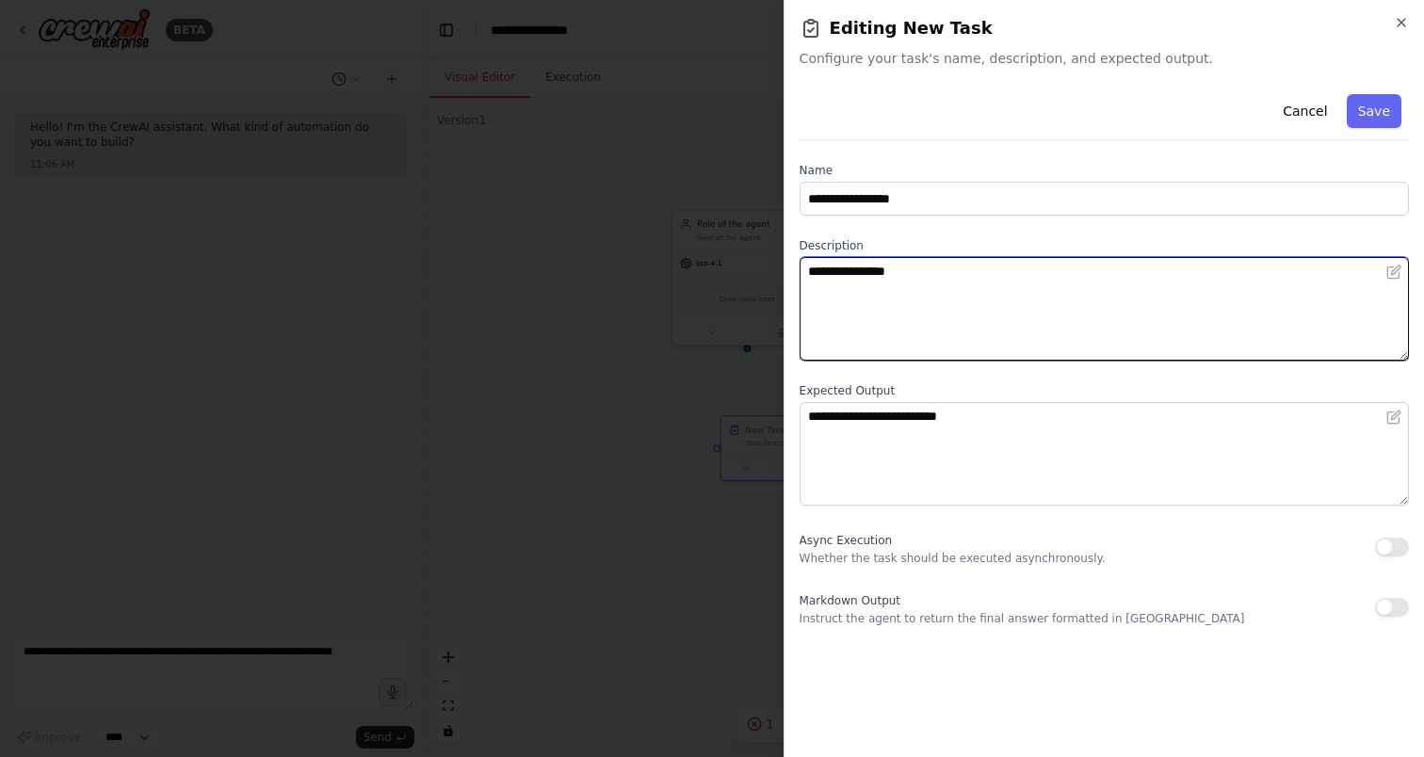
click at [876, 303] on textarea "**********" at bounding box center [1104, 309] width 609 height 104
type textarea "*"
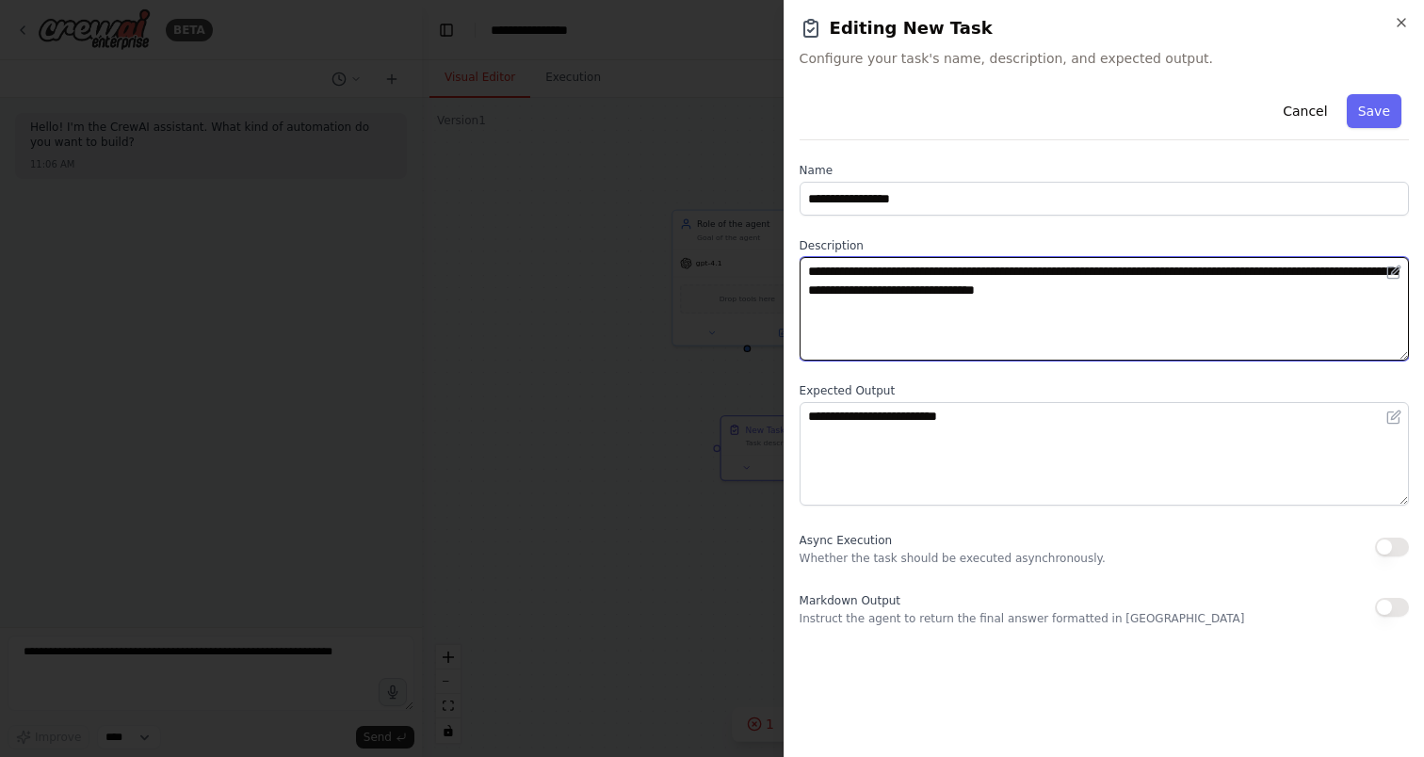
type textarea "**********"
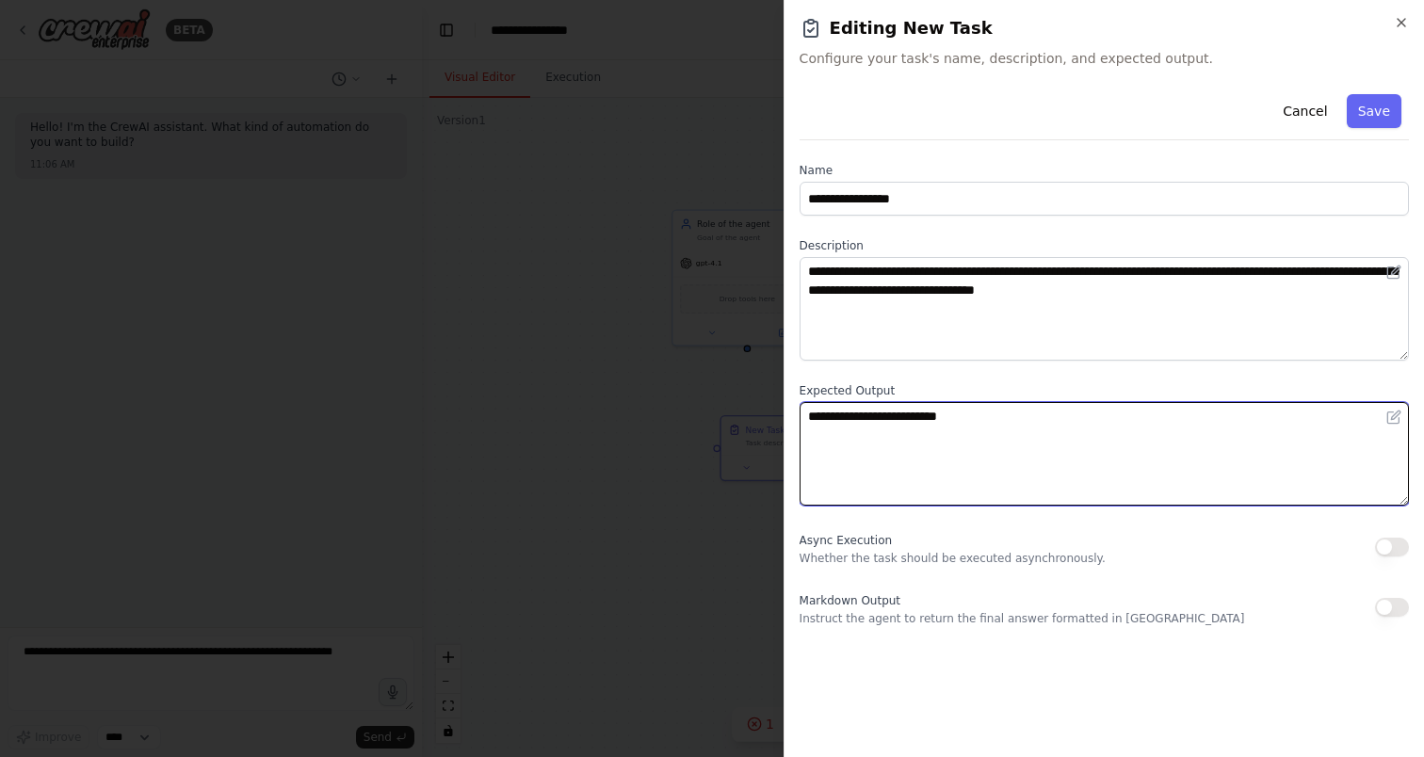
click at [975, 423] on textarea "**********" at bounding box center [1104, 454] width 609 height 104
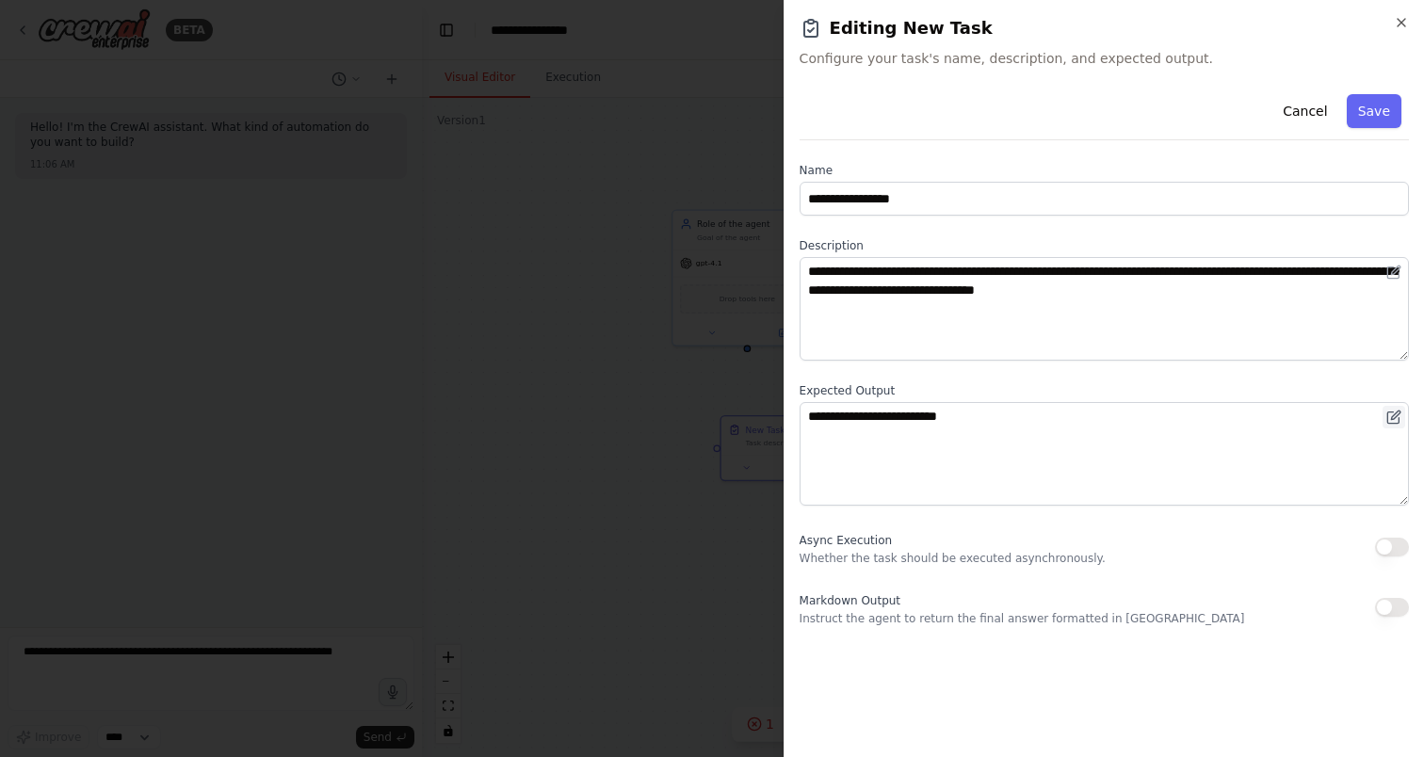
click at [1389, 418] on icon at bounding box center [1393, 417] width 15 height 15
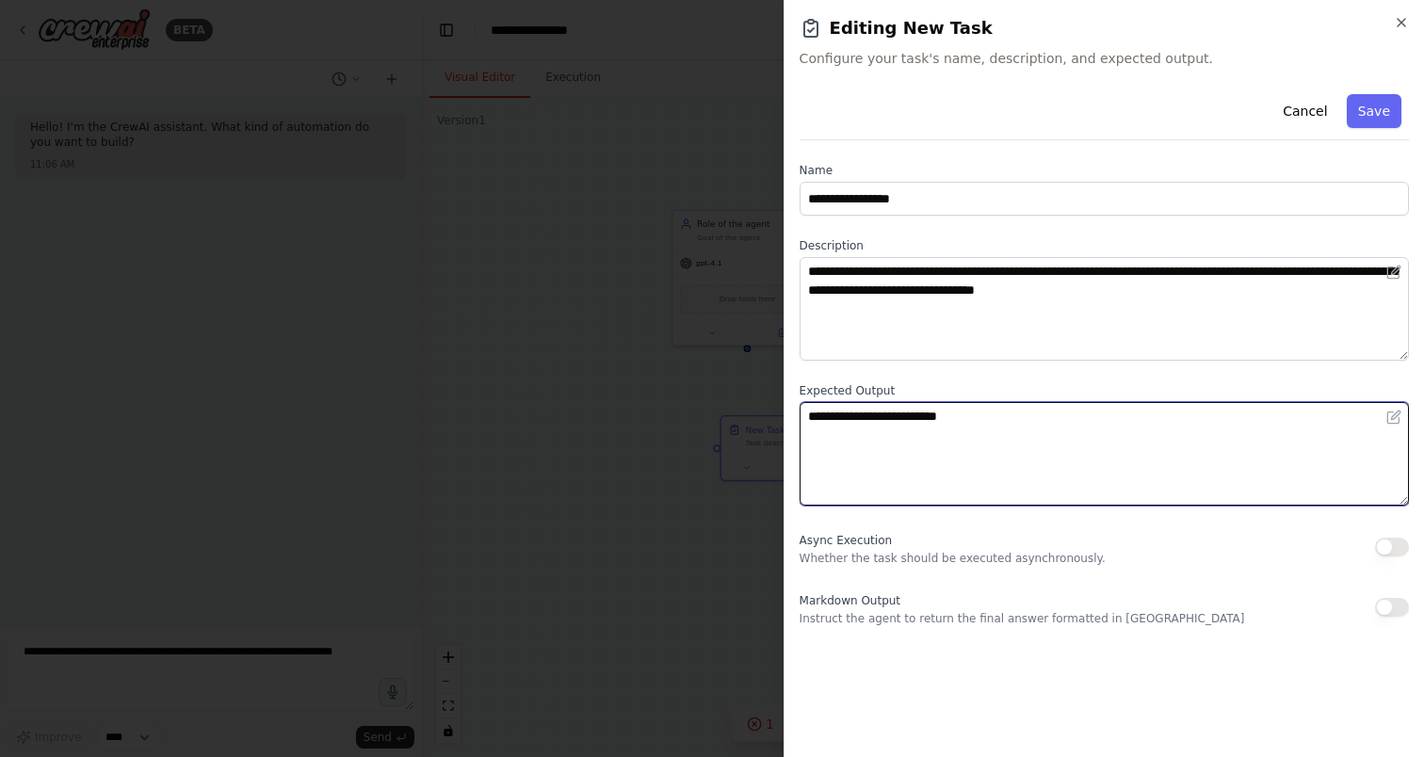
drag, startPoint x: 1004, startPoint y: 437, endPoint x: 717, endPoint y: 367, distance: 295.6
click at [717, 367] on body "**********" at bounding box center [712, 378] width 1424 height 757
type textarea "*"
type textarea "**********"
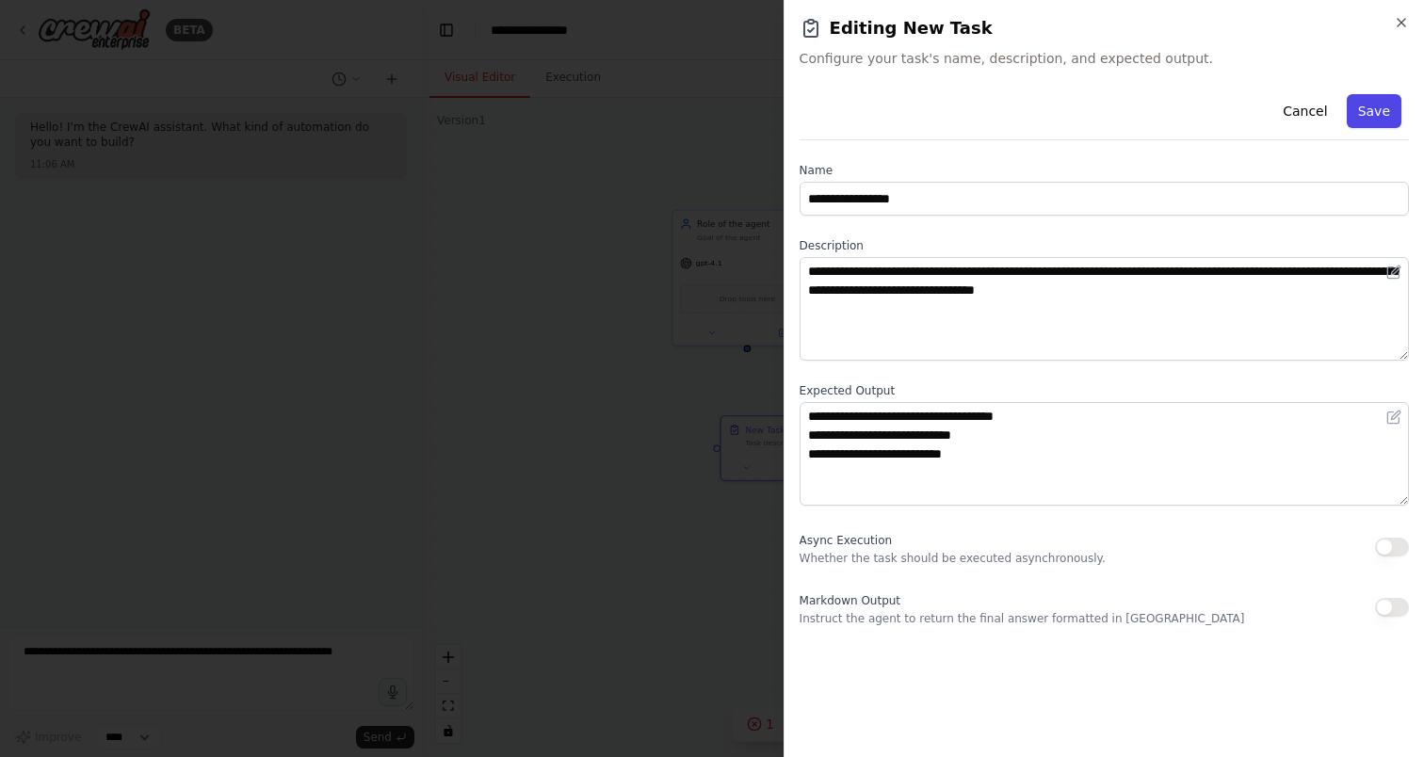
click at [1365, 116] on button "Save" at bounding box center [1374, 111] width 55 height 34
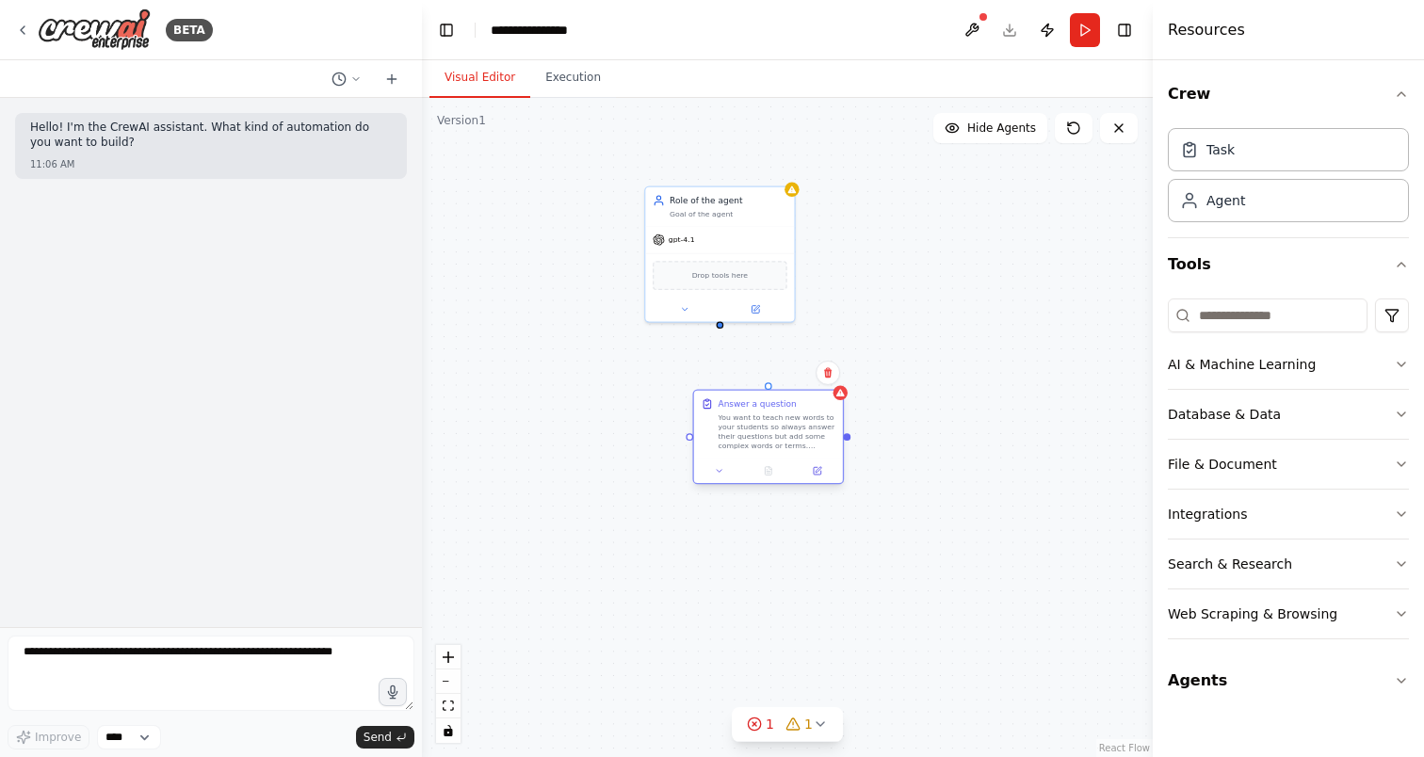
drag, startPoint x: 718, startPoint y: 463, endPoint x: 690, endPoint y: 440, distance: 36.1
click at [690, 440] on div "Role of the agent Goal of the agent gpt-4.1 Drop tools here Answer a question Y…" at bounding box center [787, 427] width 731 height 659
drag, startPoint x: 769, startPoint y: 386, endPoint x: 716, endPoint y: 323, distance: 82.2
click at [716, 323] on div "Role of the agent Goal of the agent gpt-4.1 Drop tools here Answer a question Y…" at bounding box center [770, 277] width 470 height 424
click at [954, 286] on div ".deletable-edge-delete-btn { width: 20px; height: 20px; border: 0px solid #ffff…" at bounding box center [787, 427] width 731 height 659
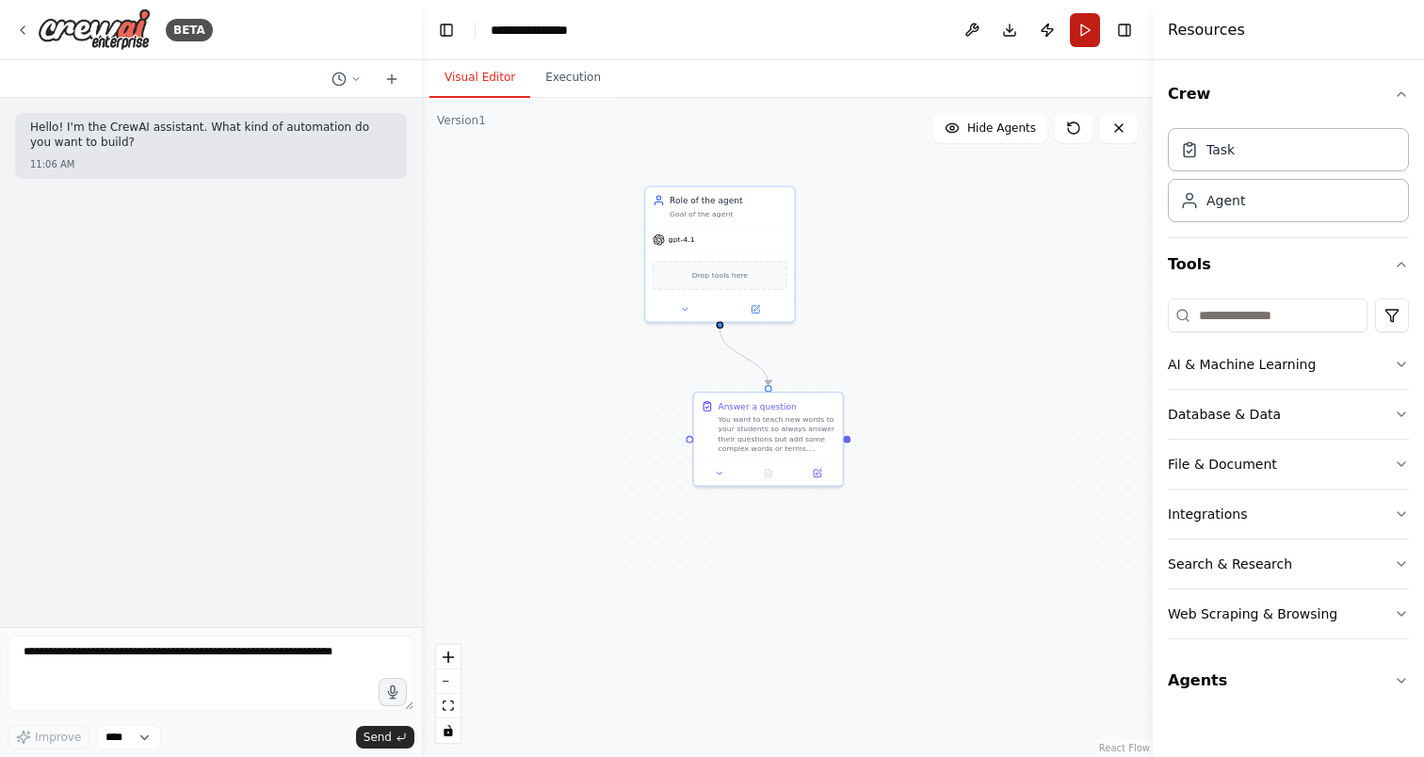
click at [1082, 24] on button "Run" at bounding box center [1085, 30] width 30 height 34
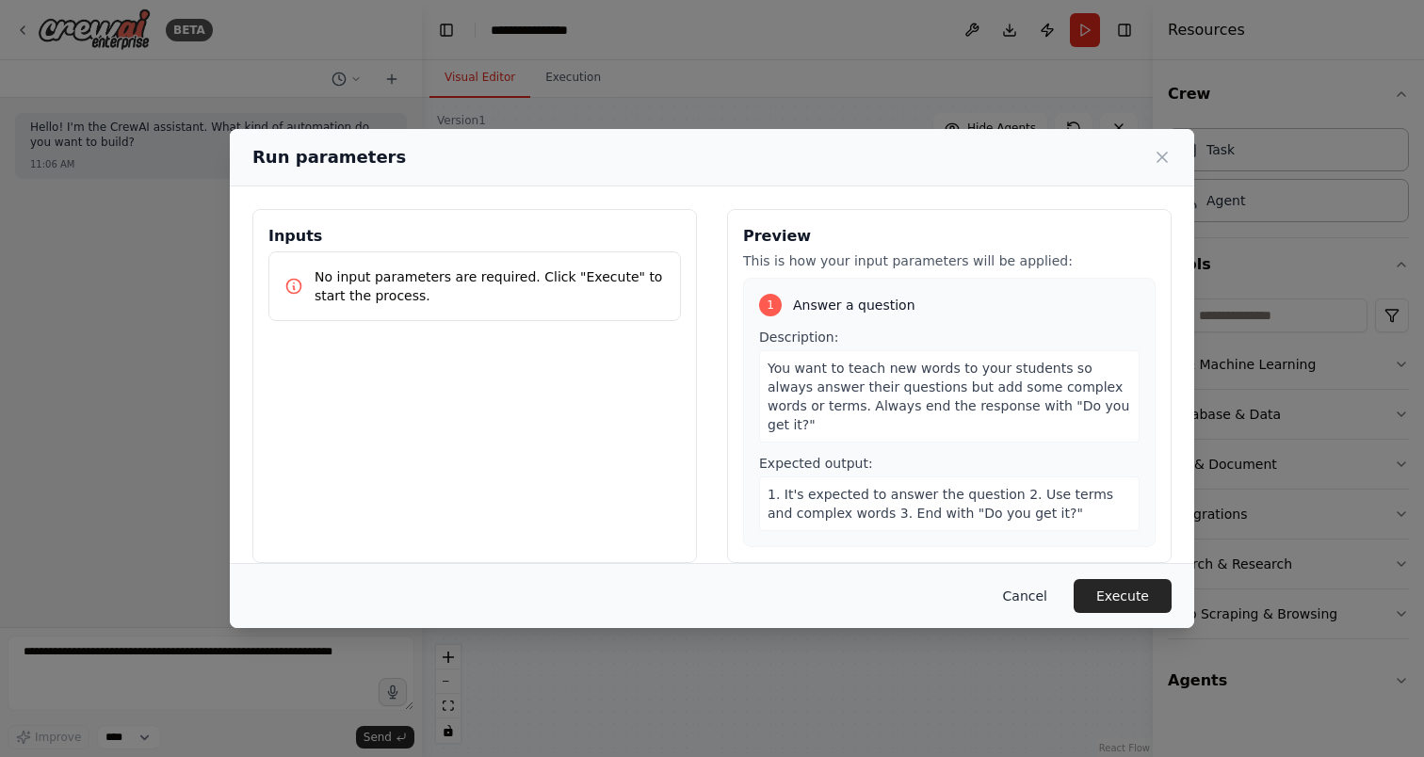
click at [1018, 594] on button "Cancel" at bounding box center [1025, 596] width 74 height 34
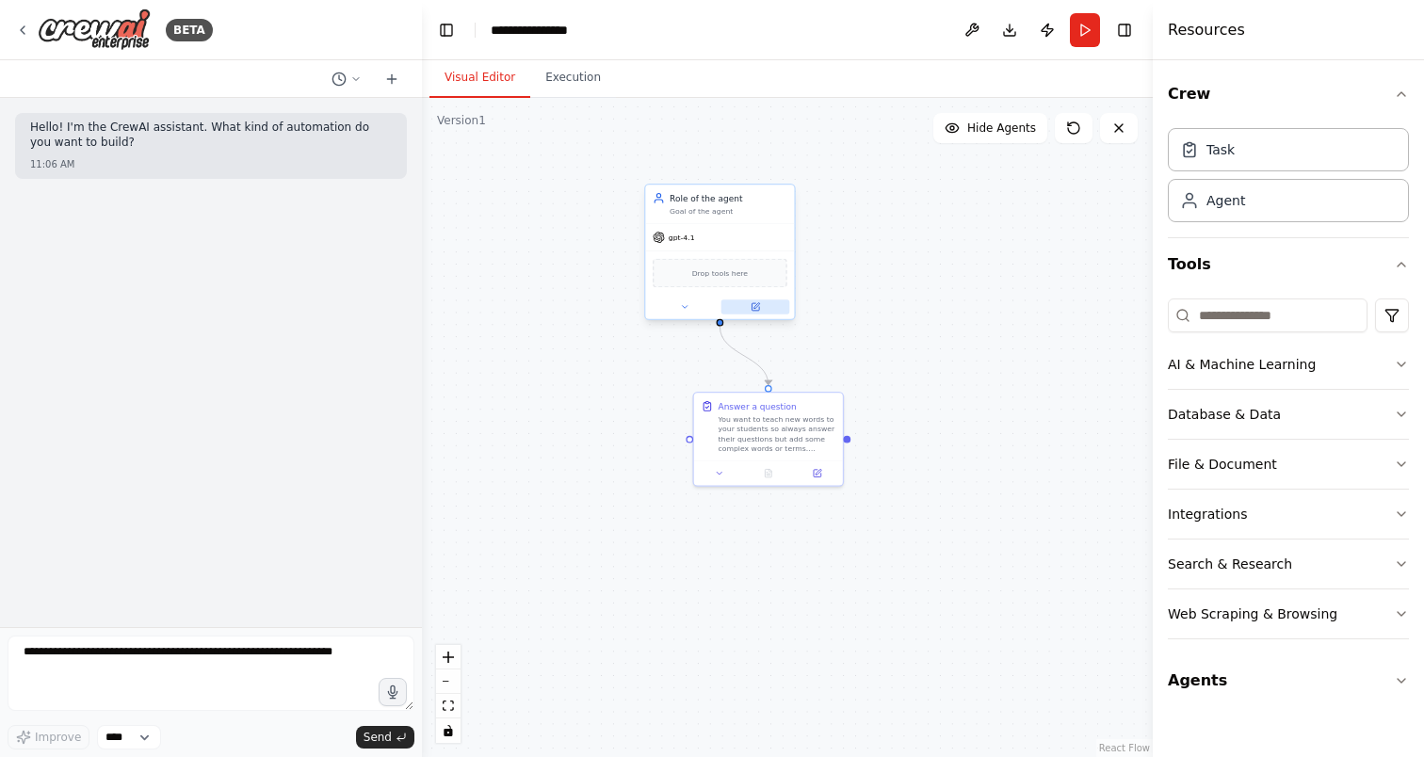
click at [754, 303] on icon at bounding box center [756, 307] width 8 height 8
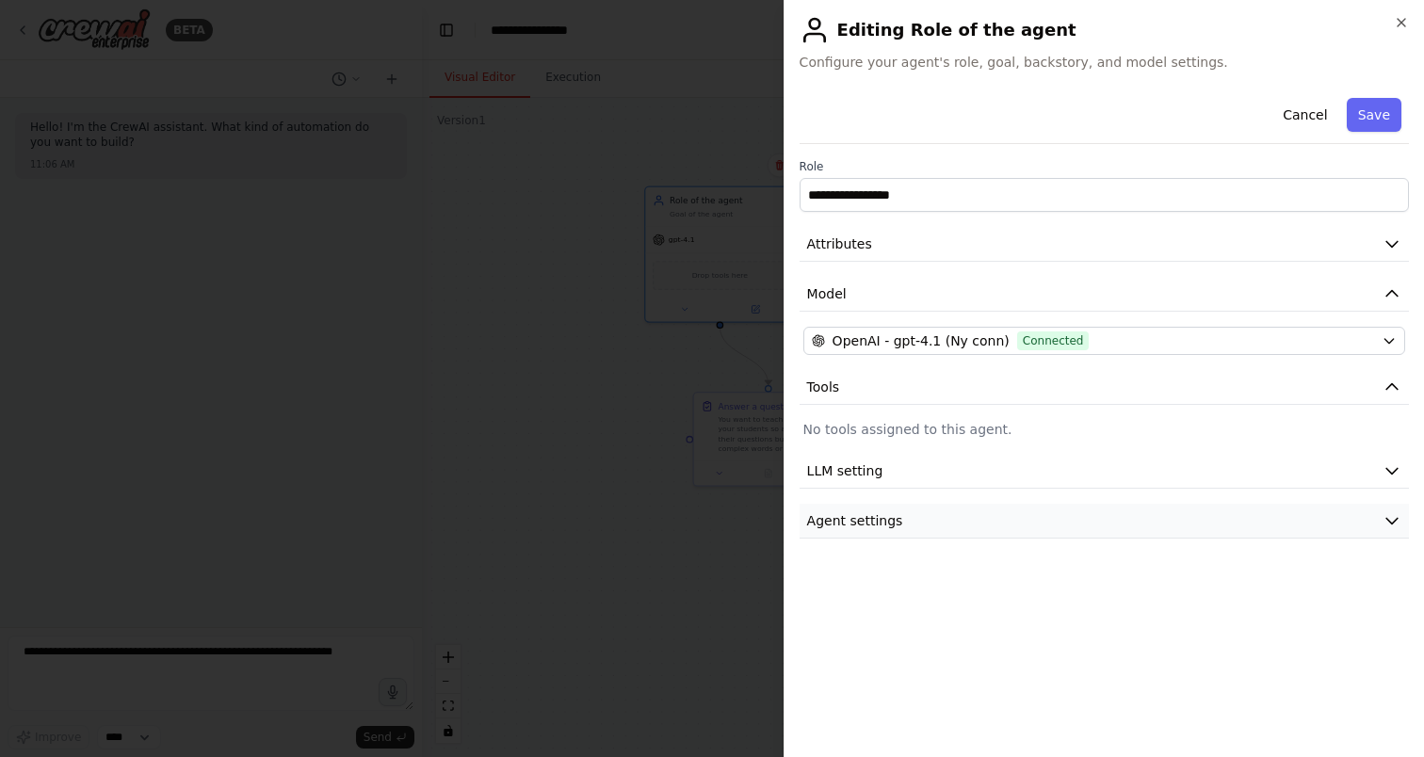
click at [886, 524] on span "Agent settings" at bounding box center [855, 520] width 96 height 19
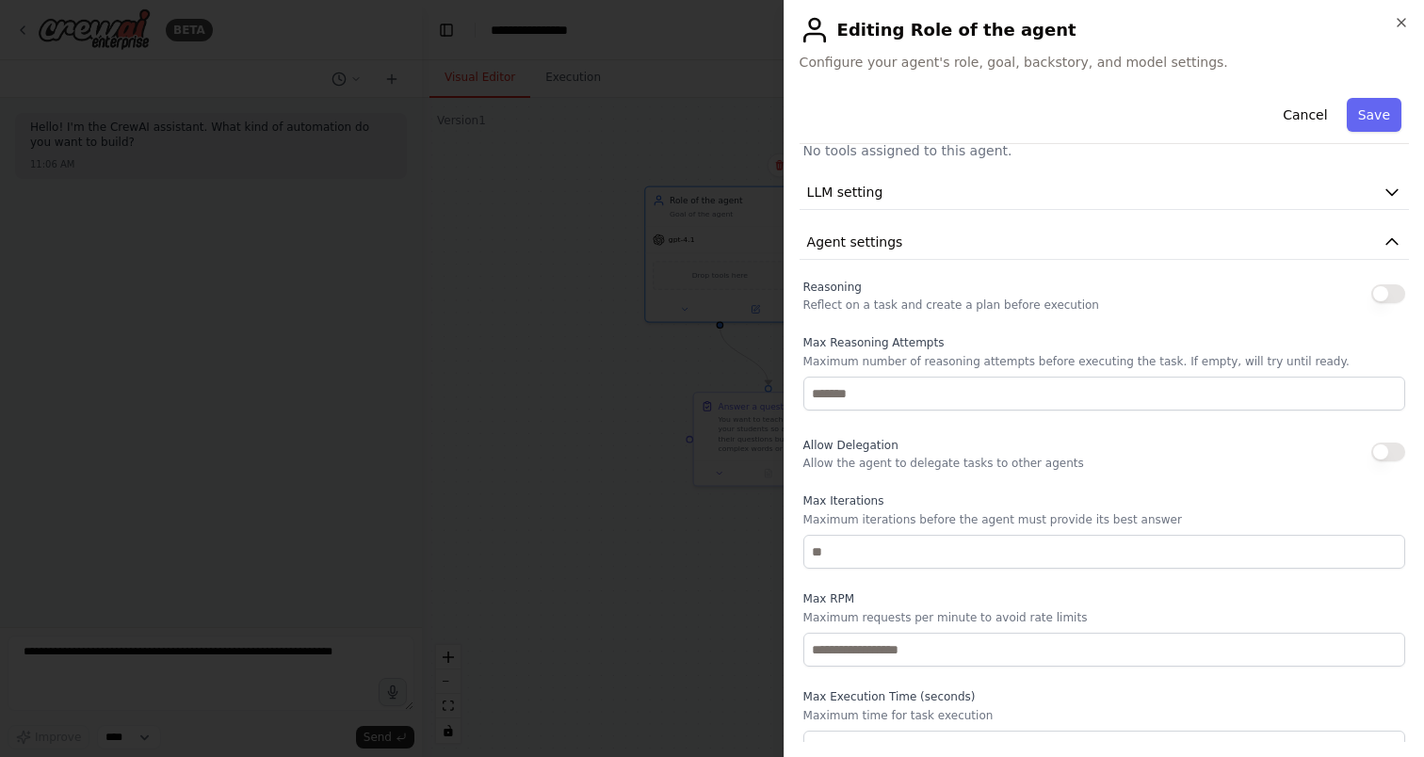
scroll to position [301, 0]
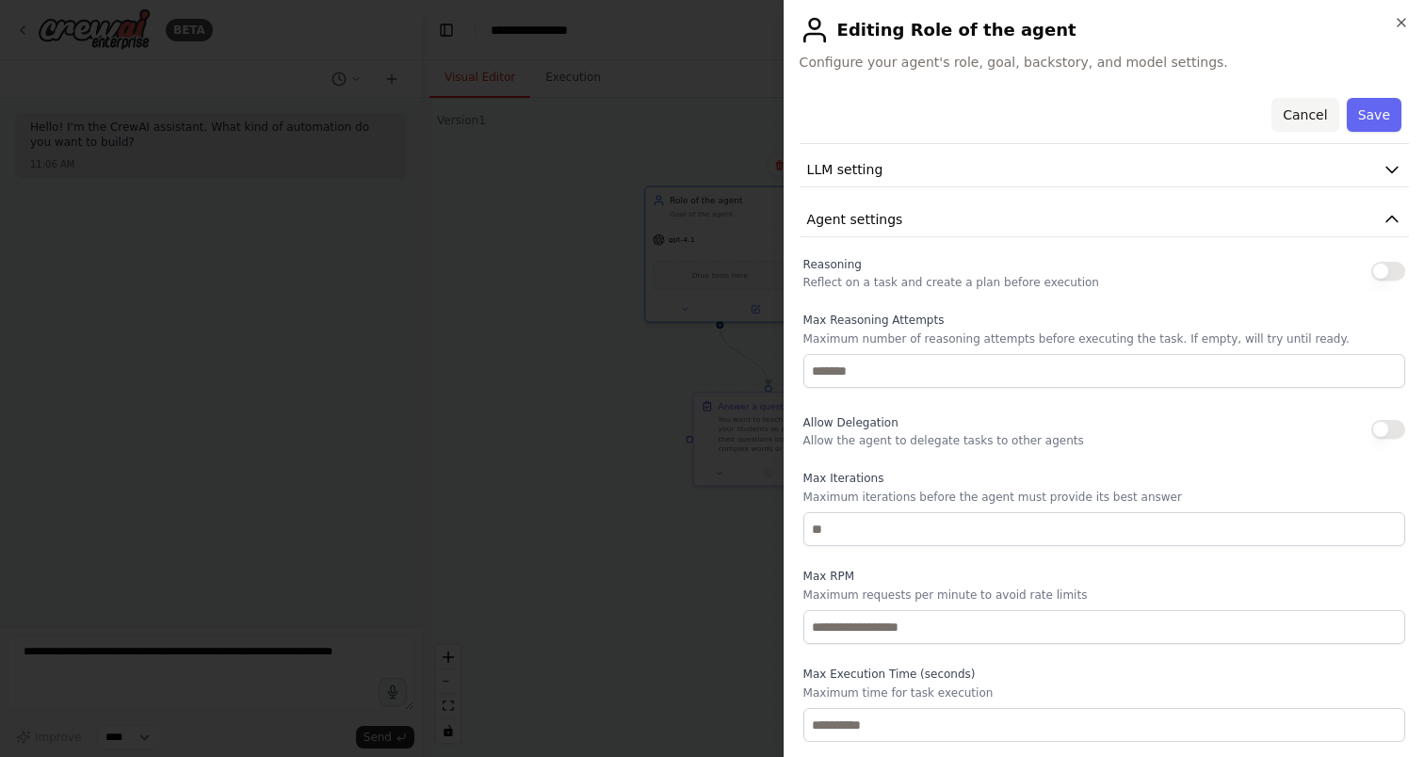
click at [1292, 124] on button "Cancel" at bounding box center [1304, 115] width 67 height 34
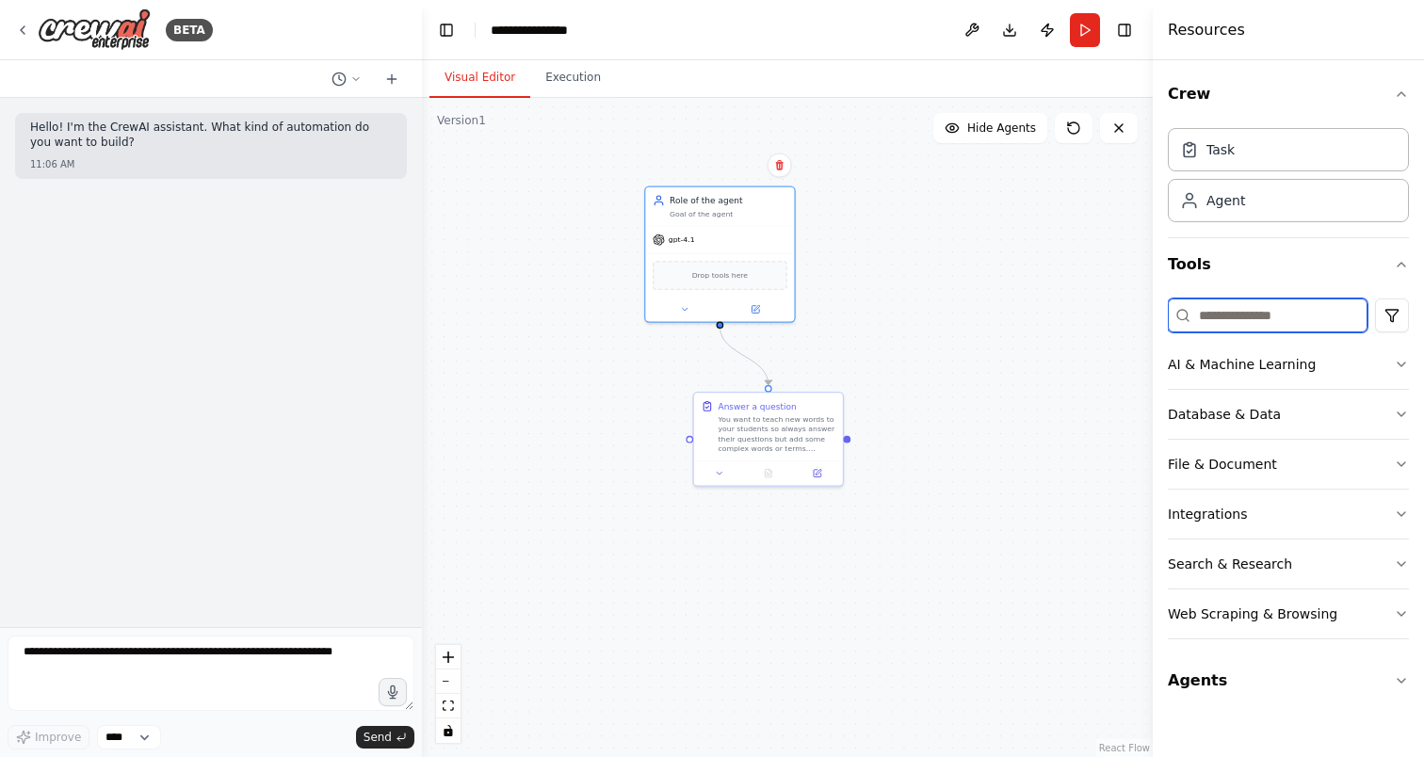
click at [1284, 311] on input at bounding box center [1268, 316] width 200 height 34
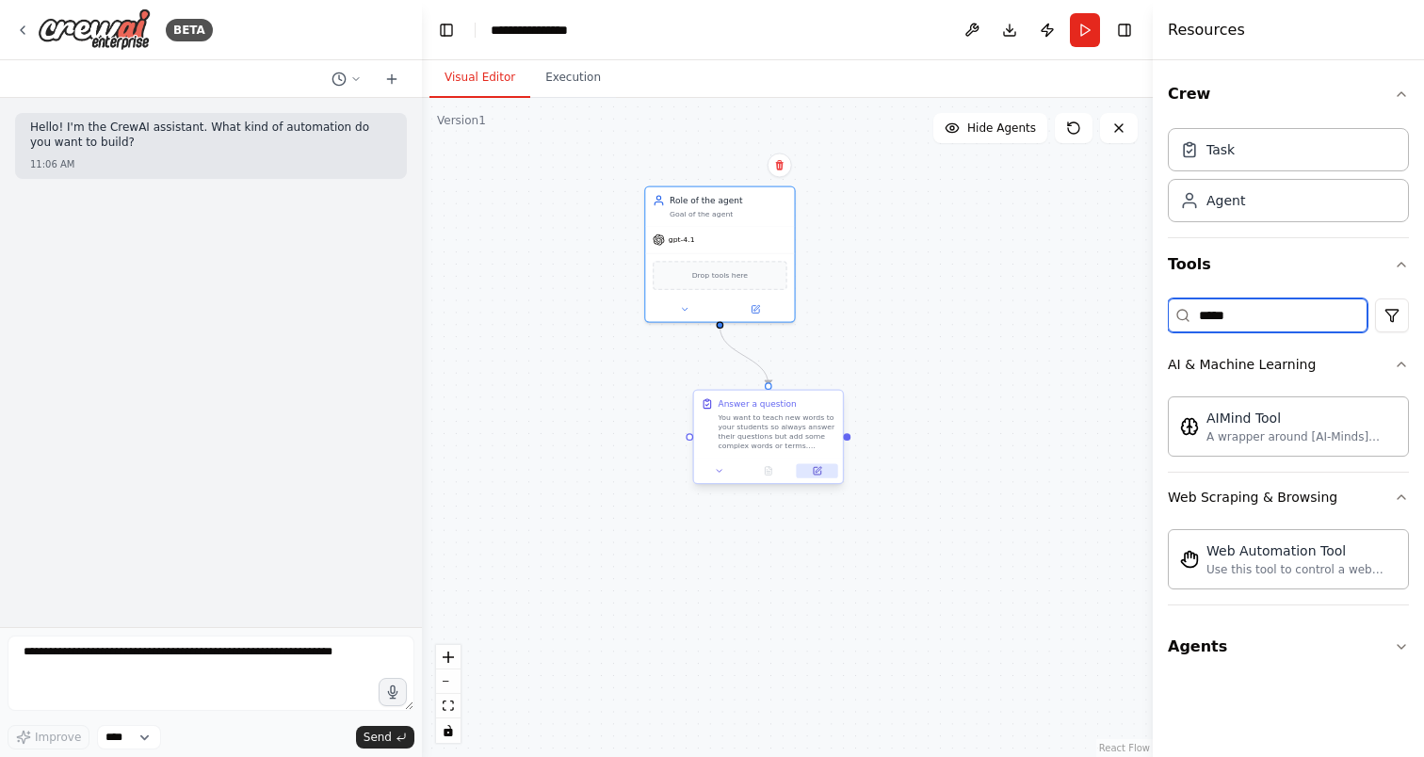
type input "*****"
click at [802, 468] on button at bounding box center [817, 470] width 41 height 14
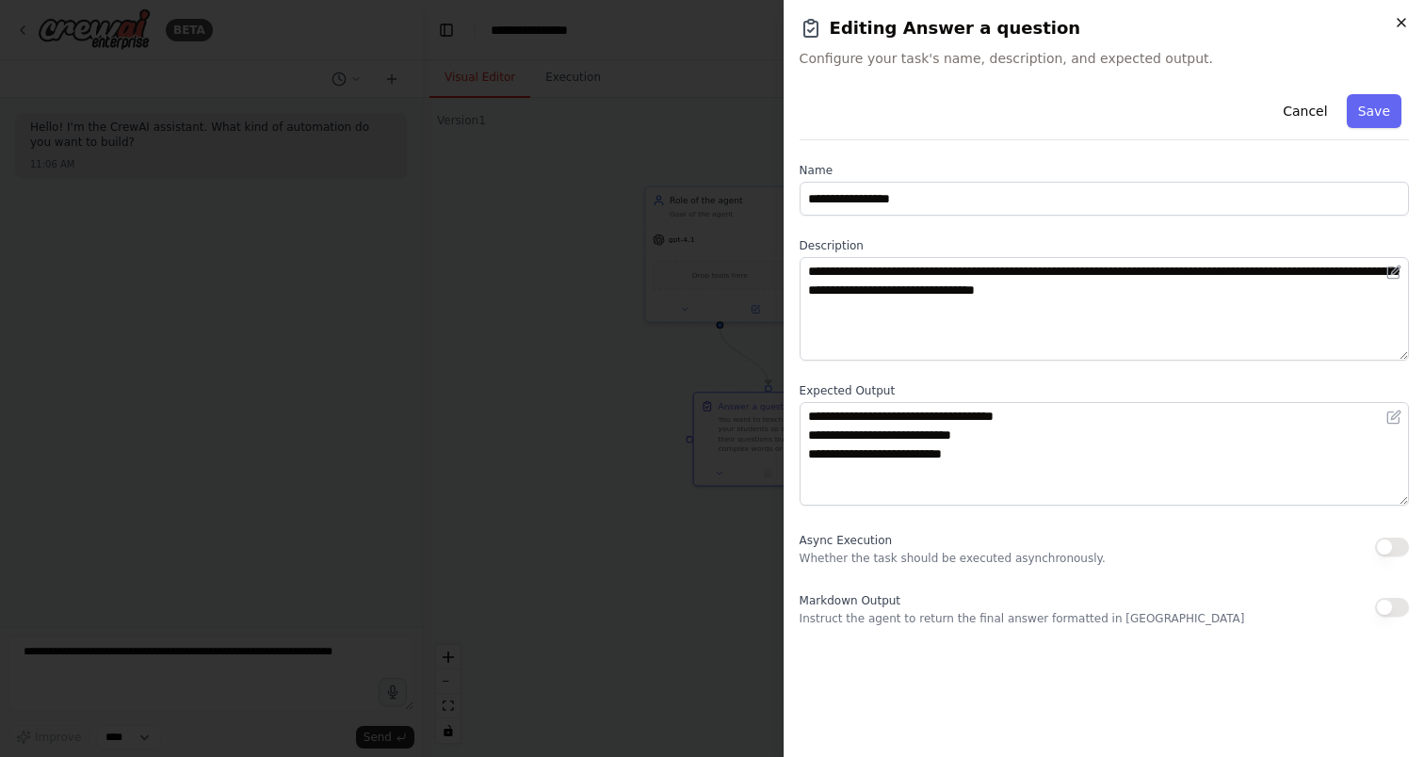
click at [1407, 15] on icon "button" at bounding box center [1401, 22] width 15 height 15
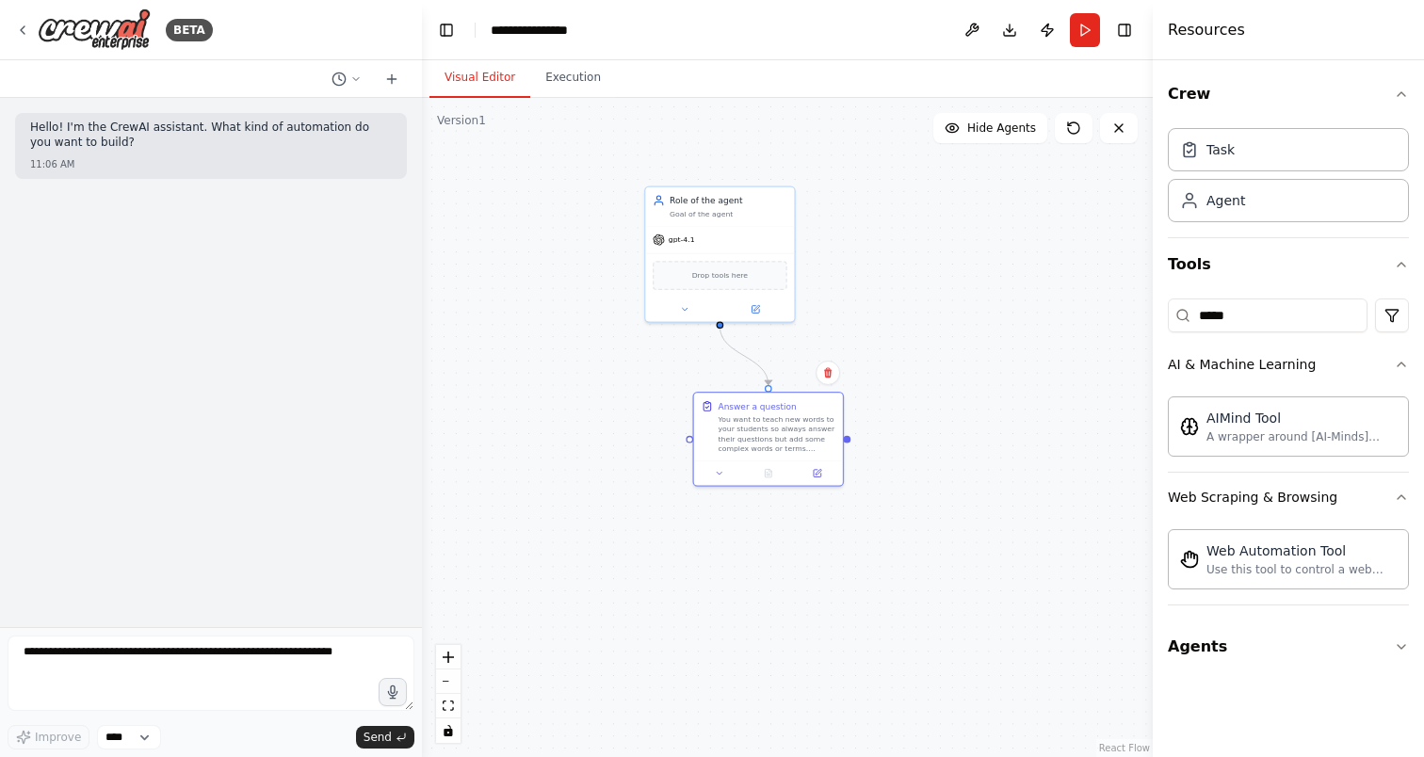
click at [13, 26] on div "BETA" at bounding box center [211, 30] width 422 height 60
click at [30, 27] on div "BETA" at bounding box center [114, 29] width 198 height 42
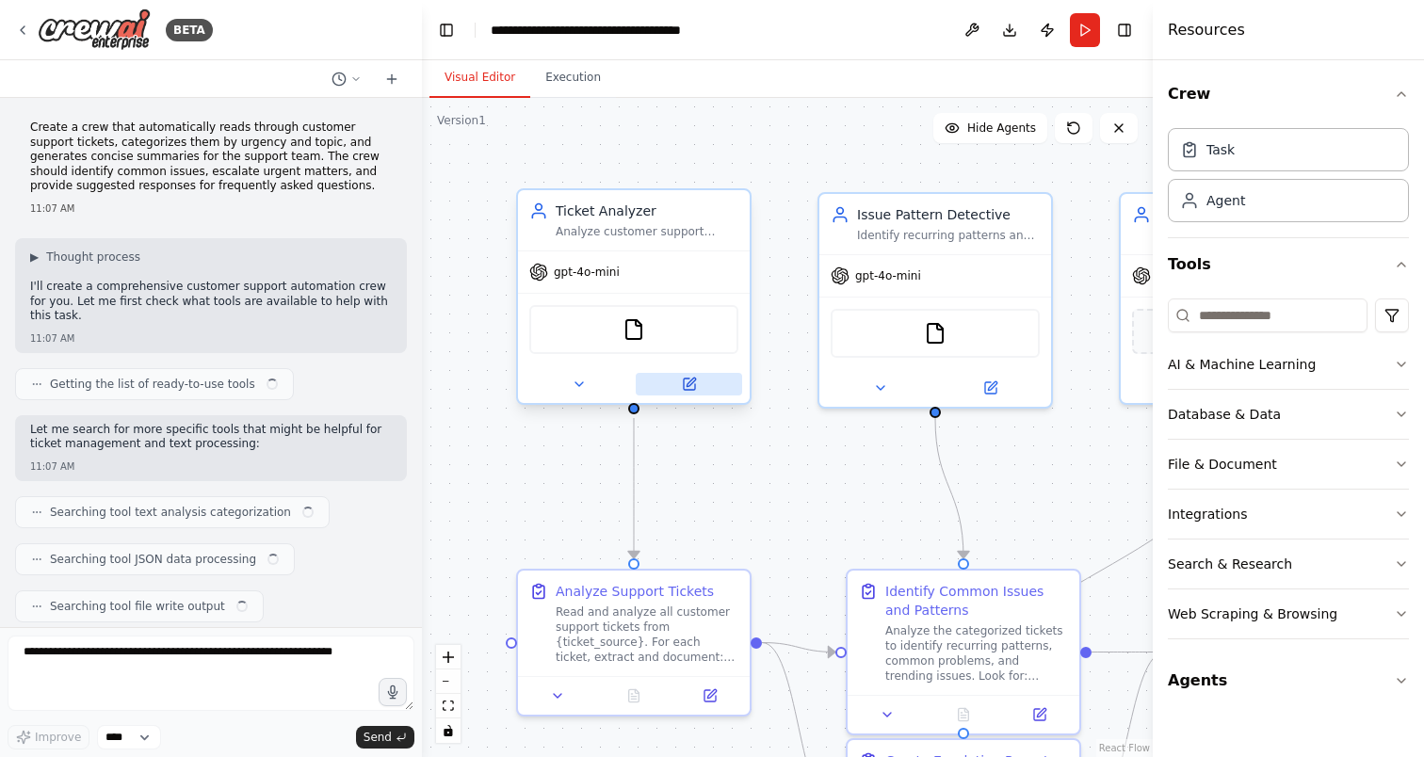
click at [689, 385] on icon at bounding box center [691, 382] width 8 height 8
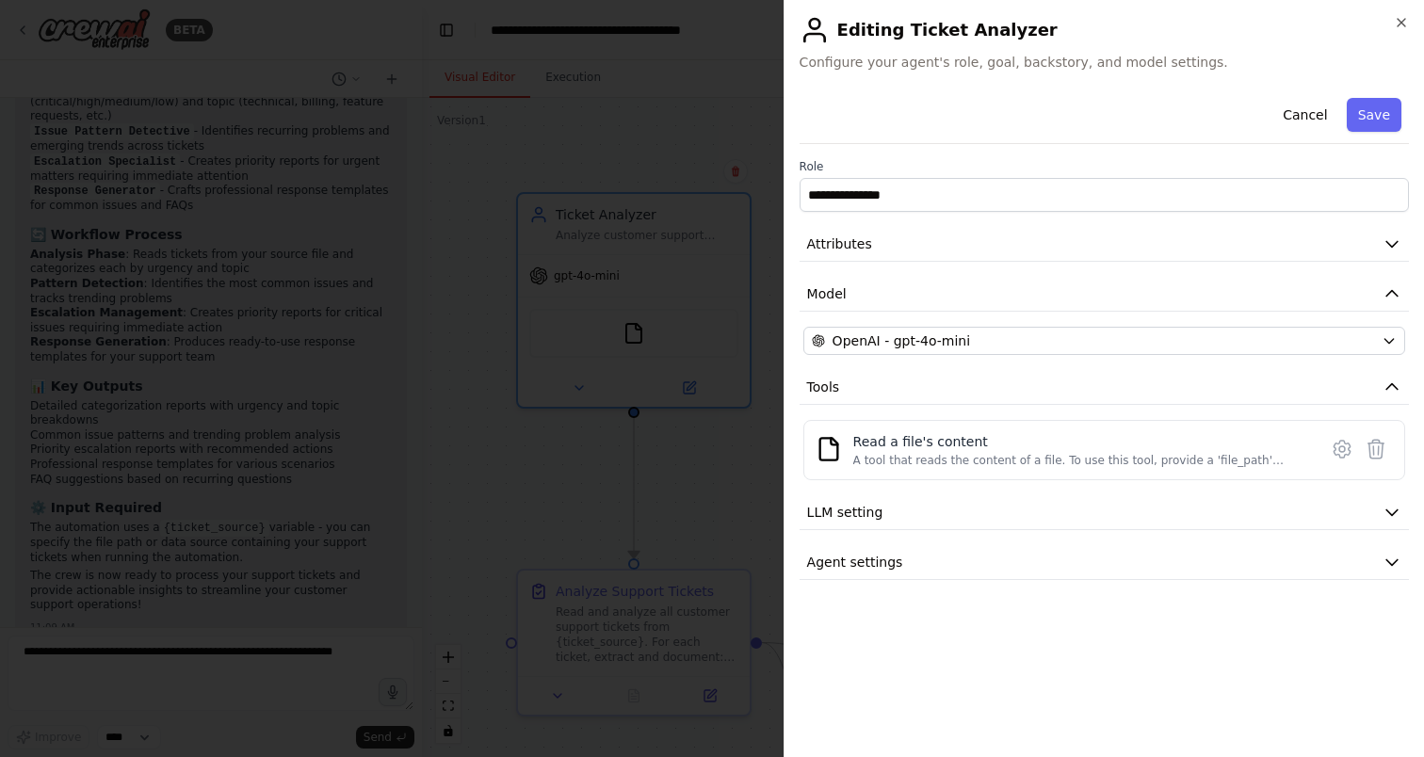
scroll to position [2052, 0]
click at [1333, 452] on icon at bounding box center [1342, 449] width 23 height 23
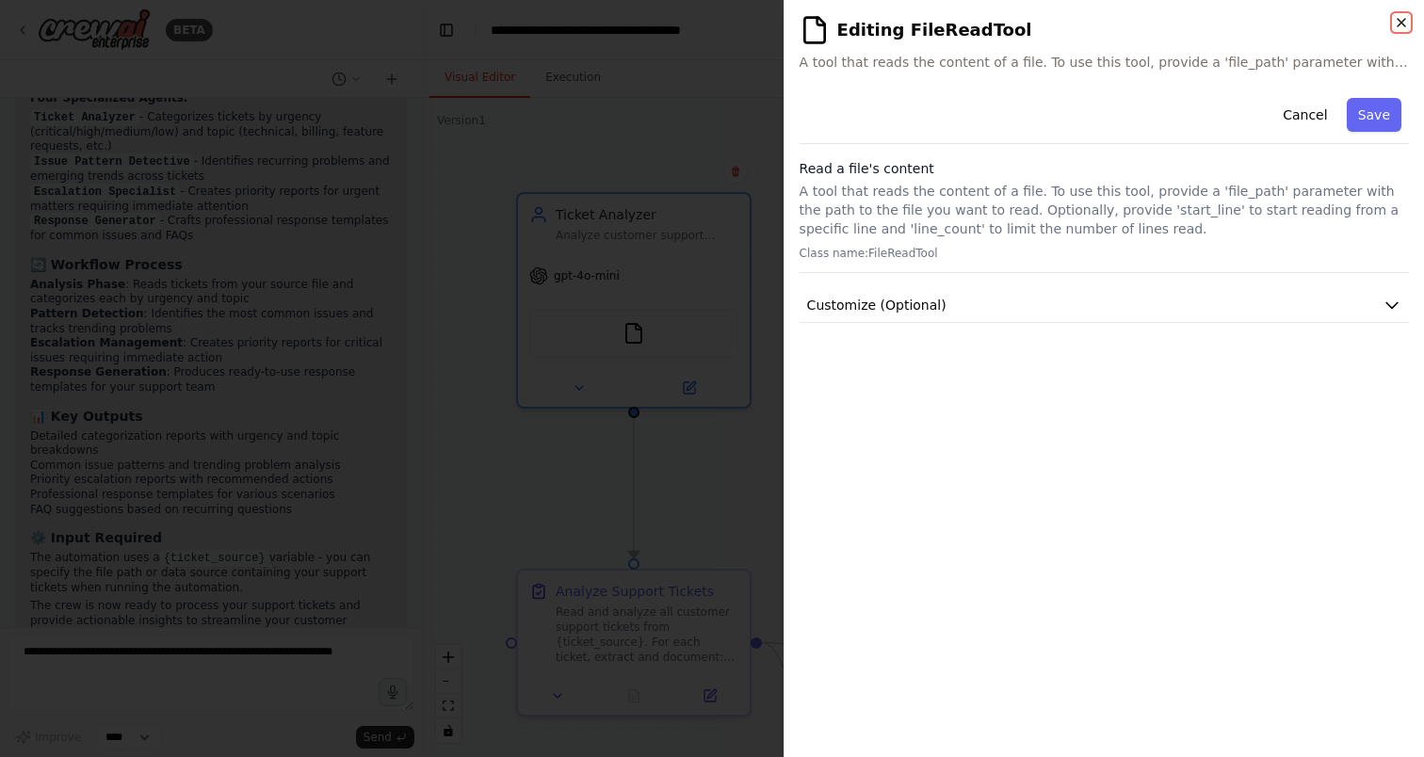
click at [1401, 26] on icon "button" at bounding box center [1401, 22] width 15 height 15
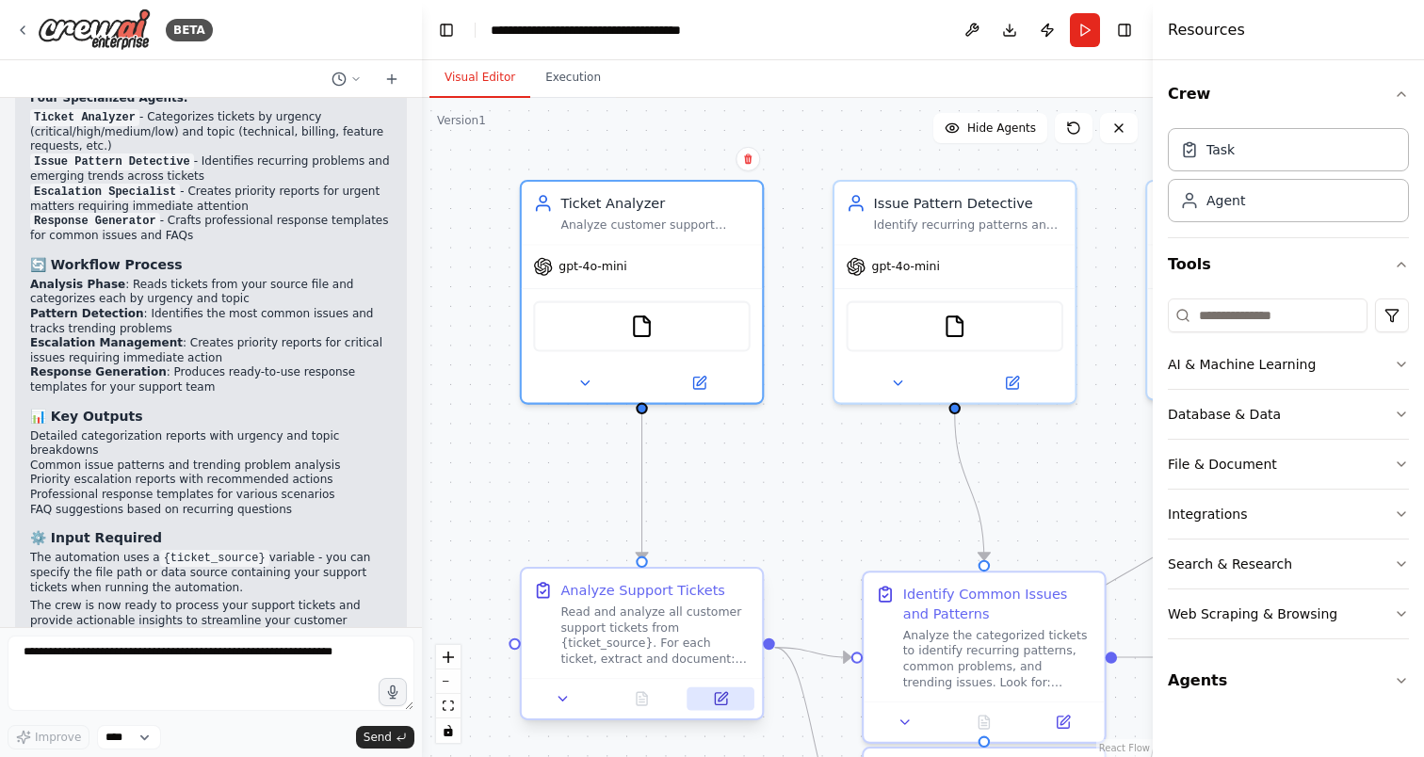
click at [720, 693] on icon at bounding box center [720, 698] width 11 height 11
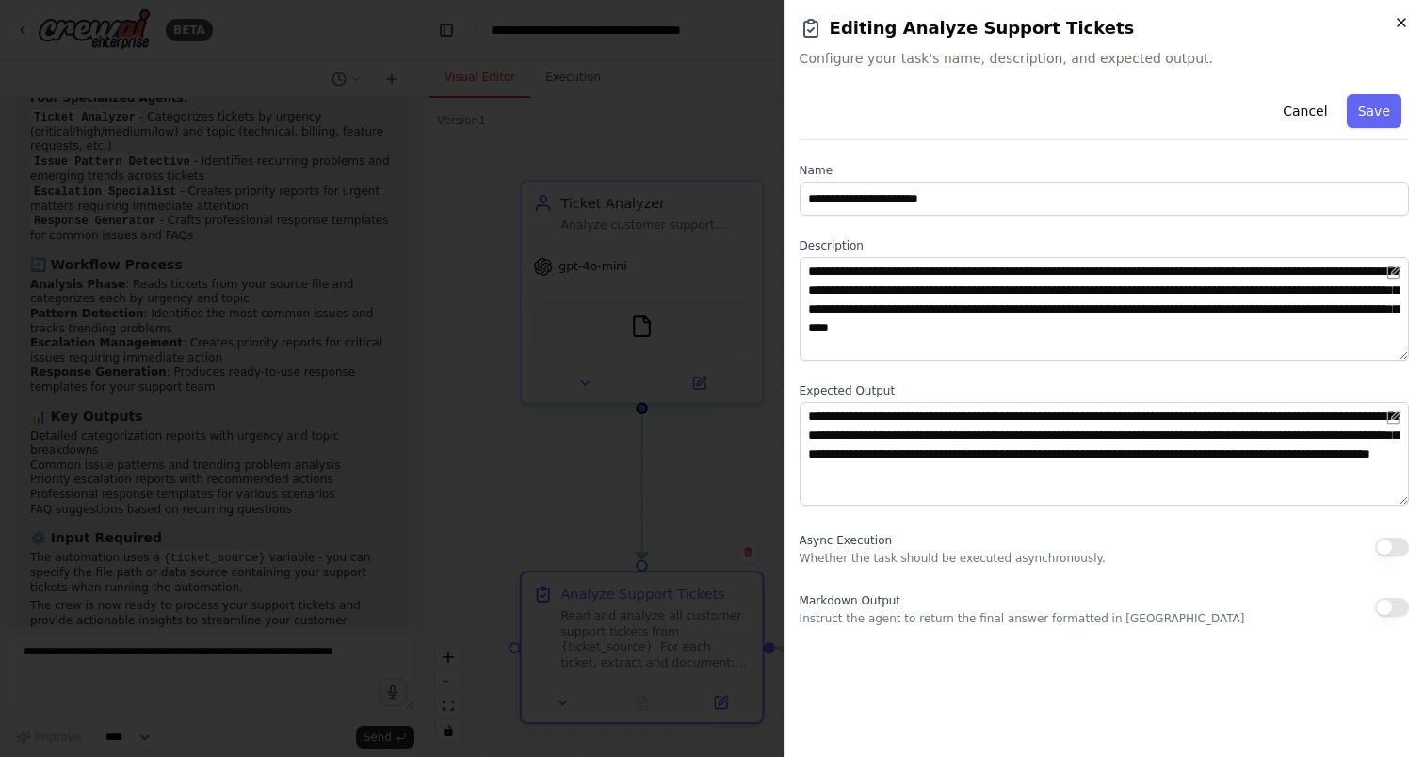
click at [1398, 25] on icon "button" at bounding box center [1402, 23] width 8 height 8
click at [1398, 25] on h2 "Editing Analyze Support Tickets" at bounding box center [1104, 28] width 609 height 26
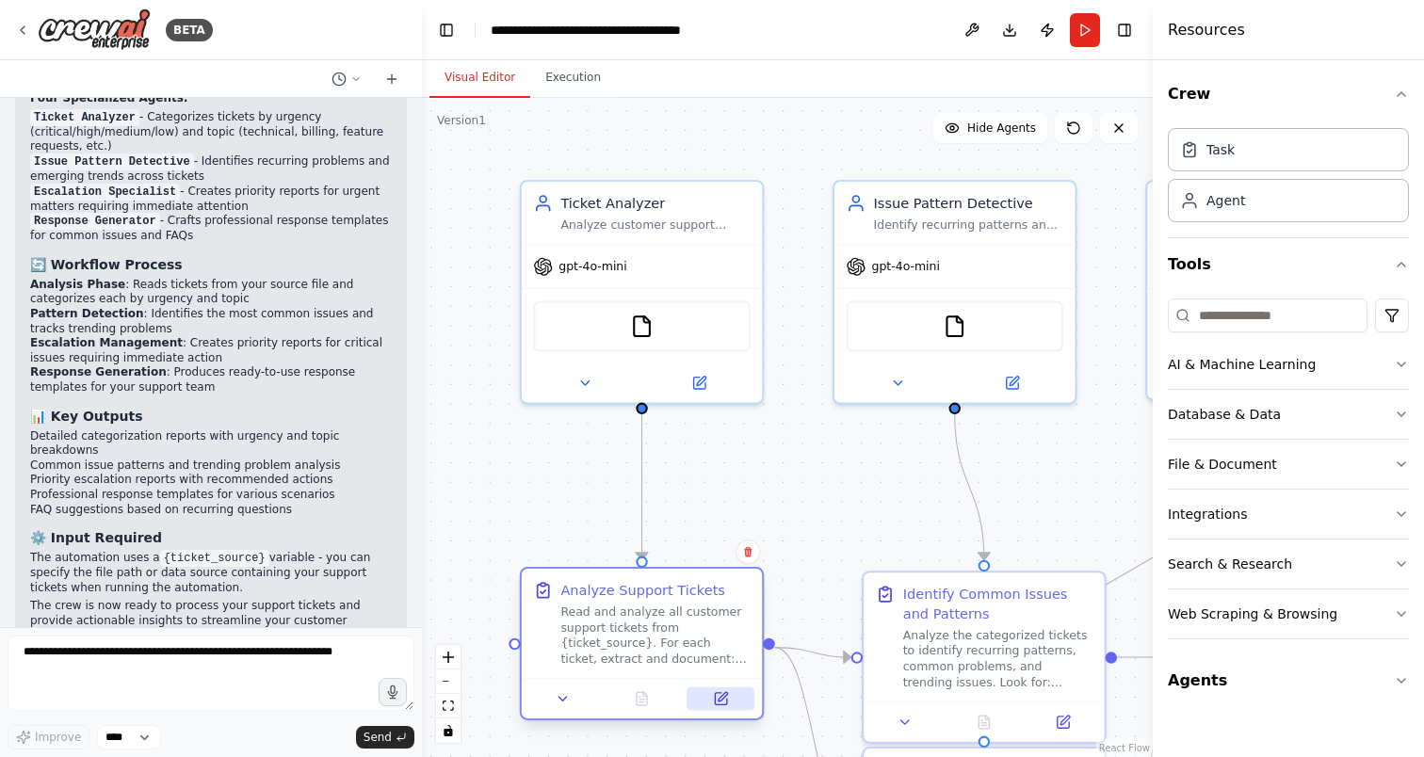
click at [713, 699] on icon at bounding box center [721, 699] width 16 height 16
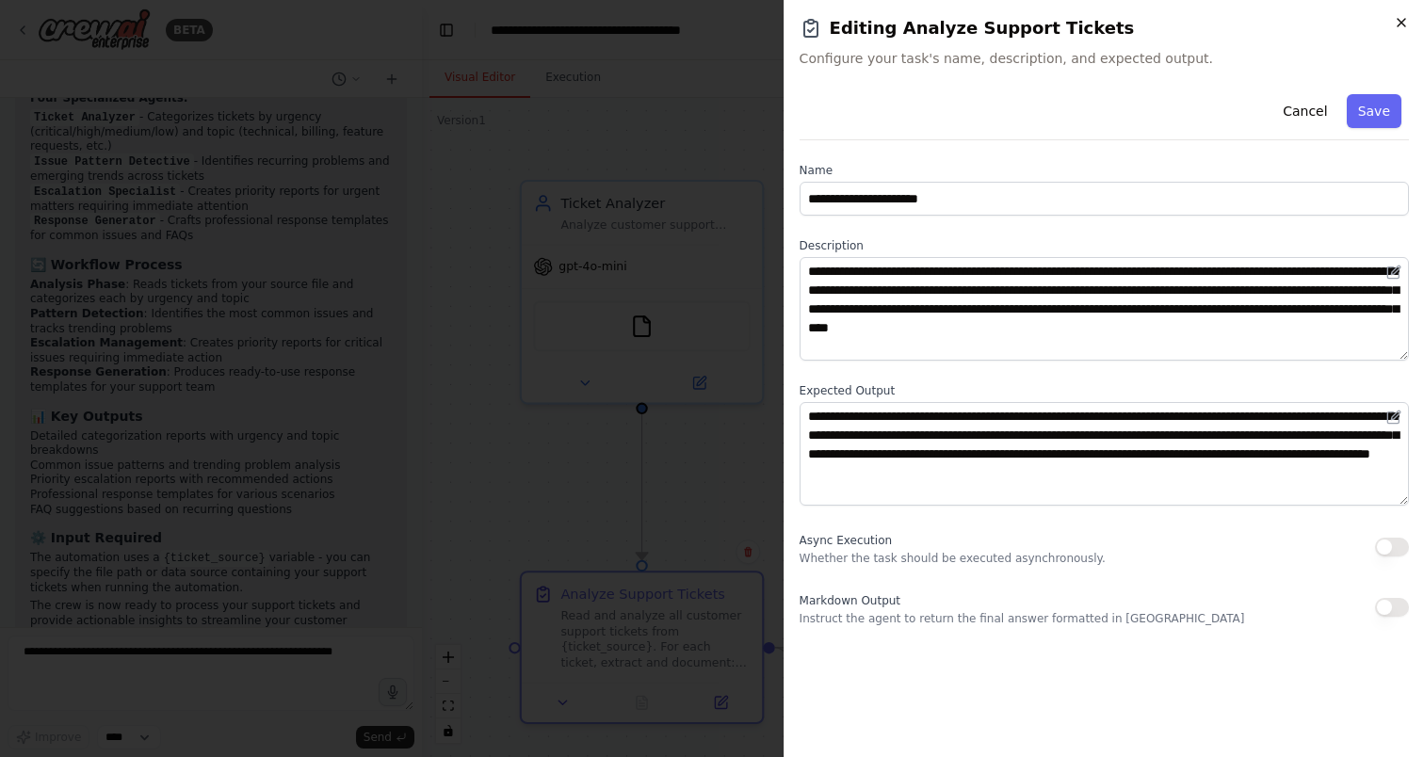
click at [1397, 25] on icon "button" at bounding box center [1401, 22] width 15 height 15
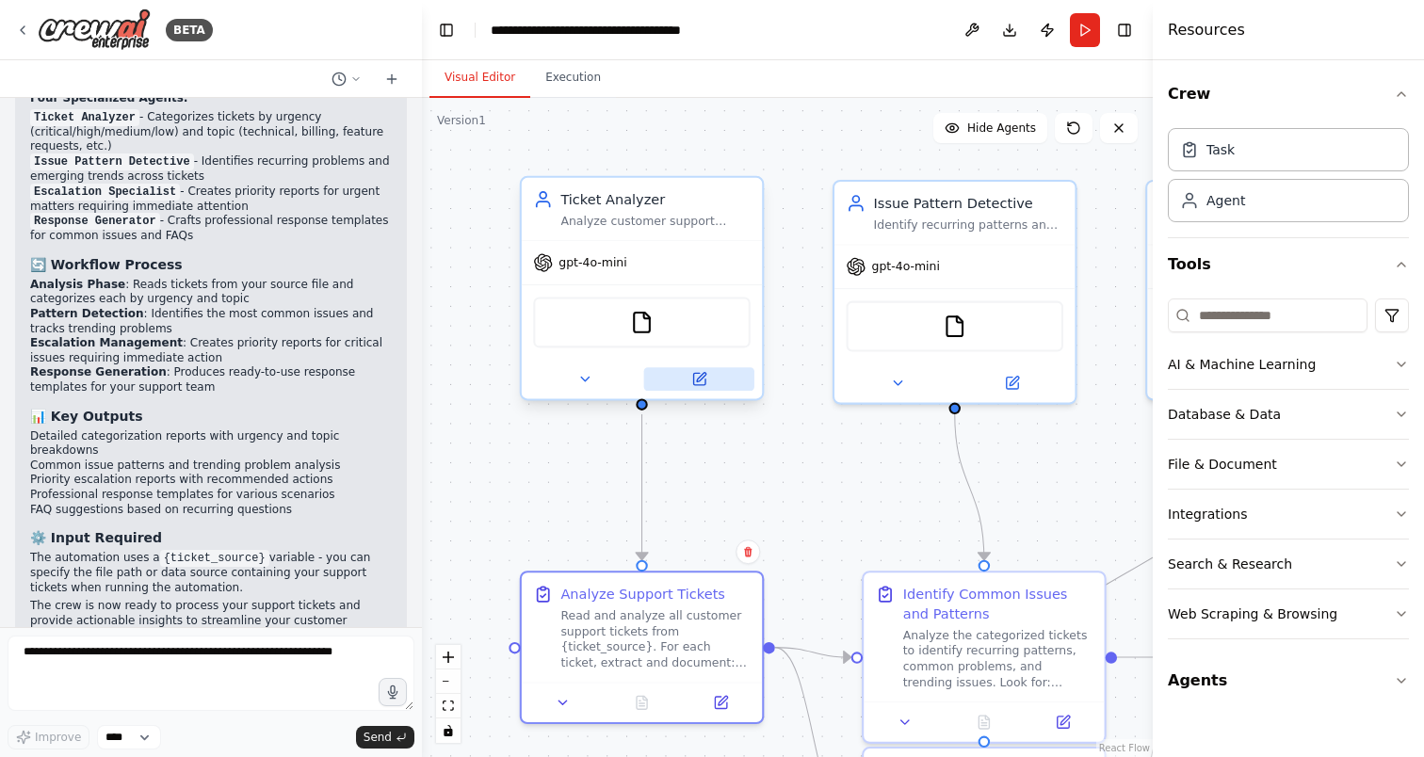
click at [693, 380] on icon at bounding box center [698, 378] width 11 height 11
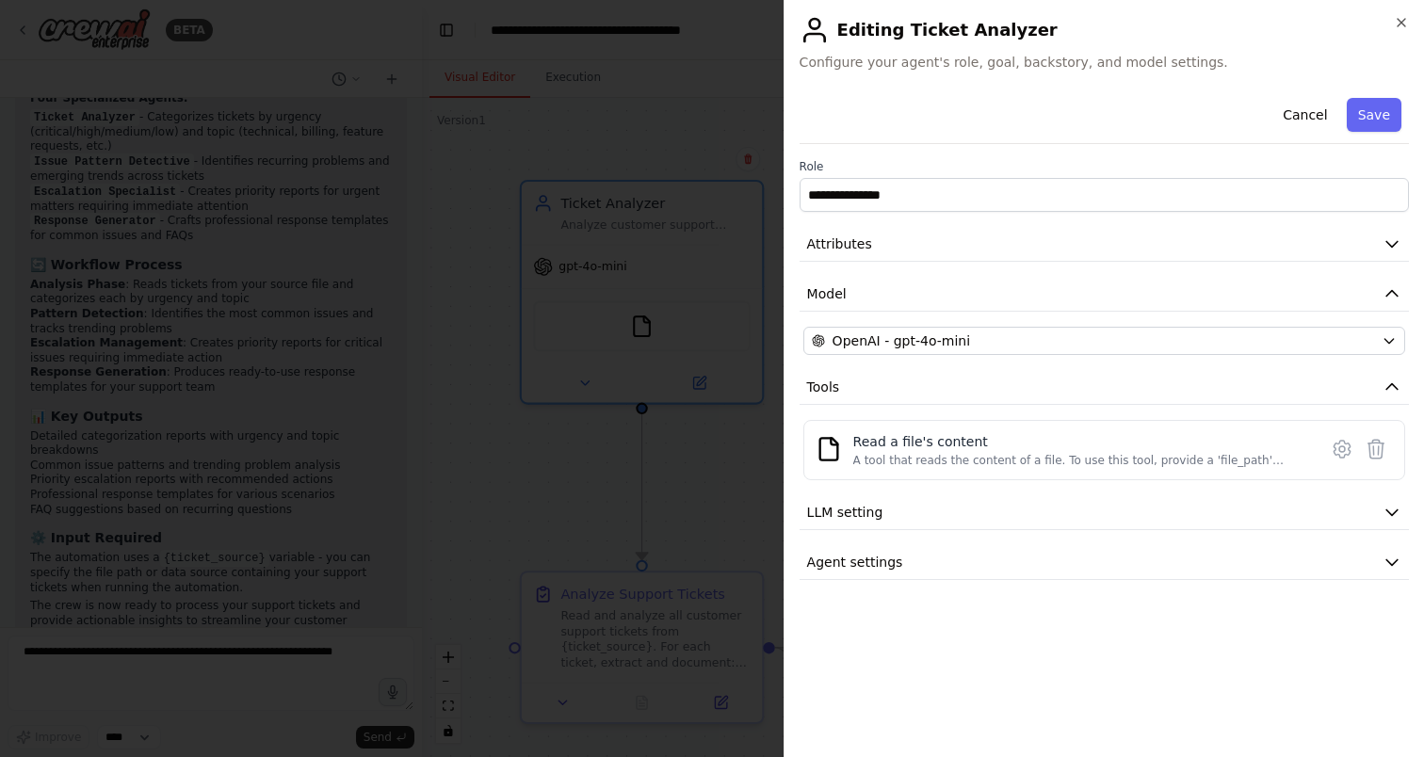
click at [1400, 31] on h2 "Editing Ticket Analyzer" at bounding box center [1104, 30] width 609 height 30
click at [1401, 26] on icon "button" at bounding box center [1401, 22] width 15 height 15
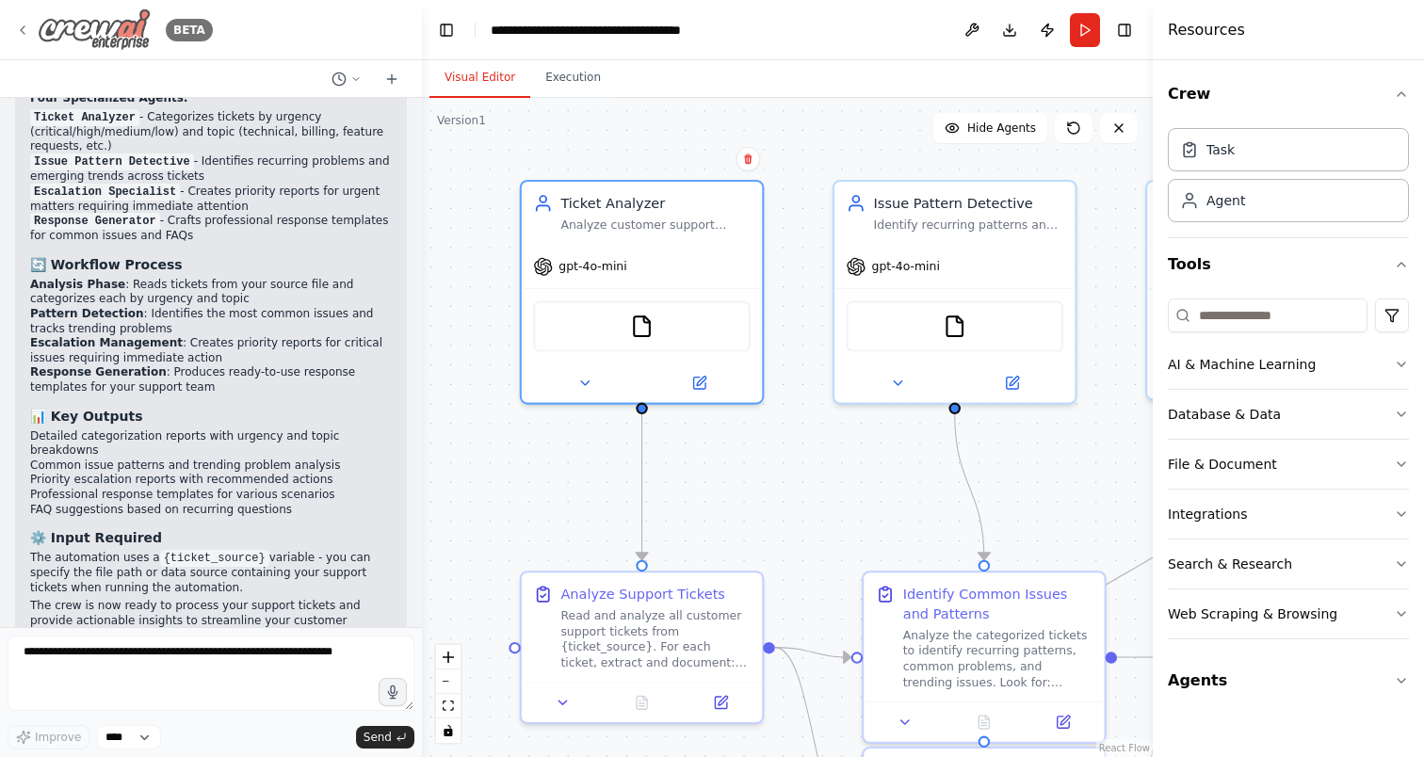
click at [29, 24] on icon at bounding box center [22, 30] width 15 height 15
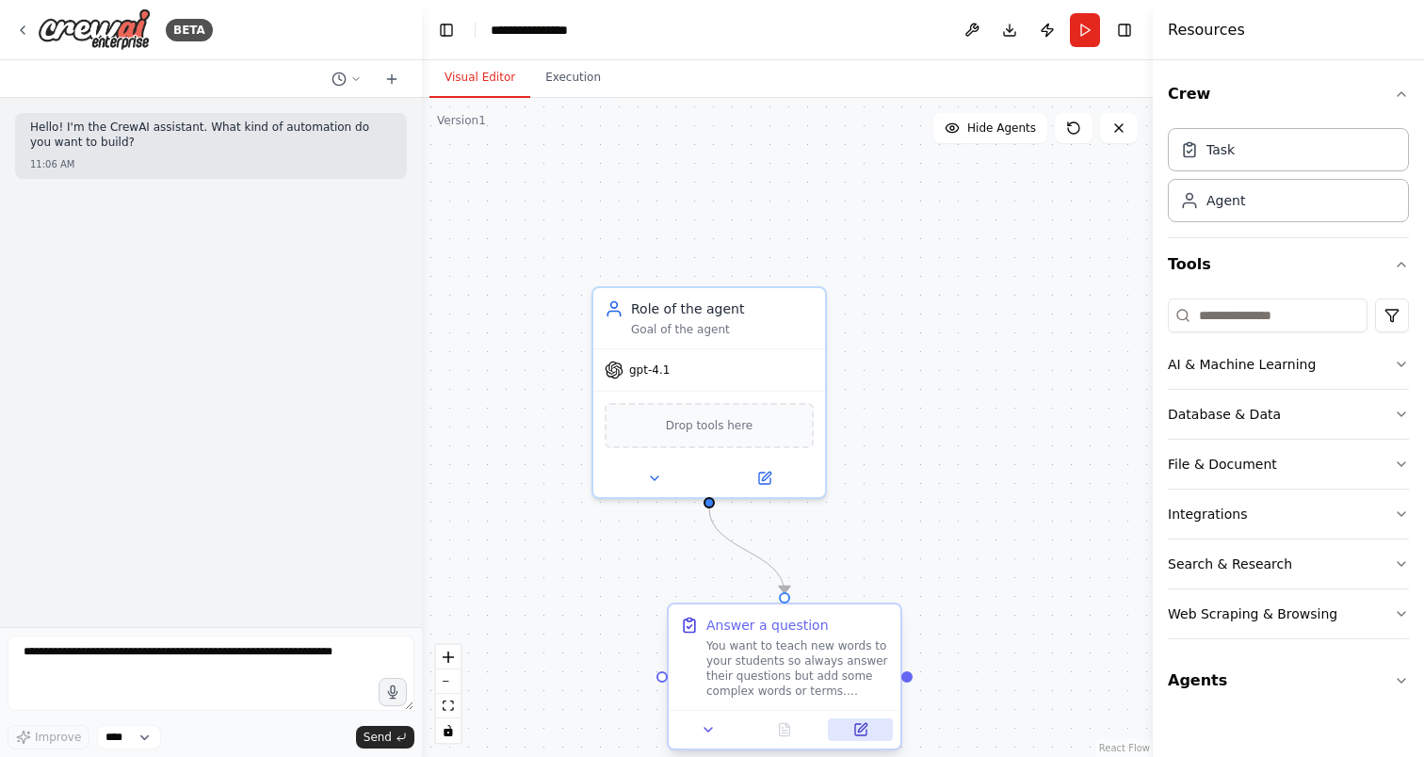
click at [848, 733] on button at bounding box center [860, 730] width 65 height 23
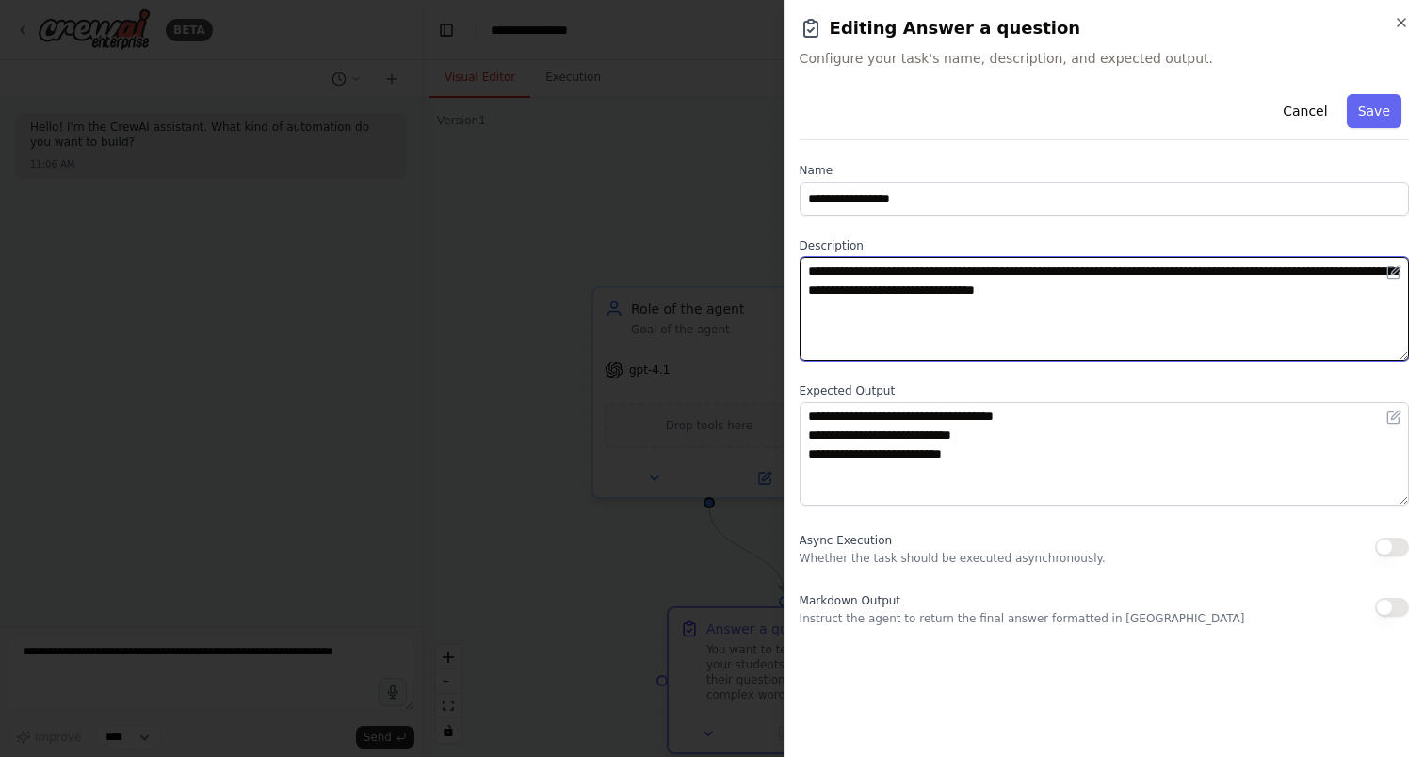
click at [956, 290] on textarea "**********" at bounding box center [1104, 309] width 609 height 104
click at [831, 271] on textarea "**********" at bounding box center [1104, 309] width 609 height 104
type textarea "**********"
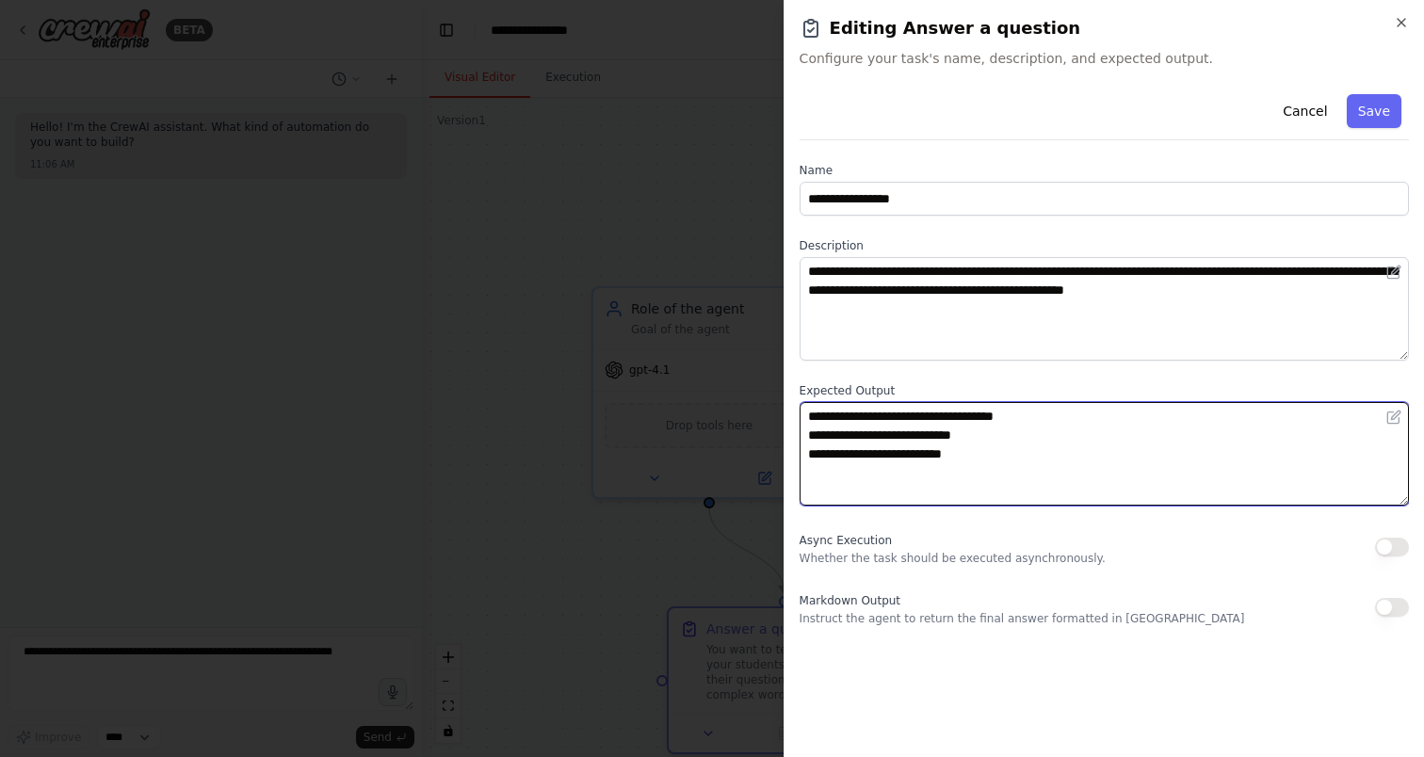
click at [1054, 421] on textarea "**********" at bounding box center [1104, 454] width 609 height 104
type textarea "**********"
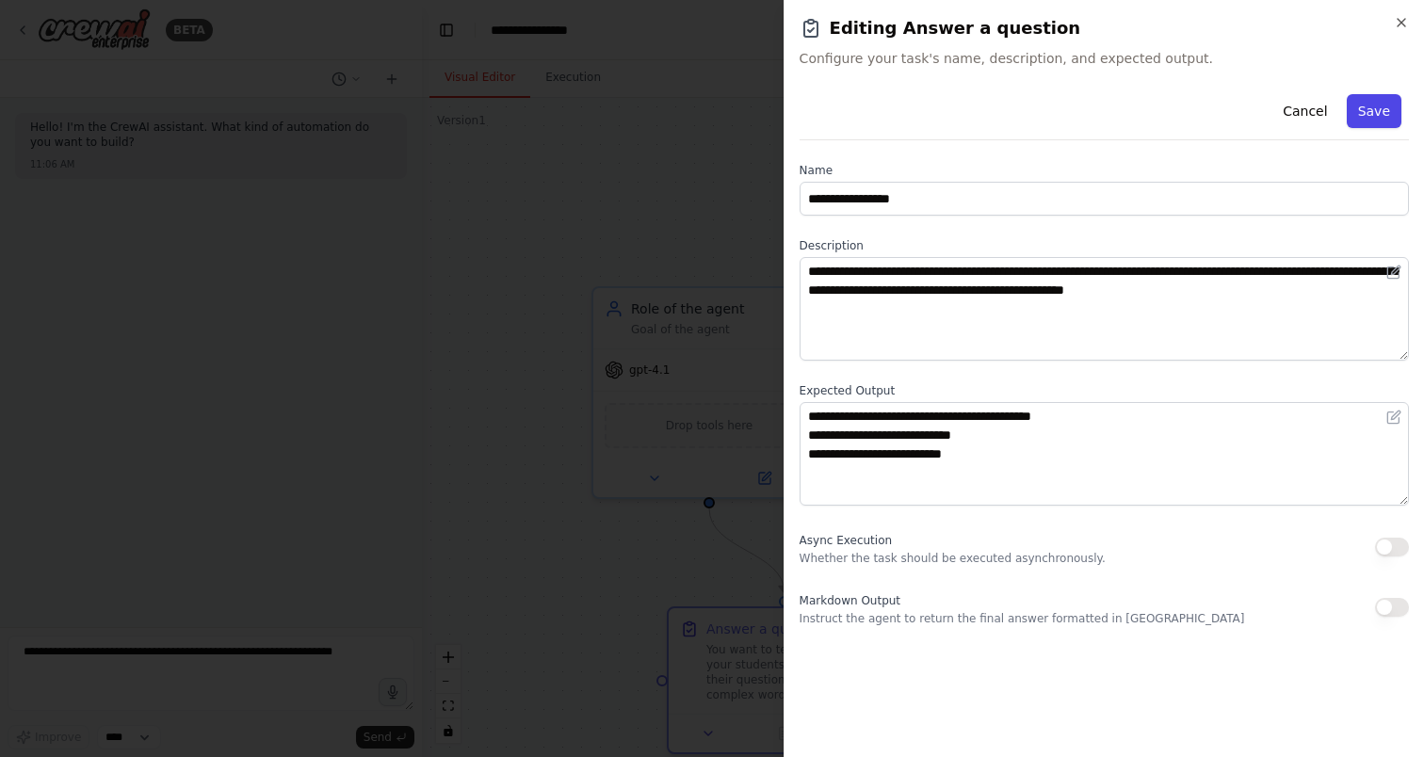
click at [1366, 116] on button "Save" at bounding box center [1374, 111] width 55 height 34
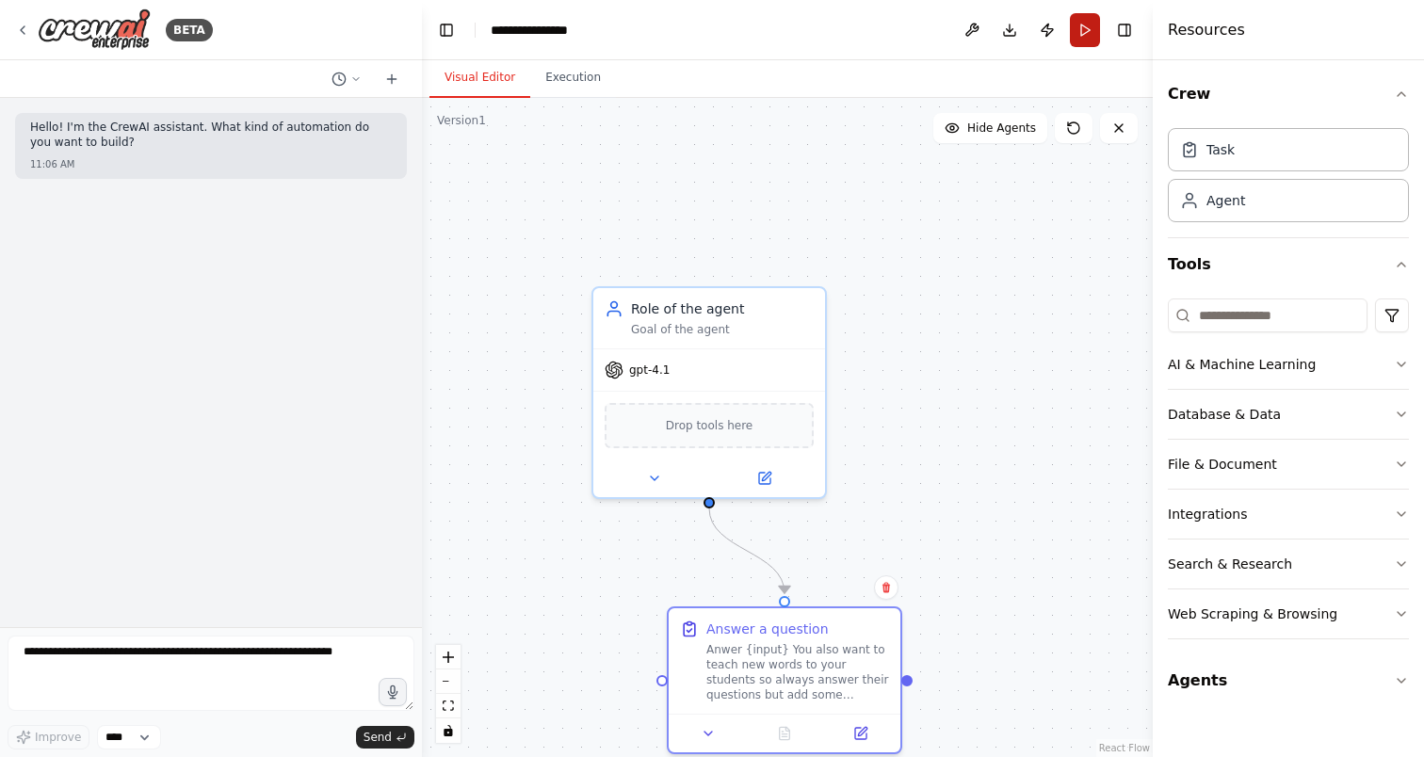
click at [1080, 42] on button "Run" at bounding box center [1085, 30] width 30 height 34
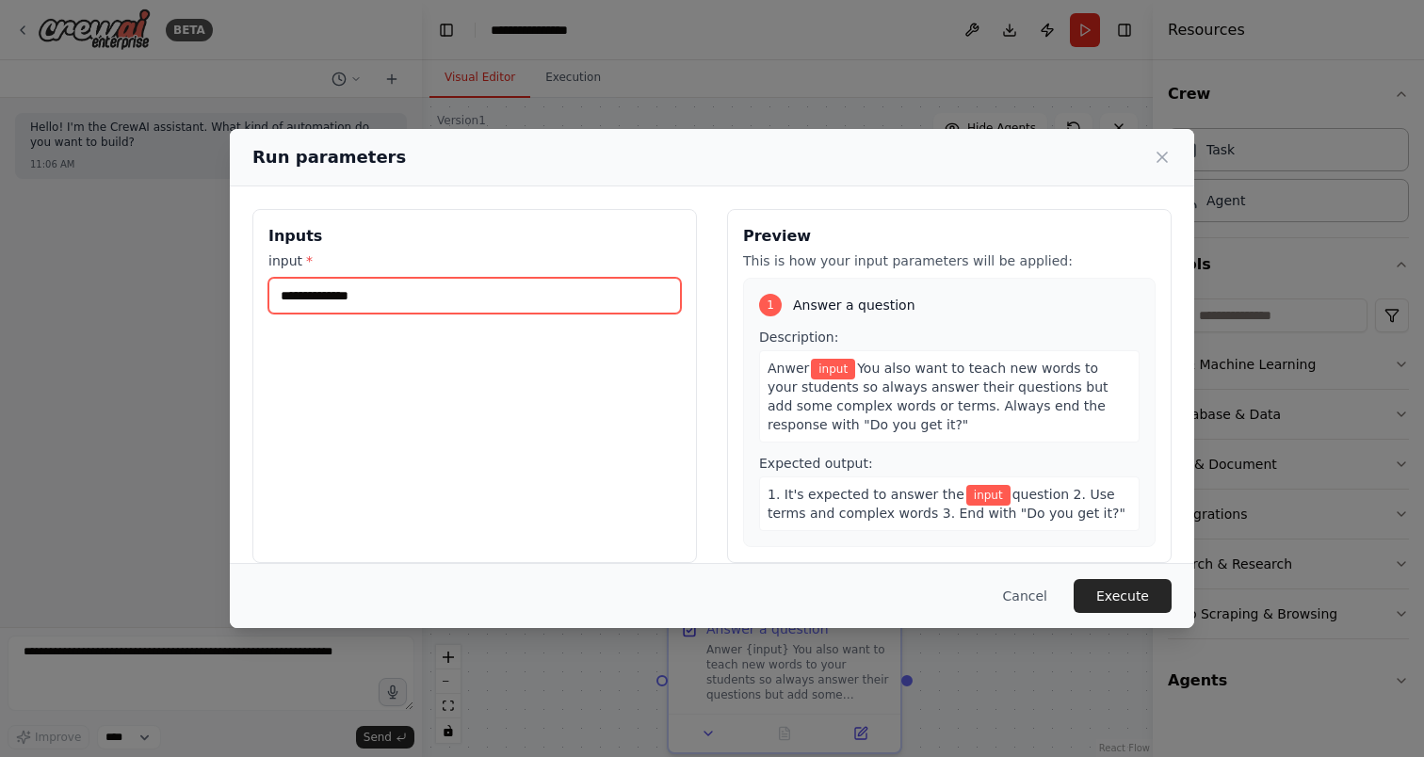
click at [545, 297] on input "input *" at bounding box center [474, 296] width 413 height 36
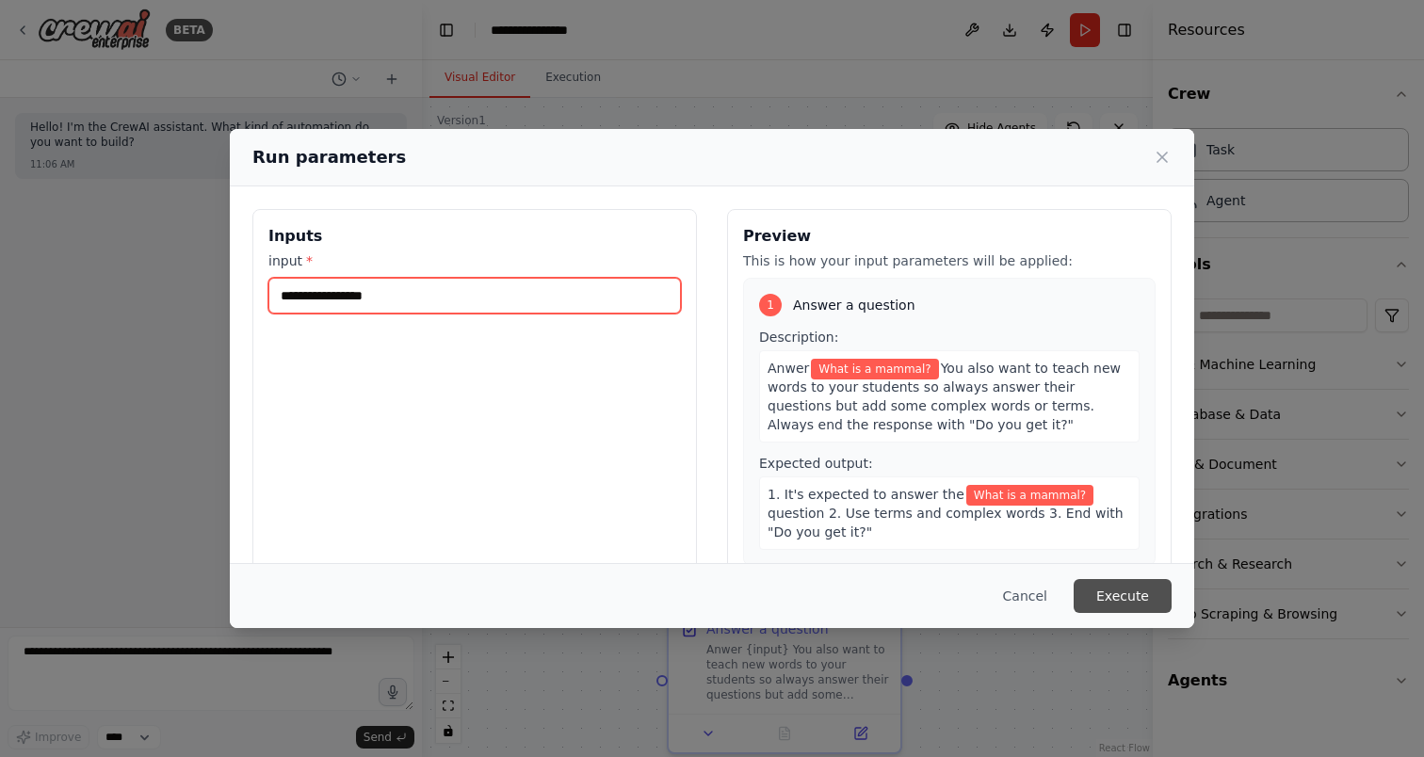
type input "**********"
click at [1111, 595] on button "Execute" at bounding box center [1123, 596] width 98 height 34
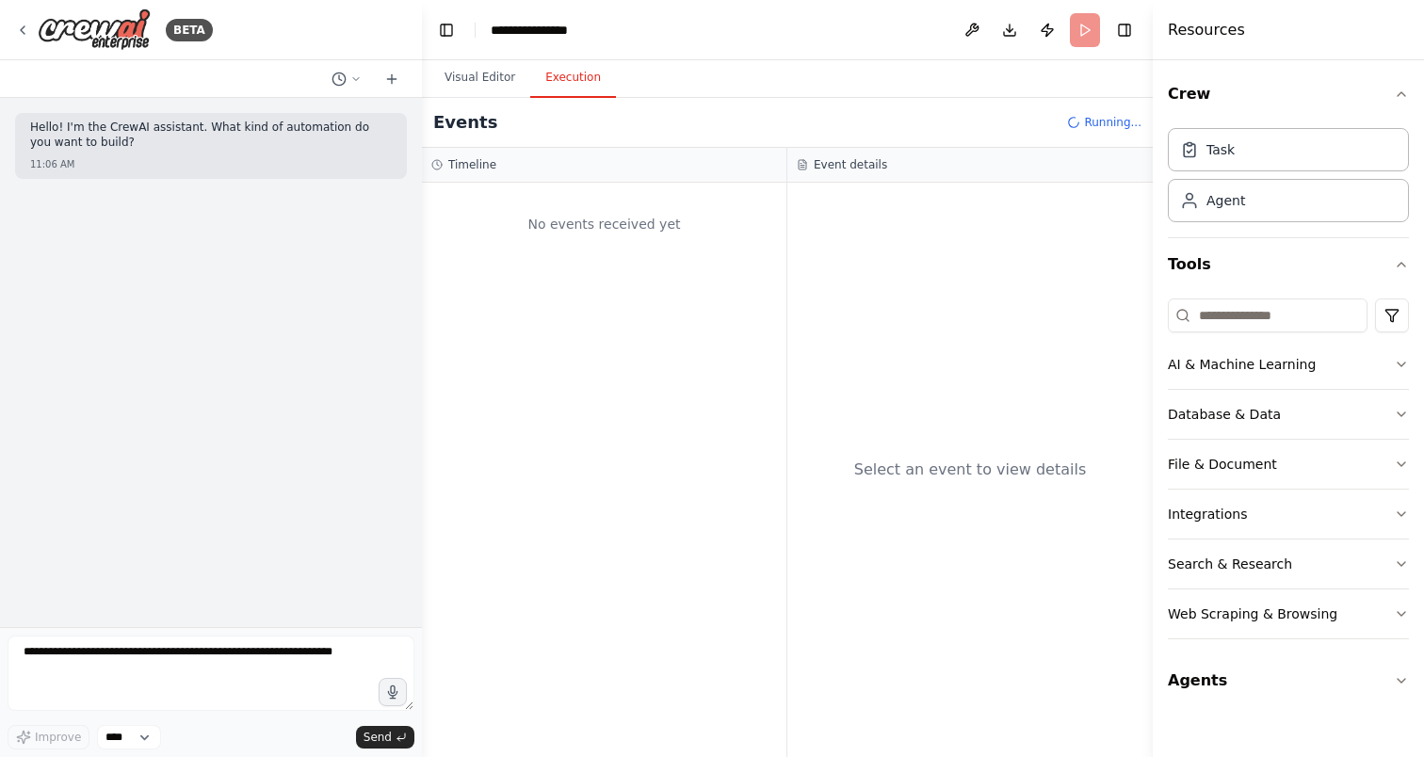
click at [559, 68] on button "Execution" at bounding box center [573, 78] width 86 height 40
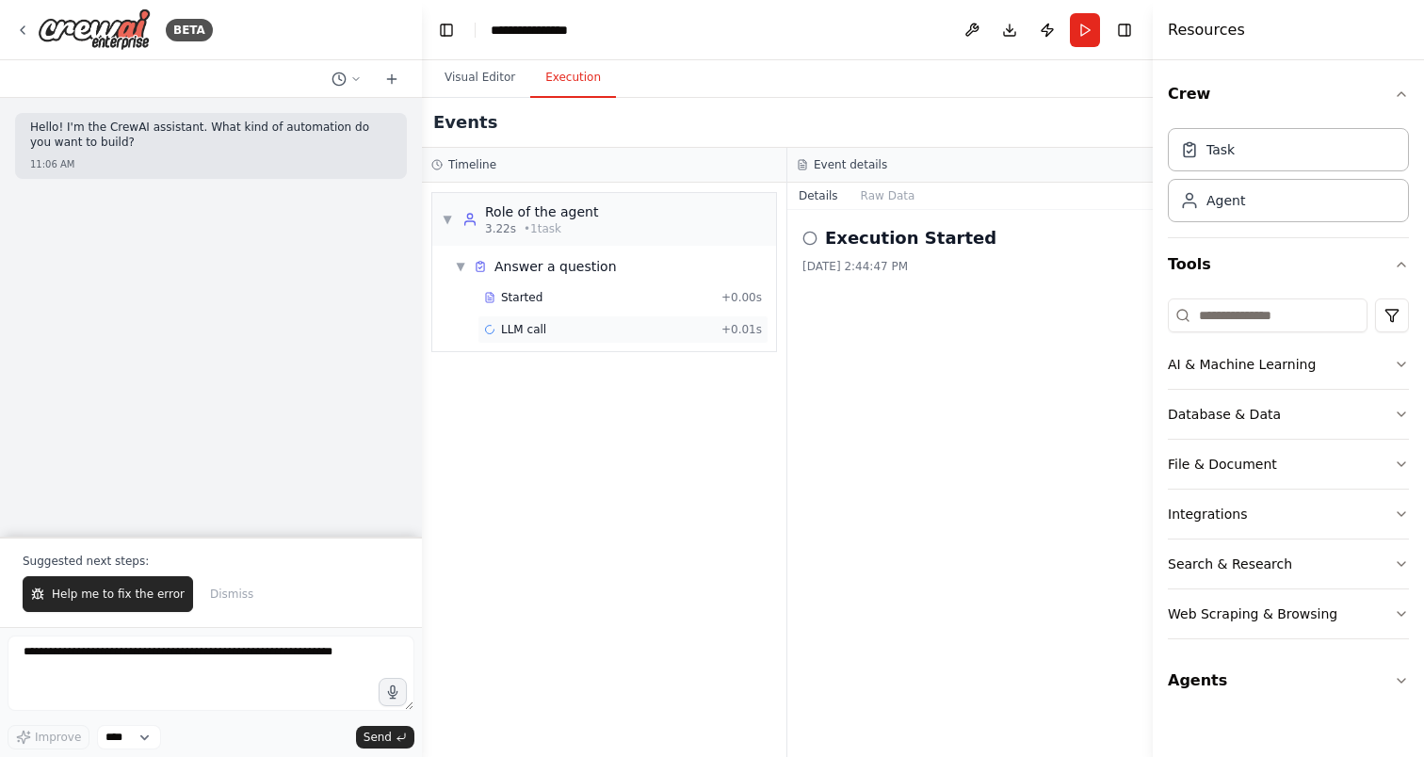
click at [593, 324] on div "LLM call + 0.01s" at bounding box center [623, 329] width 278 height 15
click at [580, 287] on div "Started + 0.00s" at bounding box center [623, 297] width 291 height 28
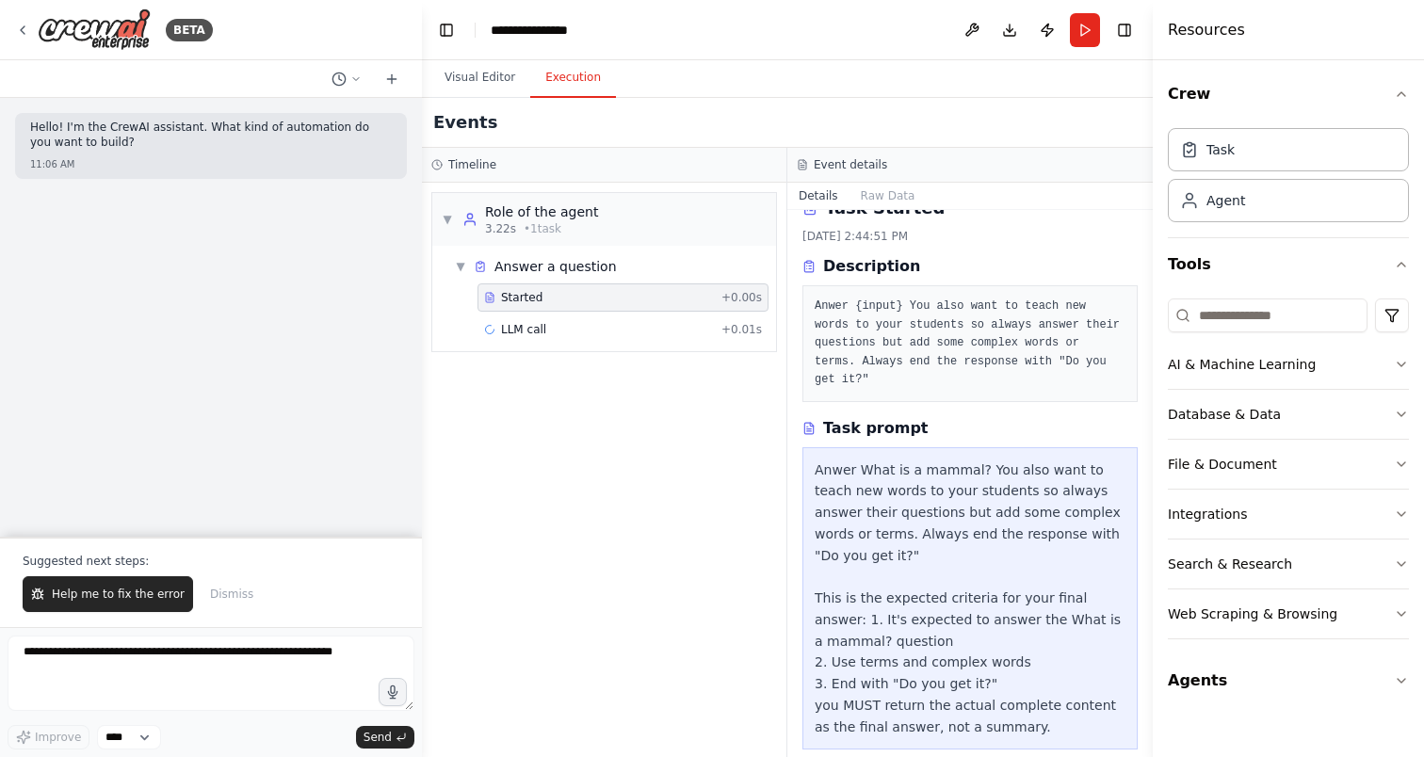
scroll to position [31, 0]
click at [528, 340] on div "LLM call + 0.01s" at bounding box center [623, 330] width 291 height 28
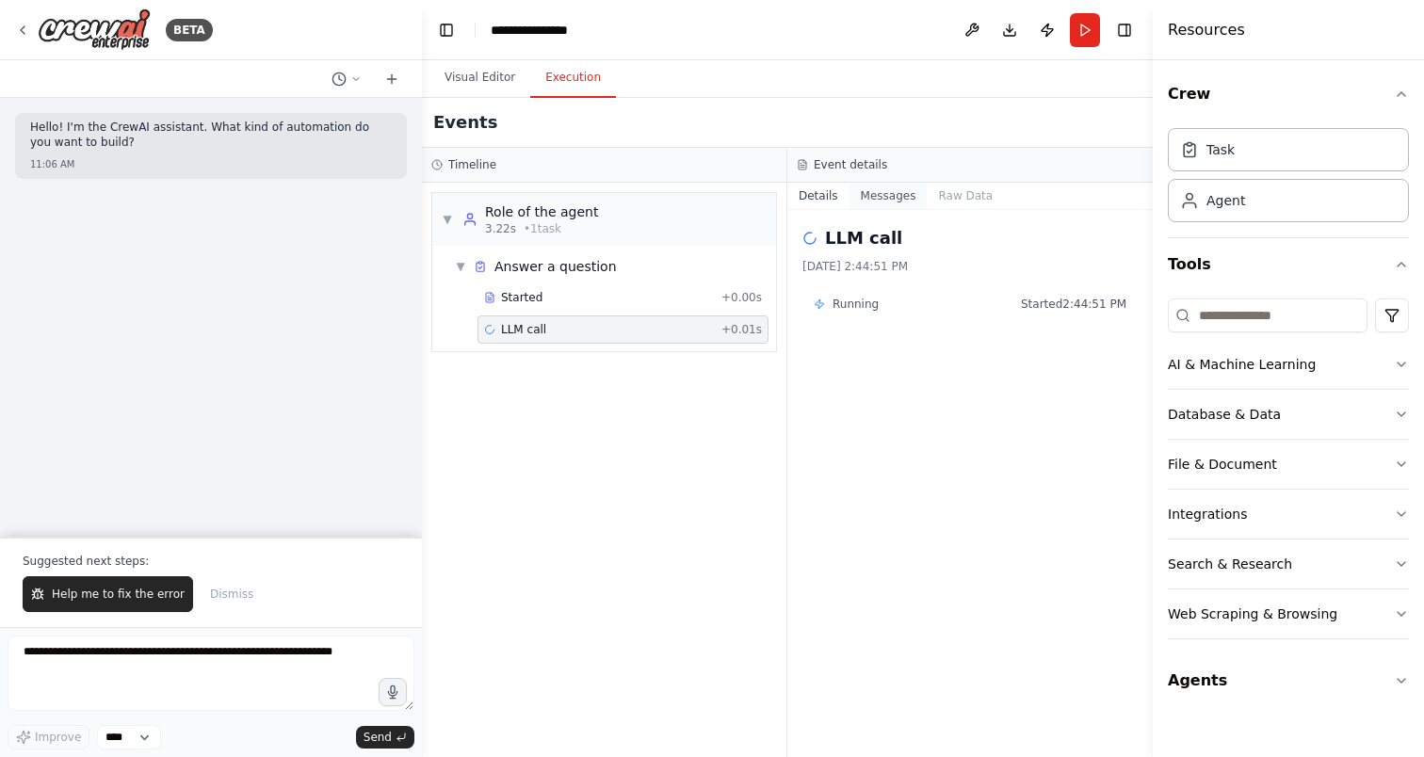
click at [912, 195] on button "Messages" at bounding box center [889, 196] width 78 height 26
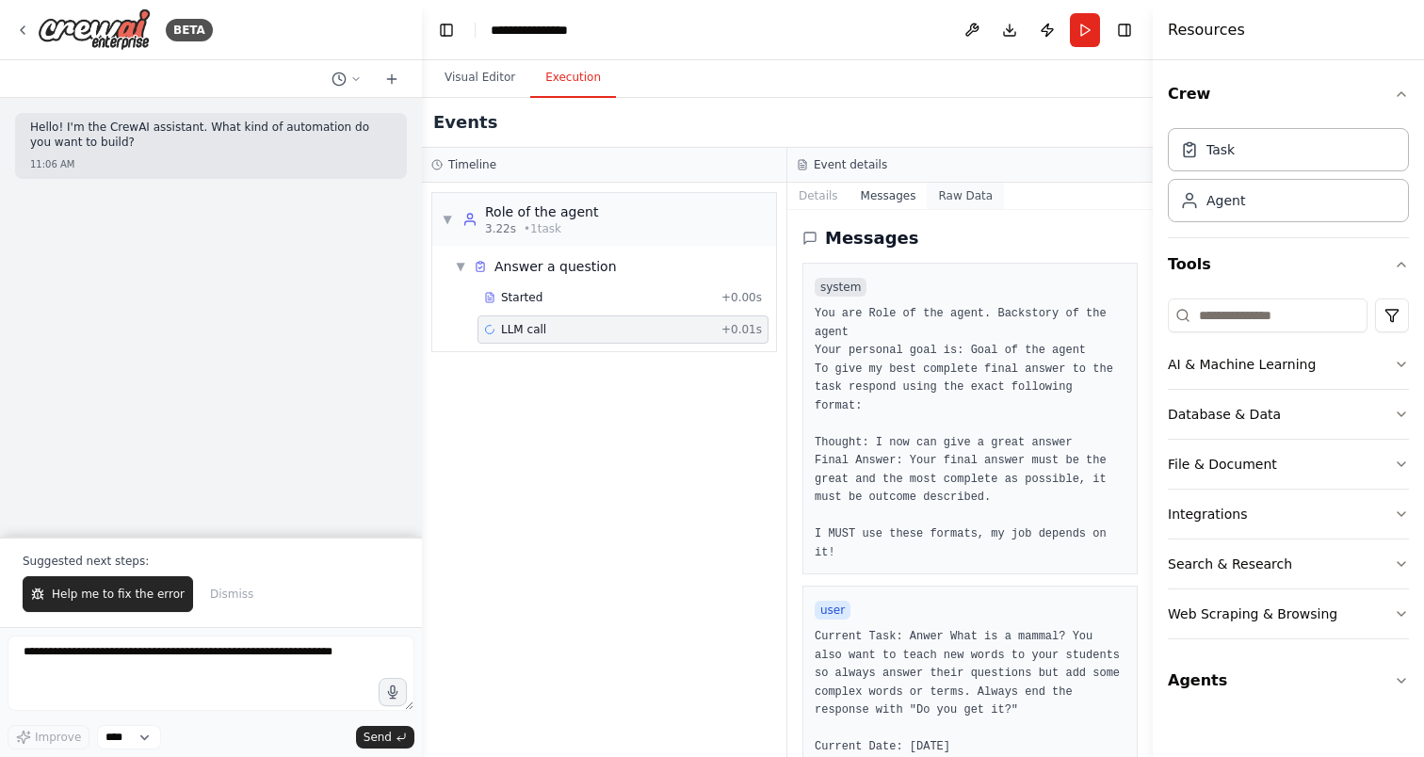
click at [959, 195] on button "Raw Data" at bounding box center [965, 196] width 77 height 26
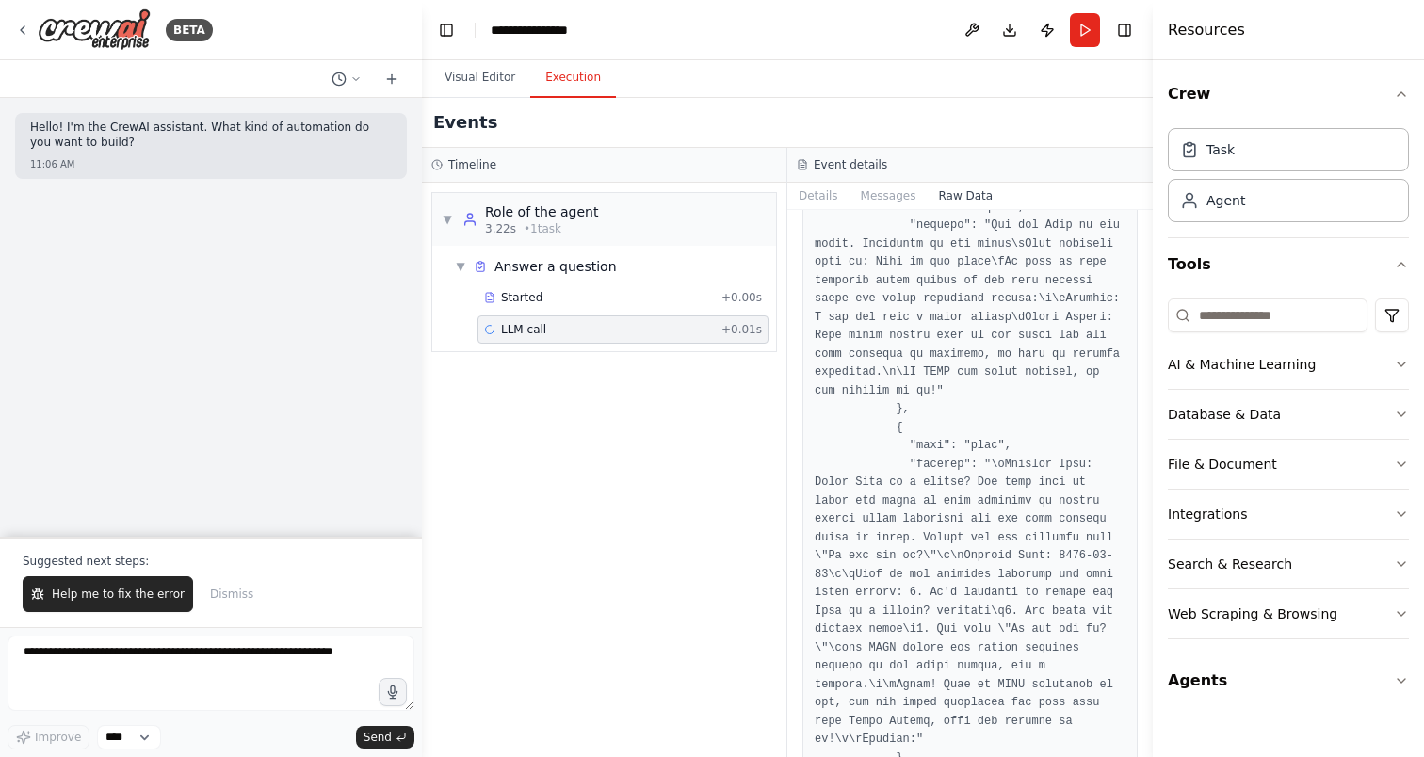
scroll to position [3447, 0]
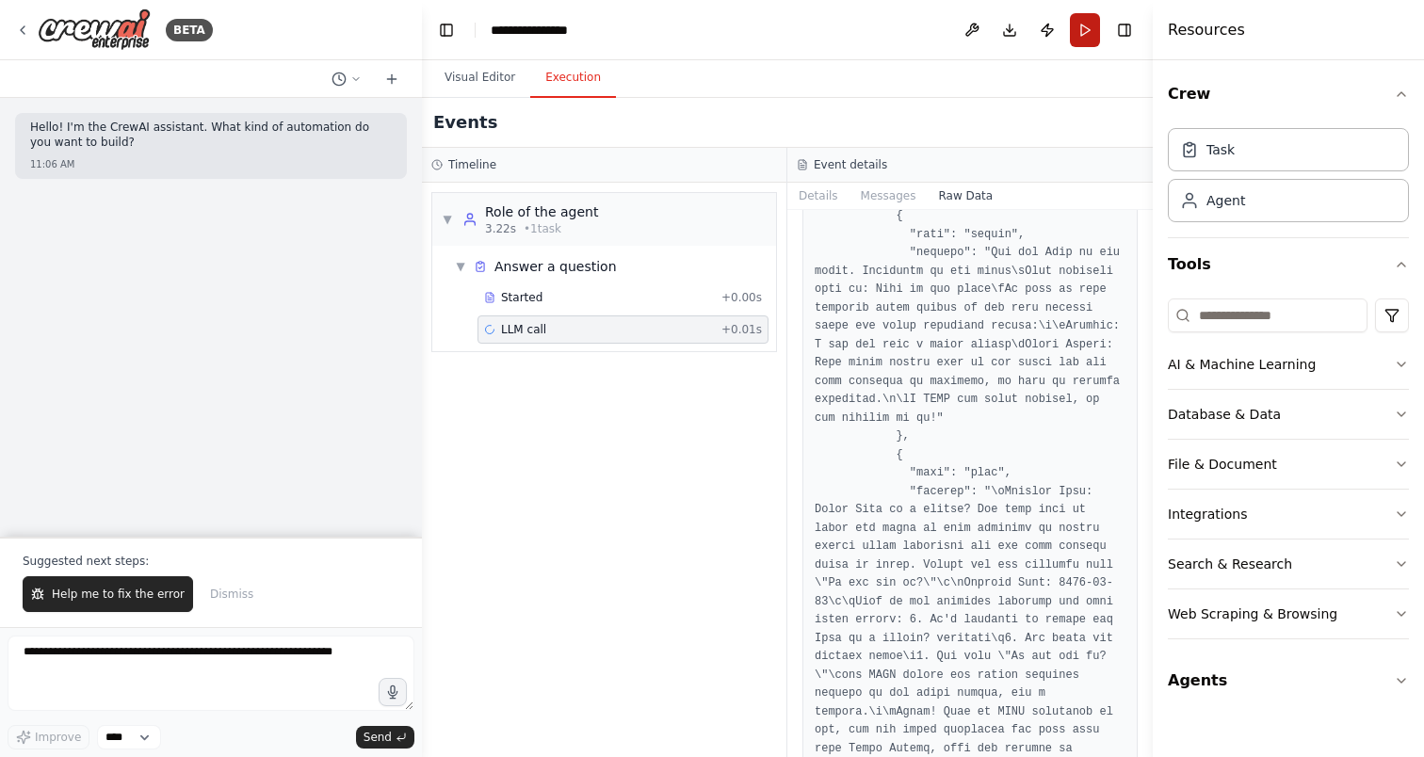
click at [1087, 34] on button "Run" at bounding box center [1085, 30] width 30 height 34
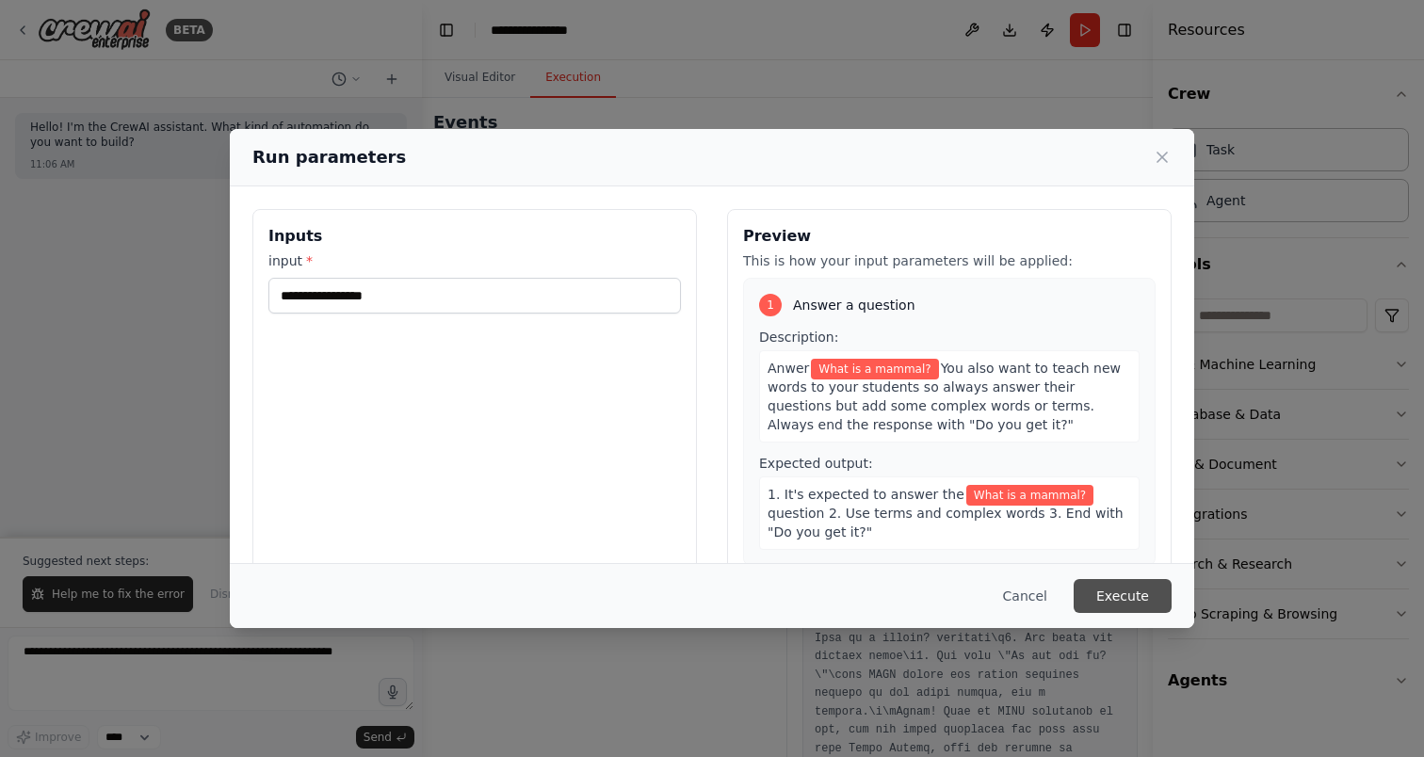
click at [1133, 606] on button "Execute" at bounding box center [1123, 596] width 98 height 34
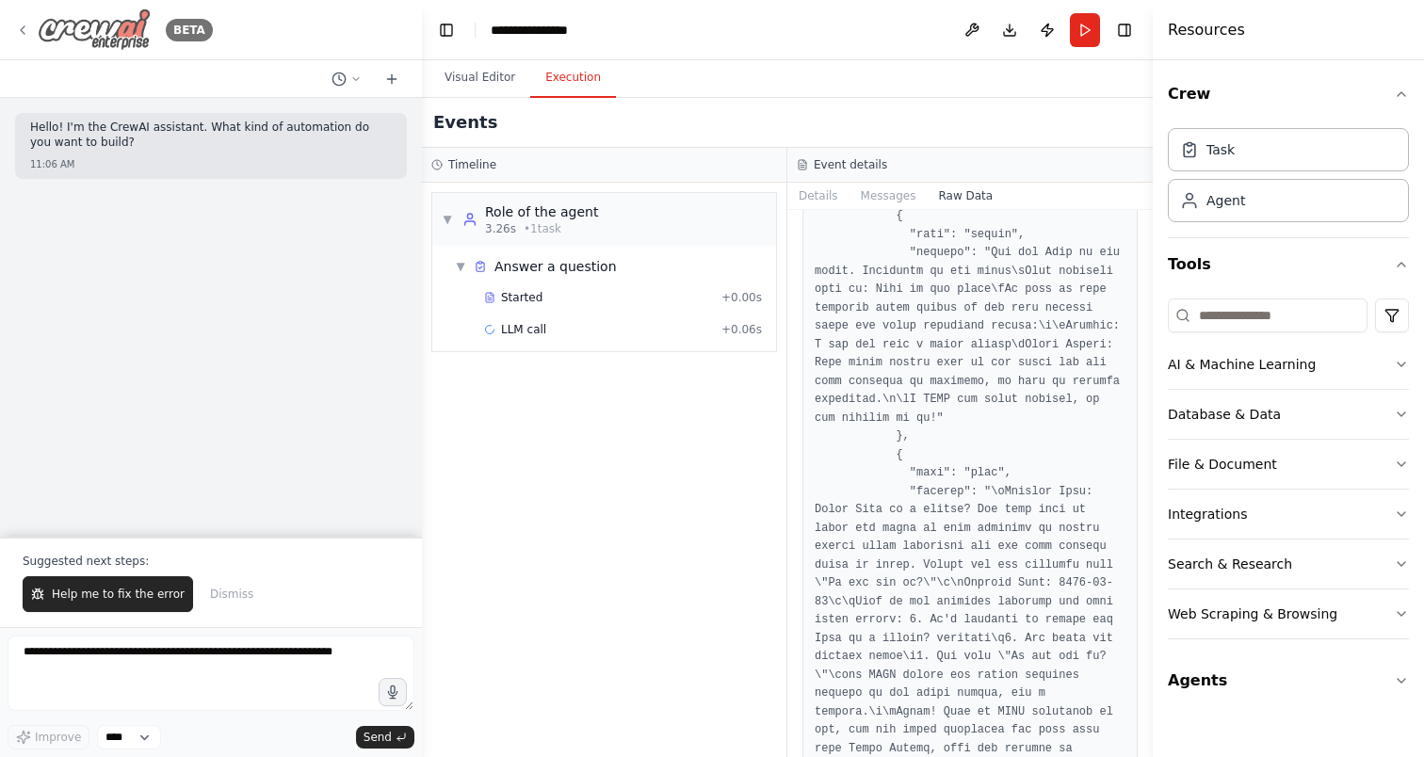
click at [26, 27] on icon at bounding box center [22, 30] width 15 height 15
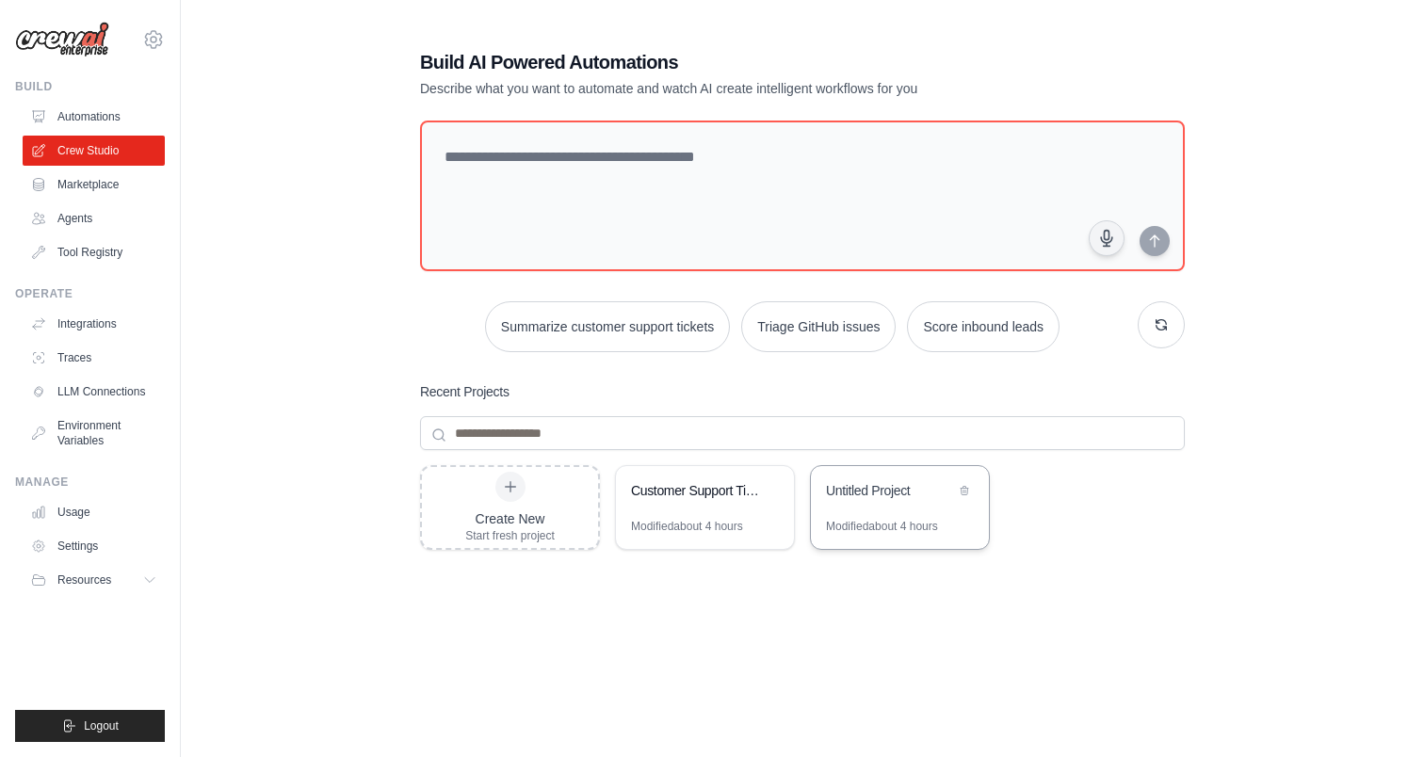
click at [865, 490] on div "Untitled Project" at bounding box center [890, 490] width 129 height 19
click at [99, 382] on link "LLM Connections" at bounding box center [95, 392] width 142 height 30
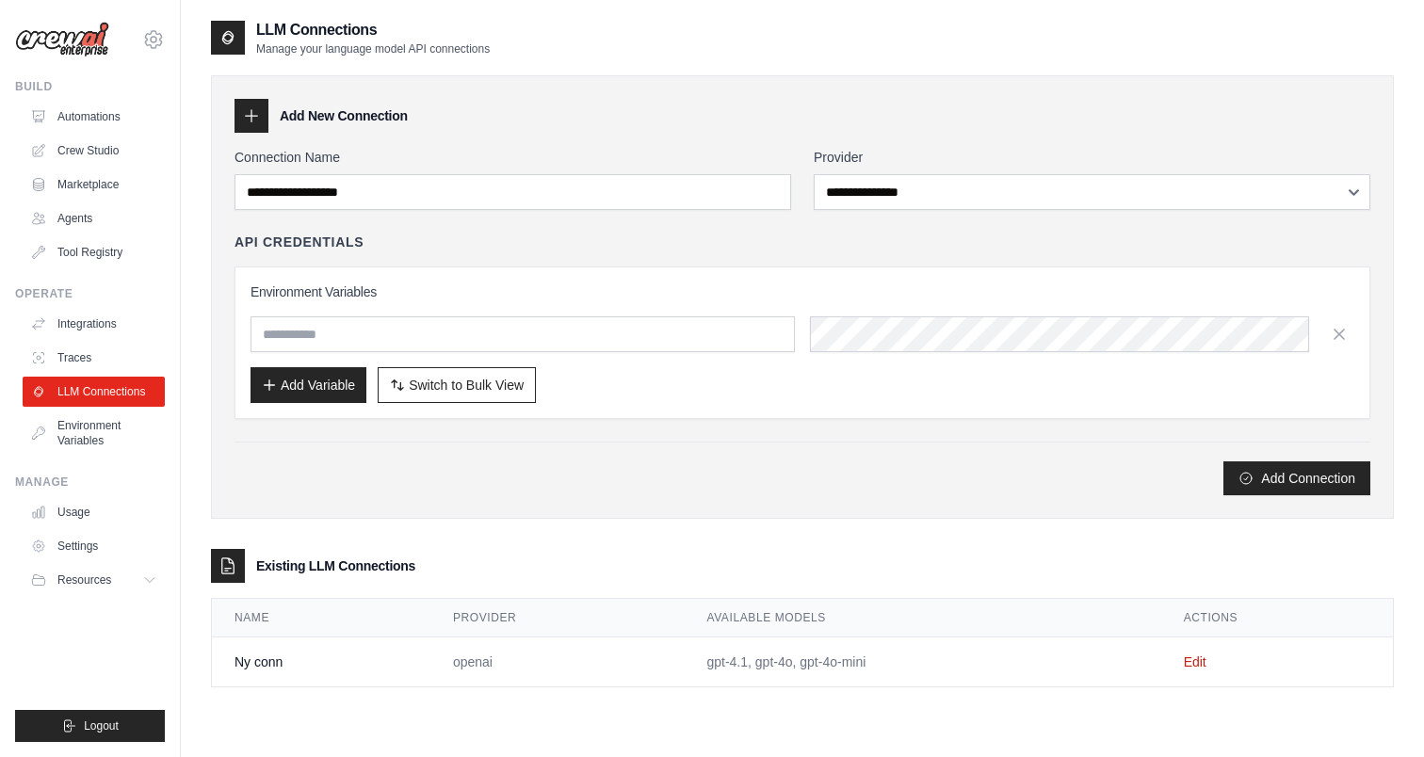
click at [521, 660] on td "openai" at bounding box center [557, 663] width 254 height 50
click at [1194, 661] on link "Edit" at bounding box center [1195, 662] width 23 height 15
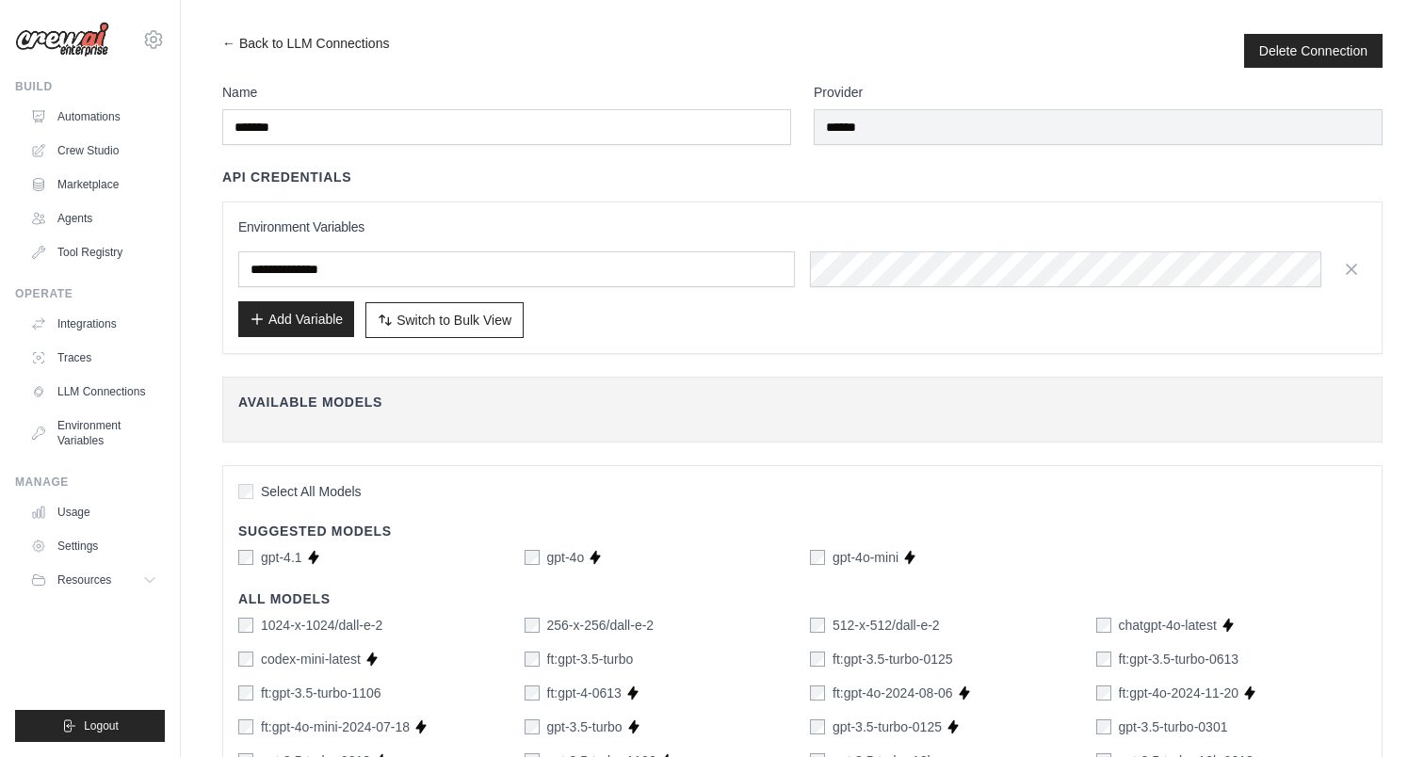
click at [341, 317] on button "Add Variable" at bounding box center [296, 319] width 116 height 36
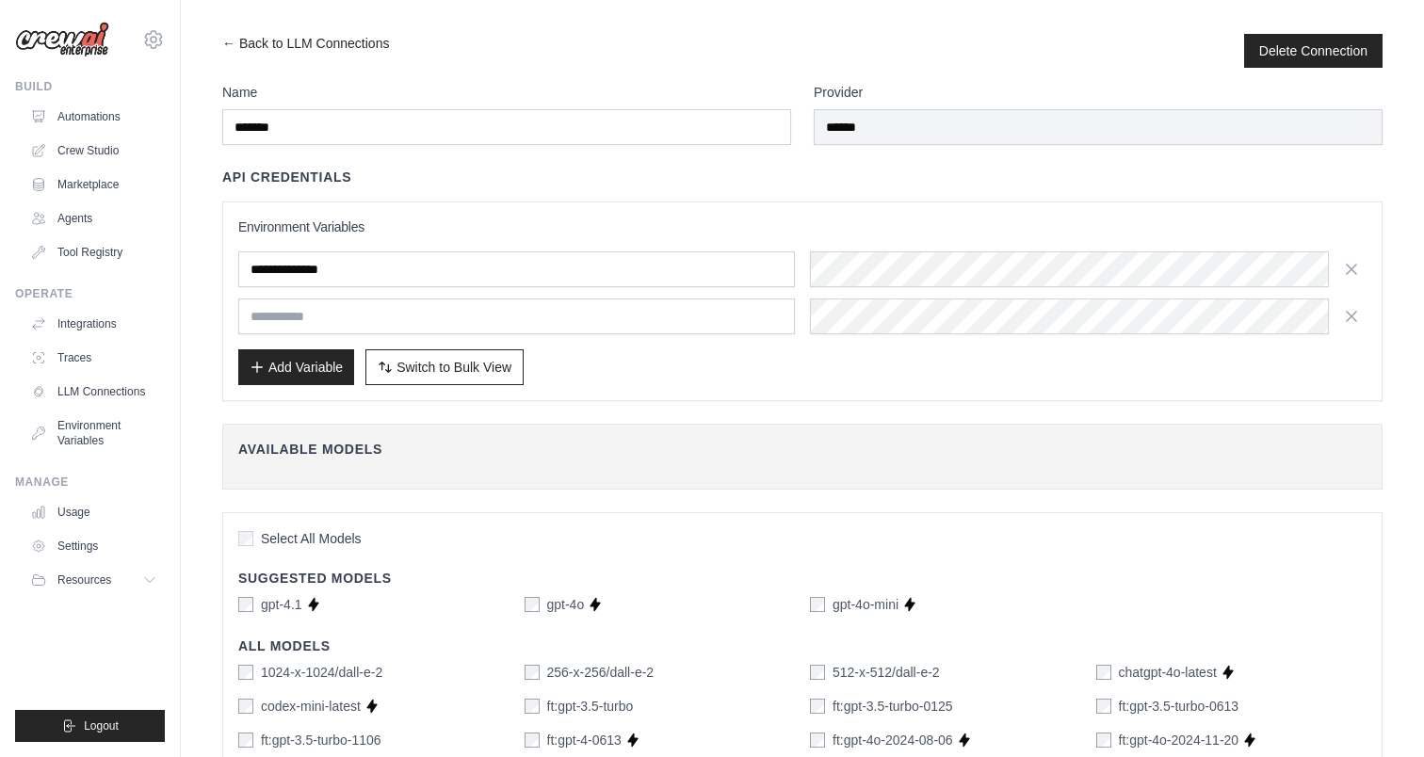
click at [345, 316] on input "text" at bounding box center [516, 317] width 557 height 36
type input "*"
type input "**********"
click at [1289, 48] on button "Delete Connection" at bounding box center [1313, 49] width 108 height 19
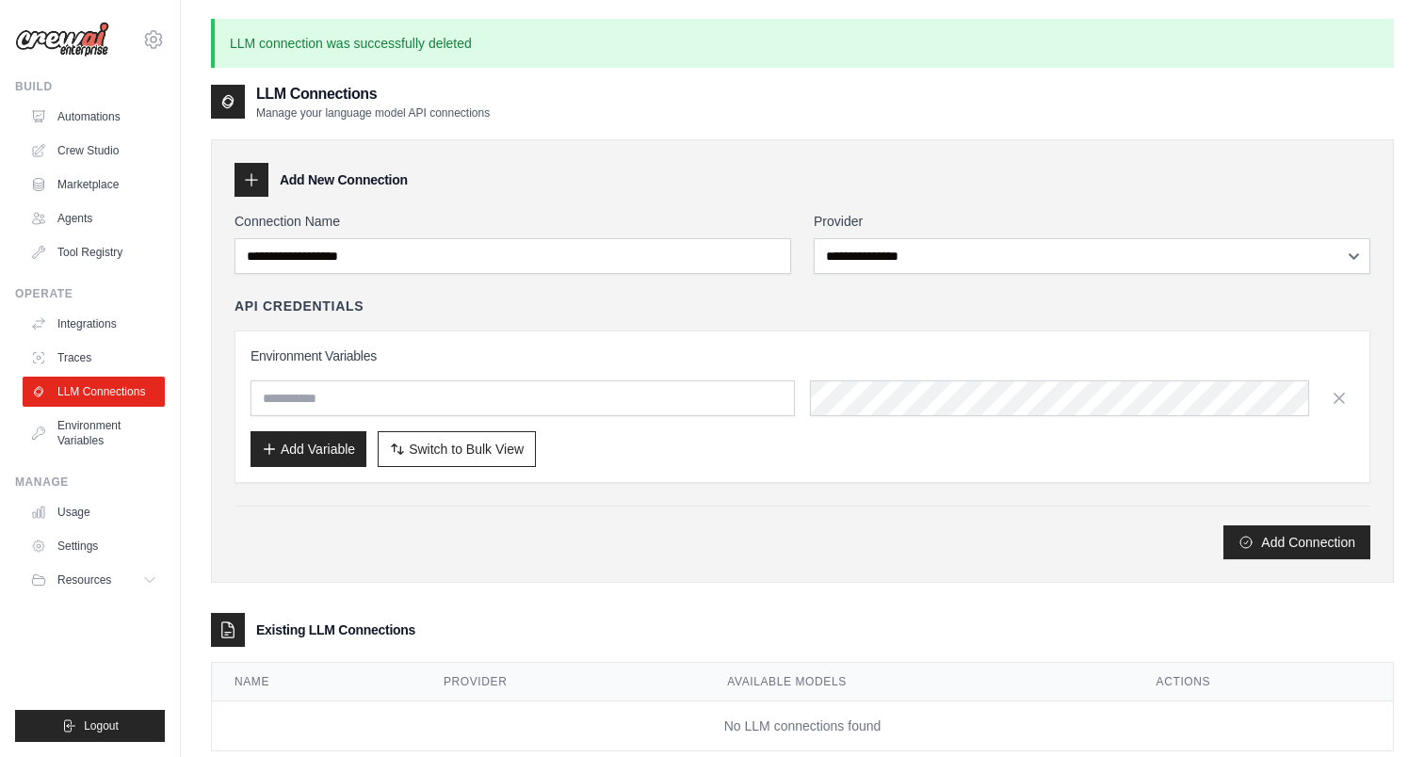
scroll to position [102, 0]
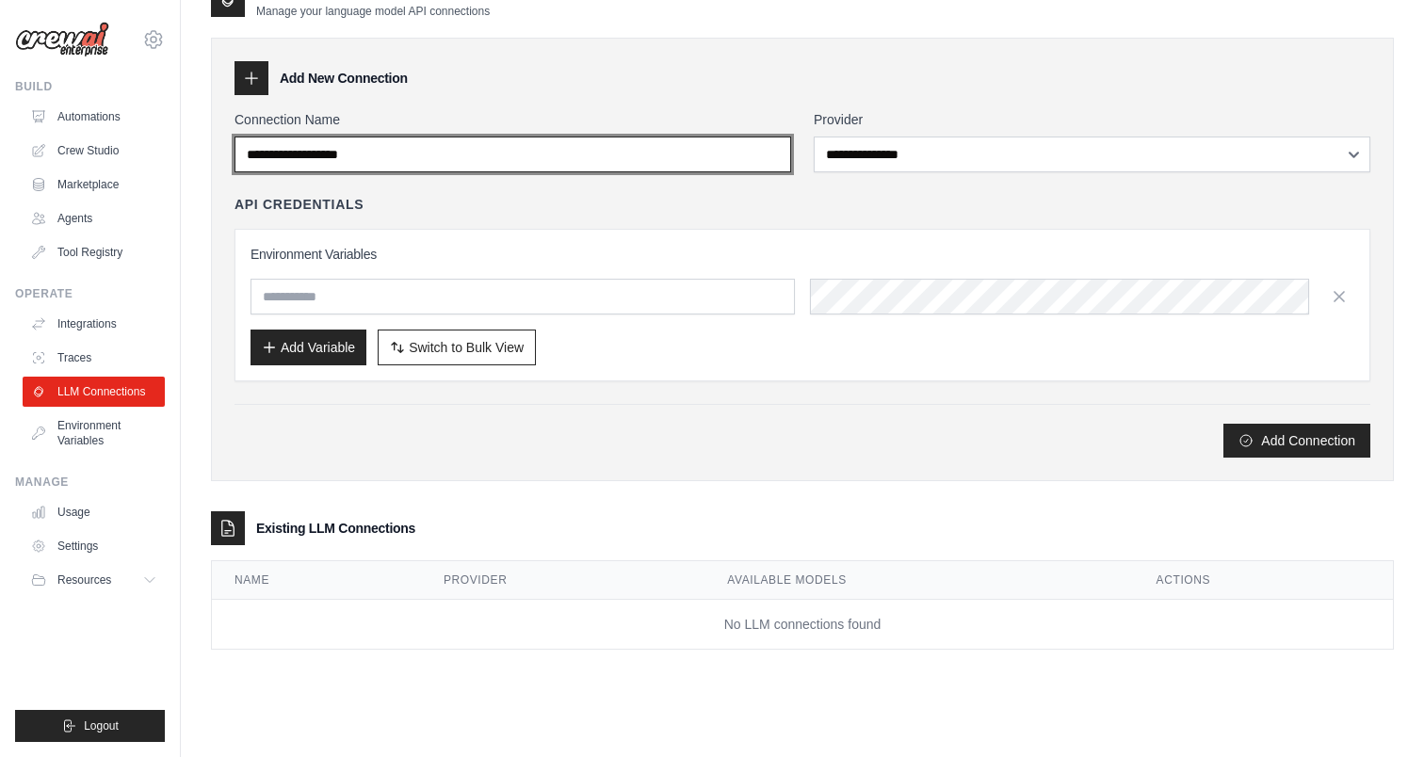
drag, startPoint x: 441, startPoint y: 148, endPoint x: 183, endPoint y: 144, distance: 258.1
click at [183, 144] on div "**********" at bounding box center [802, 327] width 1243 height 821
type input "******"
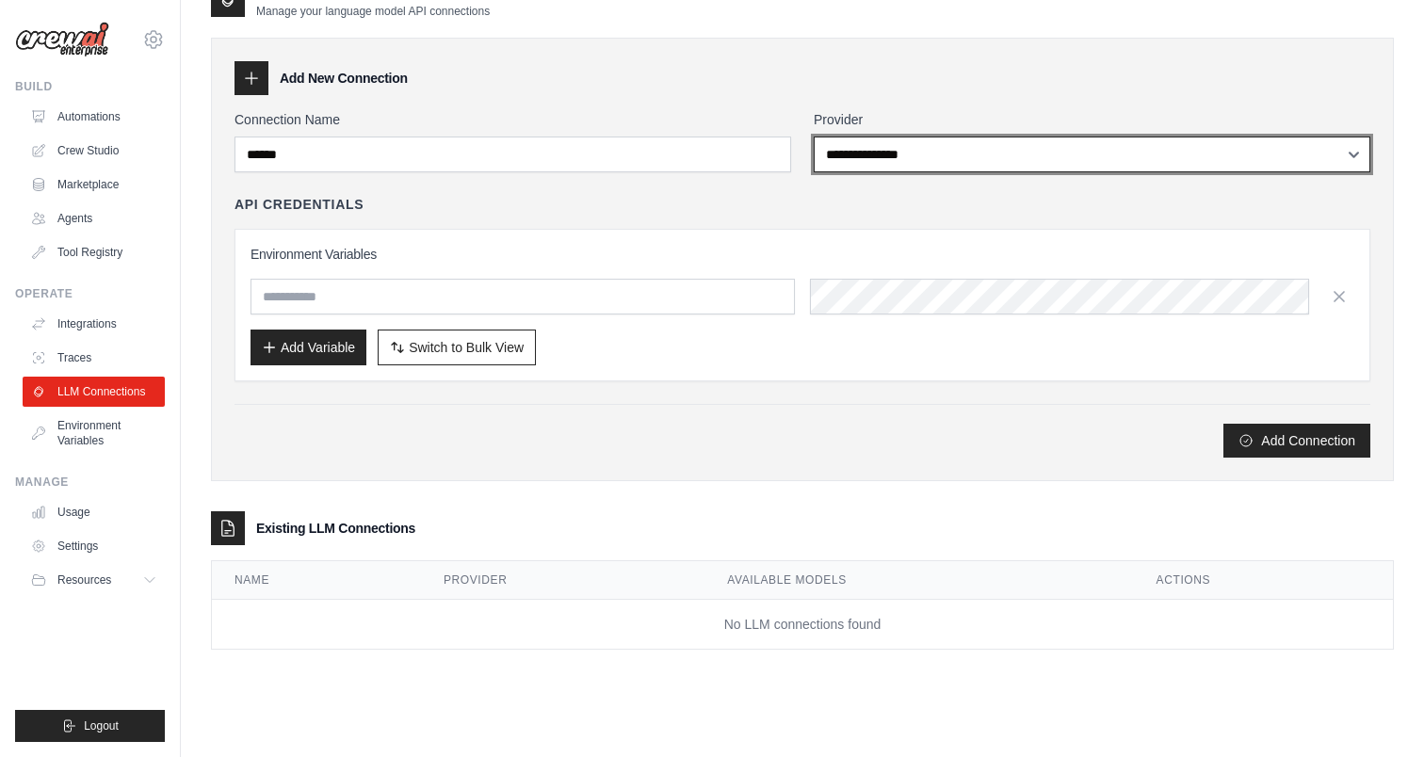
click at [927, 155] on select "**********" at bounding box center [1092, 155] width 557 height 36
select select "******"
click at [814, 137] on select "**********" at bounding box center [1092, 155] width 557 height 36
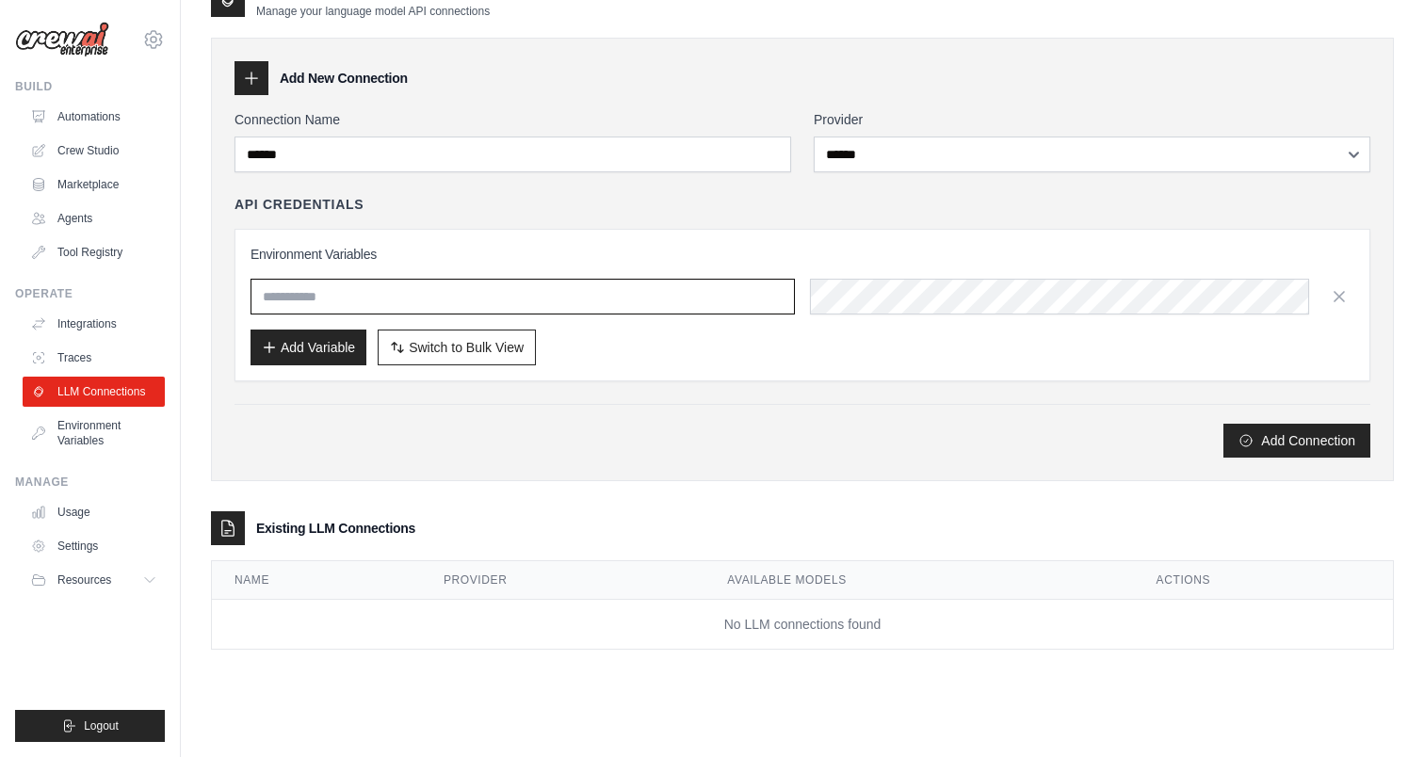
click at [342, 294] on input "text" at bounding box center [523, 297] width 544 height 36
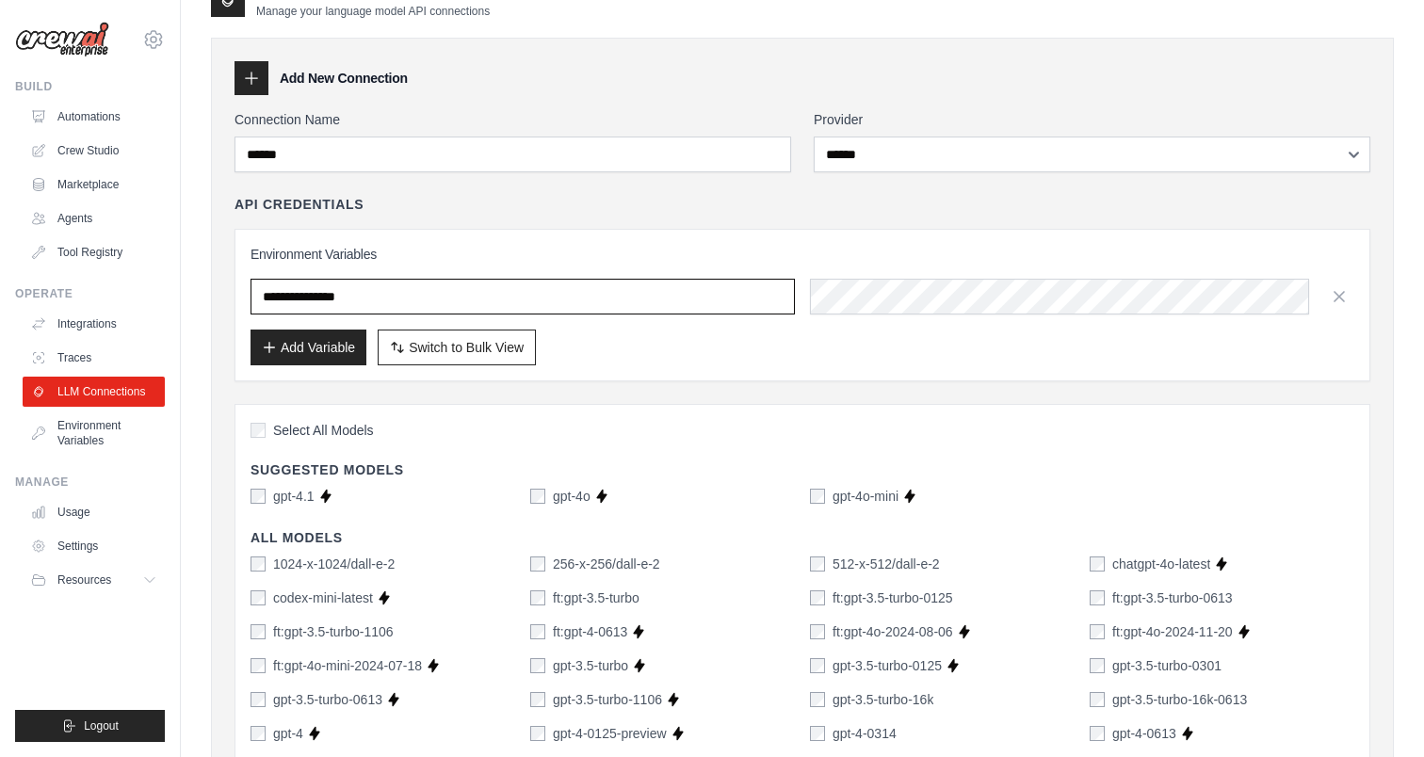
type input "**********"
click at [305, 354] on button "Add Variable" at bounding box center [309, 347] width 116 height 36
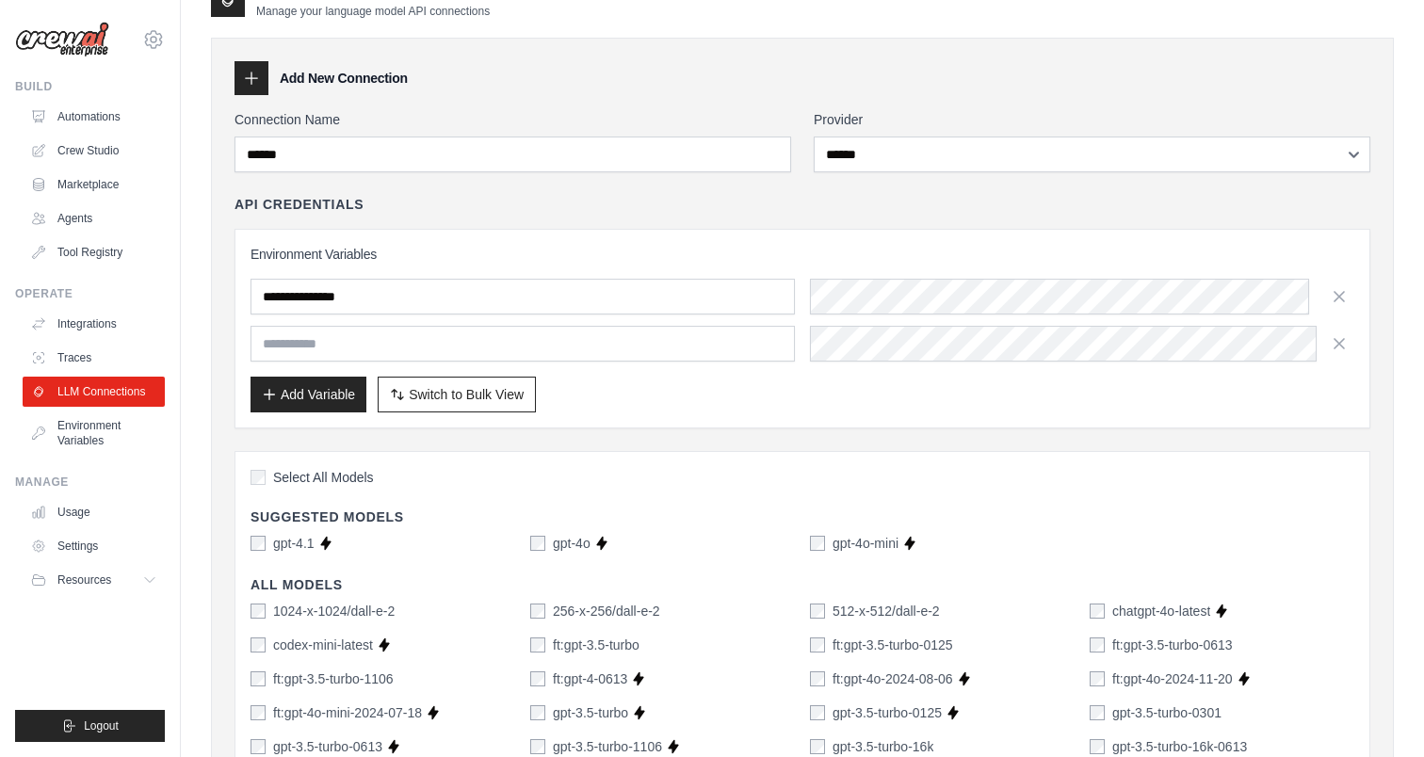
click at [305, 357] on input "text" at bounding box center [523, 344] width 544 height 36
type input "**********"
click at [286, 394] on button "Add Variable" at bounding box center [309, 394] width 116 height 36
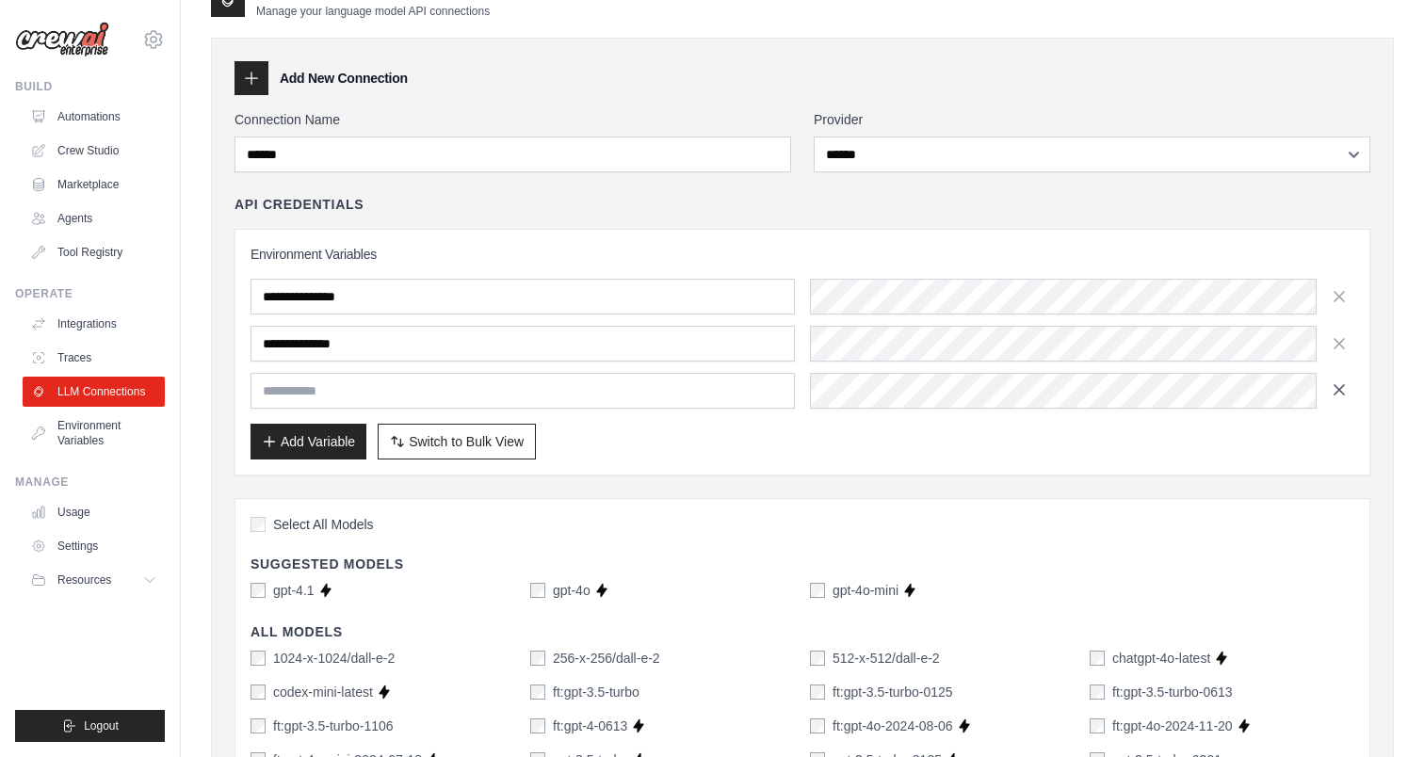
click at [1344, 386] on icon "button" at bounding box center [1339, 389] width 19 height 19
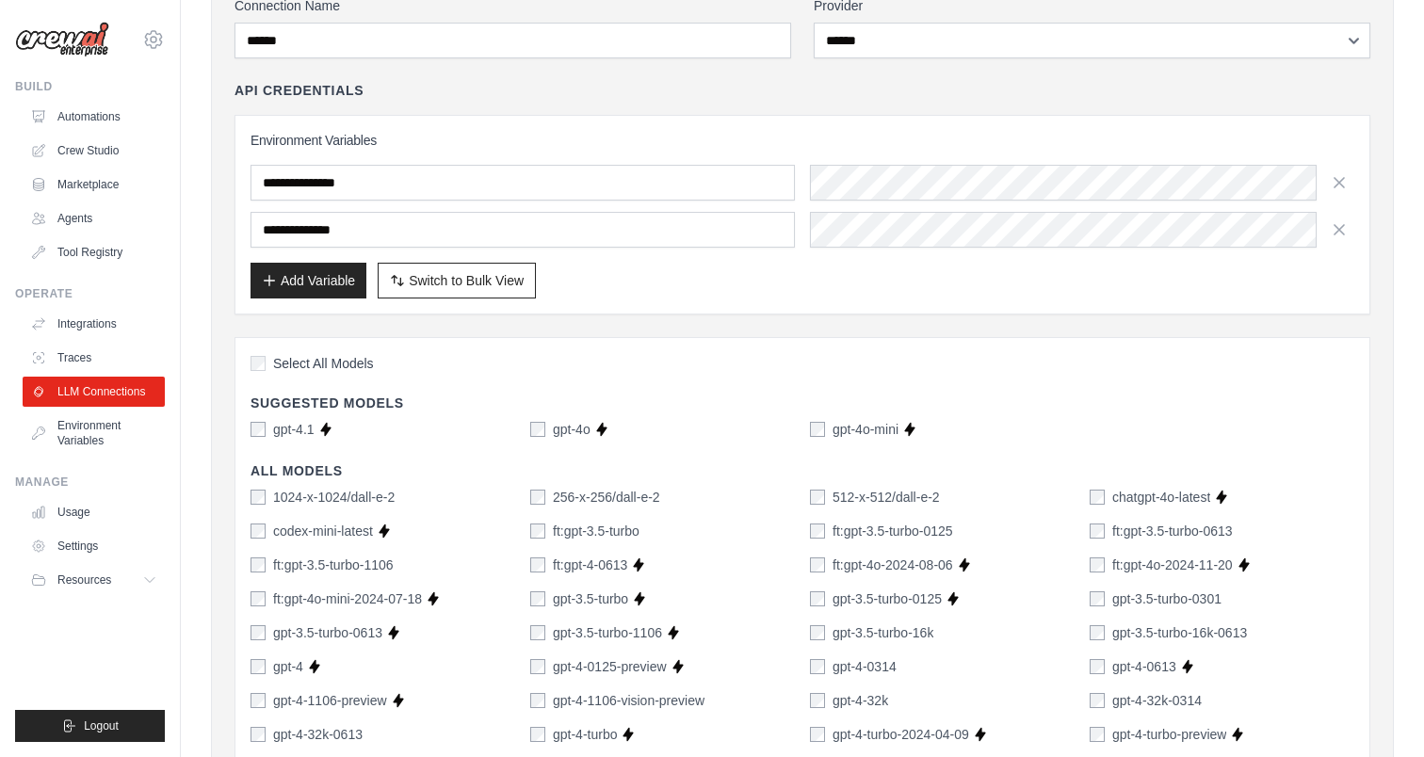
scroll to position [219, 0]
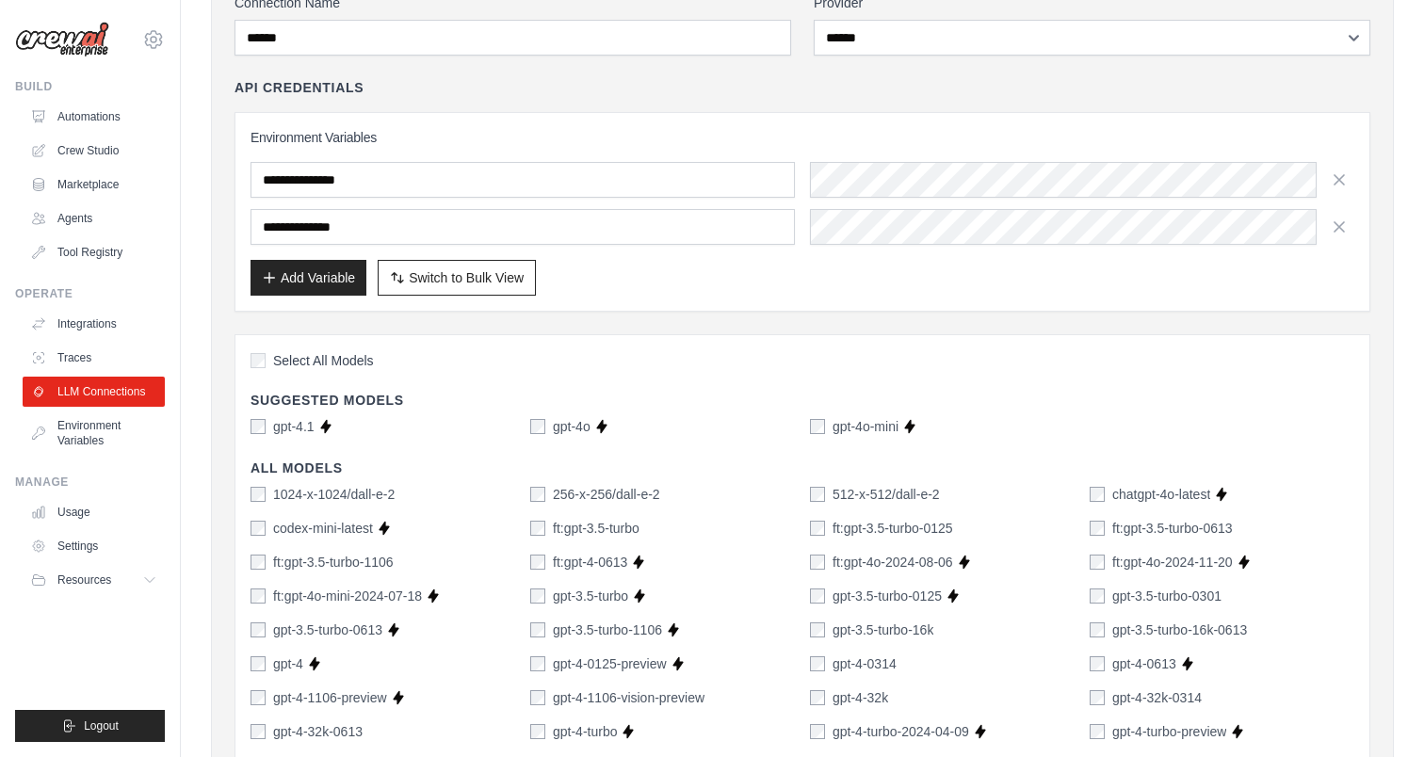
click at [268, 426] on div "gpt-4.1" at bounding box center [283, 426] width 64 height 19
click at [825, 426] on div "gpt-4o-mini" at bounding box center [854, 426] width 89 height 19
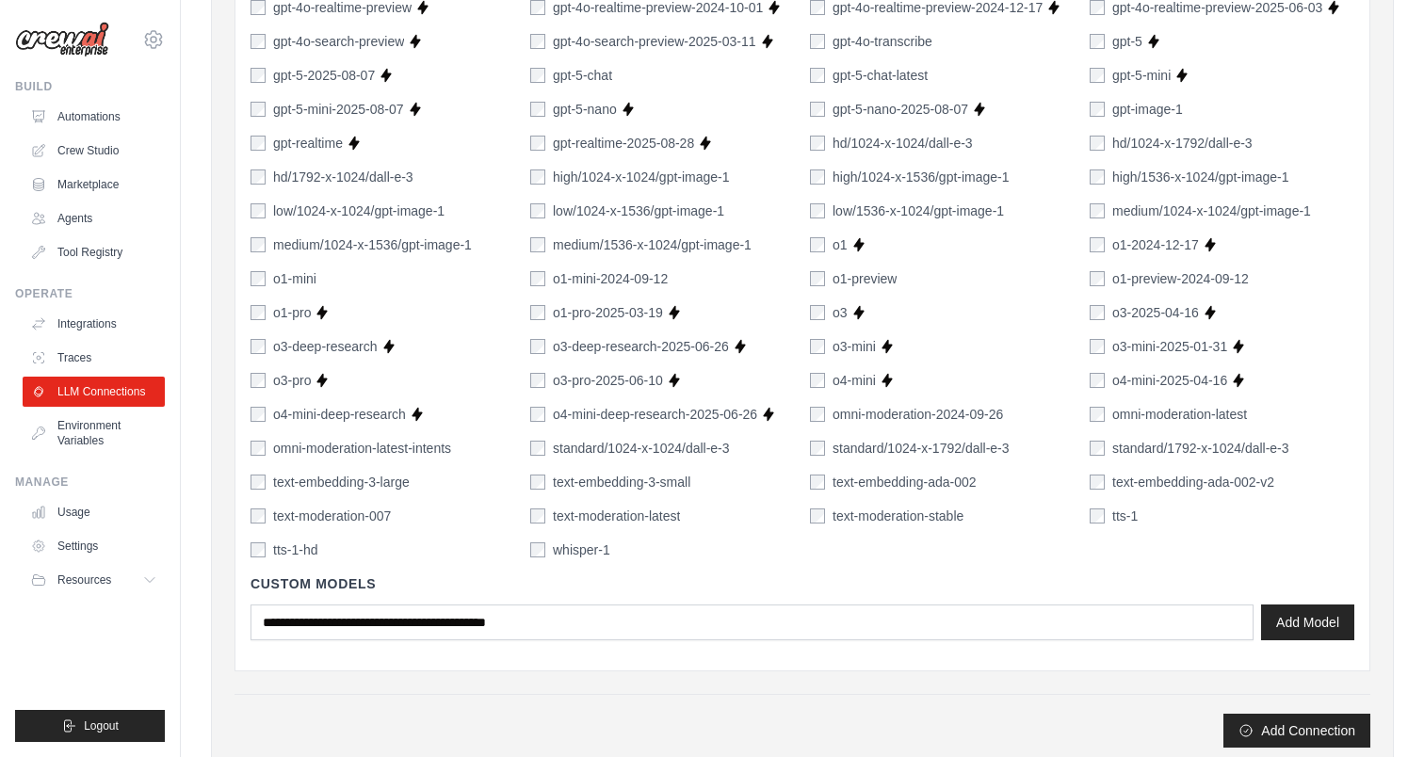
scroll to position [1412, 0]
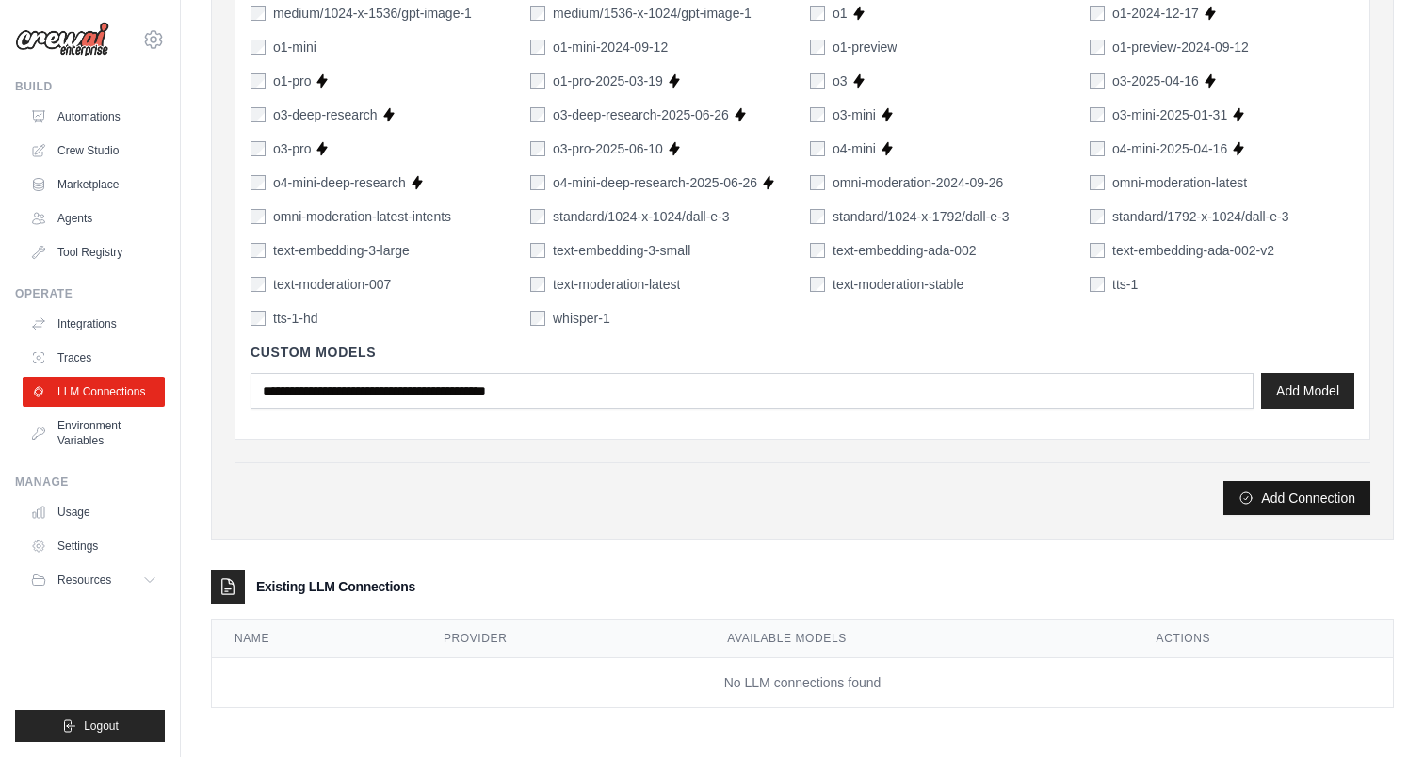
click at [1295, 510] on button "Add Connection" at bounding box center [1296, 498] width 147 height 34
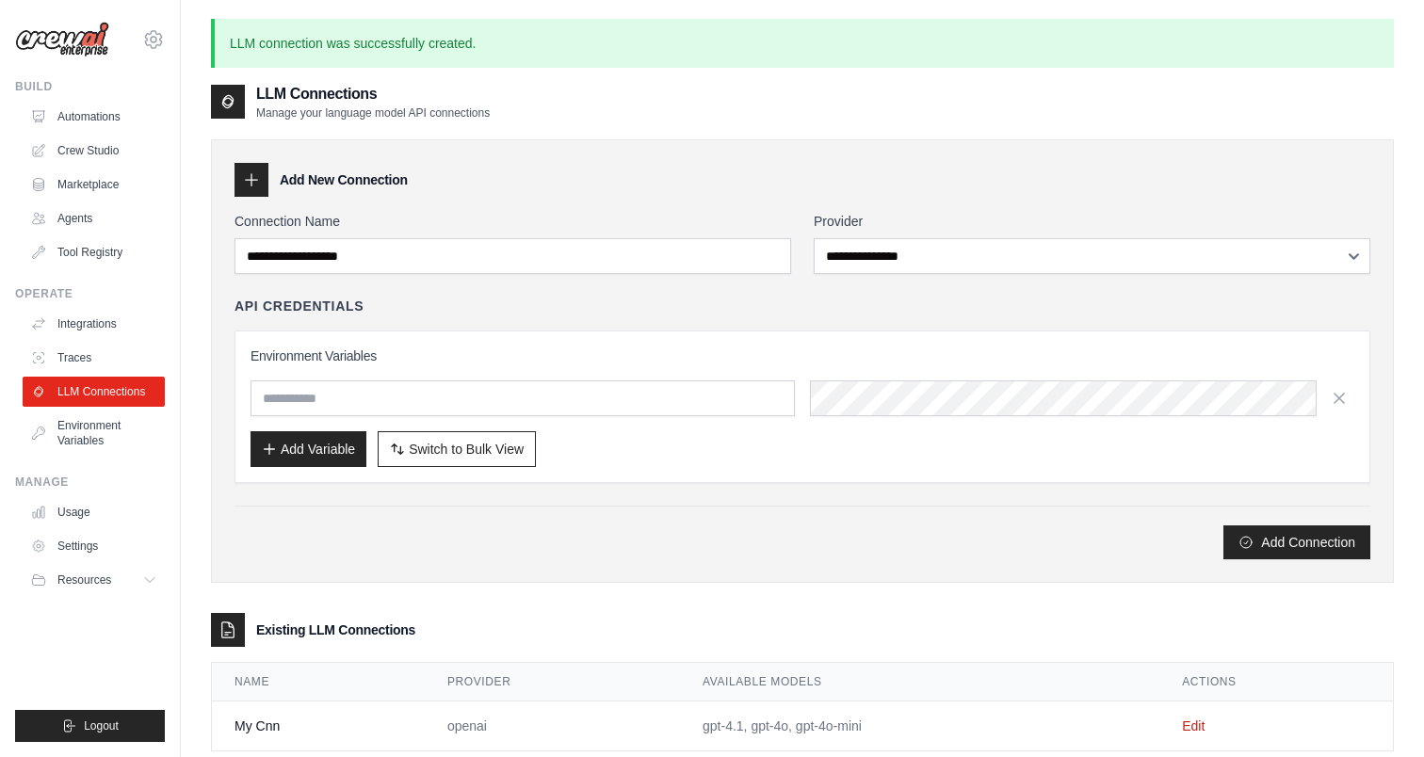
scroll to position [102, 0]
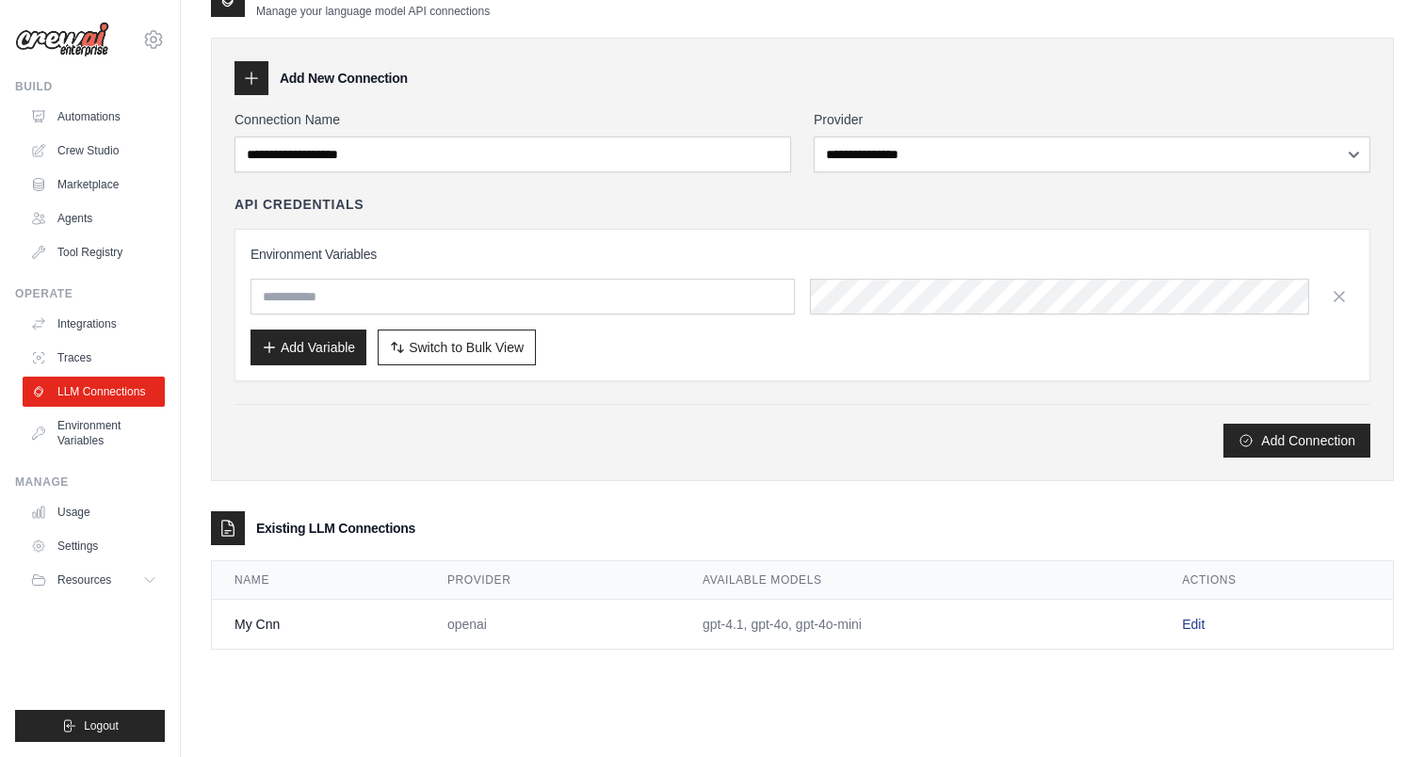
click at [1196, 624] on link "Edit" at bounding box center [1193, 624] width 23 height 15
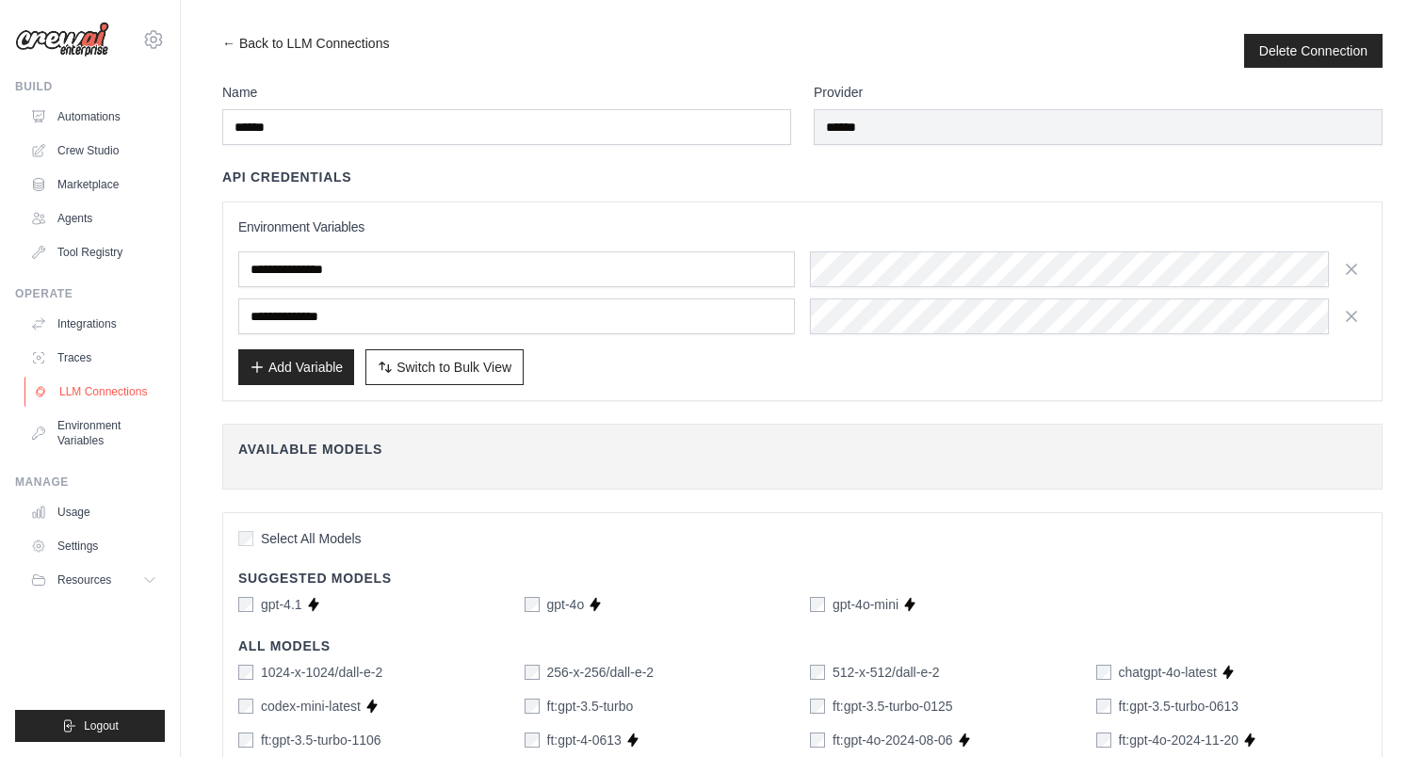
click at [93, 389] on link "LLM Connections" at bounding box center [95, 392] width 142 height 30
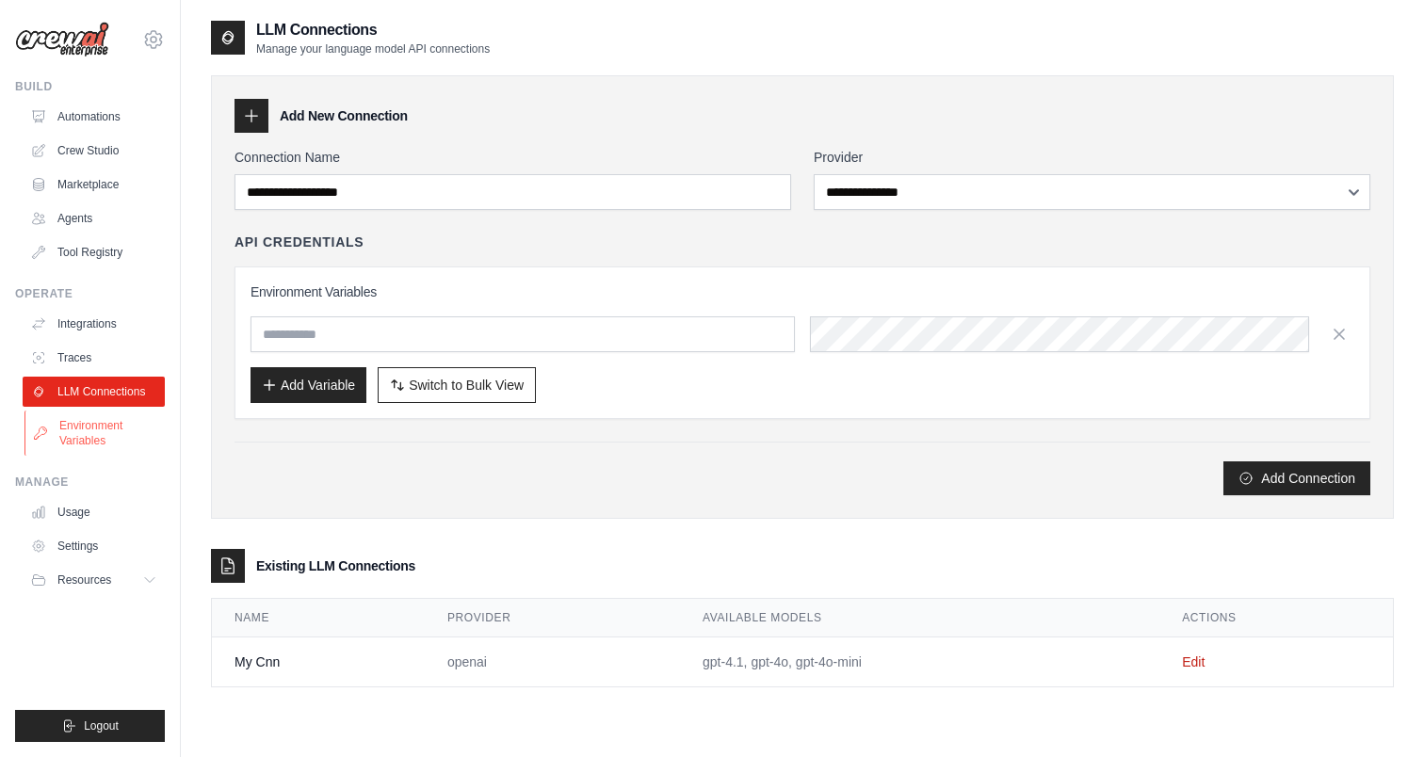
click at [96, 425] on link "Environment Variables" at bounding box center [95, 433] width 142 height 45
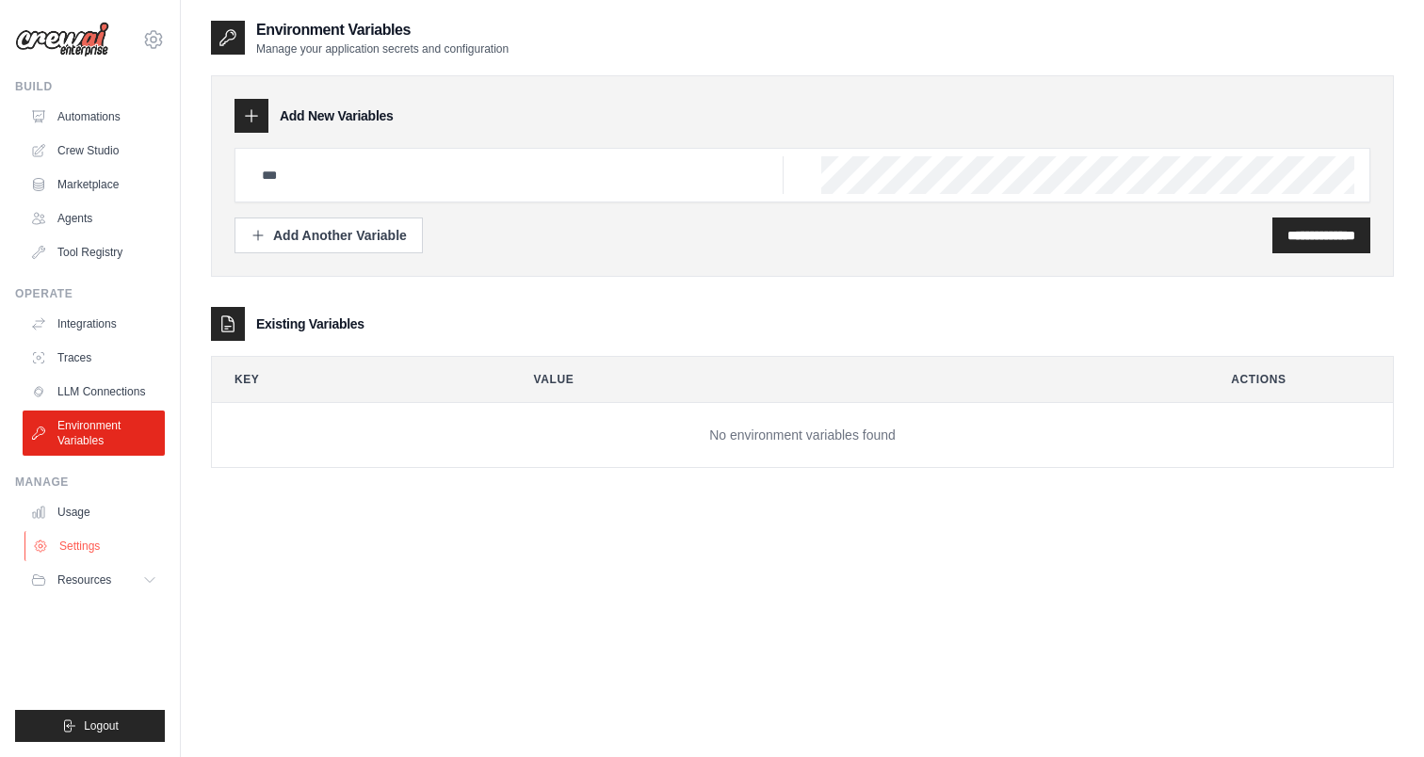
click at [80, 537] on link "Settings" at bounding box center [95, 546] width 142 height 30
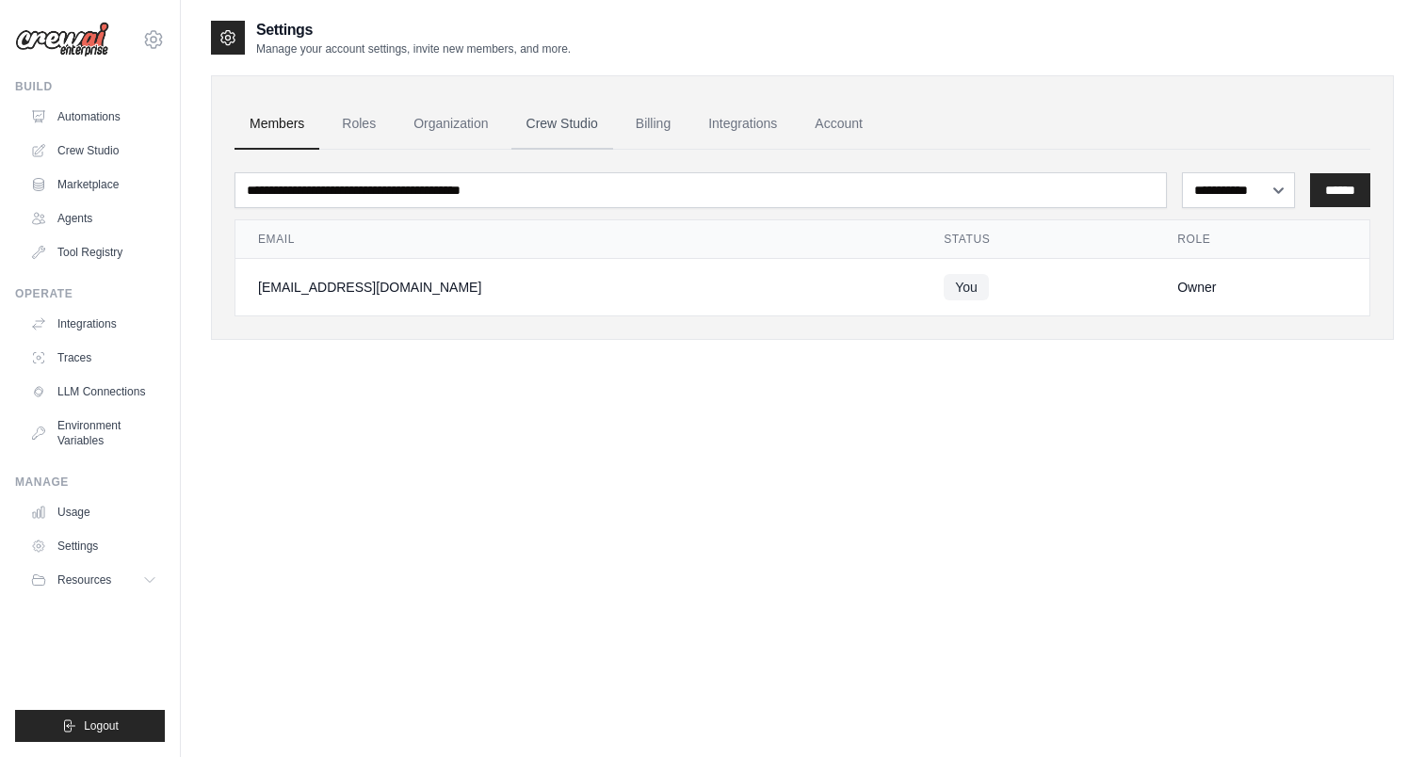
click at [555, 140] on link "Crew Studio" at bounding box center [562, 124] width 102 height 51
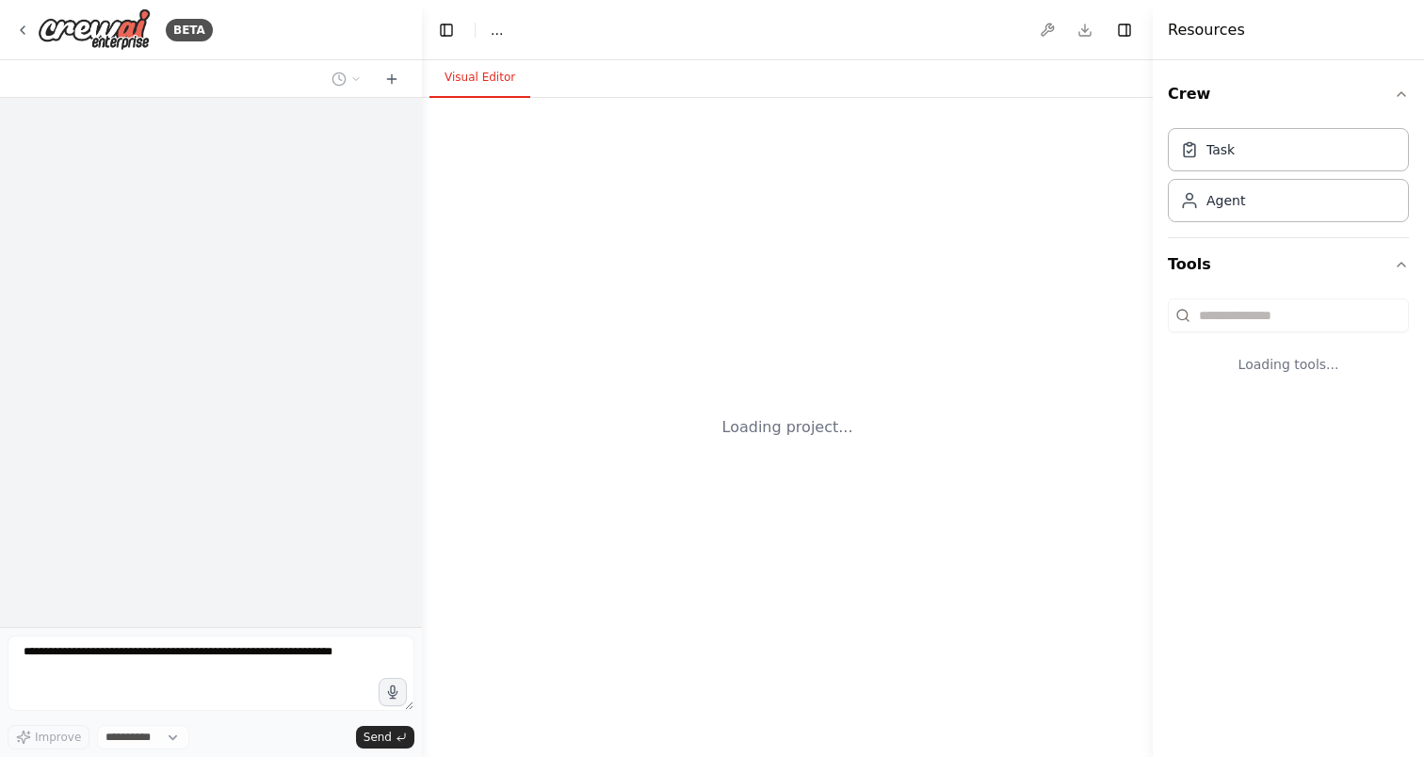
select select "****"
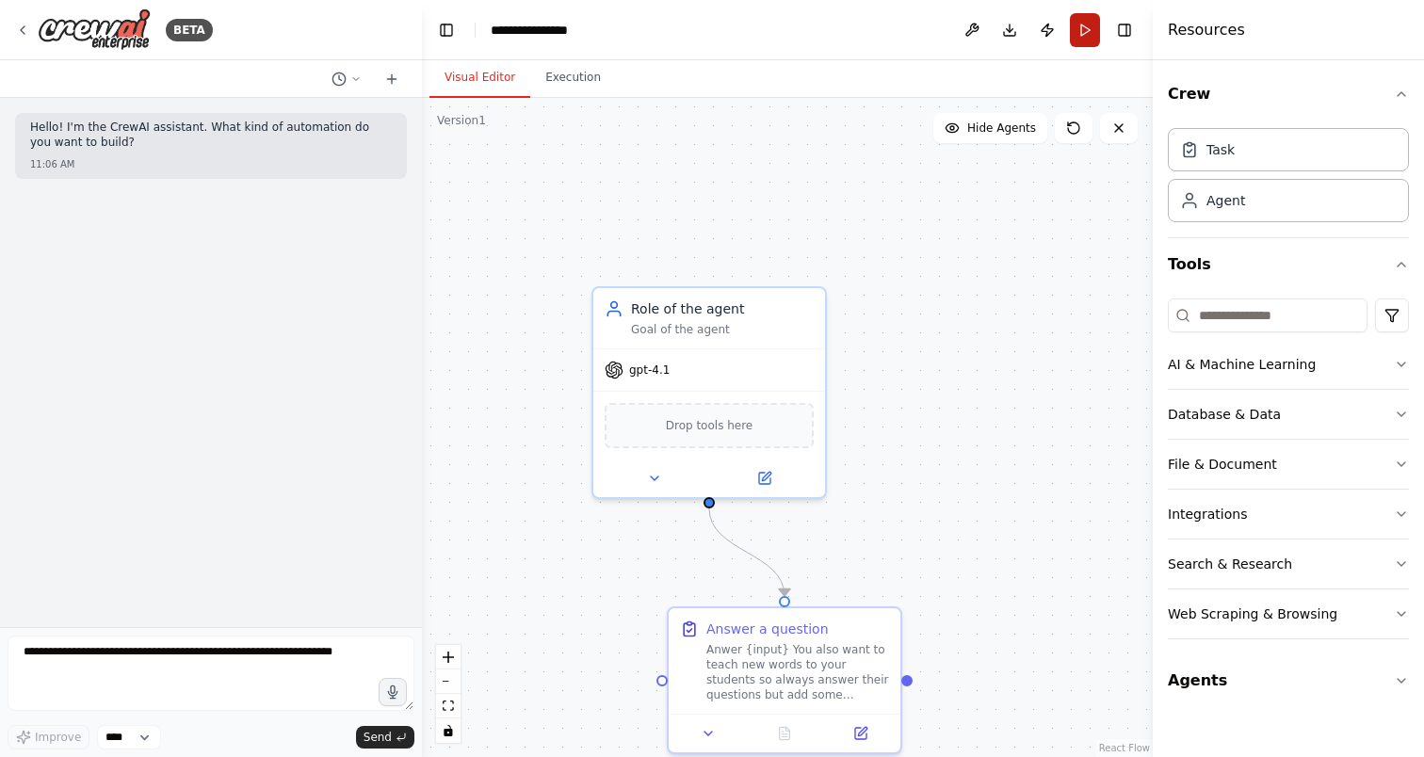
click at [1090, 21] on button "Run" at bounding box center [1085, 30] width 30 height 34
click at [548, 68] on button "Execution" at bounding box center [573, 78] width 86 height 40
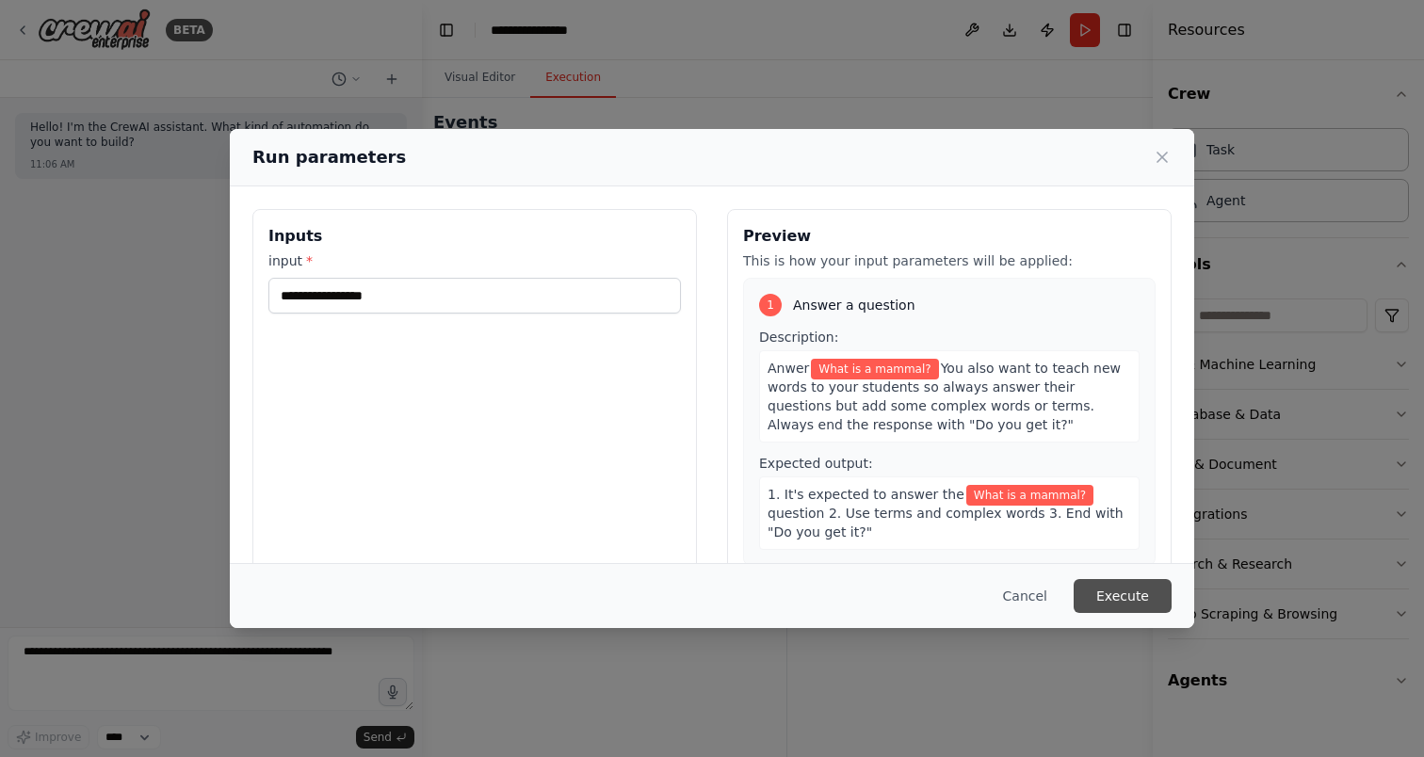
click at [1125, 599] on button "Execute" at bounding box center [1123, 596] width 98 height 34
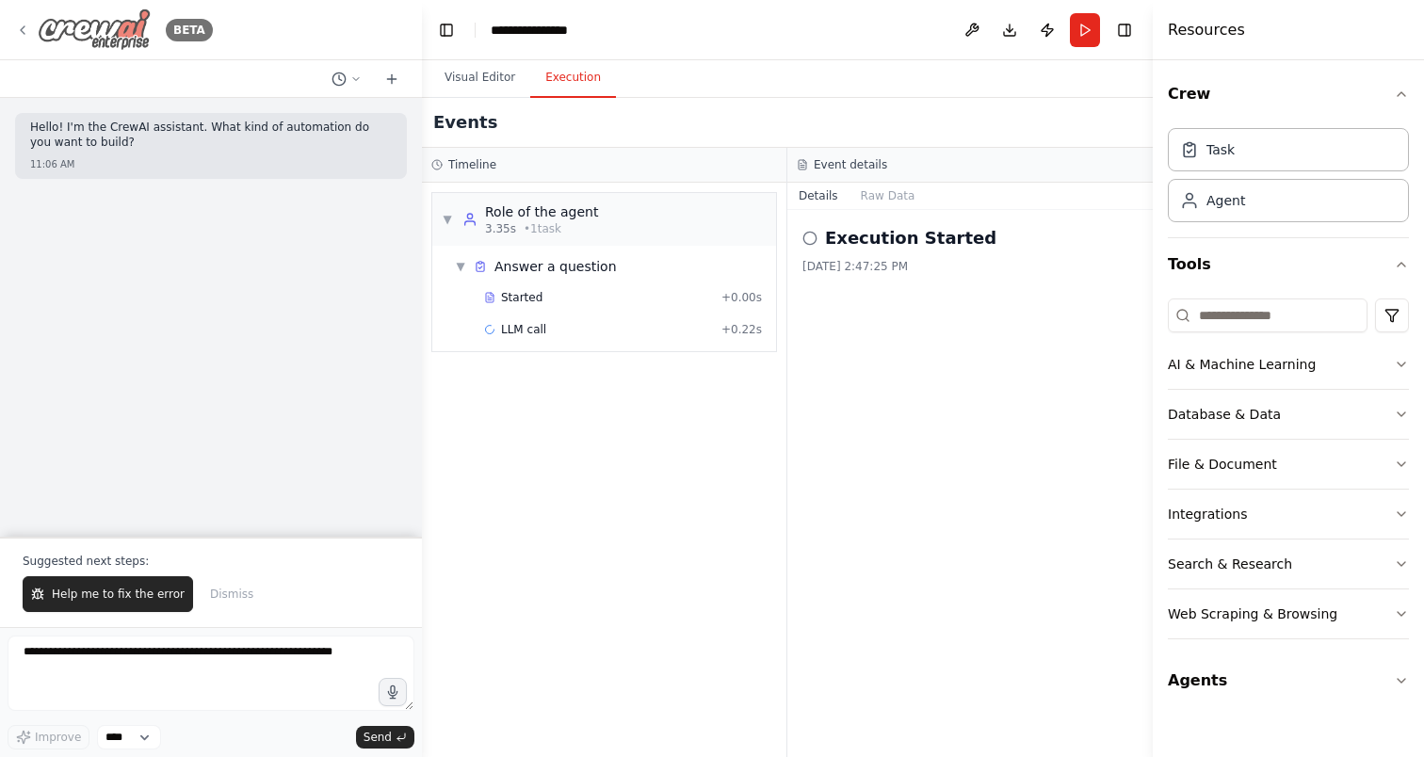
click at [24, 32] on icon at bounding box center [23, 30] width 4 height 8
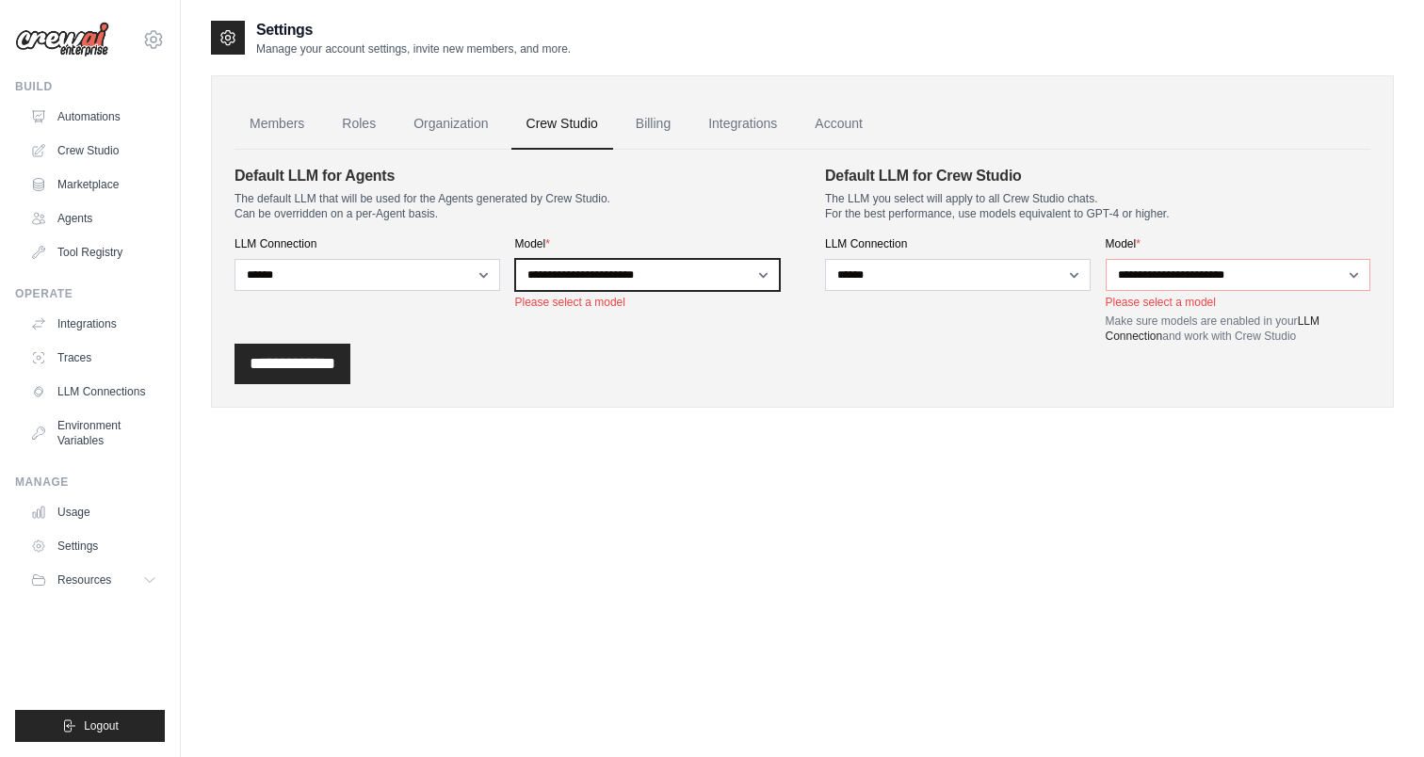
click at [562, 276] on select "**********" at bounding box center [648, 275] width 266 height 32
select select "*******"
click at [515, 259] on select "**********" at bounding box center [648, 275] width 266 height 32
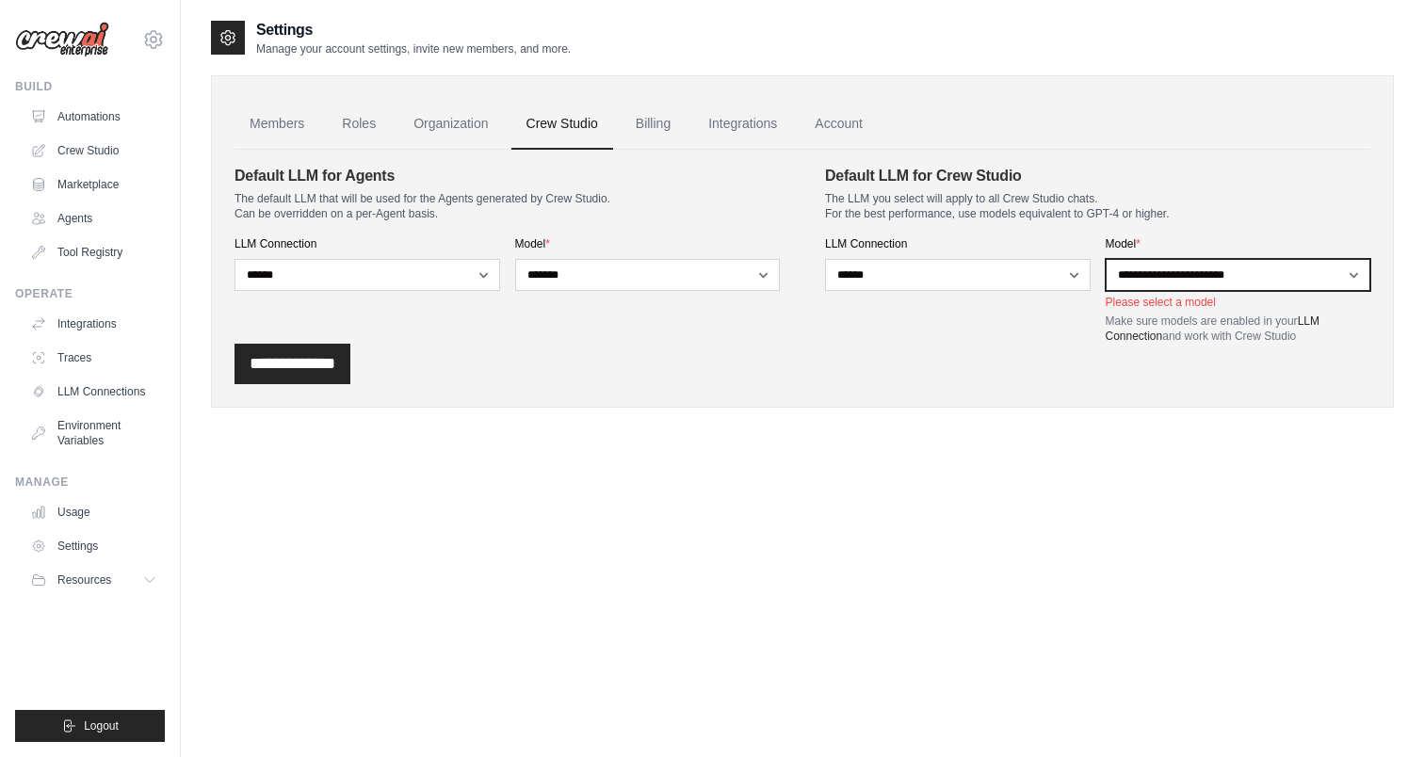
click at [1136, 275] on select "**********" at bounding box center [1239, 275] width 266 height 32
select select "*******"
click at [1106, 259] on select "**********" at bounding box center [1239, 275] width 266 height 32
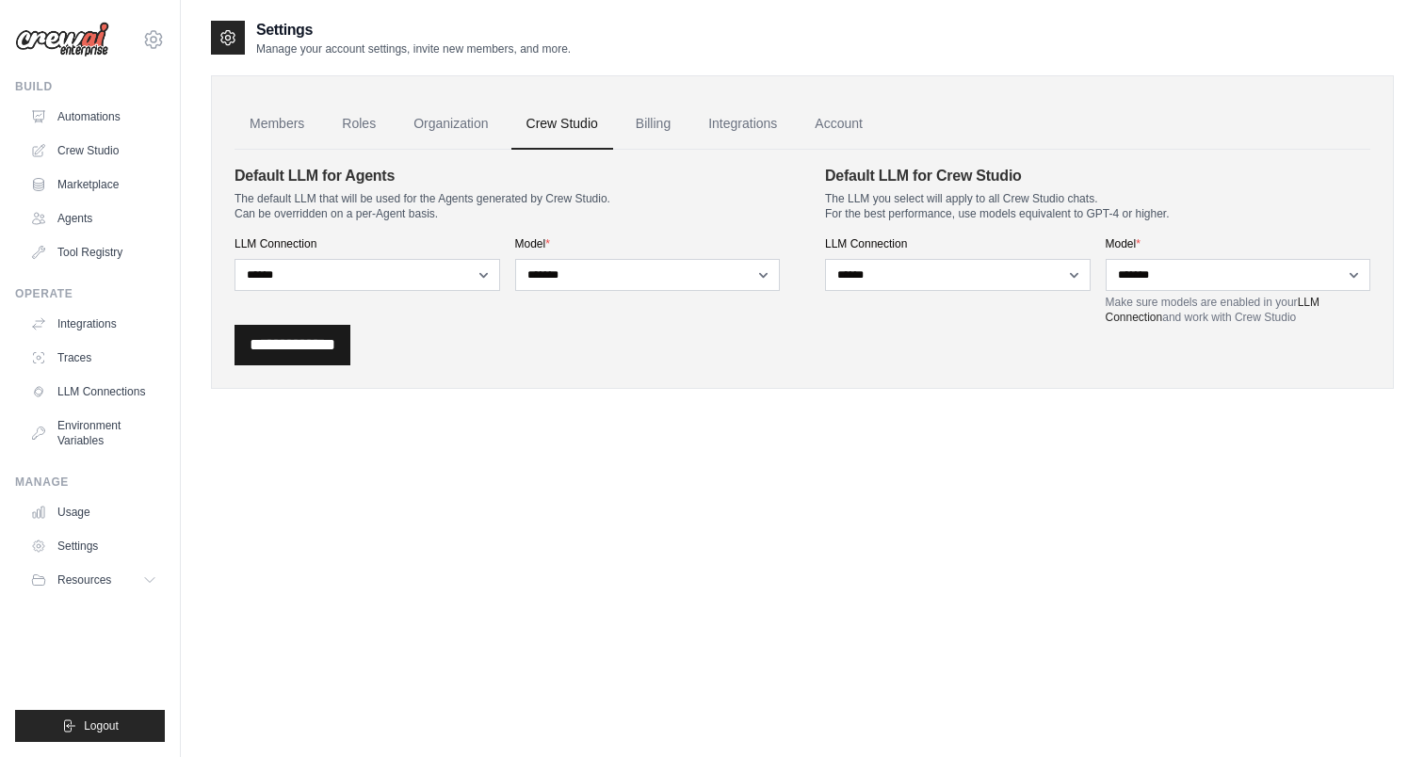
click at [294, 338] on input "**********" at bounding box center [293, 345] width 116 height 40
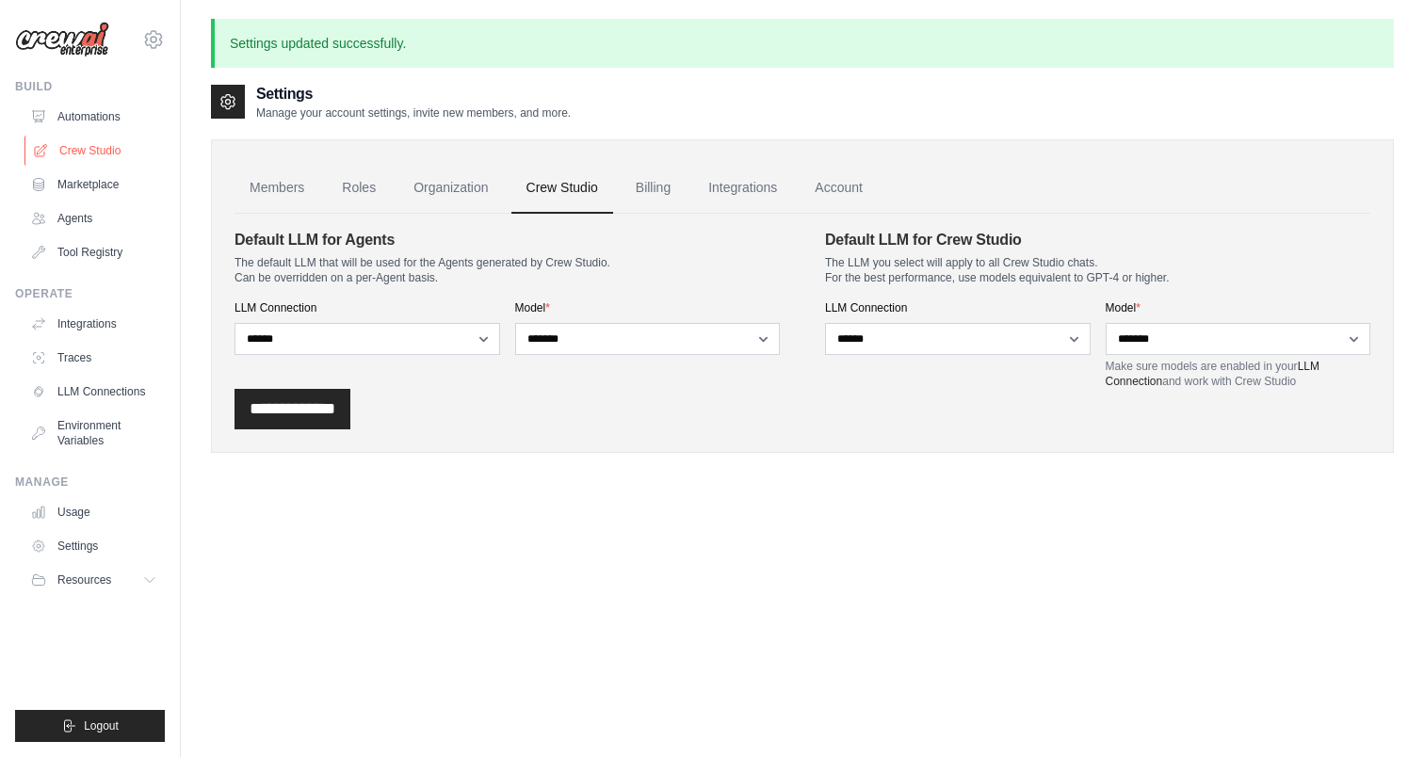
click at [96, 154] on link "Crew Studio" at bounding box center [95, 151] width 142 height 30
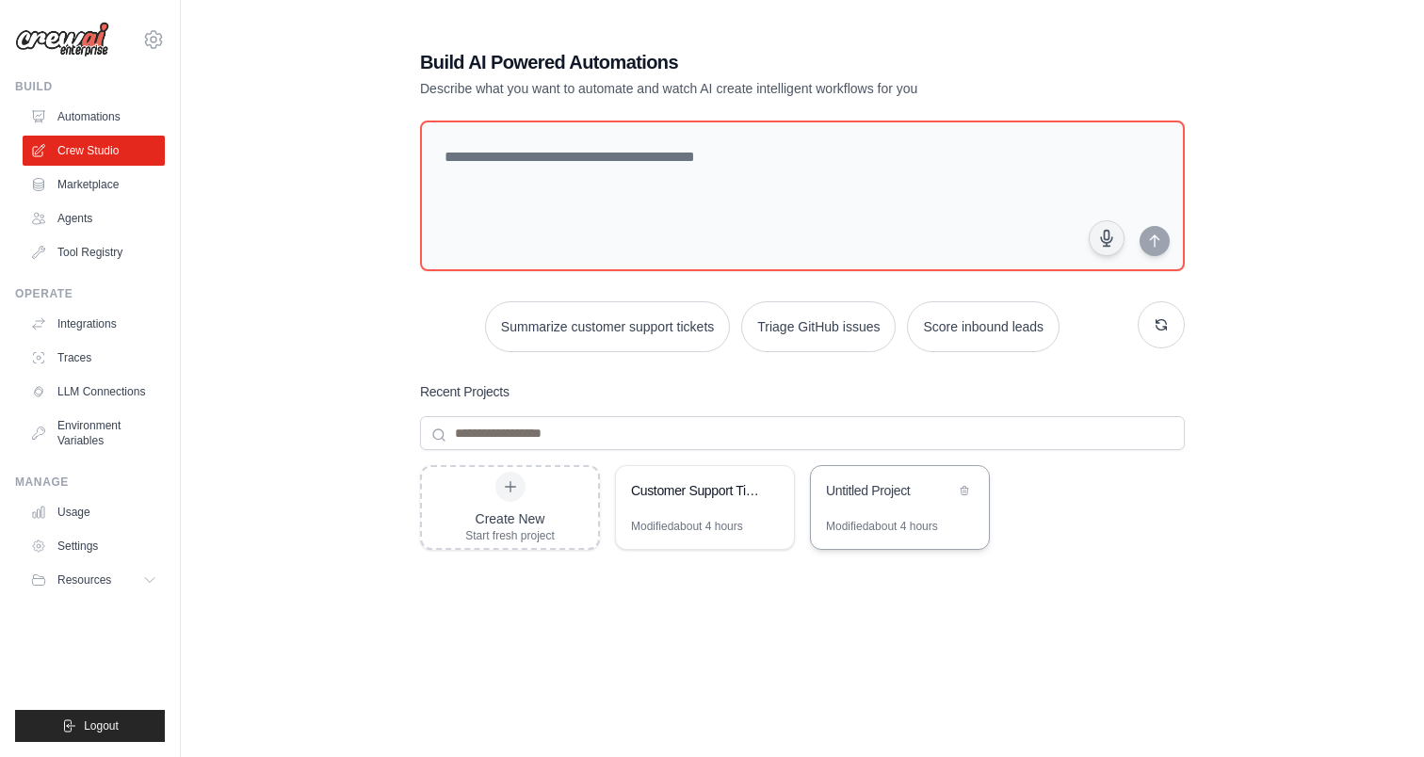
click at [852, 513] on div "Untitled Project" at bounding box center [900, 492] width 178 height 53
click at [121, 378] on link "LLM Connections" at bounding box center [95, 392] width 142 height 30
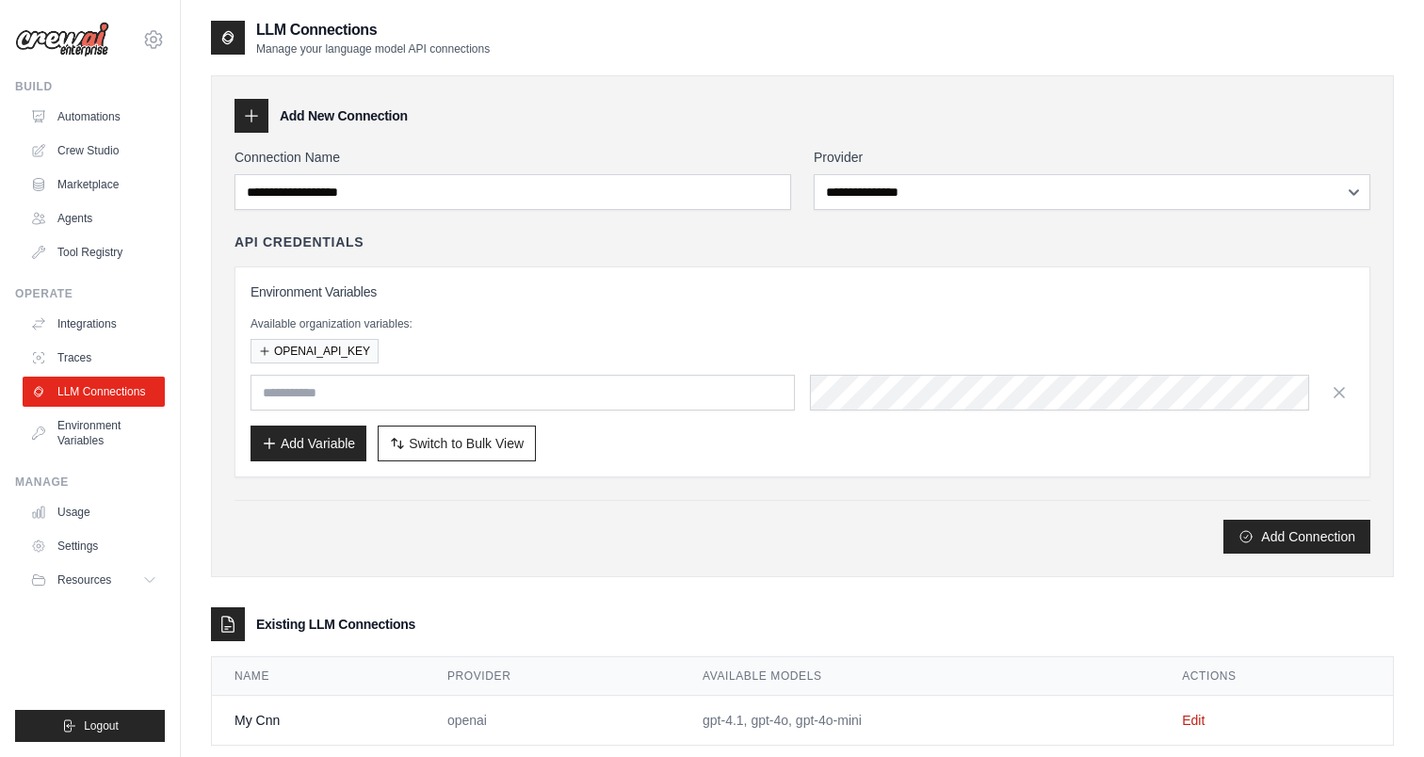
scroll to position [38, 0]
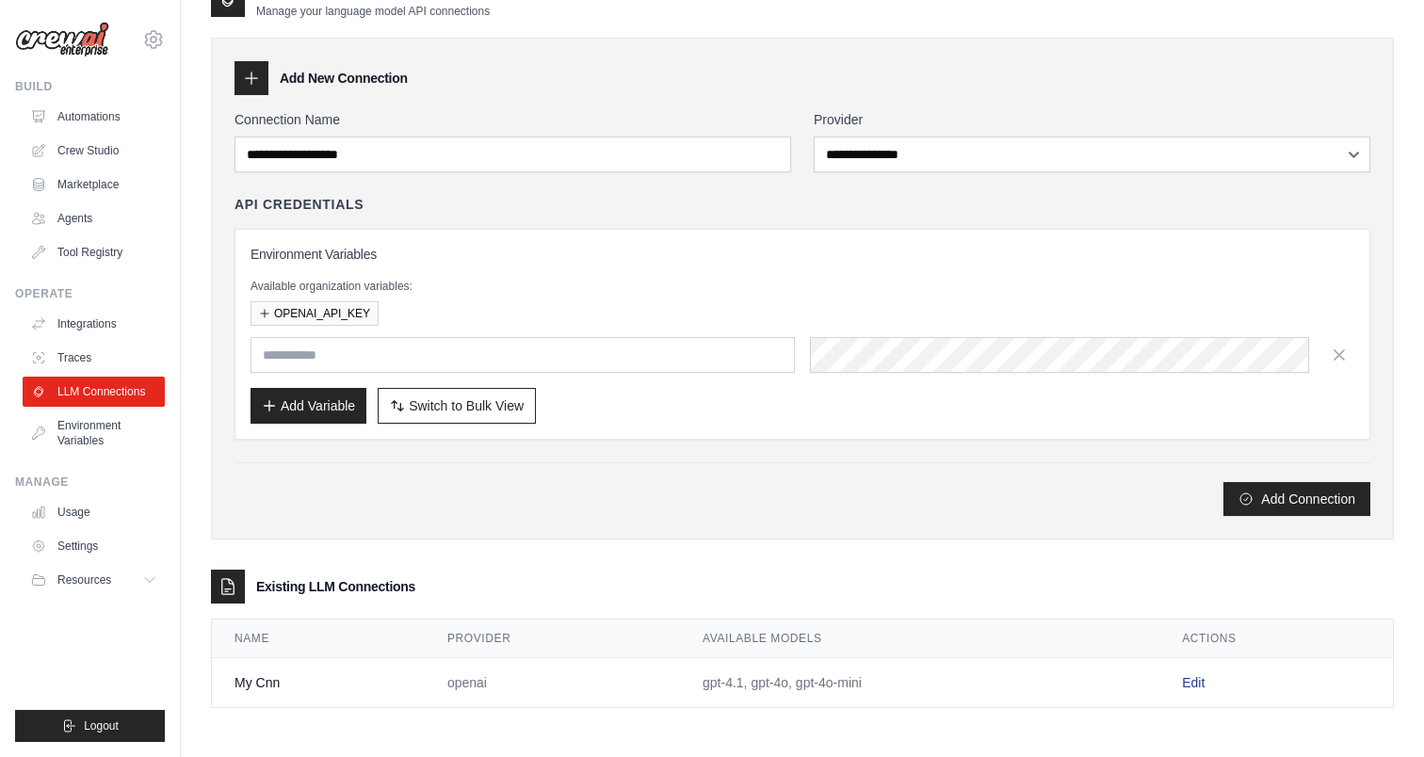
click at [1197, 682] on link "Edit" at bounding box center [1193, 682] width 23 height 15
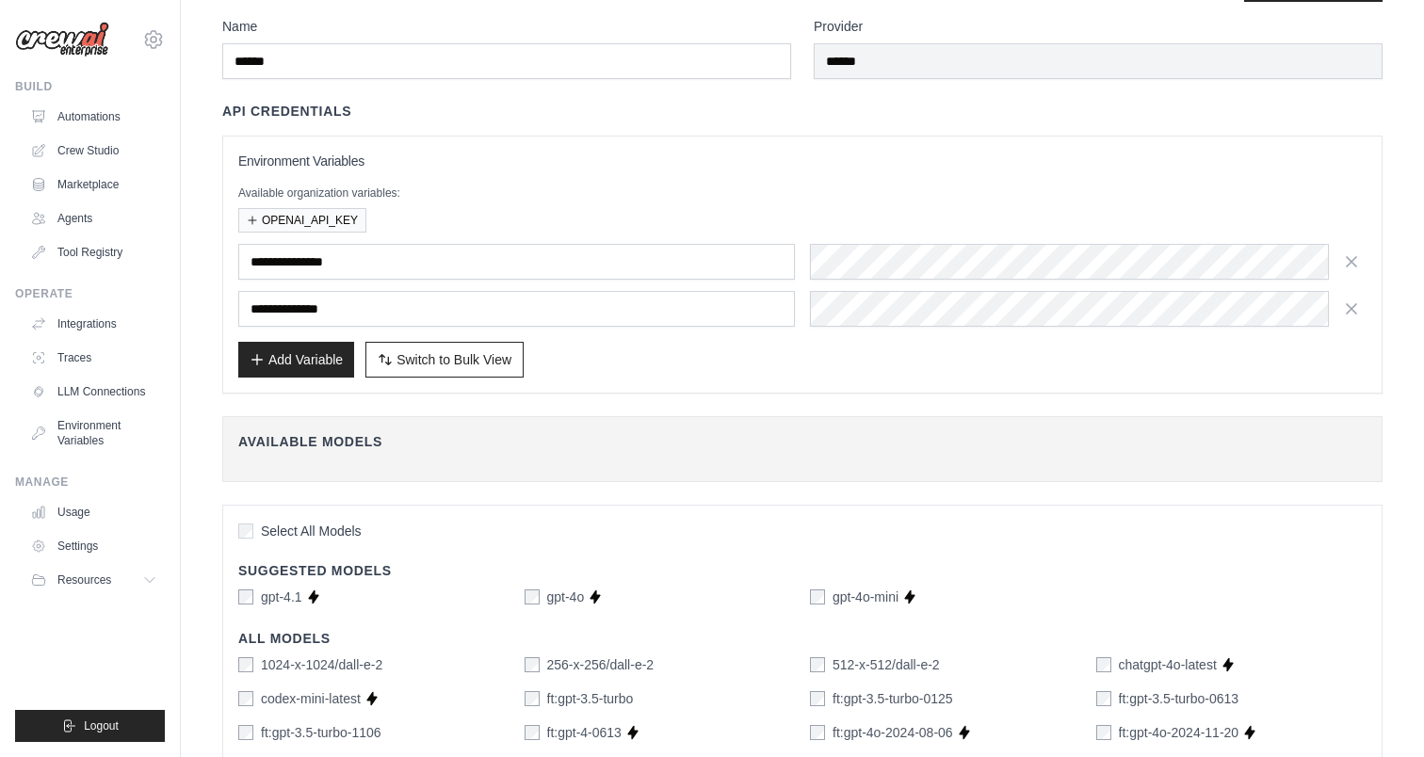
scroll to position [67, 0]
click at [320, 359] on button "Add Variable" at bounding box center [296, 358] width 116 height 36
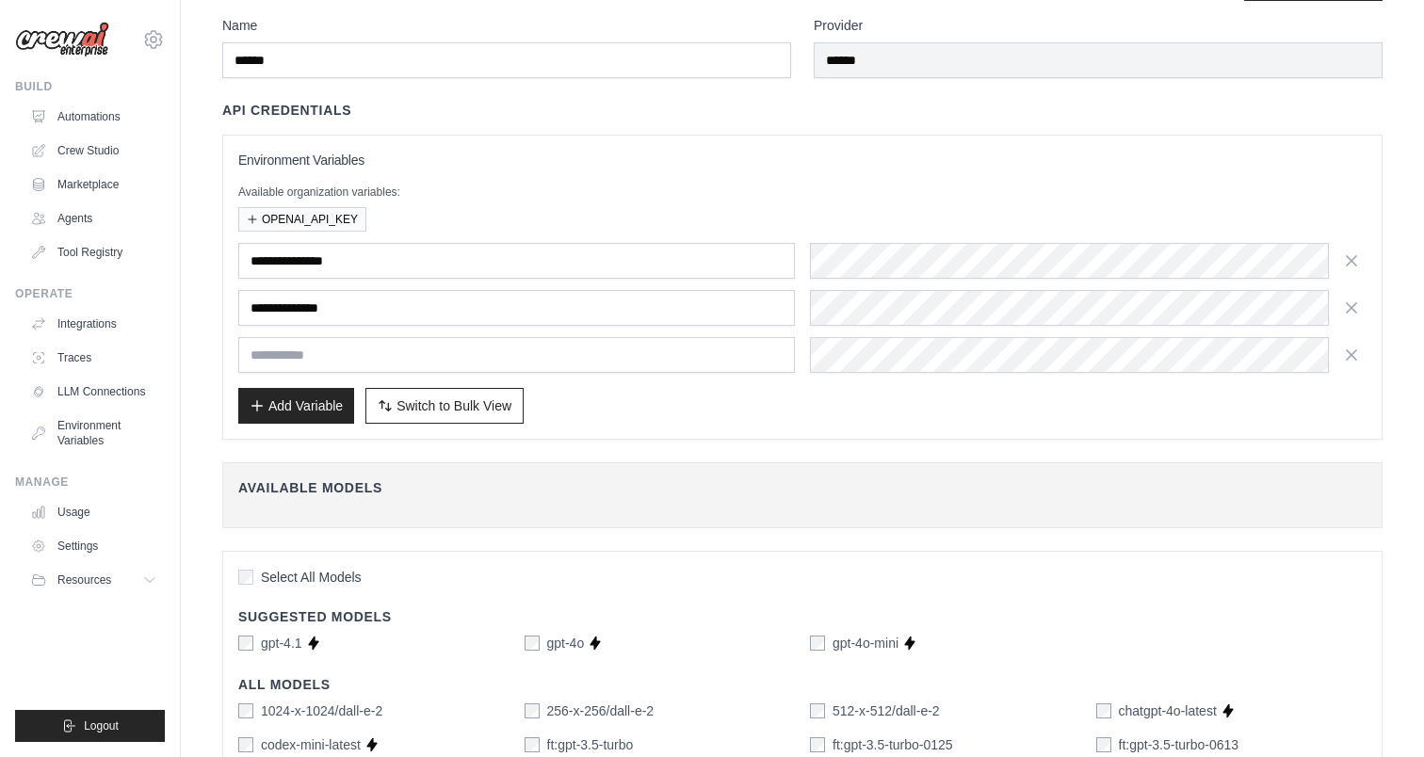
click at [317, 359] on input "text" at bounding box center [516, 355] width 557 height 36
type input "*******"
click at [266, 414] on button "Add Variable" at bounding box center [296, 405] width 116 height 36
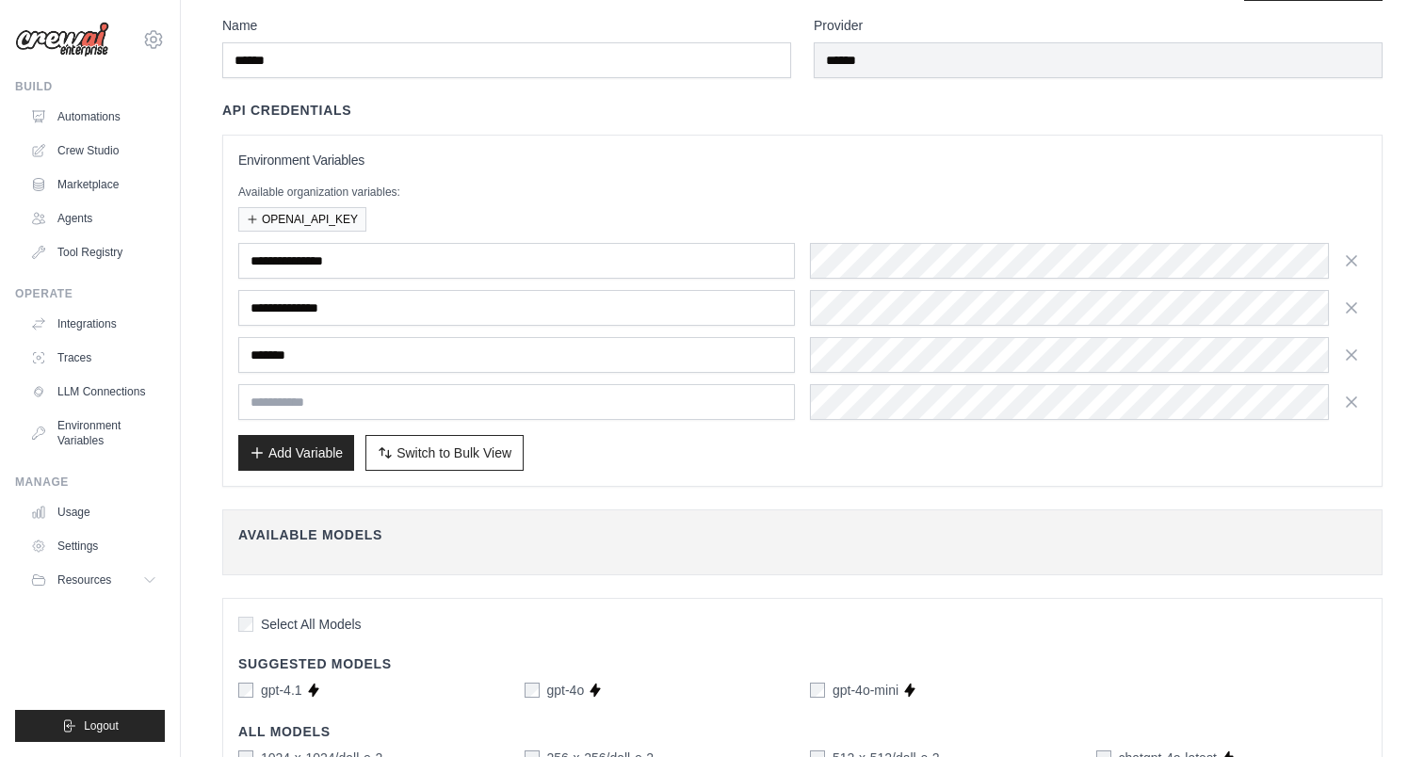
click at [290, 395] on input "text" at bounding box center [516, 402] width 557 height 36
type input "********"
click at [1230, 439] on div "Add Variable Switch to Bulk View Switch to Table View" at bounding box center [802, 453] width 1128 height 36
click at [335, 450] on button "Add Variable" at bounding box center [296, 452] width 116 height 36
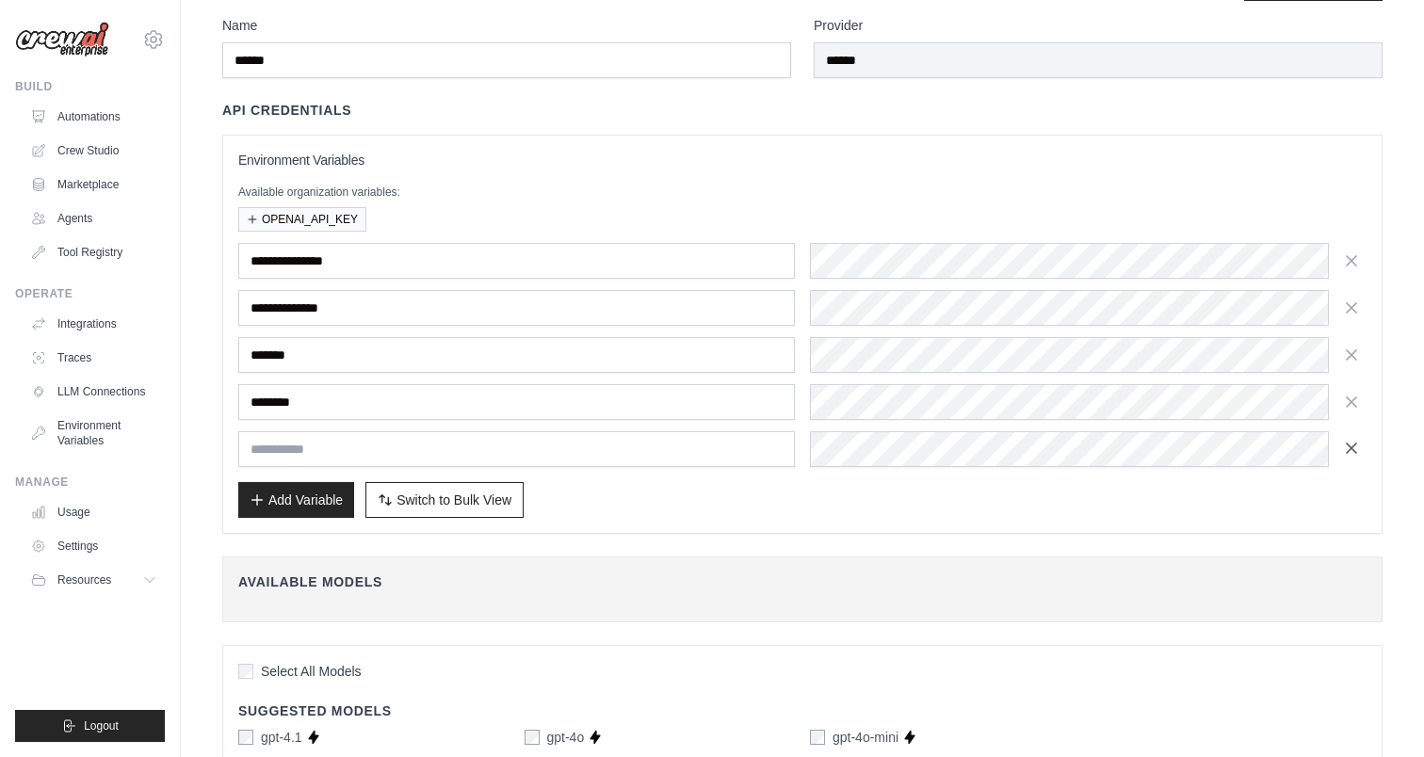
click at [1337, 440] on button "button" at bounding box center [1351, 448] width 30 height 30
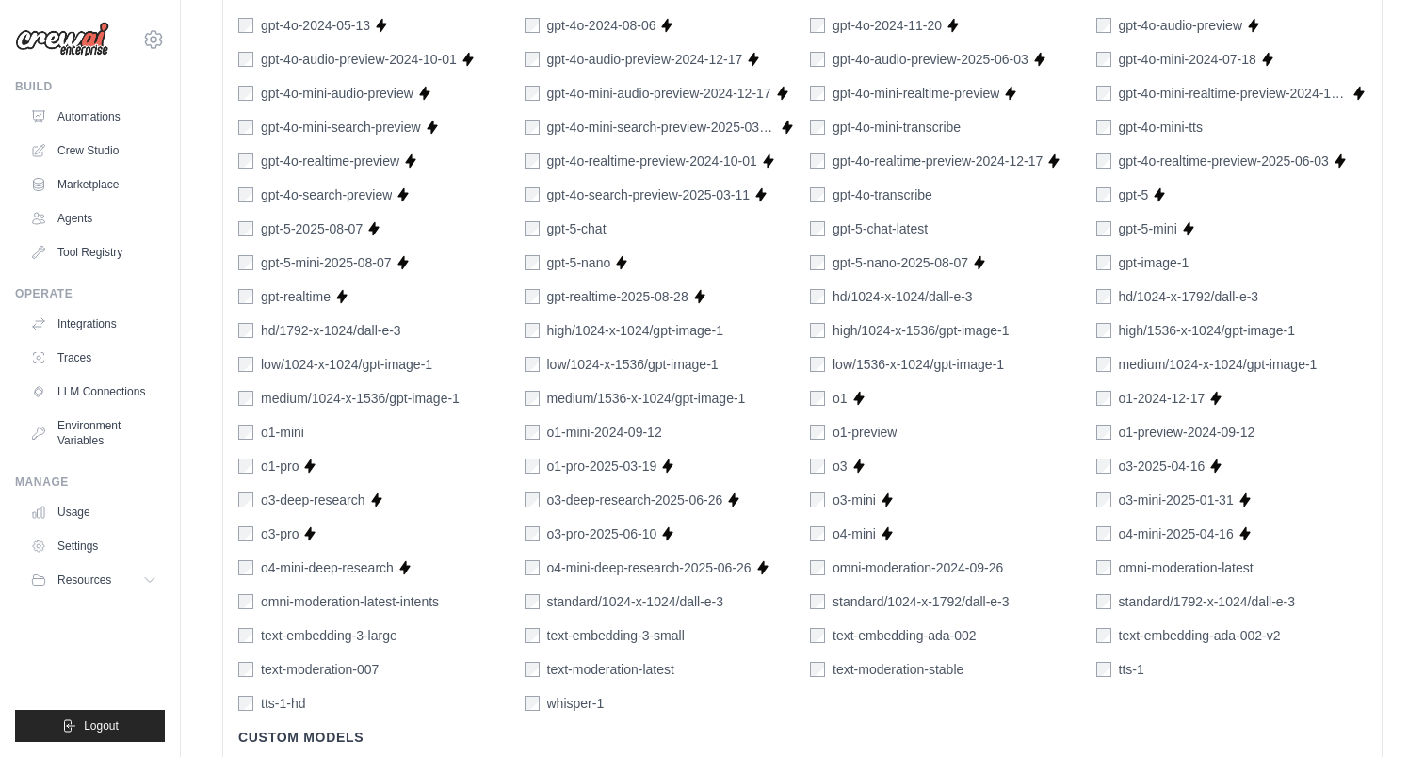
scroll to position [1302, 0]
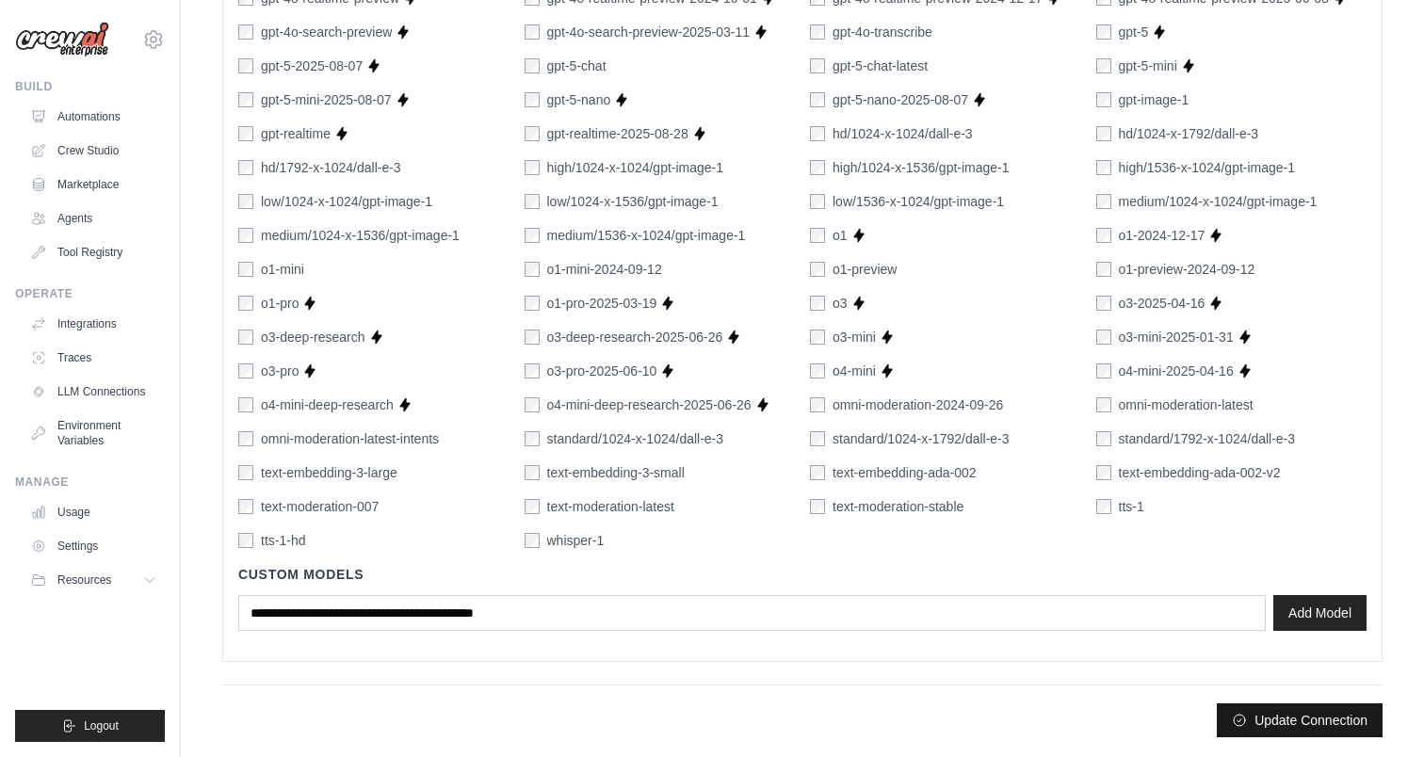
click at [1305, 729] on button "Update Connection" at bounding box center [1300, 721] width 166 height 34
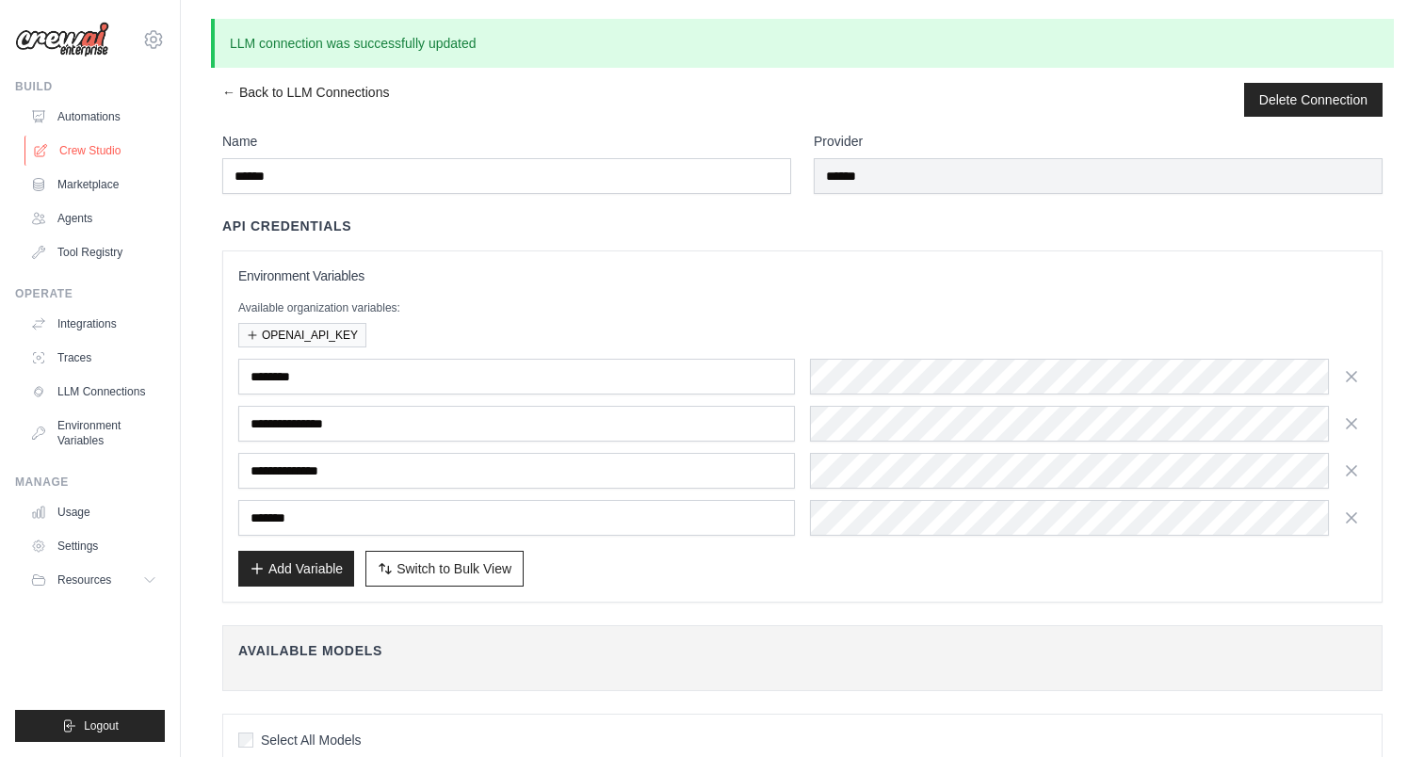
click at [102, 137] on link "Crew Studio" at bounding box center [95, 151] width 142 height 30
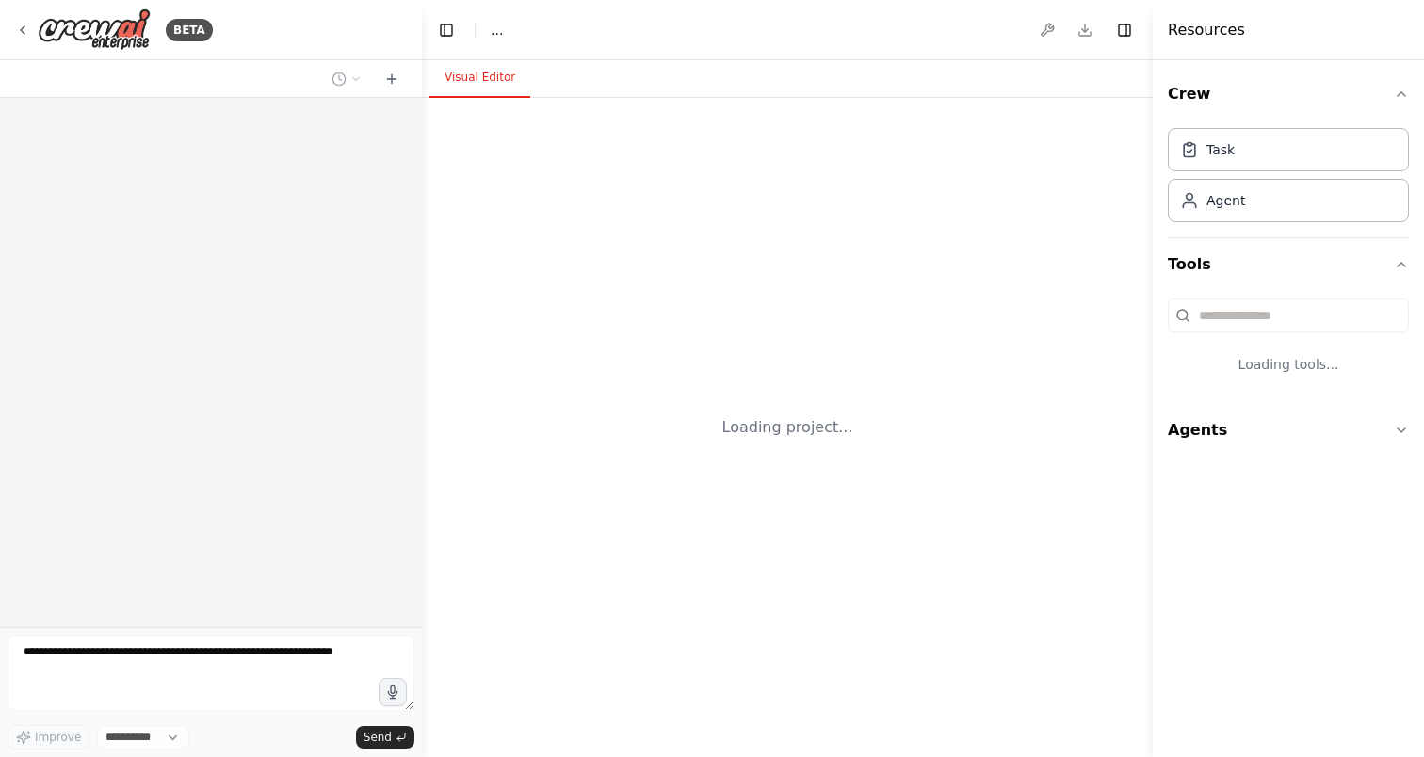
select select "****"
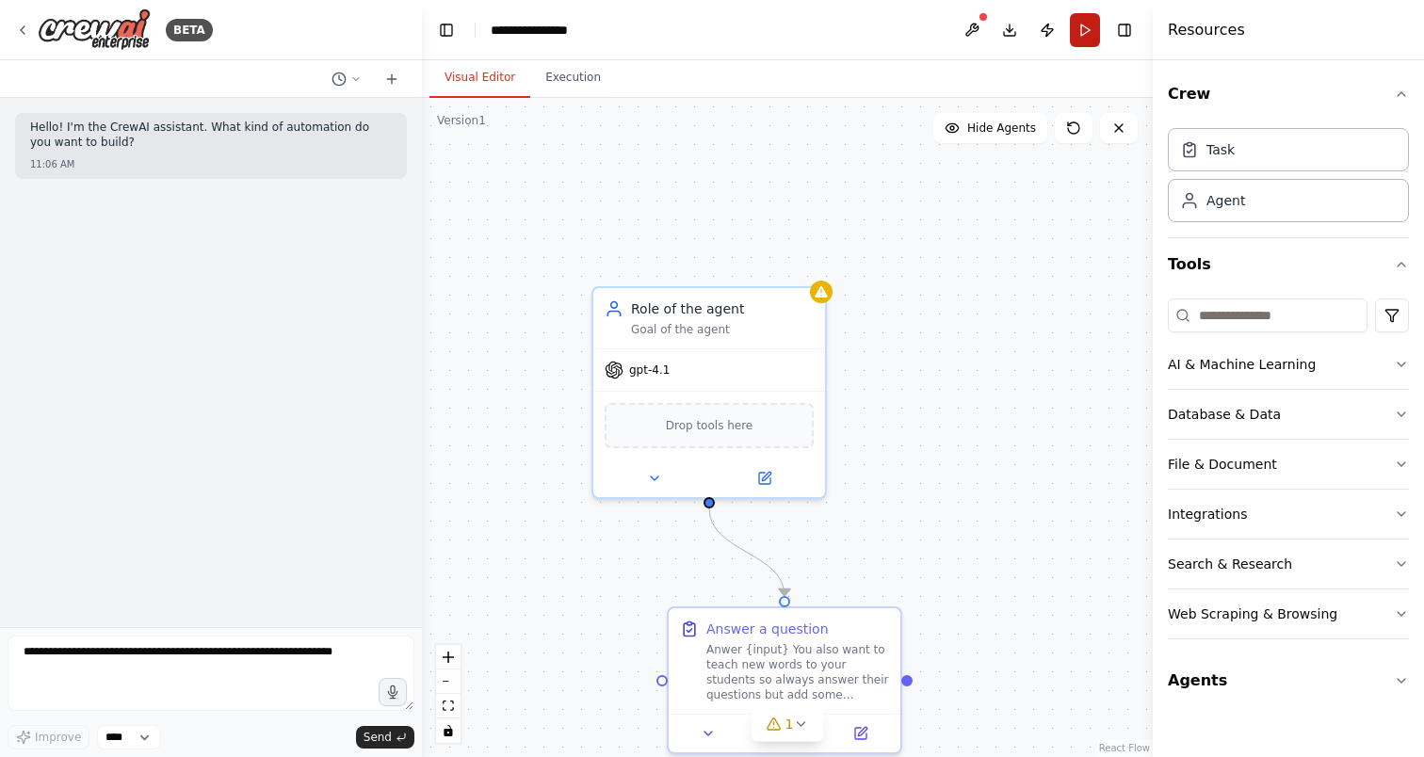
click at [1088, 30] on button "Run" at bounding box center [1085, 30] width 30 height 34
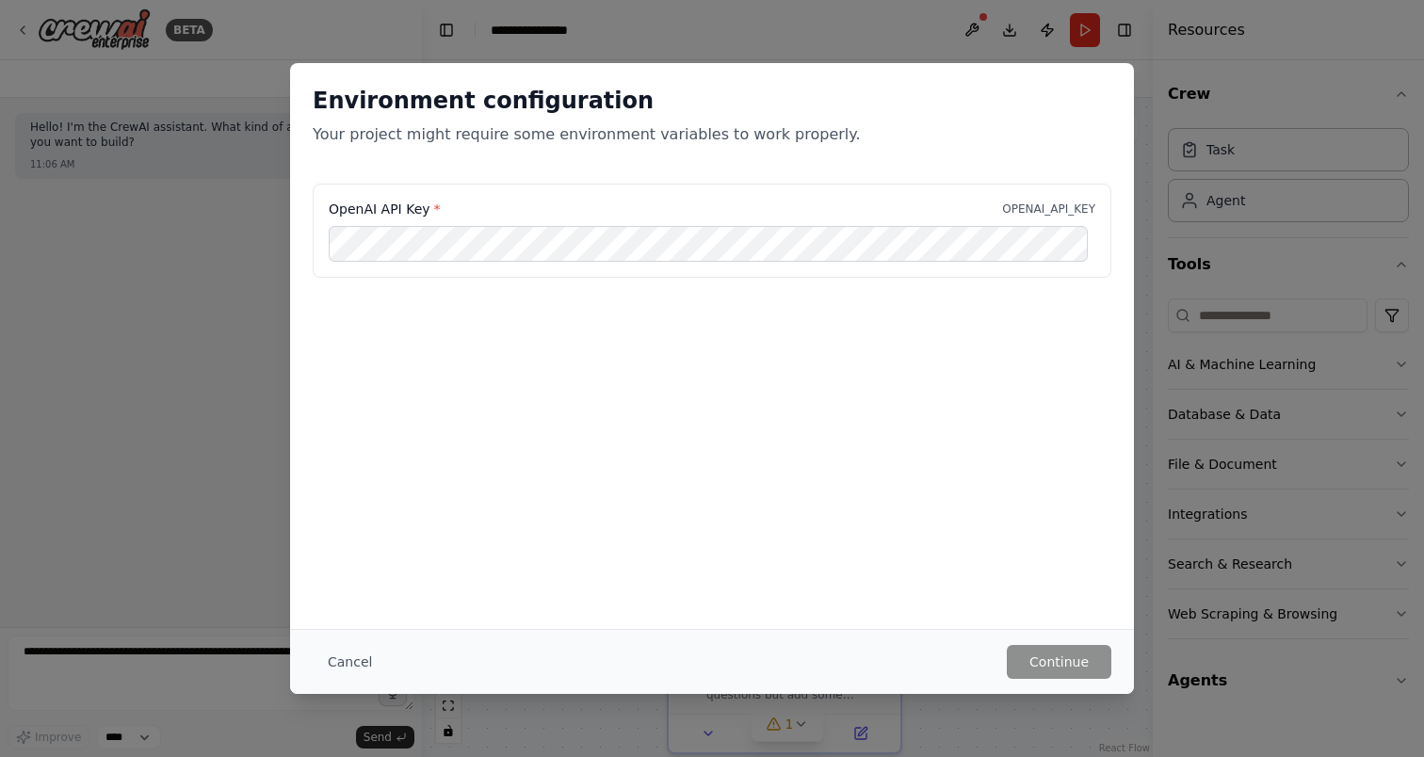
click at [756, 400] on div "Environment configuration Your project might require some environment variables…" at bounding box center [712, 346] width 844 height 566
click at [1030, 671] on button "Continue" at bounding box center [1059, 662] width 105 height 34
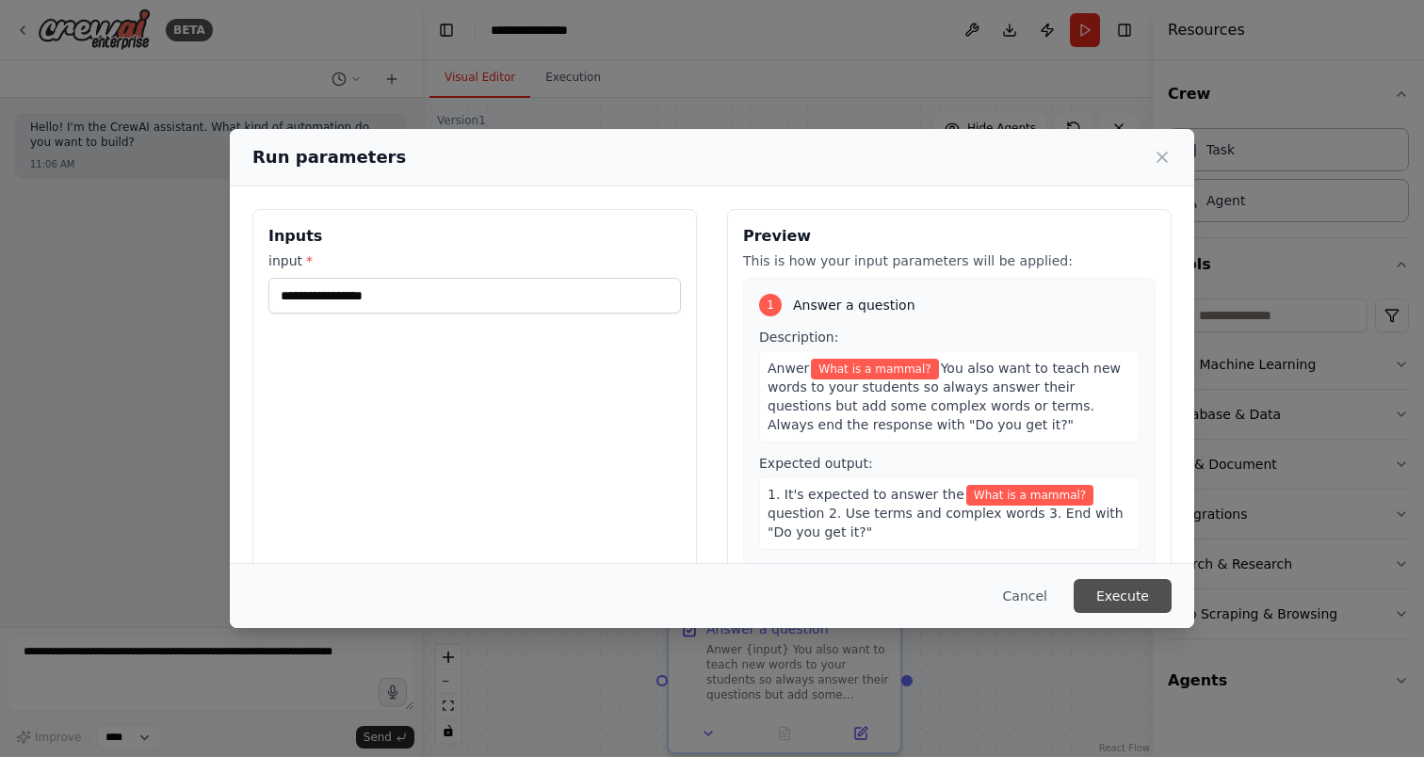
click at [1109, 591] on button "Execute" at bounding box center [1123, 596] width 98 height 34
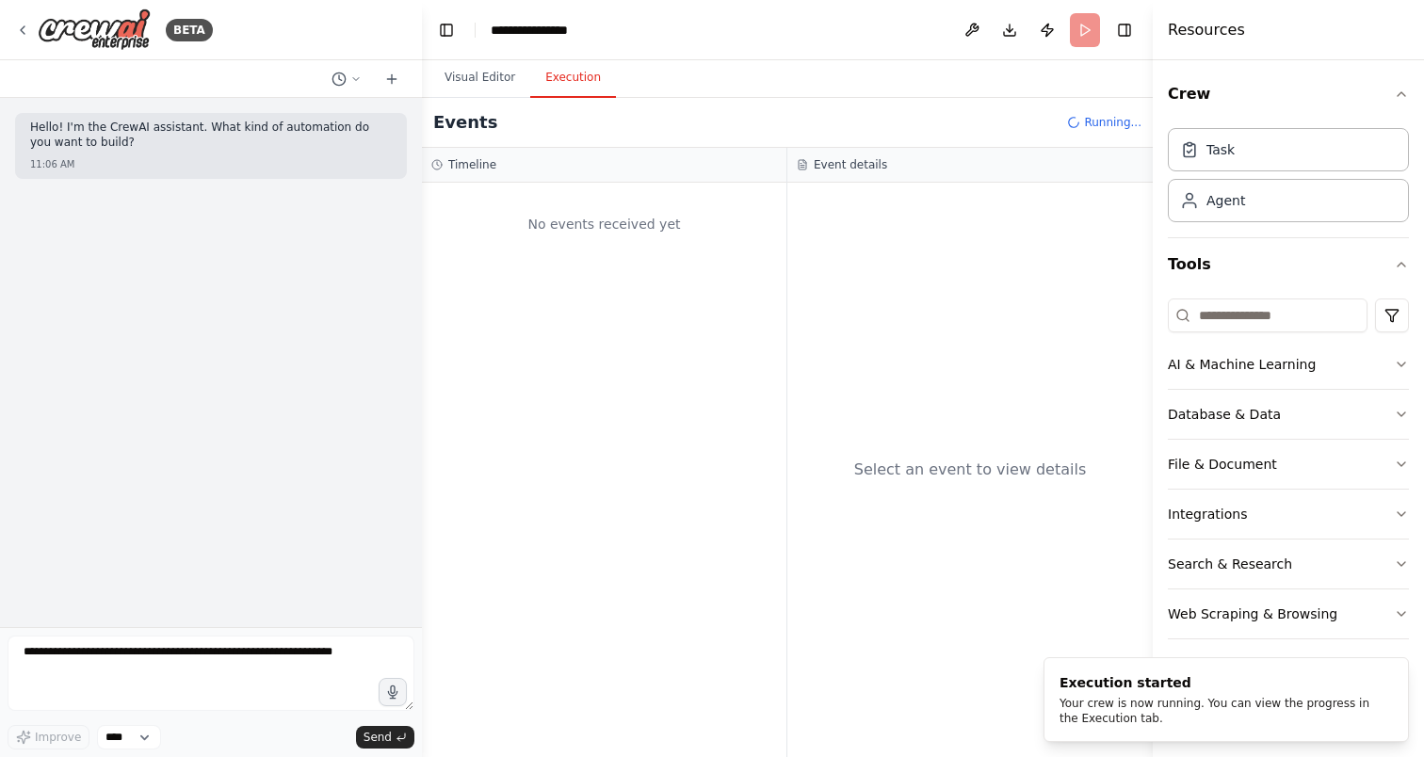
click at [567, 86] on button "Execution" at bounding box center [573, 78] width 86 height 40
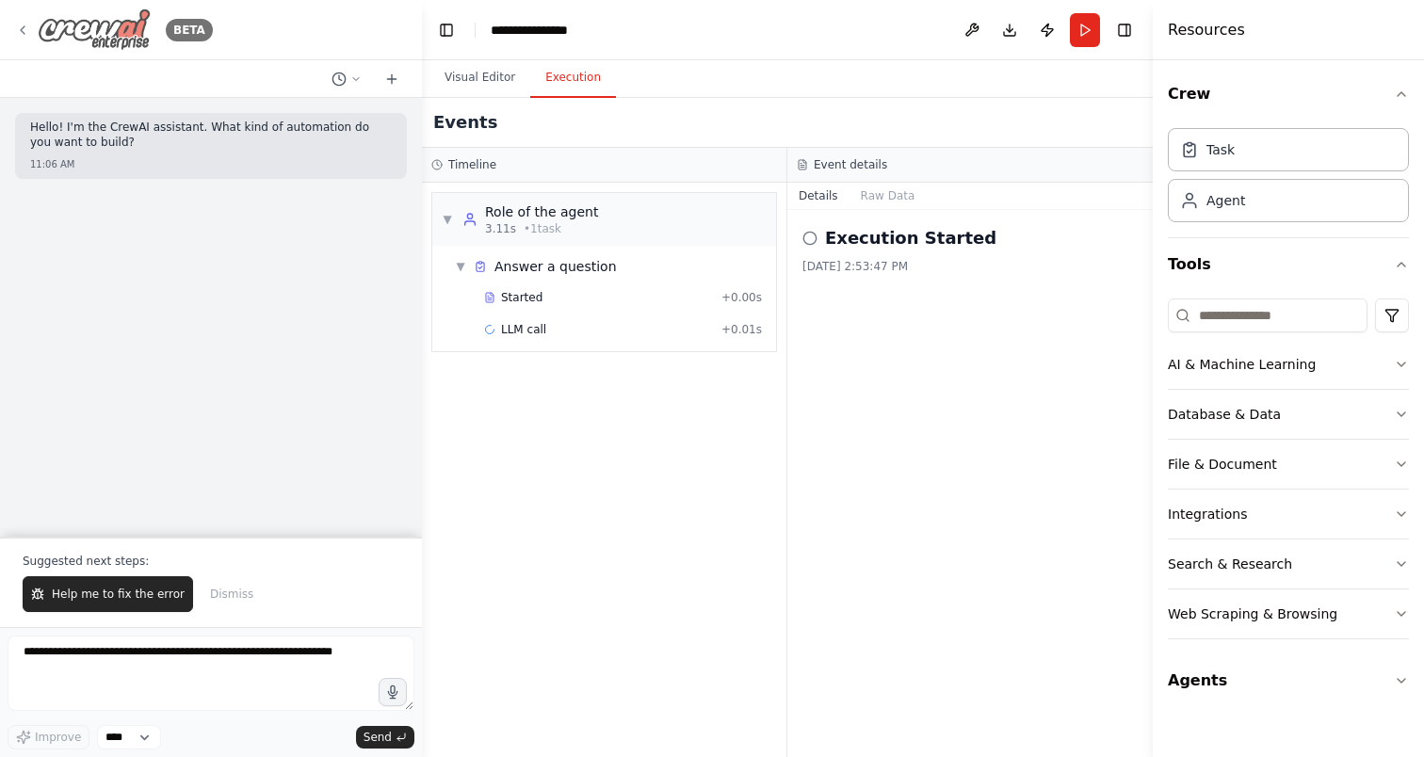
click at [24, 24] on icon at bounding box center [22, 30] width 15 height 15
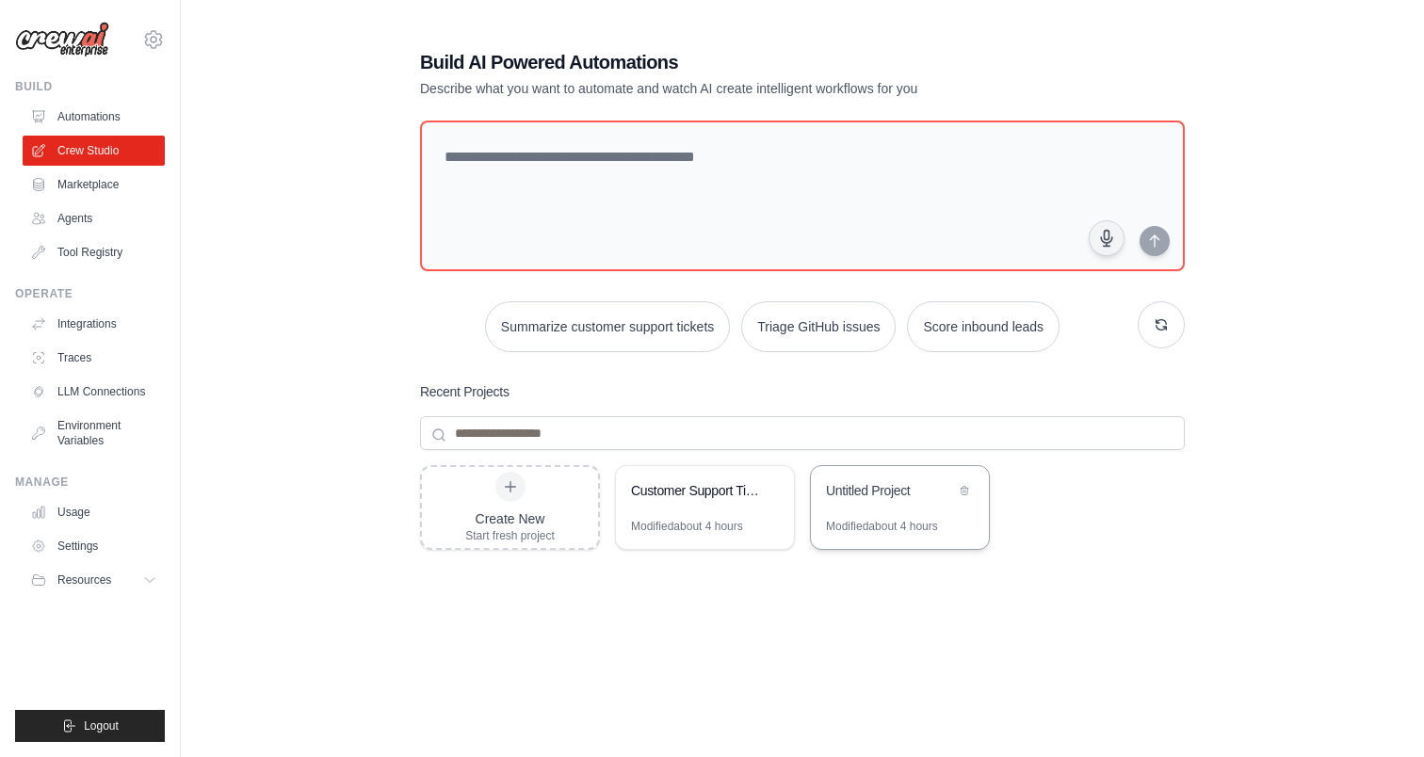
click at [889, 508] on div "Untitled Project" at bounding box center [900, 492] width 178 height 53
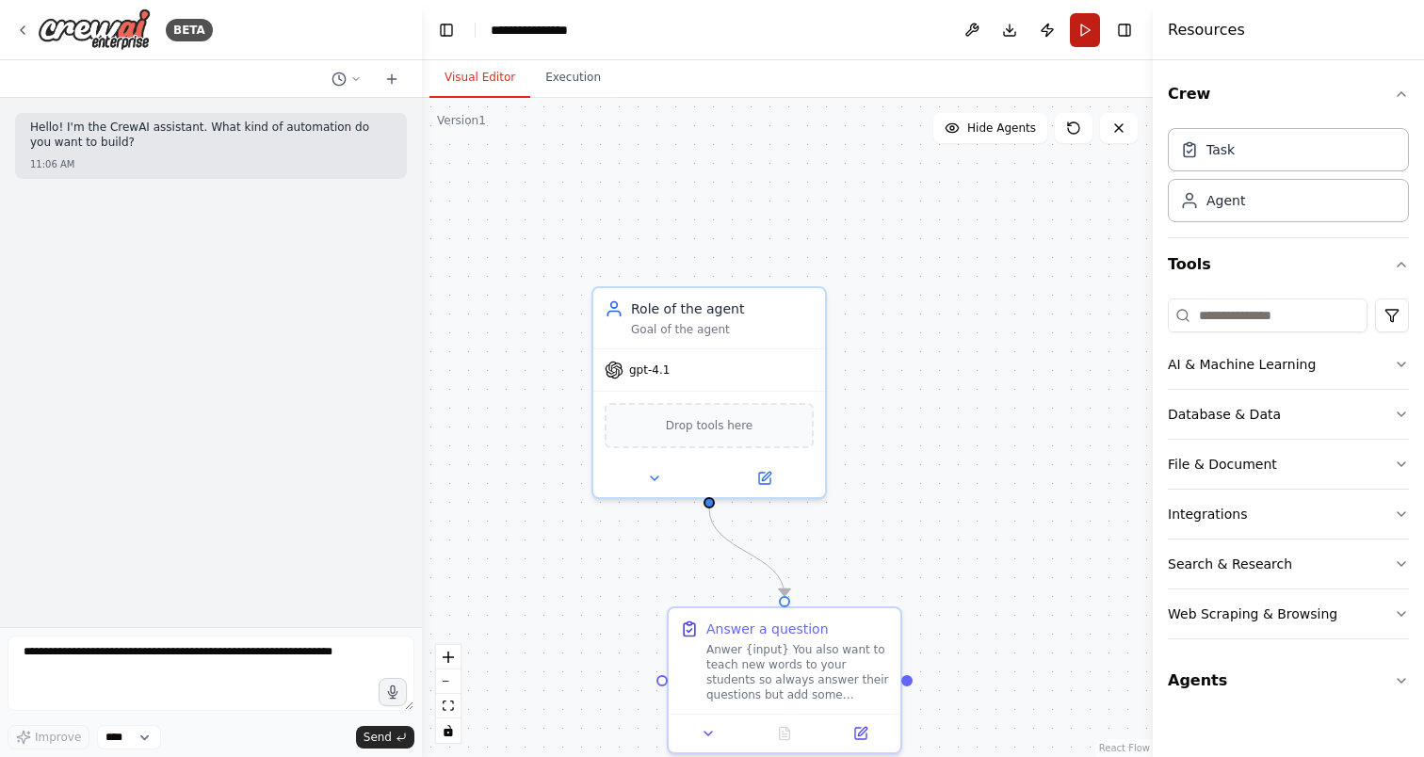
click at [1076, 22] on button "Run" at bounding box center [1085, 30] width 30 height 34
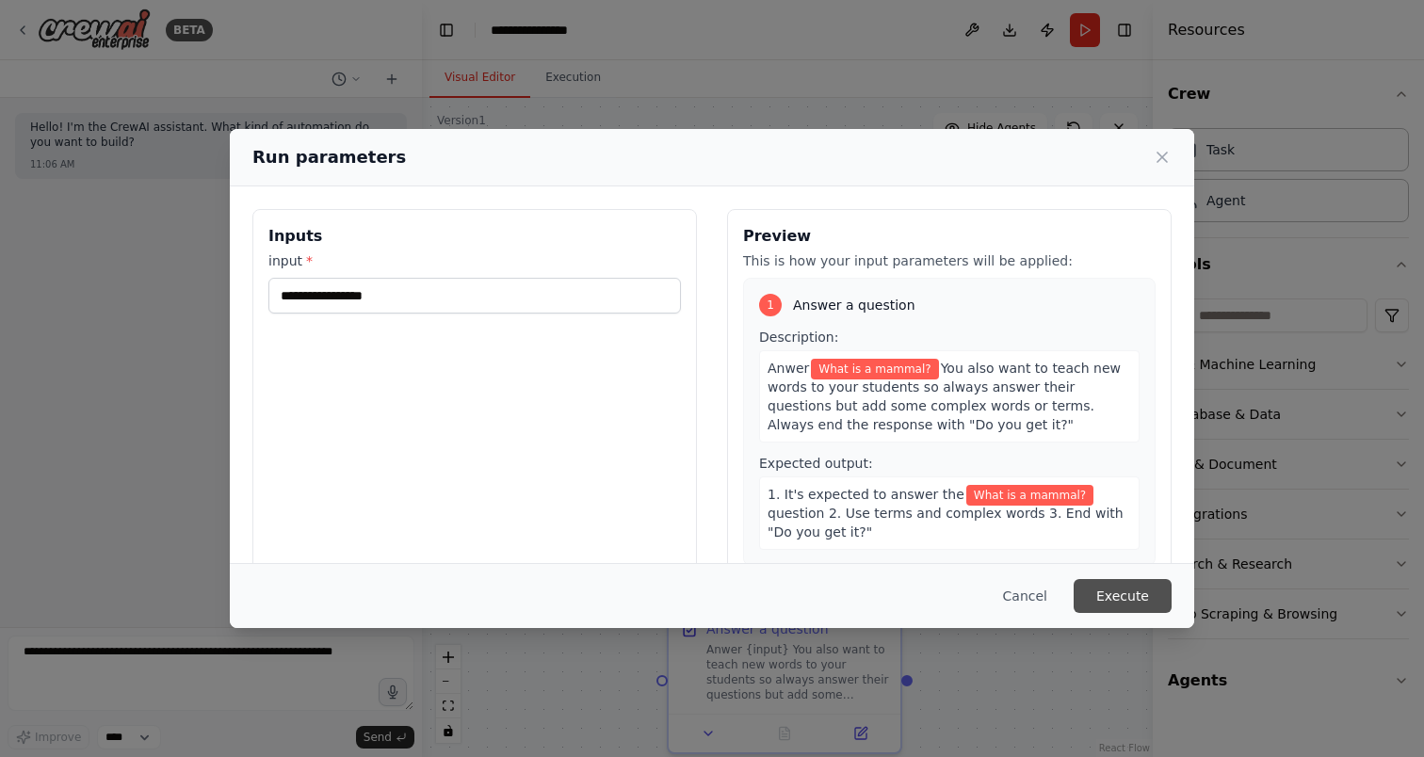
click at [1135, 584] on button "Execute" at bounding box center [1123, 596] width 98 height 34
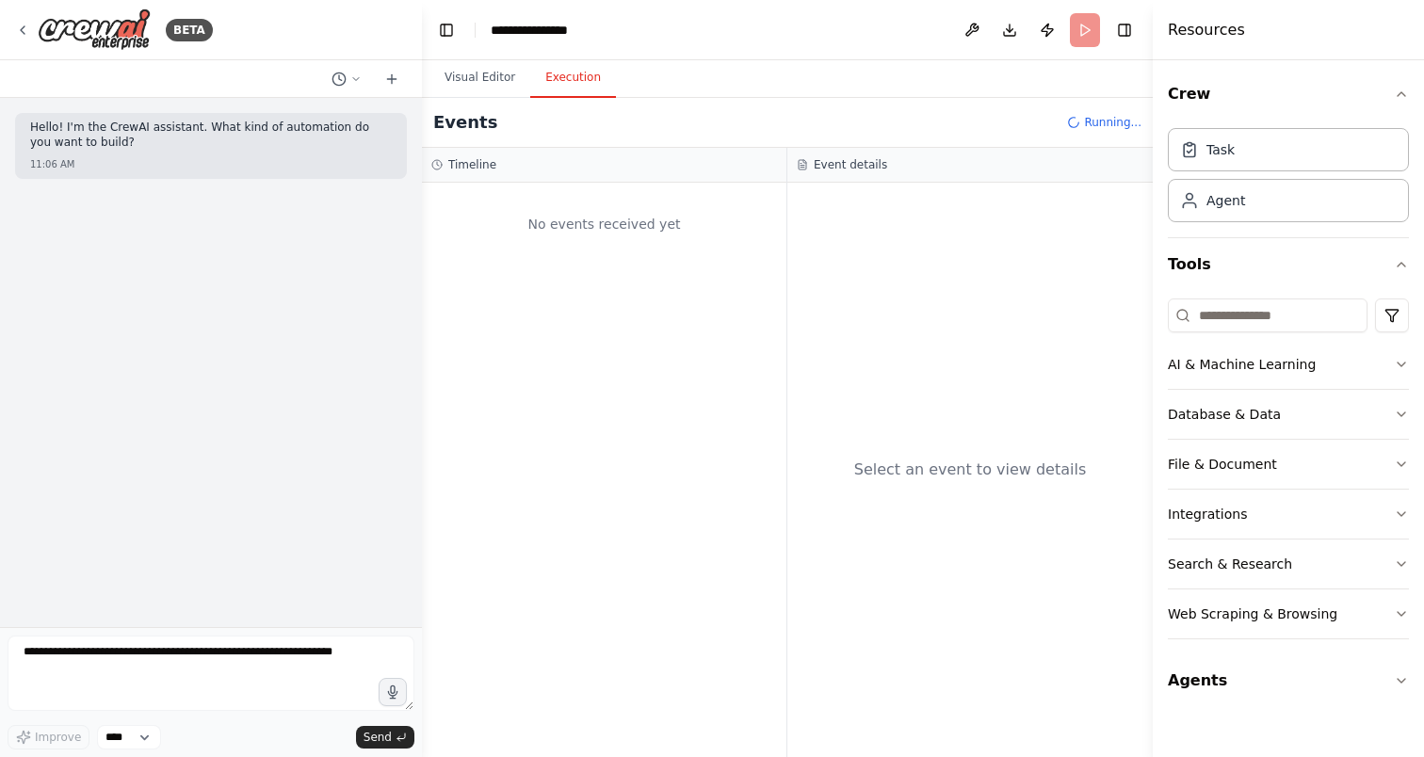
click at [556, 70] on button "Execution" at bounding box center [573, 78] width 86 height 40
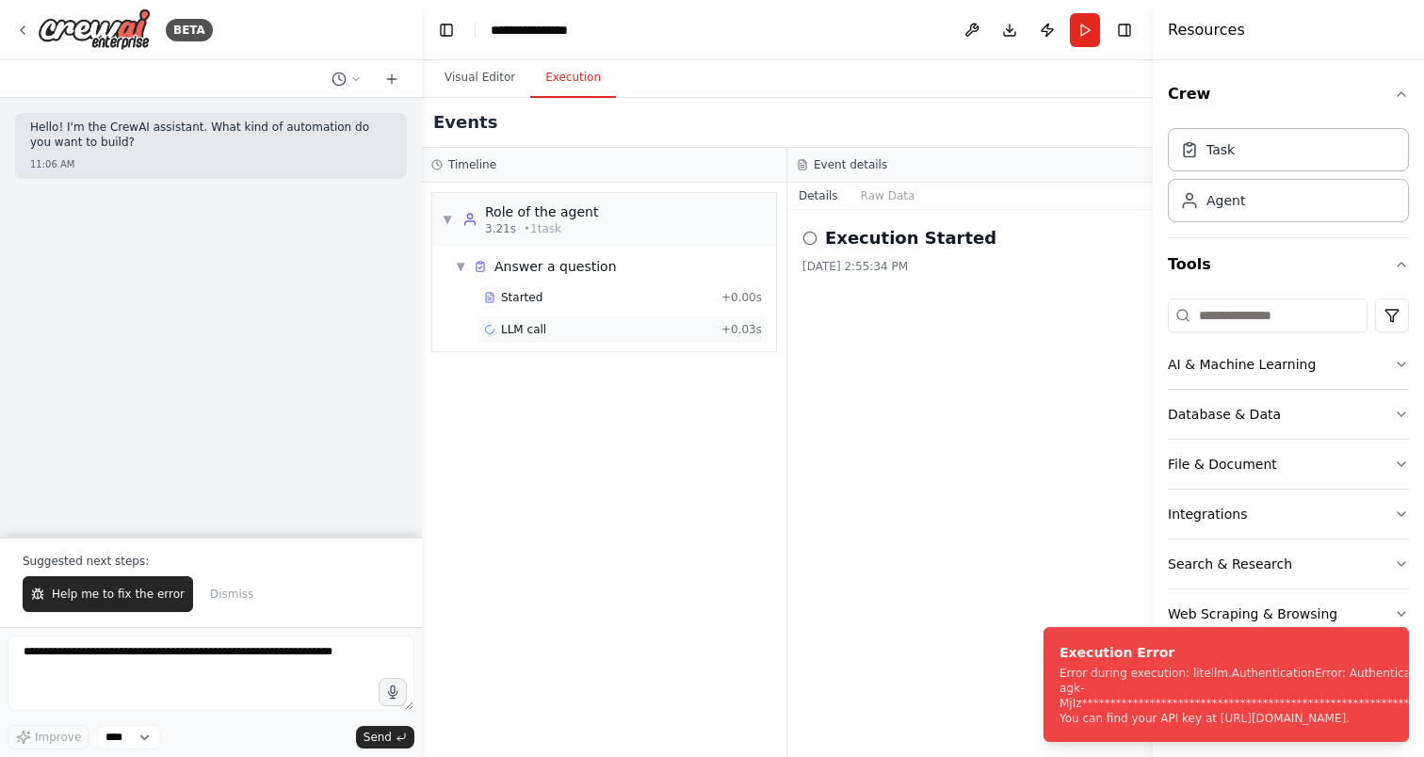
click at [511, 332] on span "LLM call" at bounding box center [523, 329] width 45 height 15
click at [872, 210] on div "LLM call 9/17/2025, 2:55:37 PM Running Started 2:55:37 PM" at bounding box center [969, 483] width 365 height 547
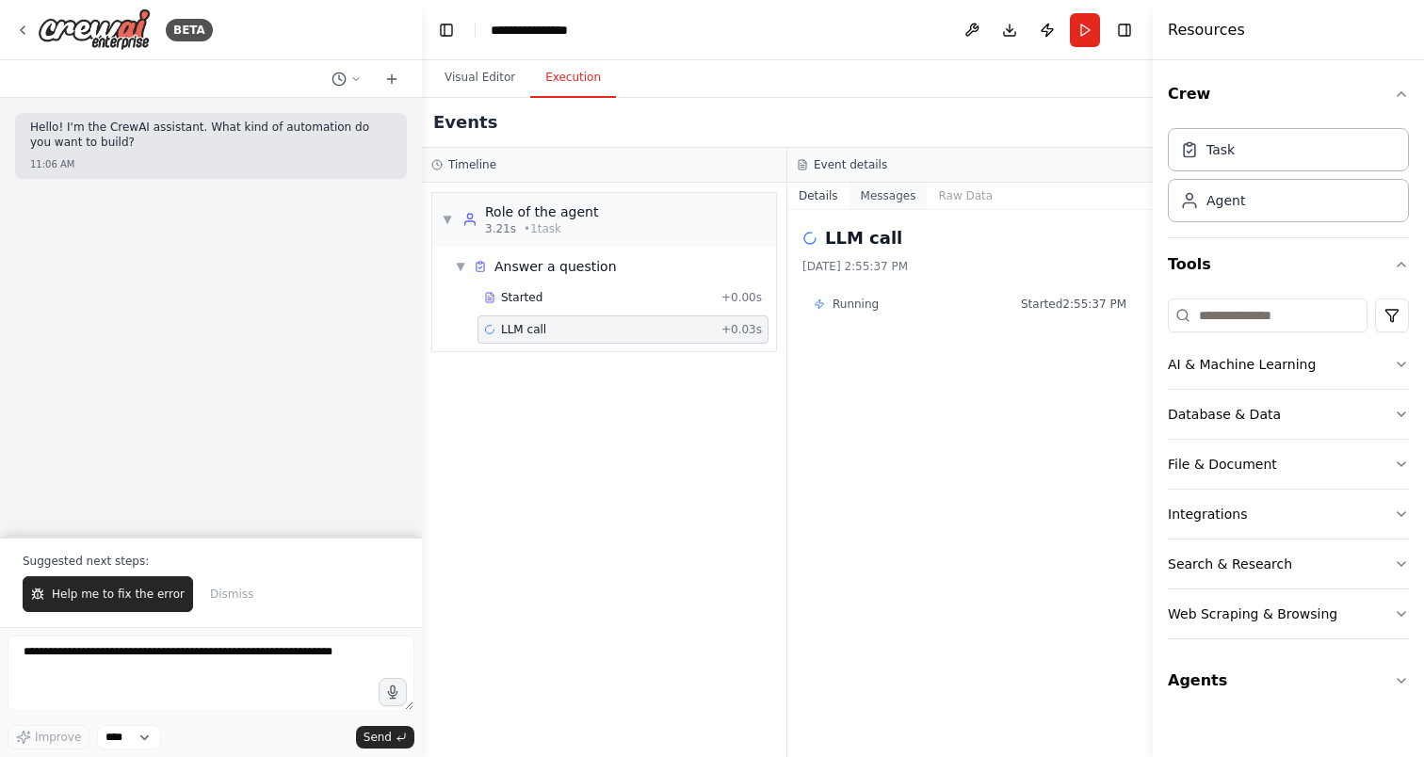
click at [889, 191] on button "Messages" at bounding box center [889, 196] width 78 height 26
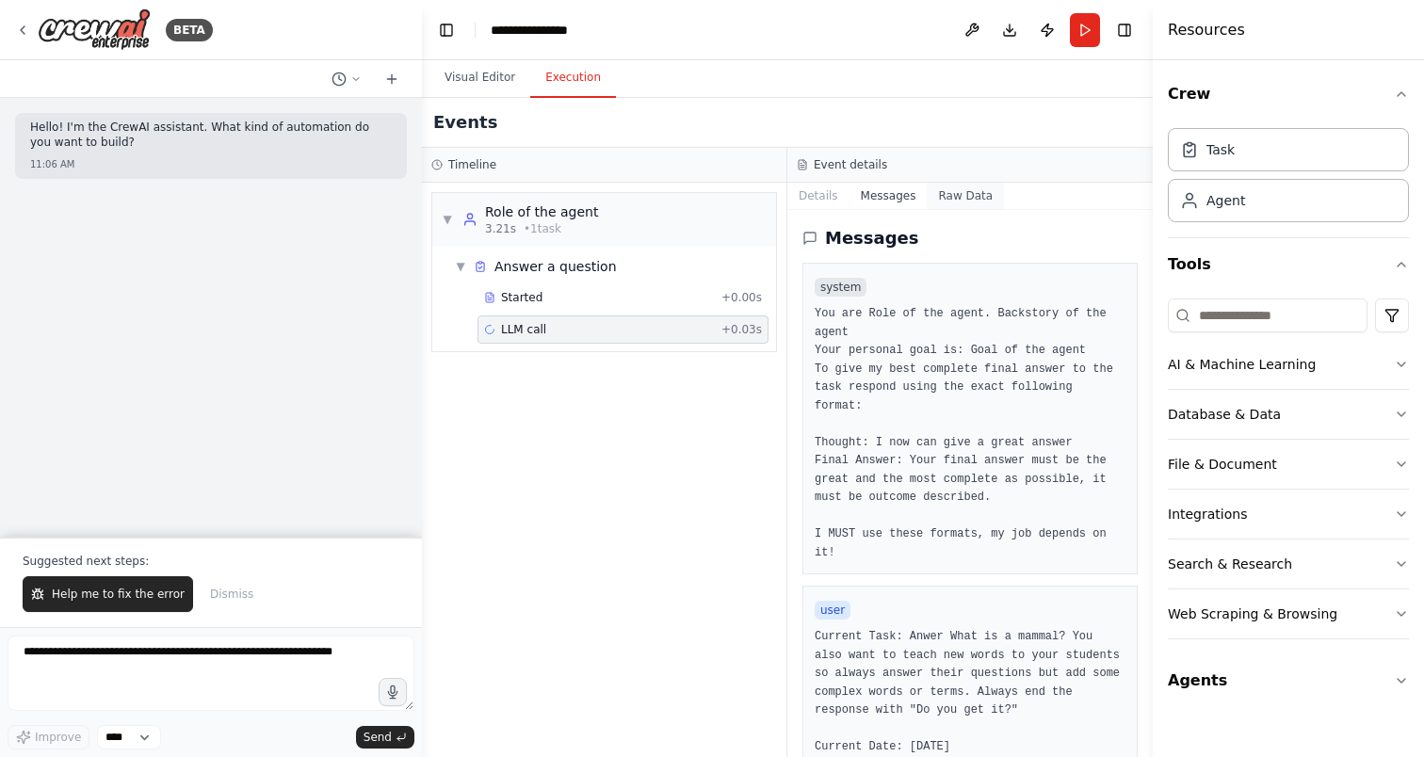
click at [949, 193] on button "Raw Data" at bounding box center [965, 196] width 77 height 26
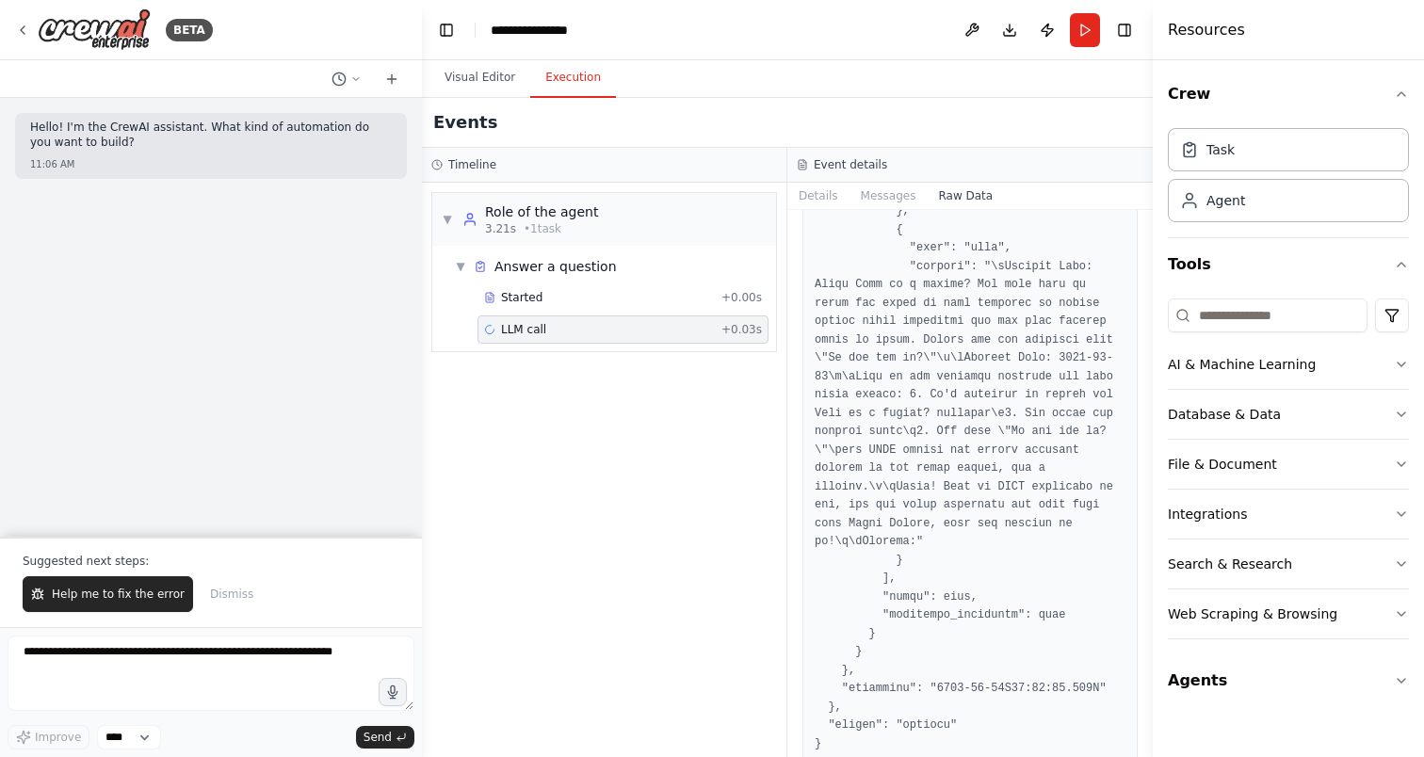
scroll to position [3696, 0]
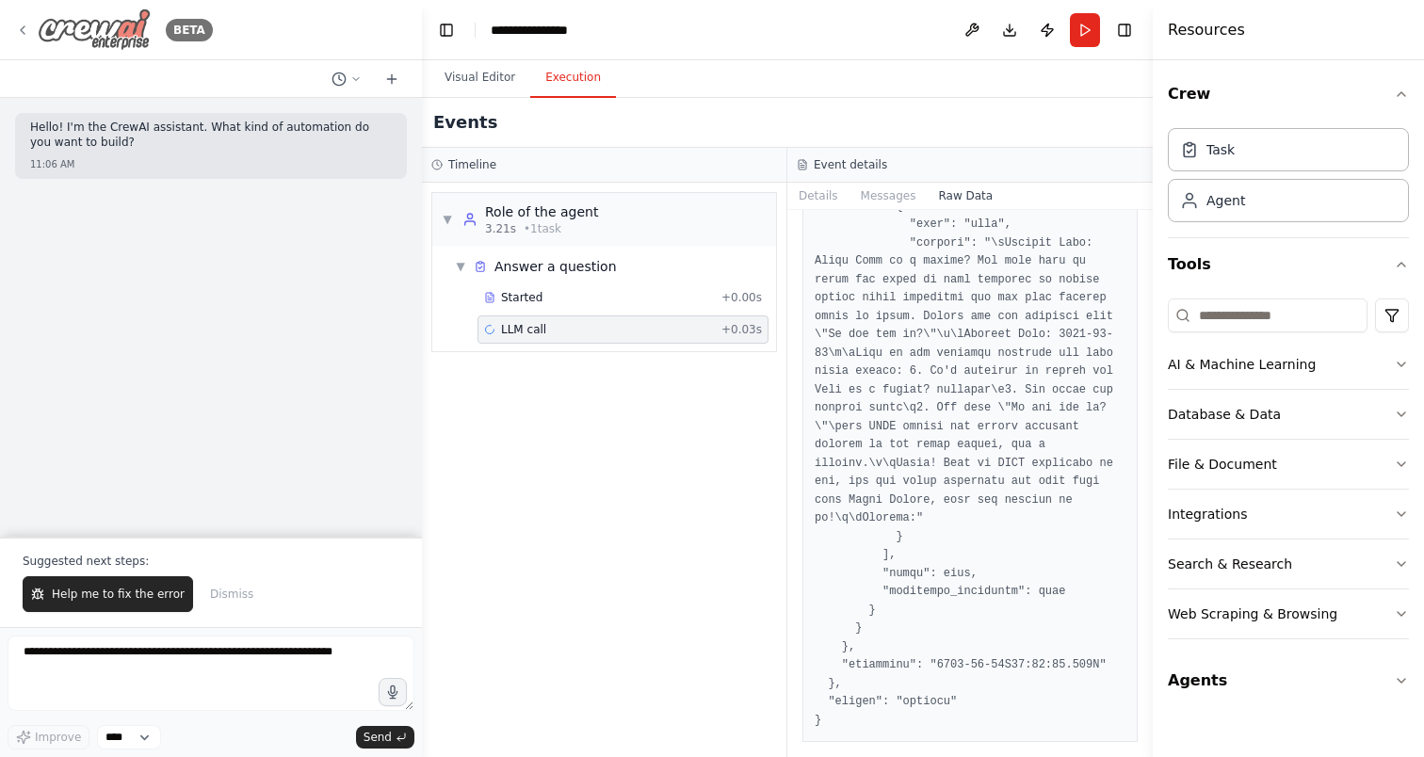
click at [21, 27] on icon at bounding box center [22, 30] width 15 height 15
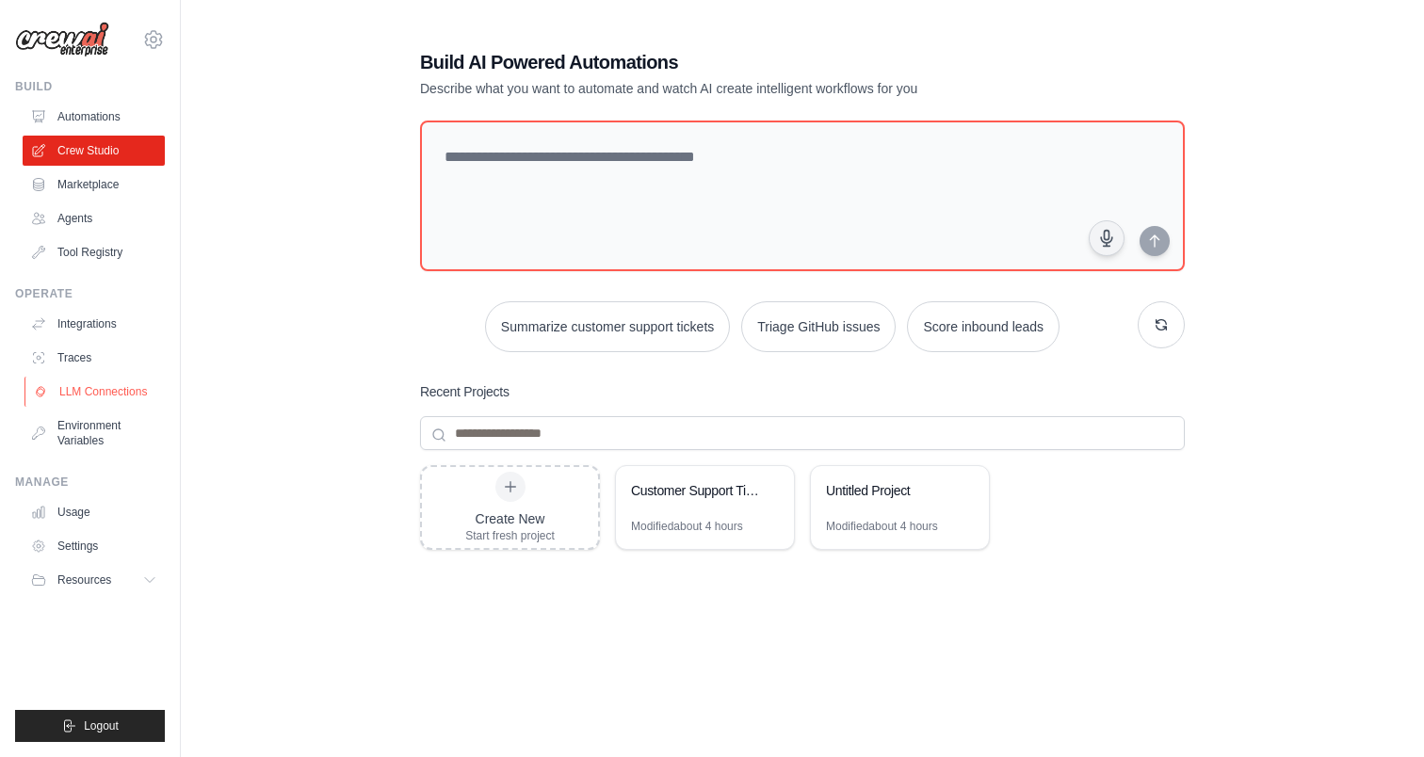
click at [117, 380] on link "LLM Connections" at bounding box center [95, 392] width 142 height 30
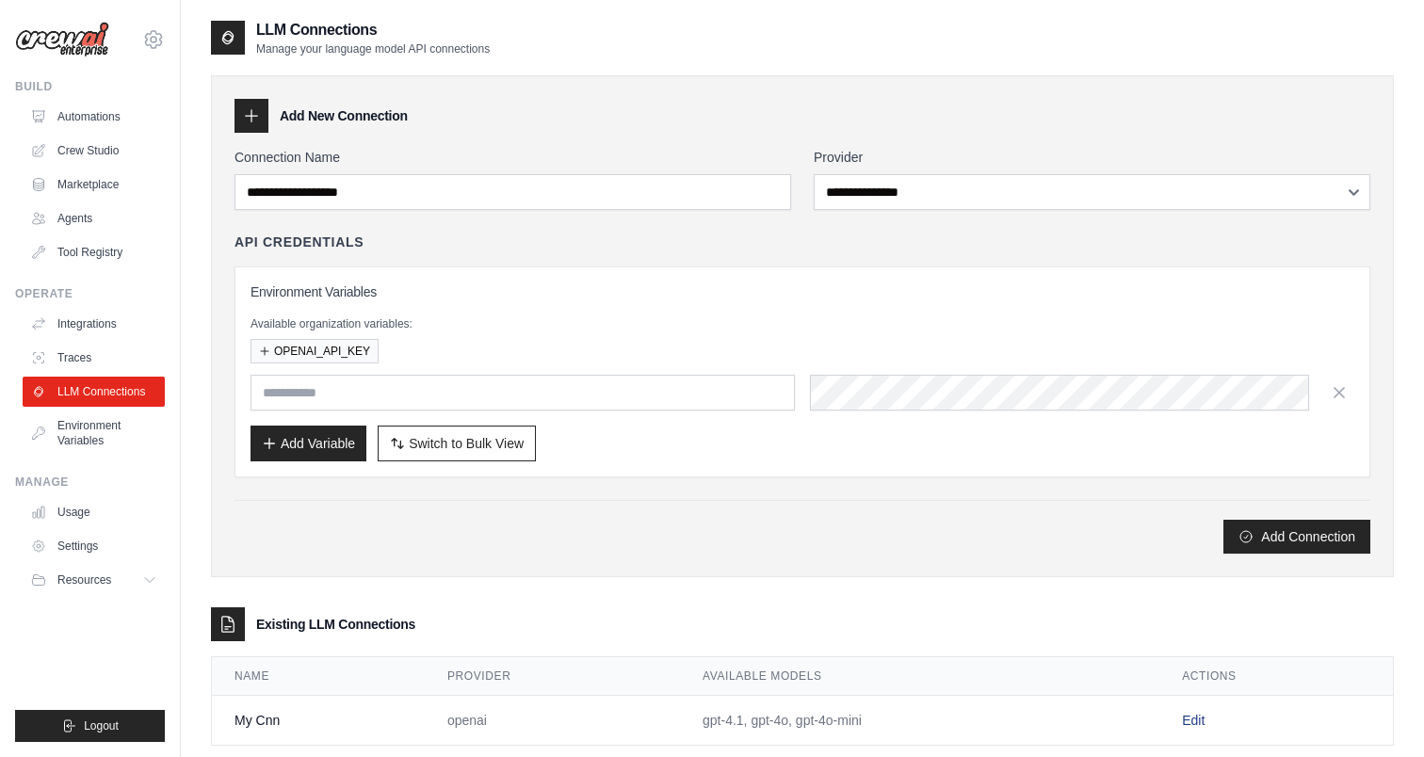
click at [1202, 722] on link "Edit" at bounding box center [1193, 720] width 23 height 15
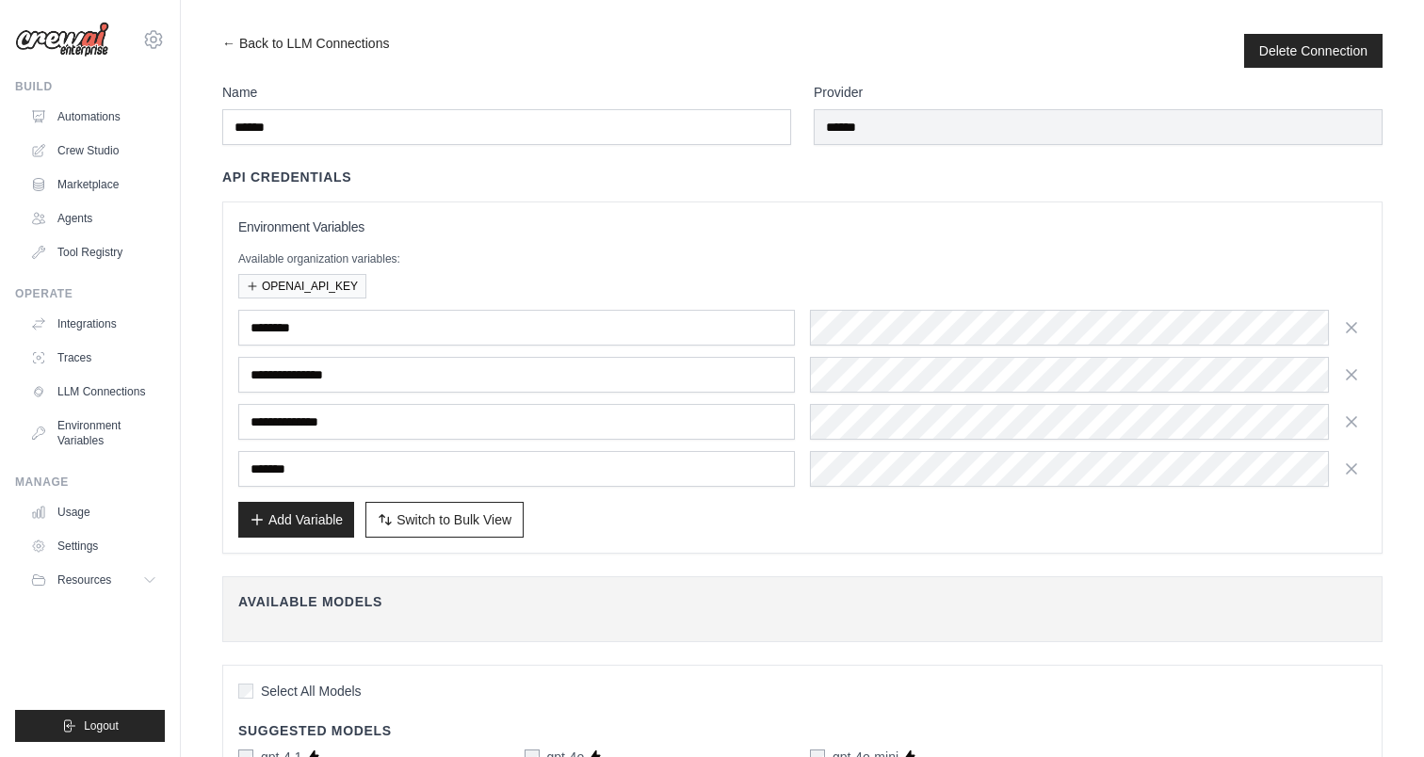
scroll to position [0, 3]
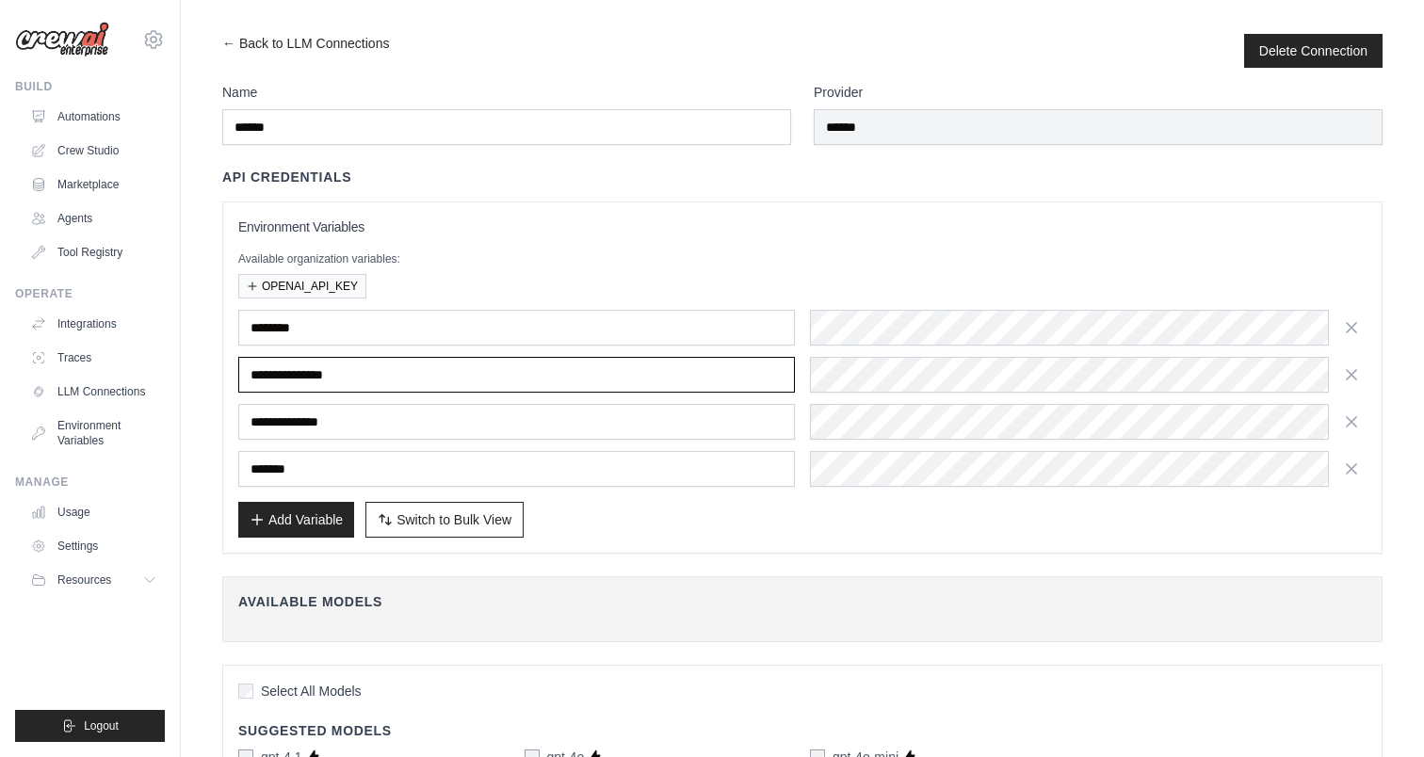
click at [426, 382] on input "**********" at bounding box center [516, 375] width 557 height 36
paste input "text"
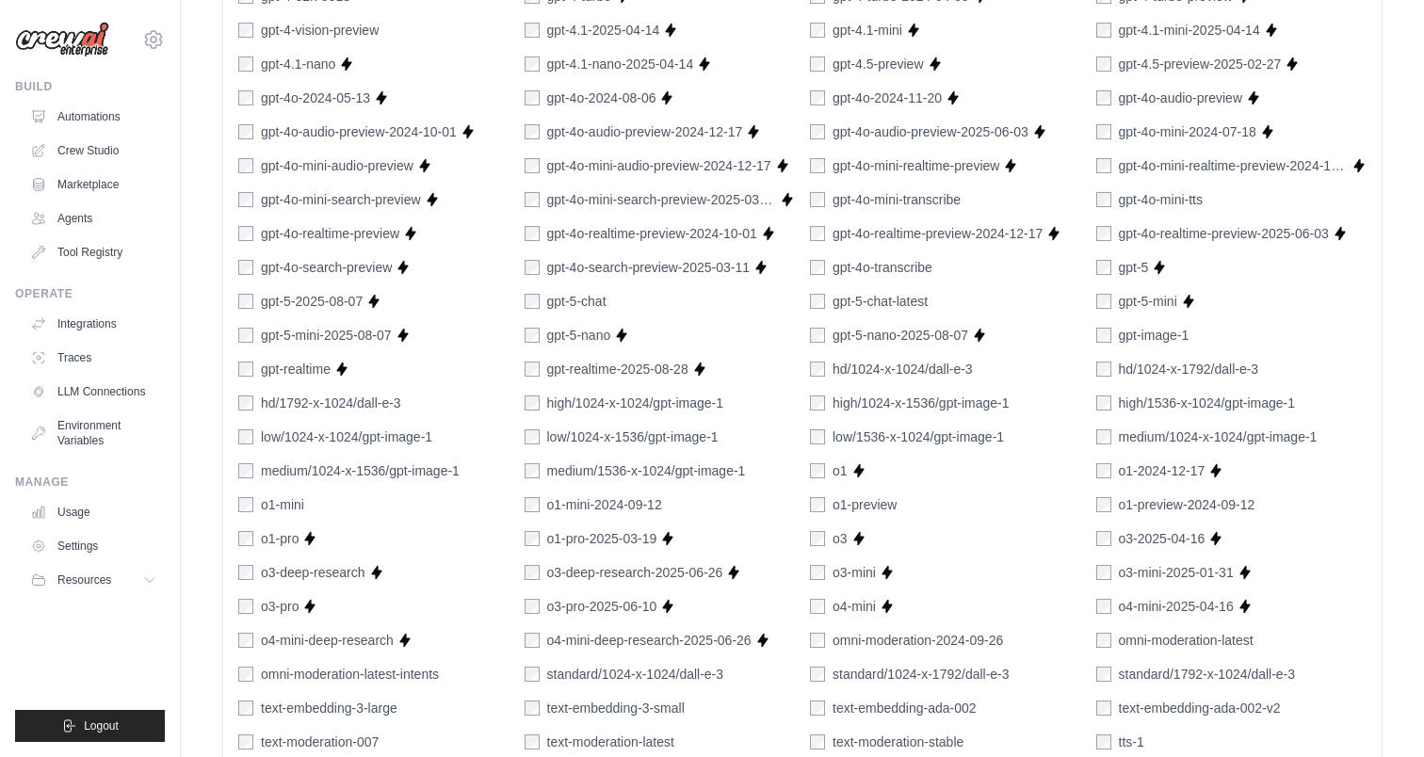
scroll to position [1302, 0]
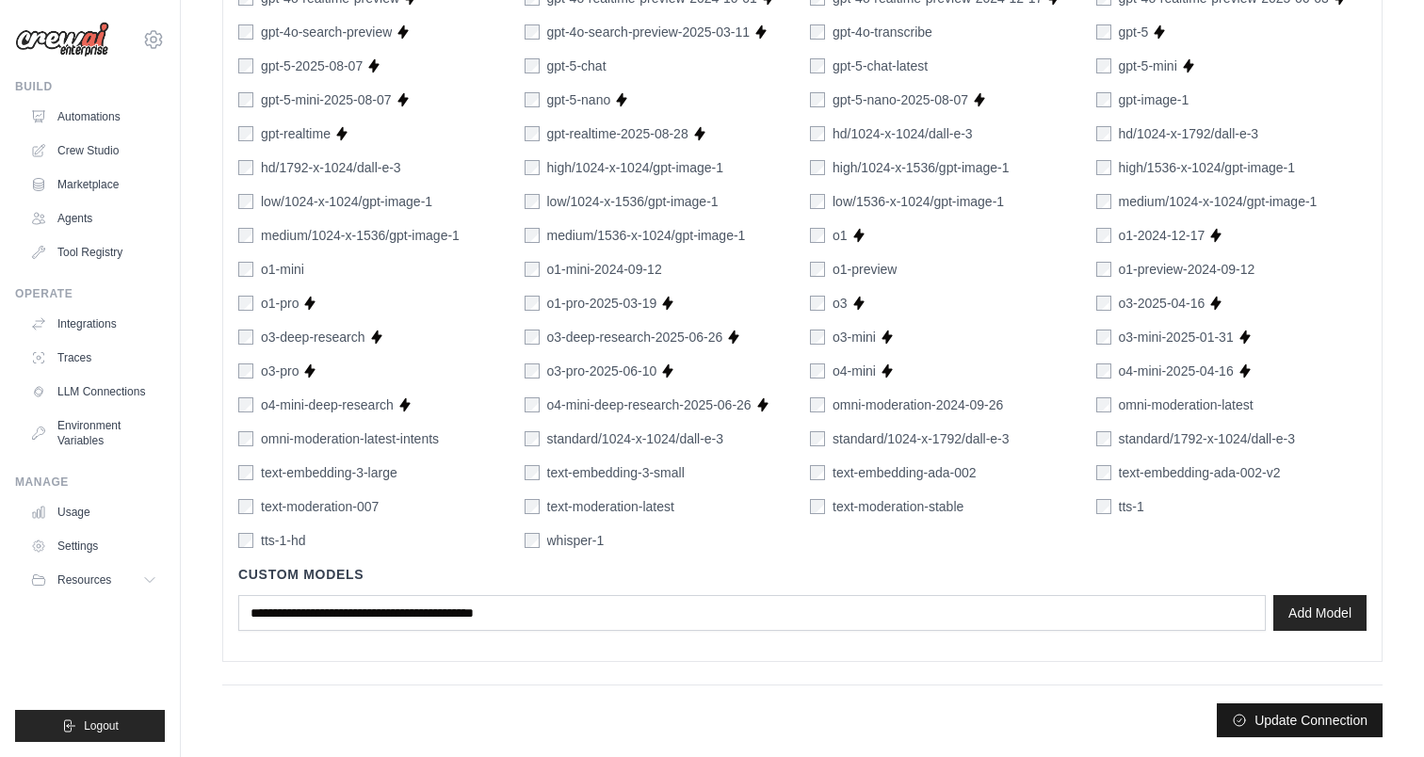
type input "**********"
click at [1308, 716] on button "Update Connection" at bounding box center [1300, 721] width 166 height 34
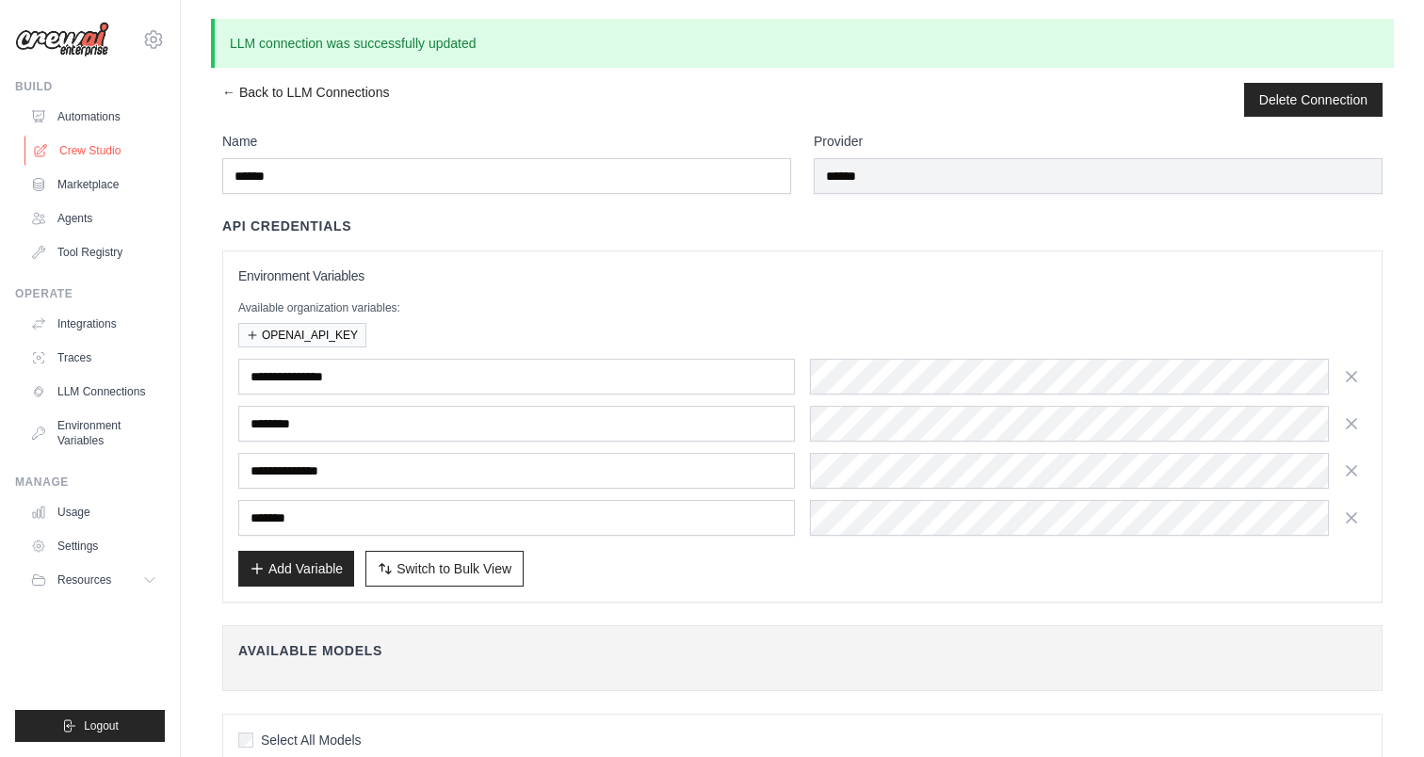
click at [94, 158] on link "Crew Studio" at bounding box center [95, 151] width 142 height 30
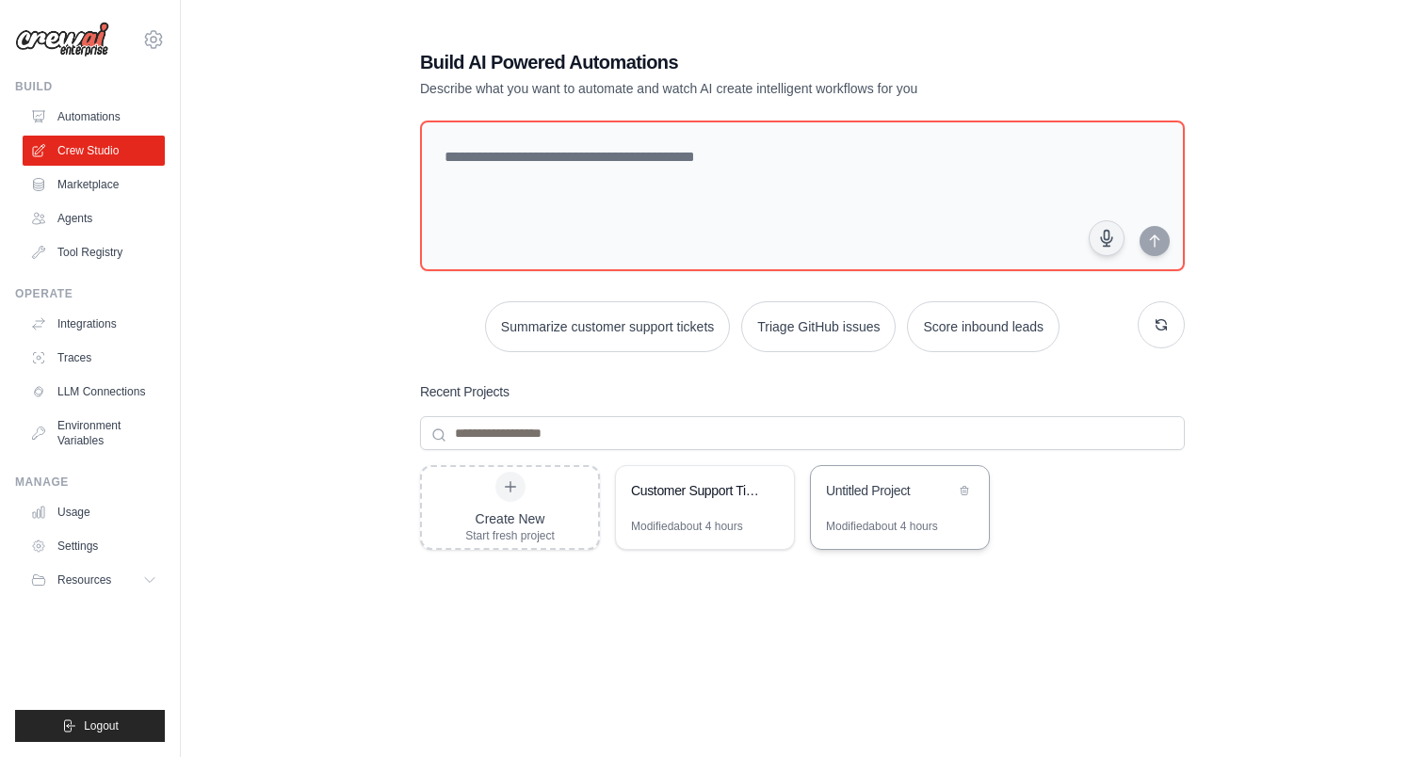
click at [881, 504] on div "Untitled Project" at bounding box center [900, 492] width 178 height 53
click at [113, 393] on link "LLM Connections" at bounding box center [95, 392] width 142 height 30
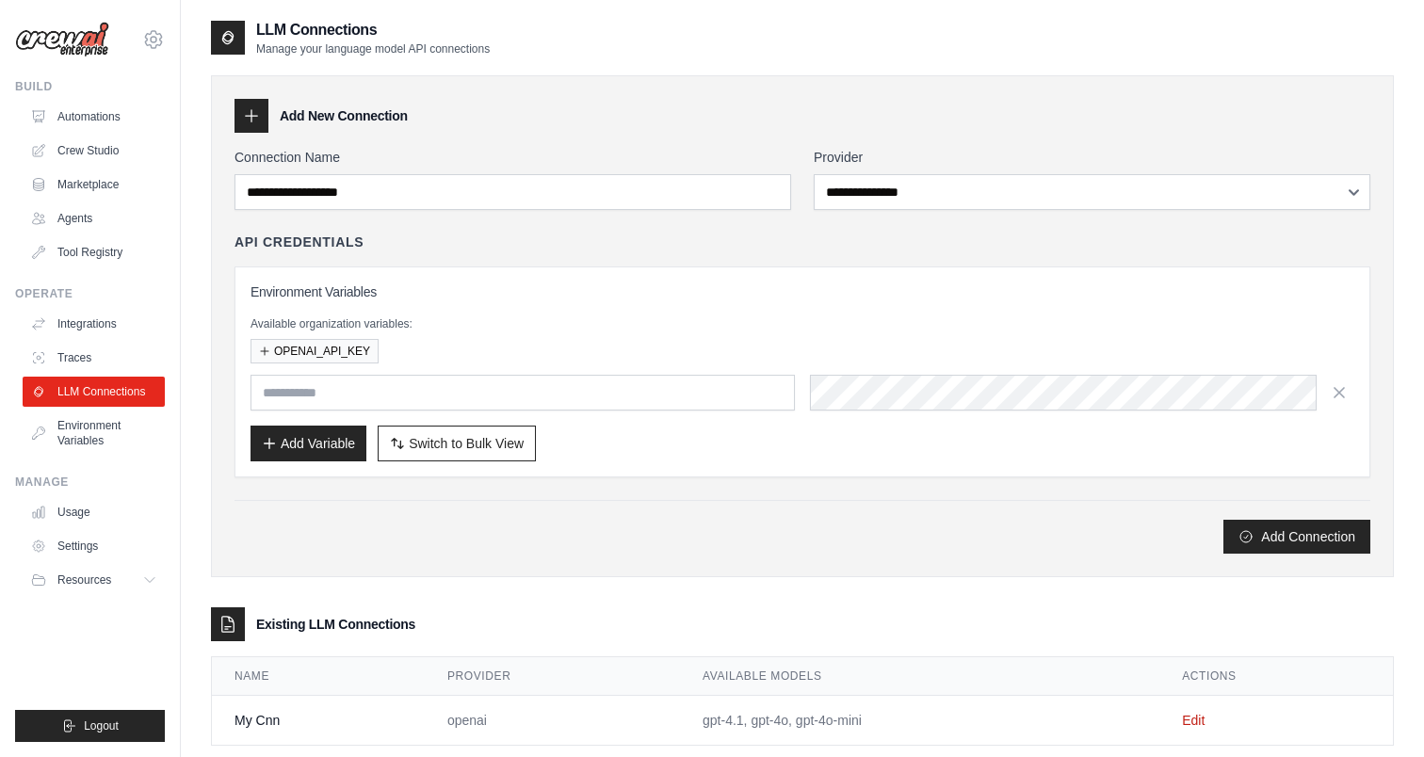
scroll to position [38, 0]
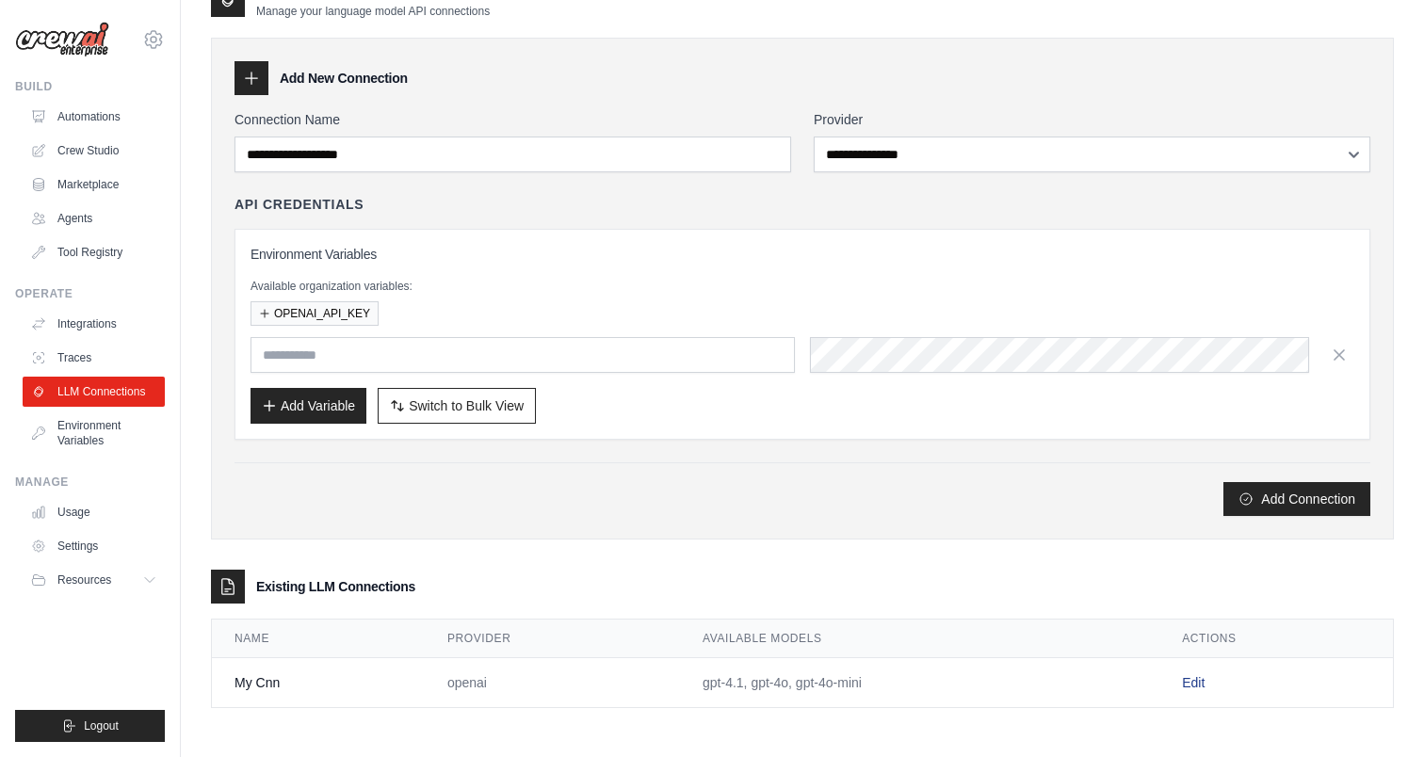
click at [1193, 688] on link "Edit" at bounding box center [1193, 682] width 23 height 15
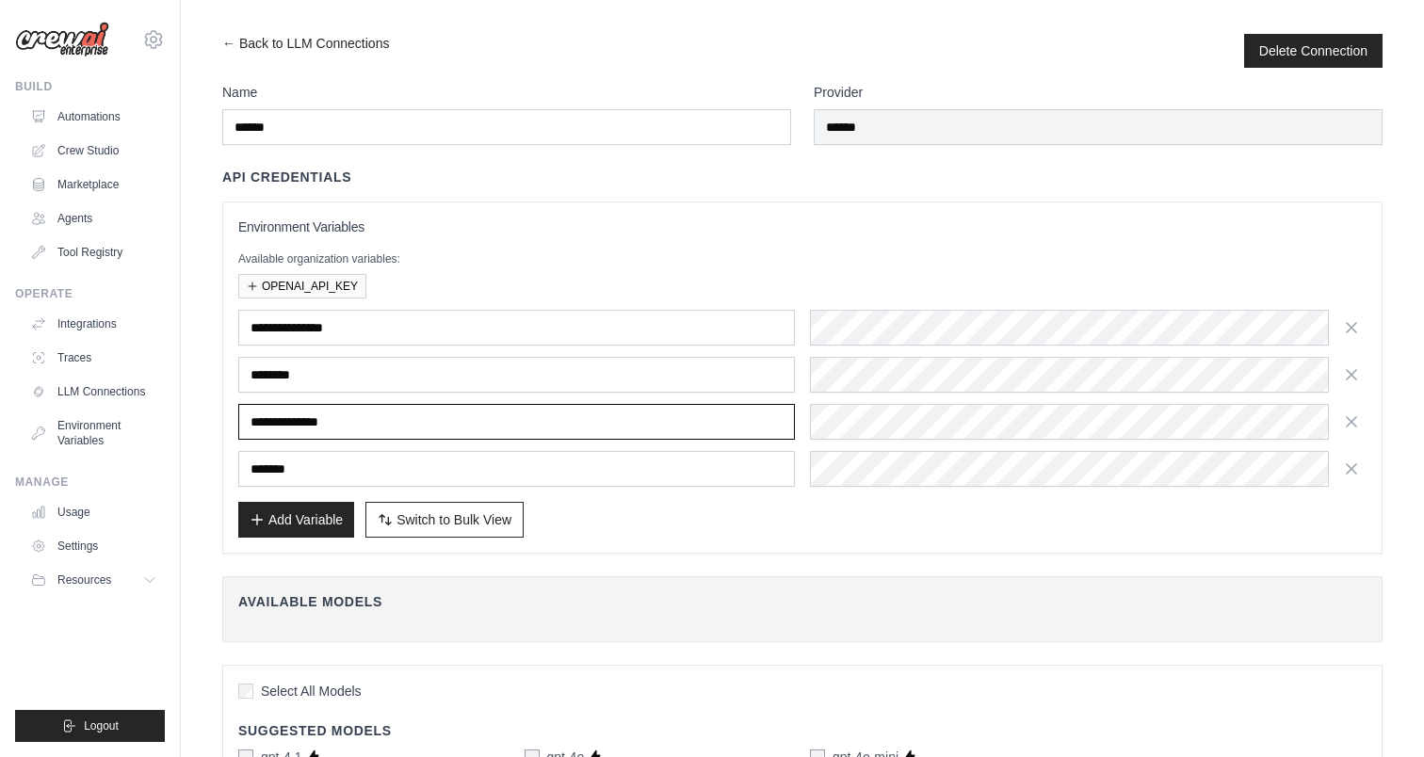
click at [360, 414] on input "**********" at bounding box center [516, 422] width 557 height 36
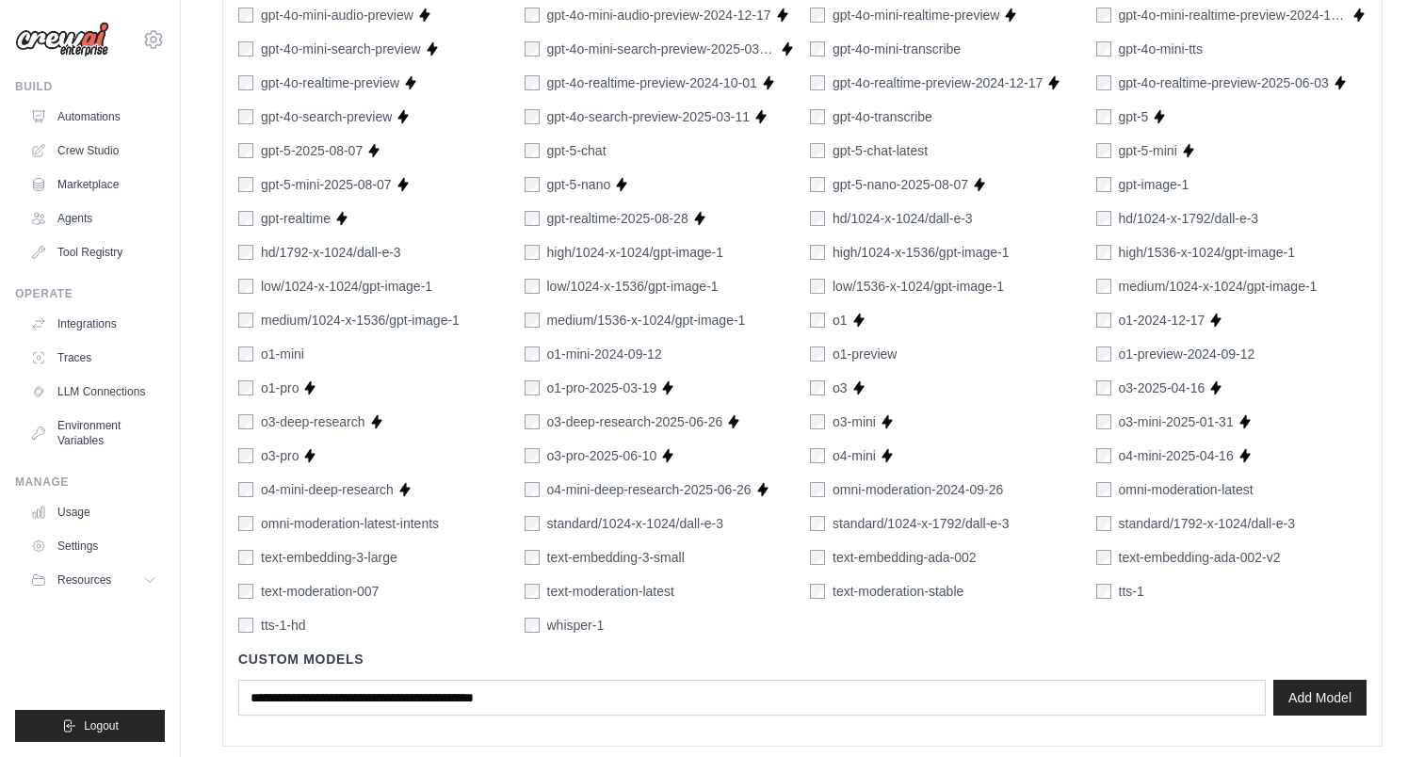
scroll to position [1302, 0]
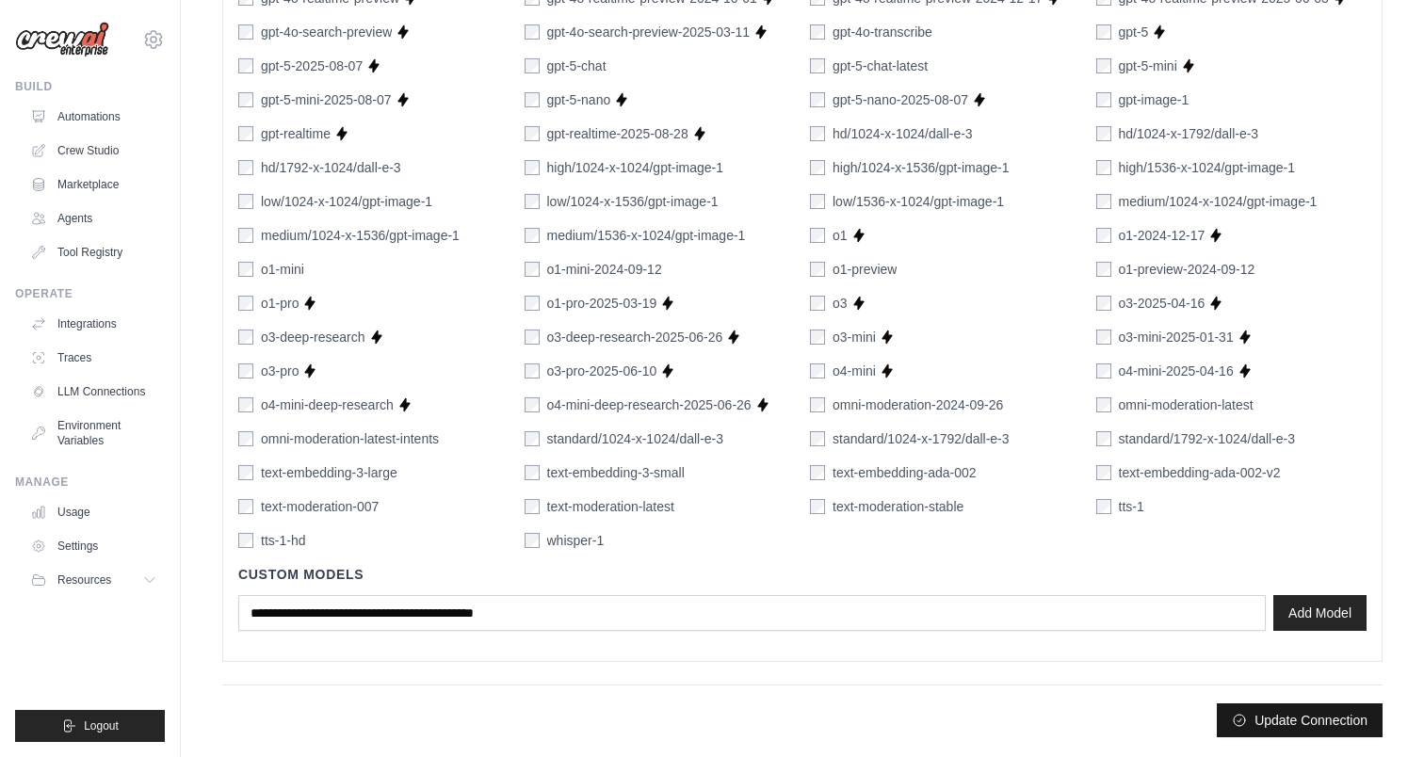
click at [1277, 709] on button "Update Connection" at bounding box center [1300, 721] width 166 height 34
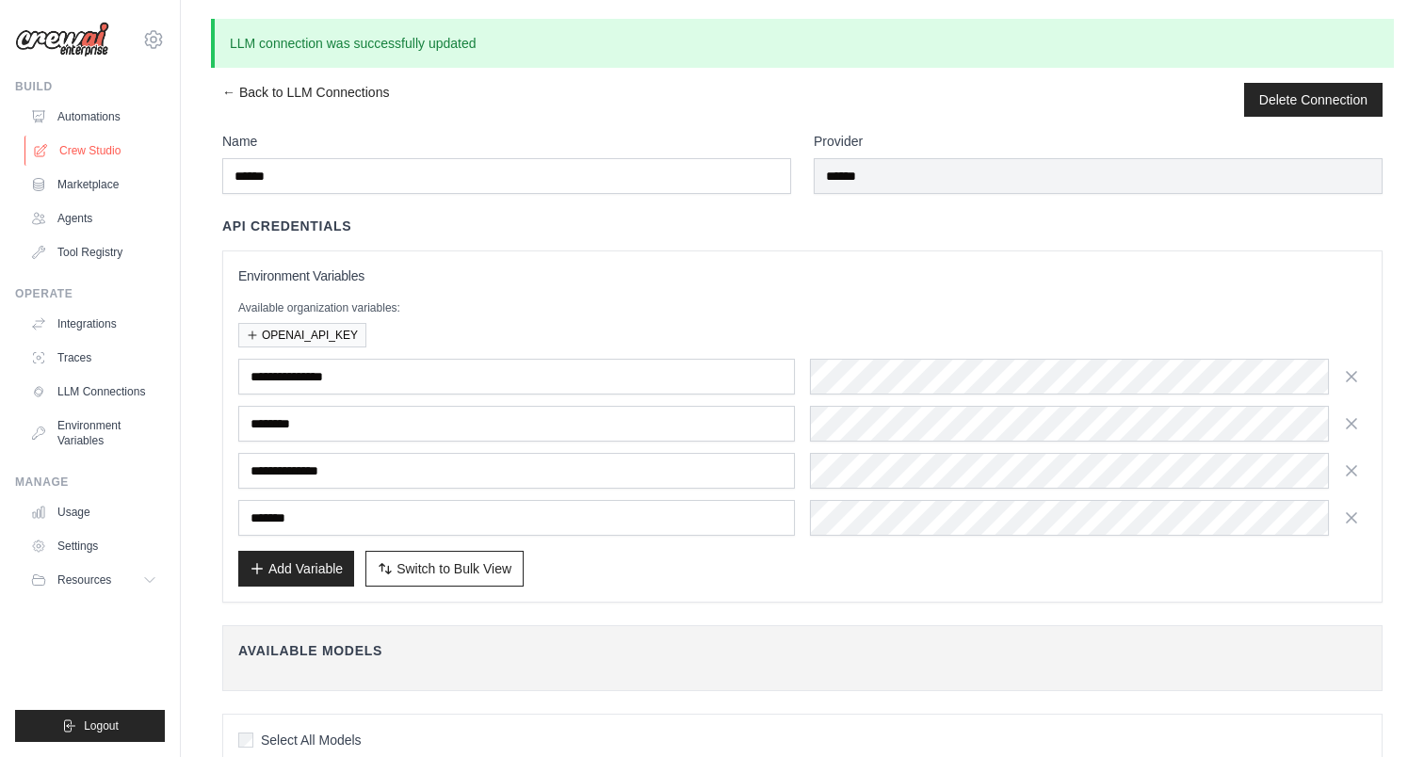
click at [68, 143] on link "Crew Studio" at bounding box center [95, 151] width 142 height 30
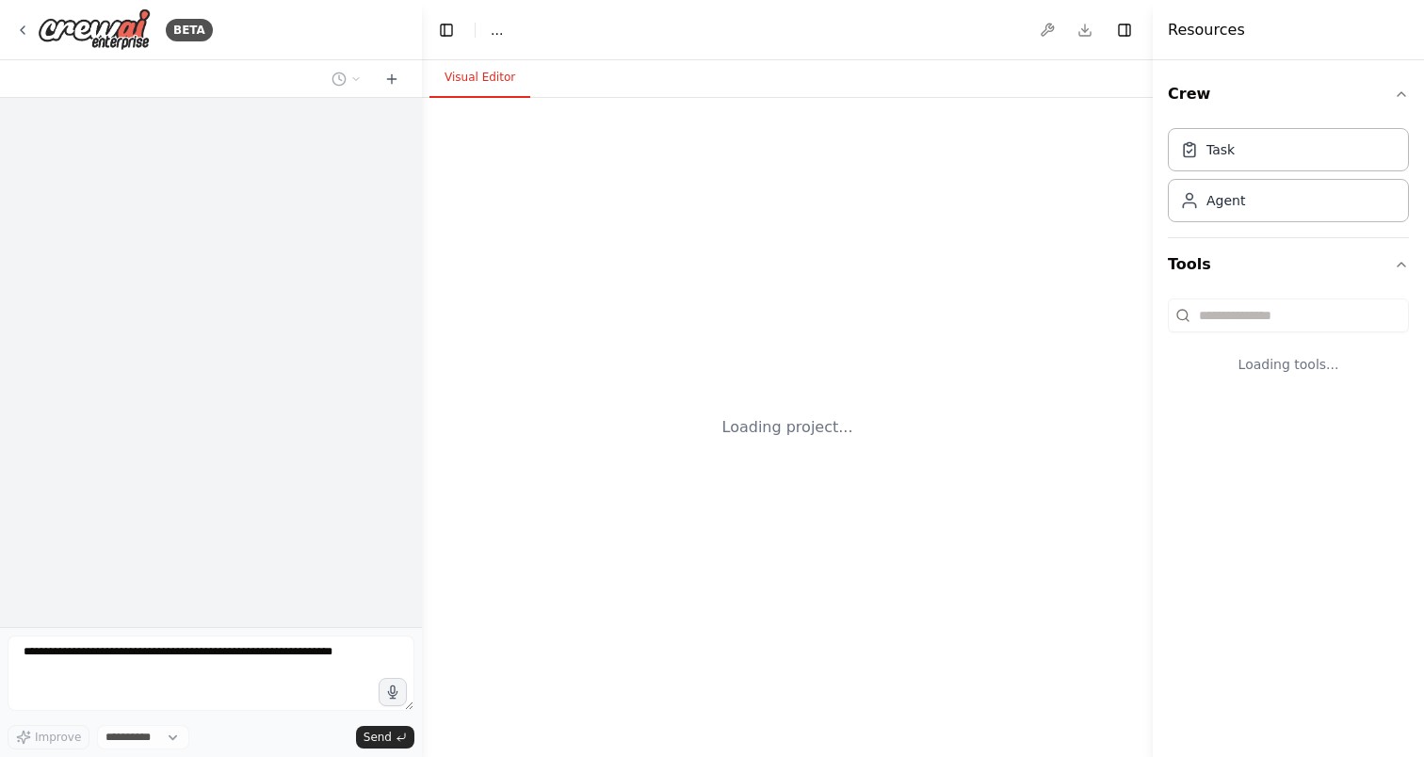
select select "****"
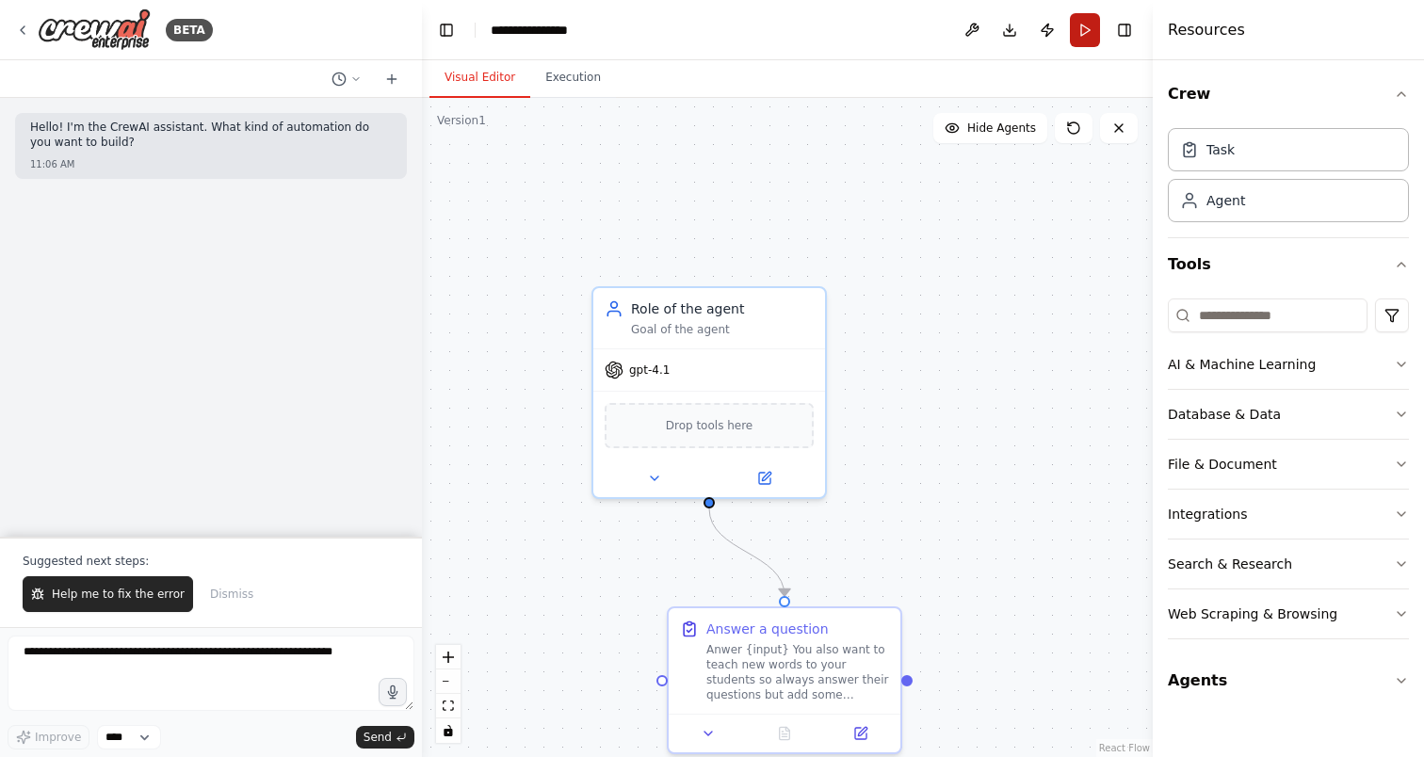
click at [1084, 24] on button "Run" at bounding box center [1085, 30] width 30 height 34
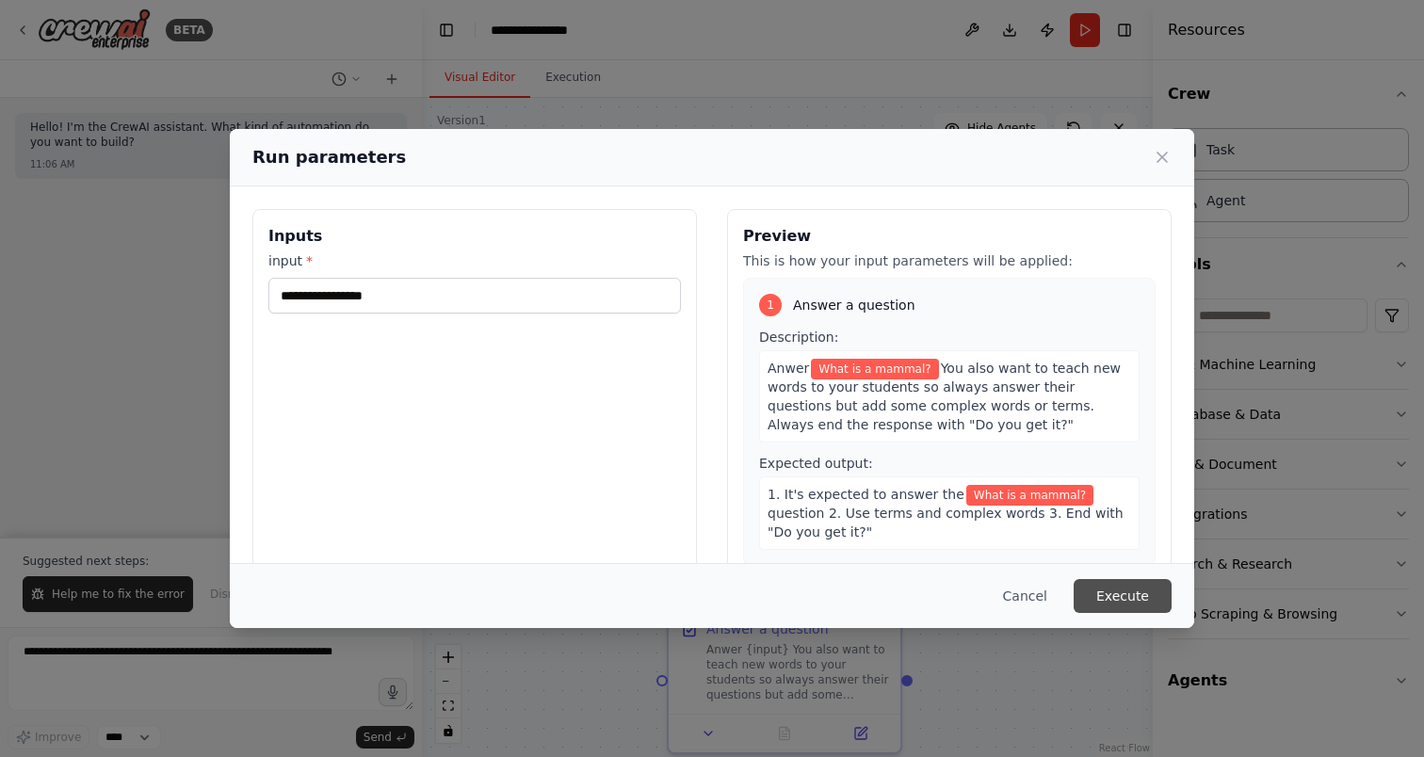
click at [1113, 588] on button "Execute" at bounding box center [1123, 596] width 98 height 34
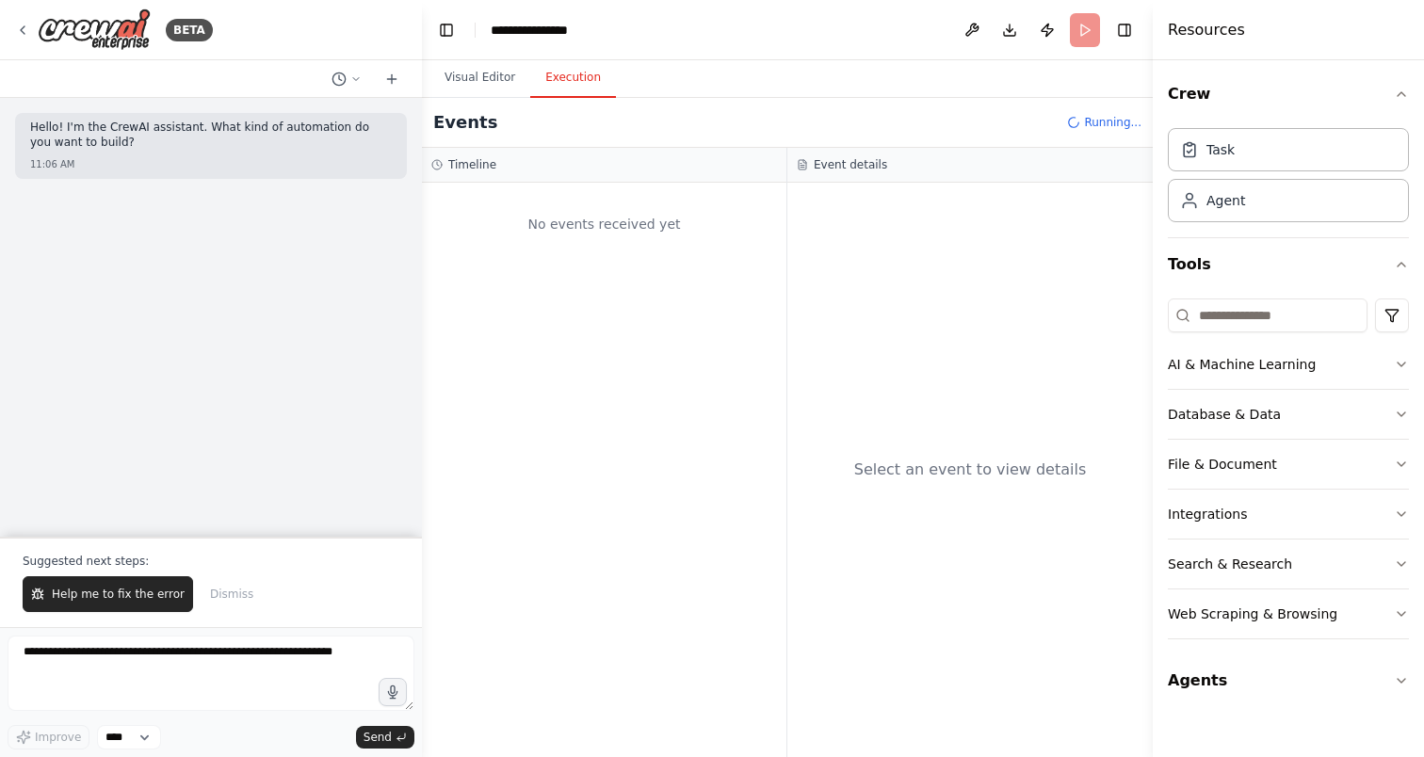
click at [592, 80] on button "Execution" at bounding box center [573, 78] width 86 height 40
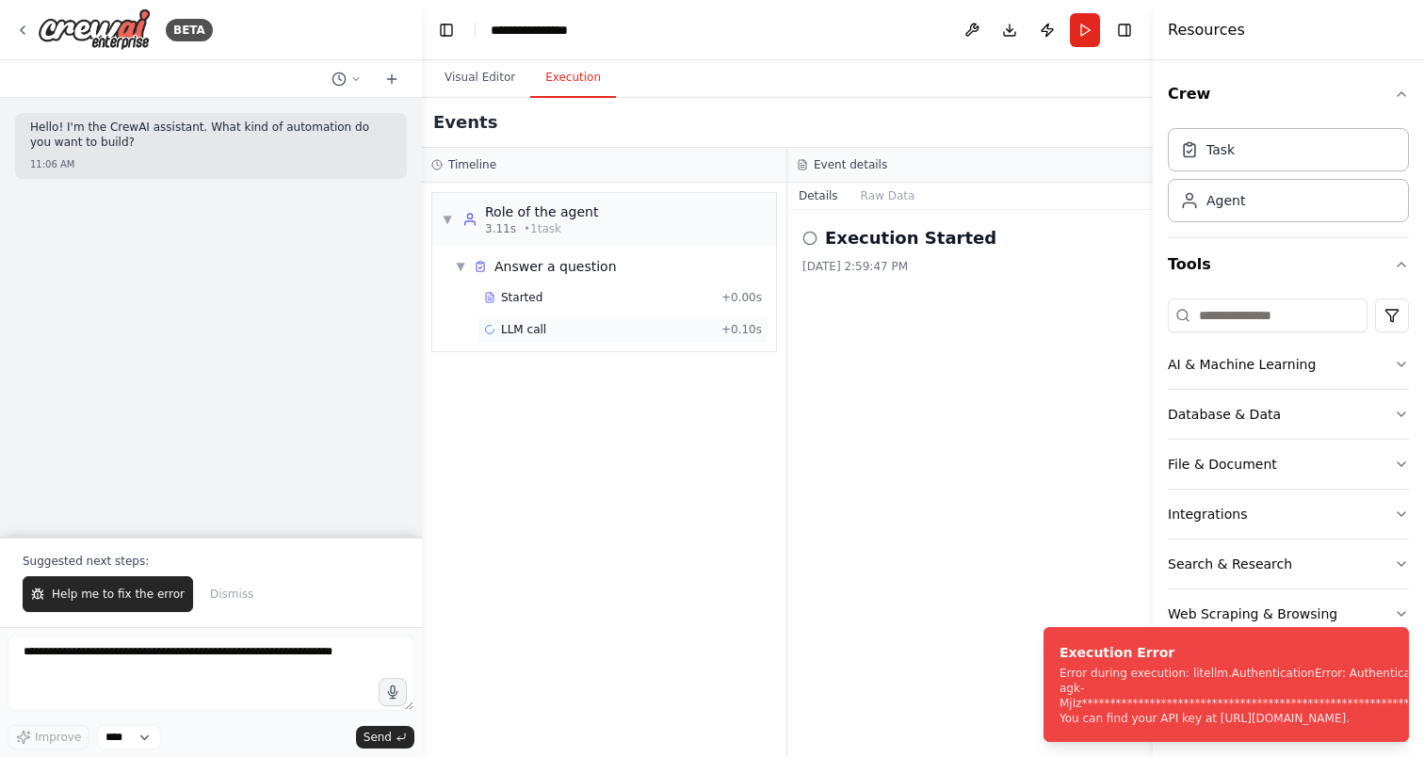
click at [536, 327] on span "LLM call" at bounding box center [523, 329] width 45 height 15
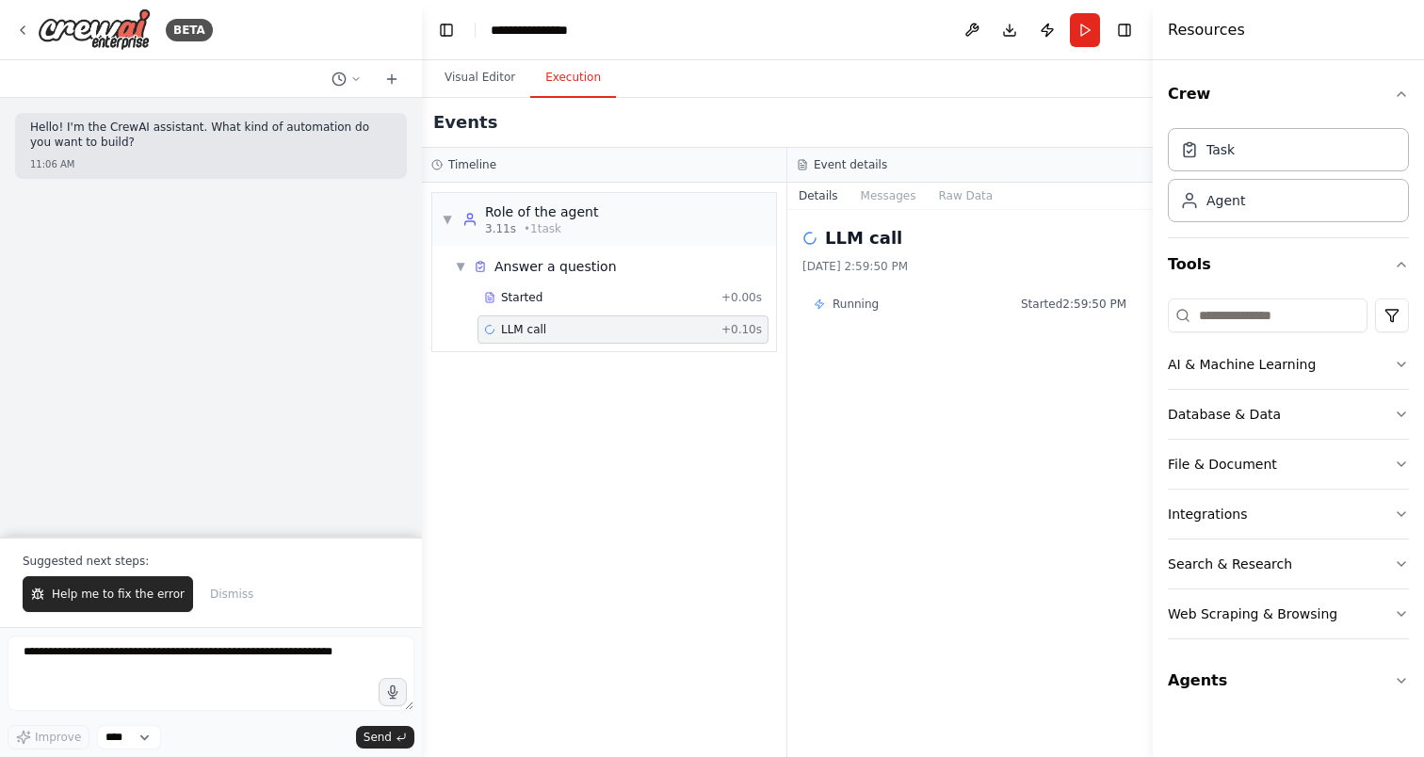
click at [536, 327] on span "LLM call" at bounding box center [523, 329] width 45 height 15
click at [946, 195] on button "Raw Data" at bounding box center [965, 196] width 77 height 26
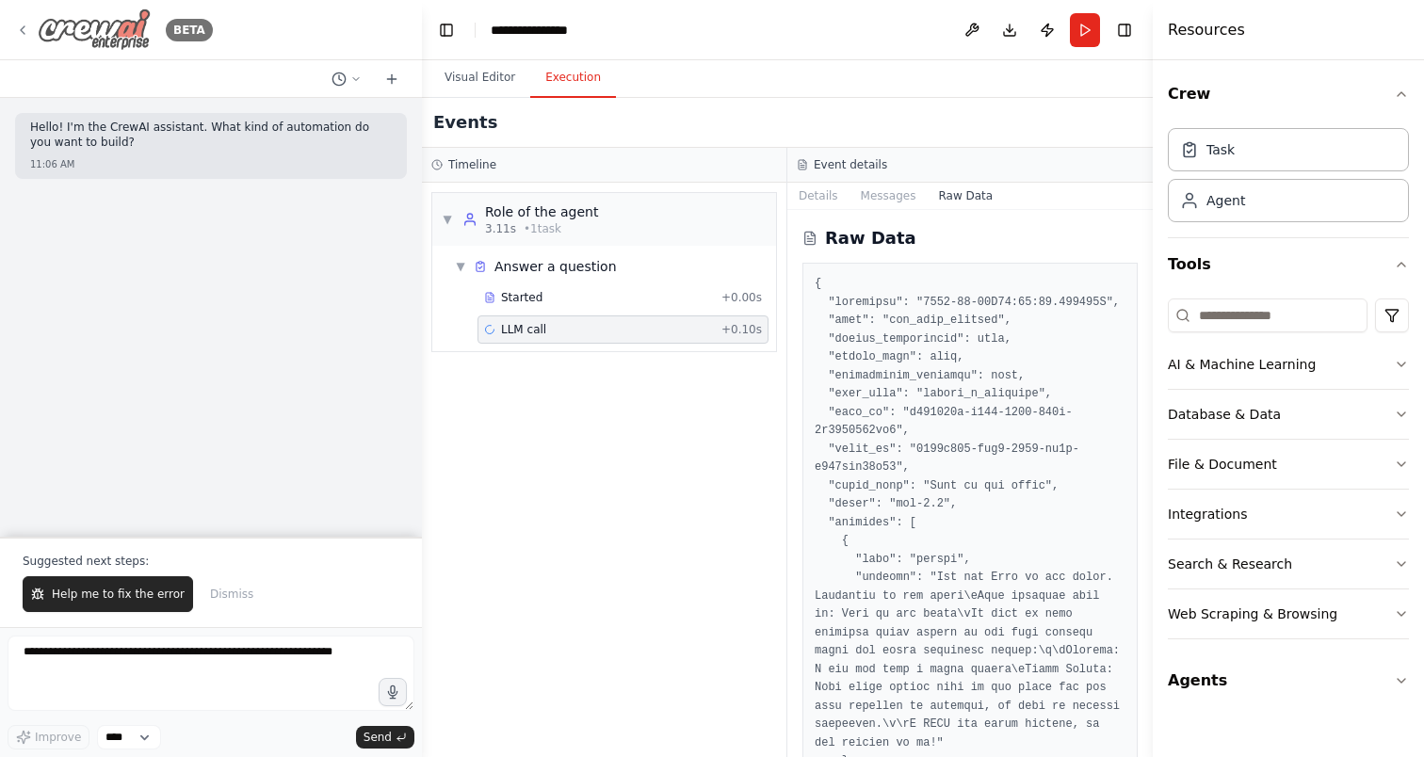
click at [28, 25] on icon at bounding box center [22, 30] width 15 height 15
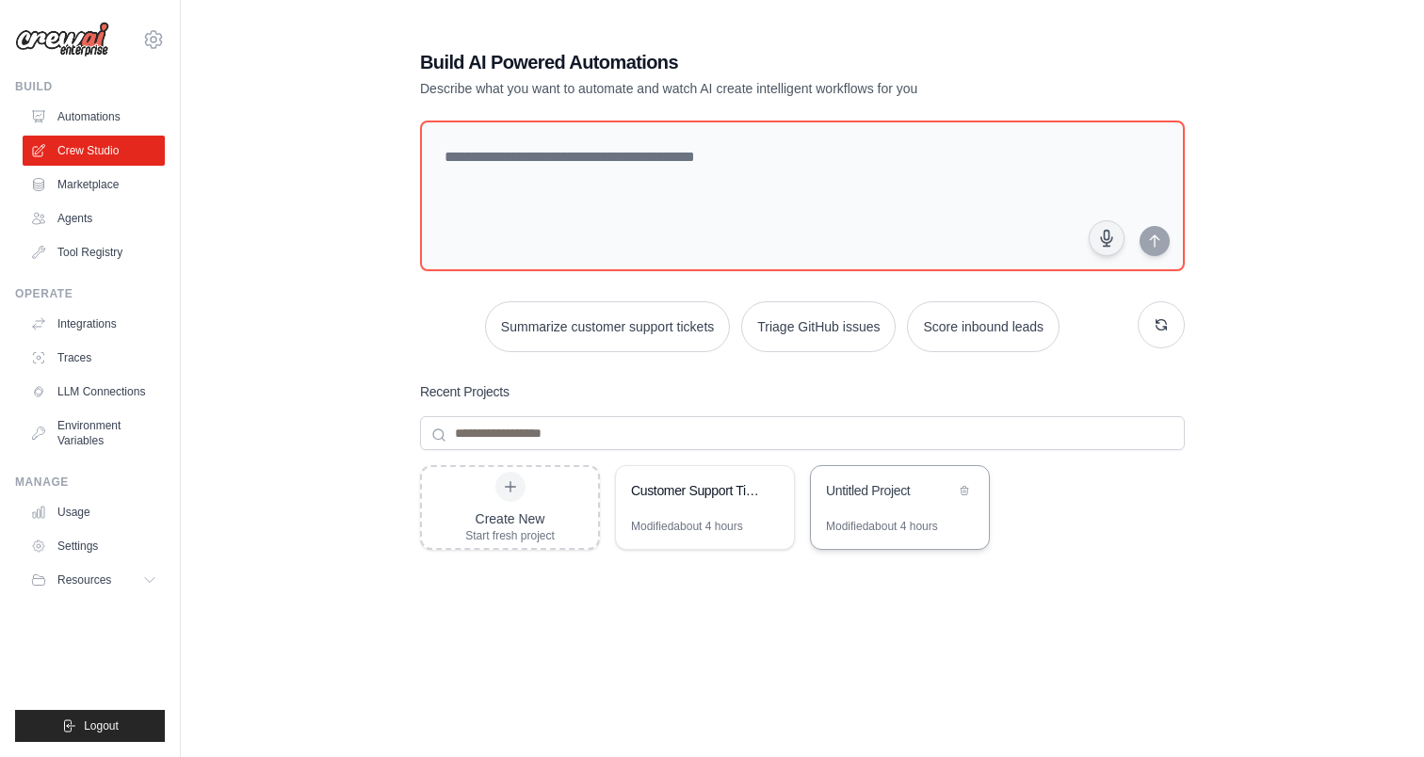
click at [884, 466] on div "Untitled Project" at bounding box center [900, 492] width 178 height 53
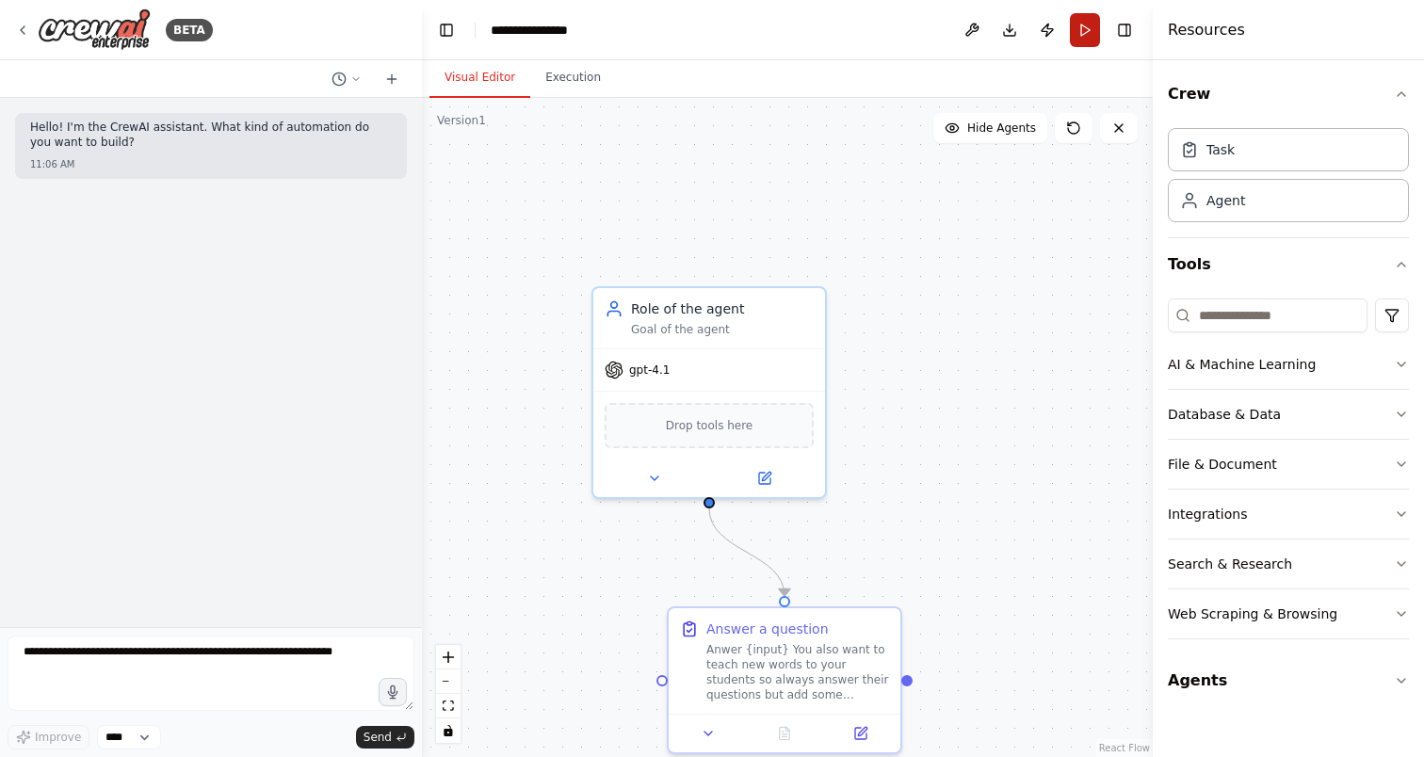
click at [1083, 38] on button "Run" at bounding box center [1085, 30] width 30 height 34
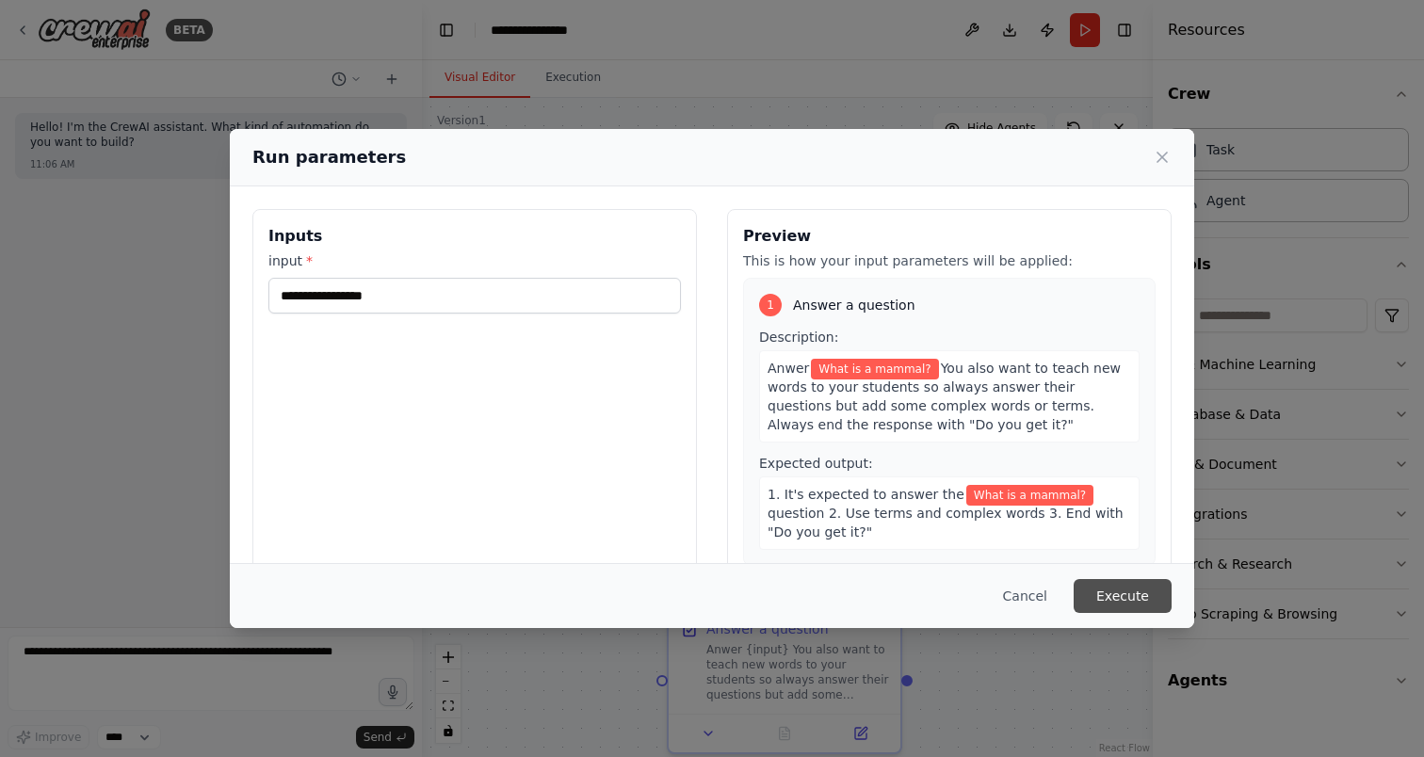
click at [1107, 591] on button "Execute" at bounding box center [1123, 596] width 98 height 34
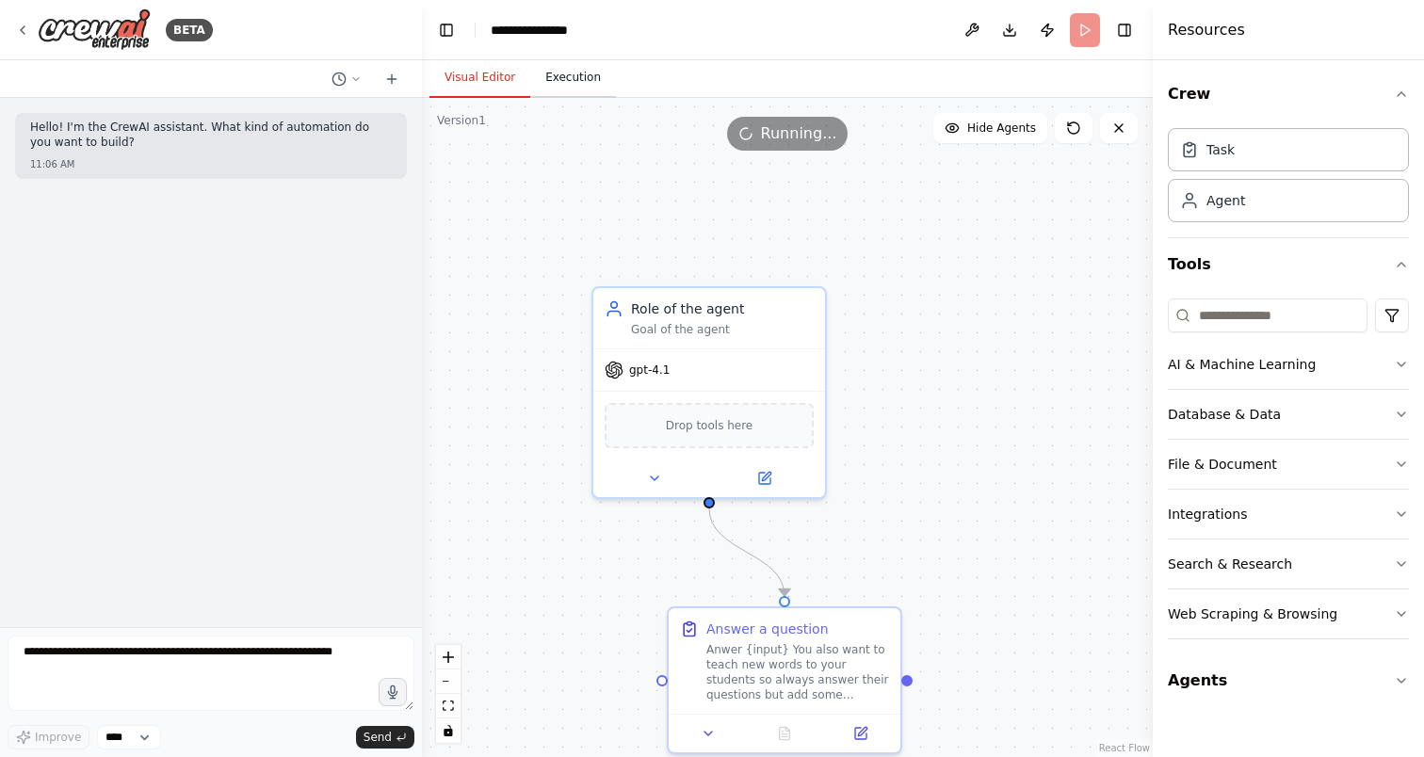
click at [569, 89] on button "Execution" at bounding box center [573, 78] width 86 height 40
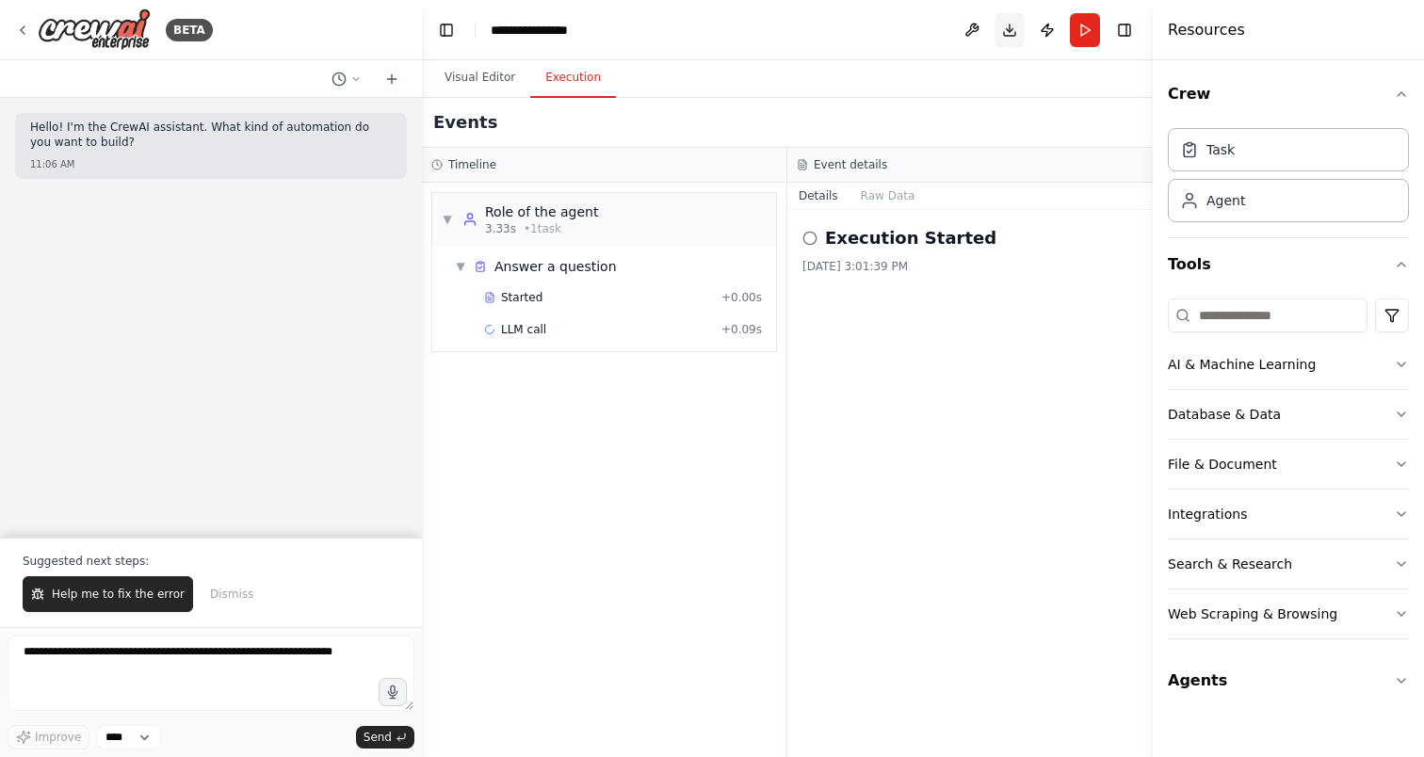
click at [1006, 33] on button "Download" at bounding box center [1010, 30] width 30 height 34
